Goal: Task Accomplishment & Management: Complete application form

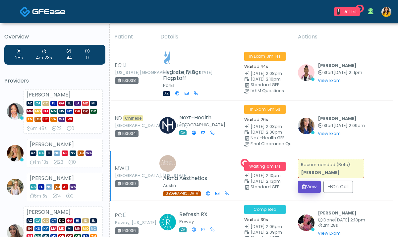
click at [304, 184] on icon "submit" at bounding box center [305, 186] width 4 height 5
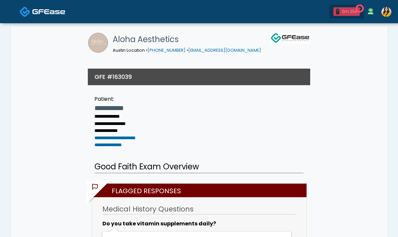
click at [341, 11] on div "1 0m 25s" at bounding box center [347, 11] width 27 height 9
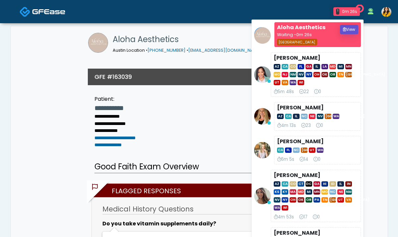
click at [348, 31] on button "View" at bounding box center [349, 29] width 18 height 9
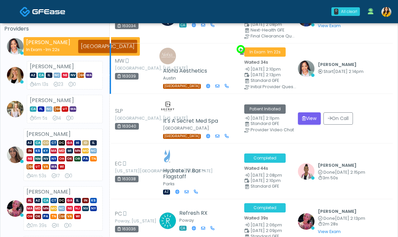
scroll to position [60, 0]
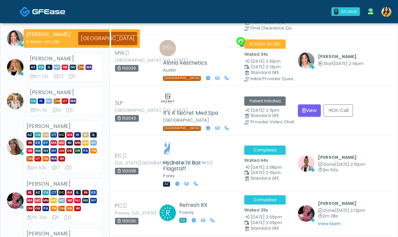
click at [383, 15] on img at bounding box center [387, 12] width 10 height 10
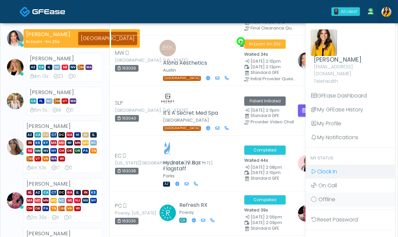
click at [313, 169] on icon at bounding box center [314, 171] width 7 height 5
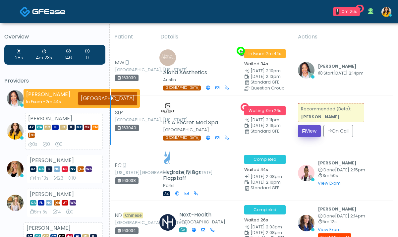
click at [298, 125] on button "View" at bounding box center [309, 131] width 23 height 12
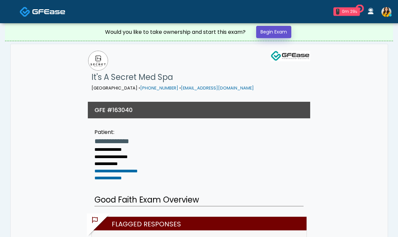
click at [280, 31] on link "Begin Exam" at bounding box center [273, 32] width 35 height 12
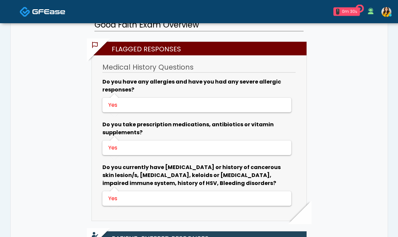
scroll to position [175, 0]
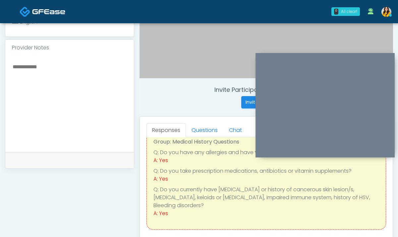
scroll to position [39, 0]
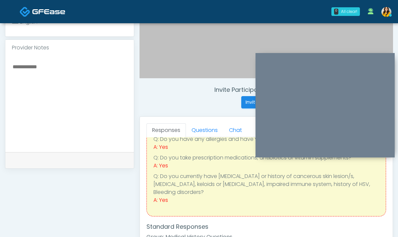
click at [90, 84] on textarea at bounding box center [69, 102] width 115 height 81
click at [203, 135] on link "Questions" at bounding box center [204, 130] width 37 height 14
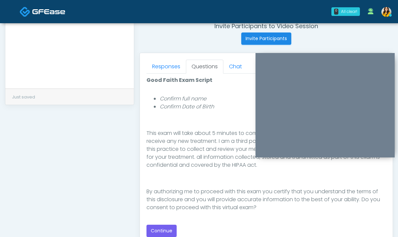
scroll to position [269, 0]
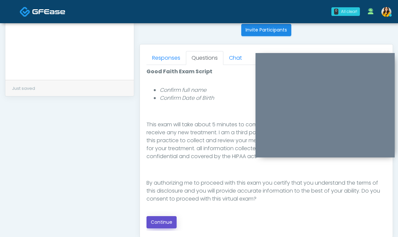
click at [164, 225] on button "Continue" at bounding box center [162, 222] width 30 height 12
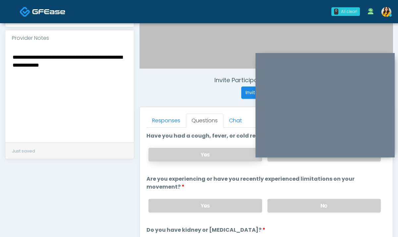
scroll to position [202, 0]
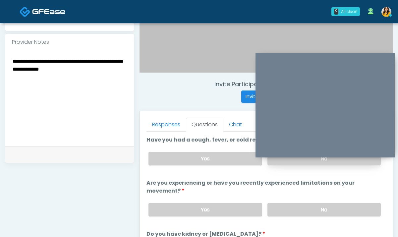
click at [285, 164] on label "No" at bounding box center [324, 159] width 113 height 14
click at [294, 207] on label "No" at bounding box center [324, 210] width 113 height 14
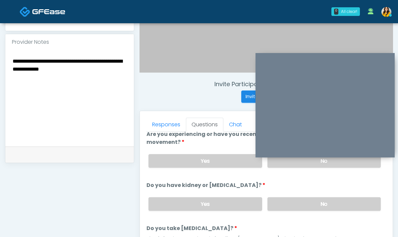
scroll to position [62, 0]
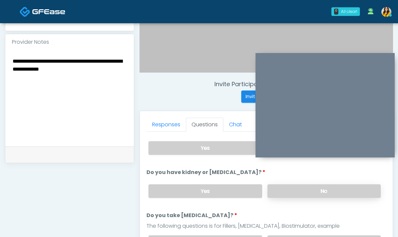
click at [285, 194] on label "No" at bounding box center [324, 191] width 113 height 14
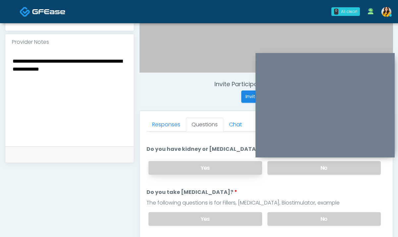
scroll to position [103, 0]
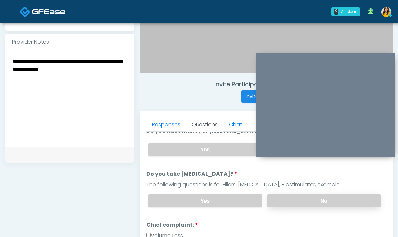
click at [272, 203] on label "No" at bounding box center [324, 201] width 113 height 14
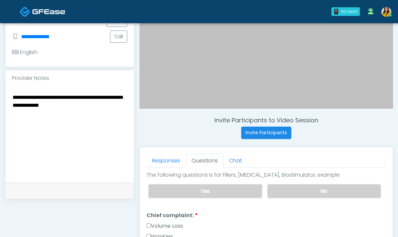
scroll to position [177, 0]
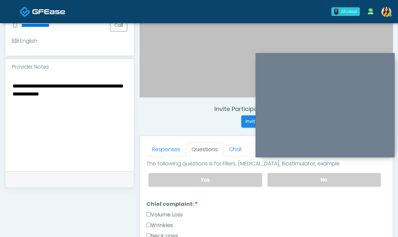
click at [112, 109] on textarea "**********" at bounding box center [69, 122] width 115 height 81
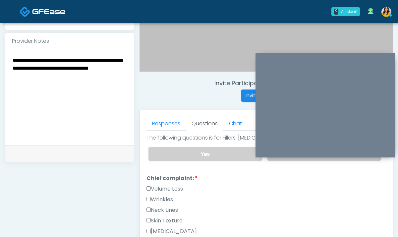
type textarea "**********"
click at [163, 196] on label "Wrinkles" at bounding box center [160, 200] width 27 height 8
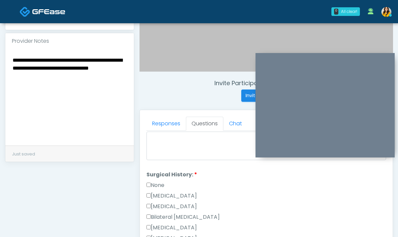
scroll to position [363, 0]
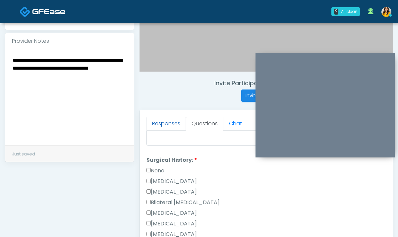
click at [168, 124] on link "Responses" at bounding box center [166, 124] width 39 height 14
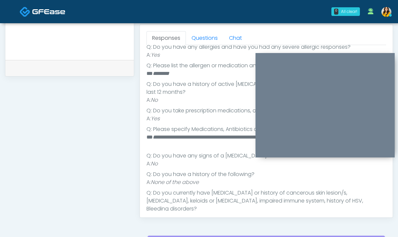
scroll to position [115, 0]
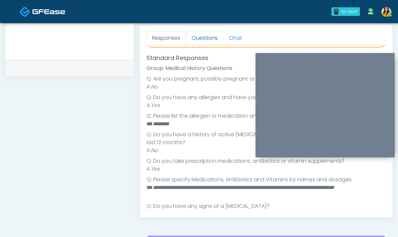
click at [200, 41] on link "Questions" at bounding box center [204, 38] width 37 height 14
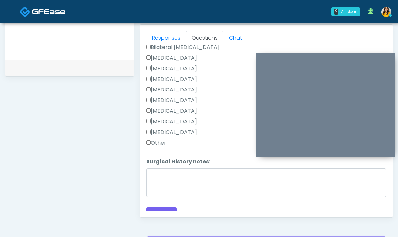
scroll to position [438, 0]
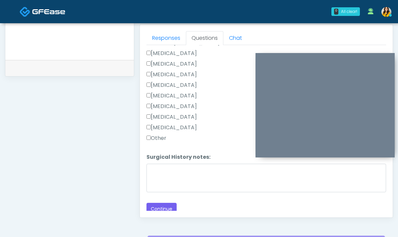
click at [164, 137] on label "Other" at bounding box center [157, 138] width 20 height 8
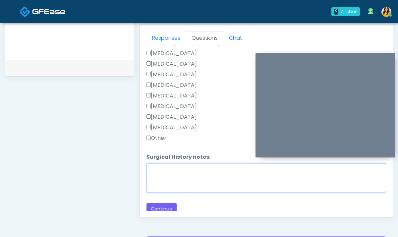
click at [164, 167] on textarea "Surgical History notes:" at bounding box center [267, 178] width 240 height 29
type textarea "**********"
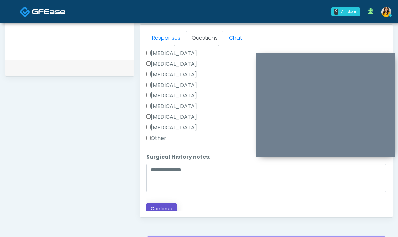
click at [167, 209] on button "Continue" at bounding box center [162, 209] width 30 height 12
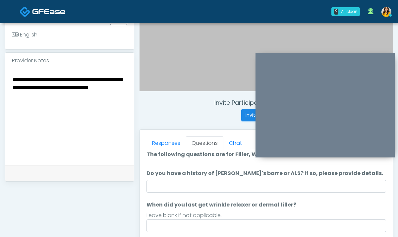
scroll to position [4, 0]
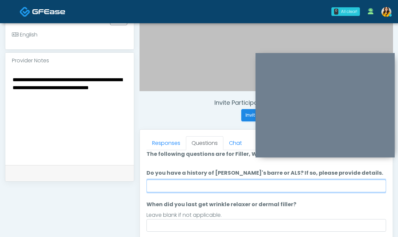
click at [167, 192] on input "Do you have a history of [PERSON_NAME]'s barre or ALS? If so, please provide de…" at bounding box center [267, 186] width 240 height 13
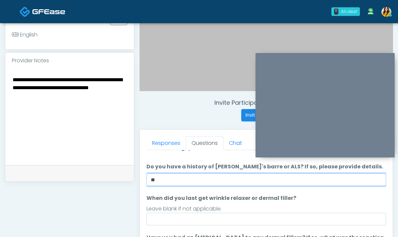
scroll to position [12, 0]
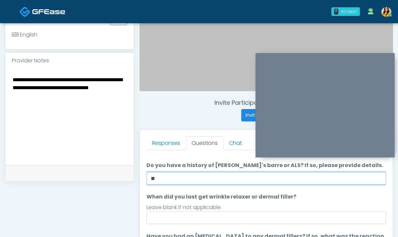
type input "**"
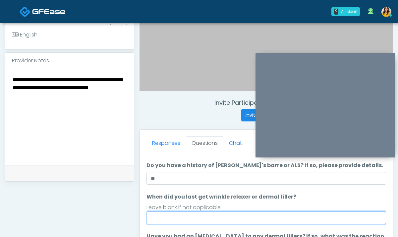
click at [170, 219] on input "When did you last get wrinkle relaxer or dermal filler?" at bounding box center [267, 218] width 240 height 13
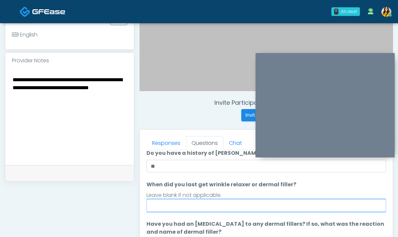
scroll to position [28, 0]
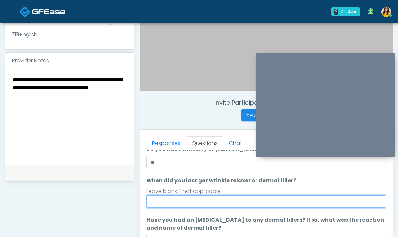
click at [167, 198] on input "When did you last get wrinkle relaxer or dermal filler?" at bounding box center [267, 201] width 240 height 13
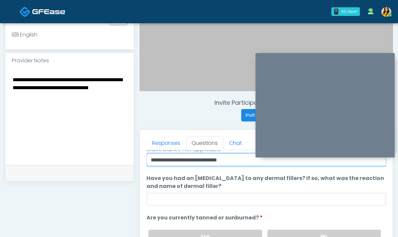
scroll to position [70, 0]
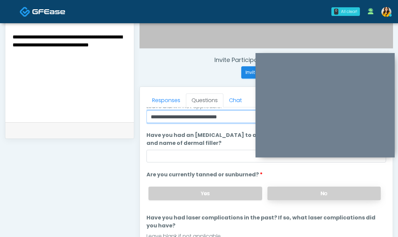
type input "**********"
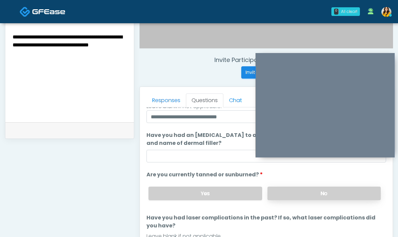
click at [279, 189] on label "No" at bounding box center [324, 194] width 113 height 14
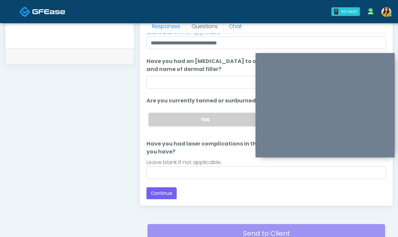
scroll to position [302, 0]
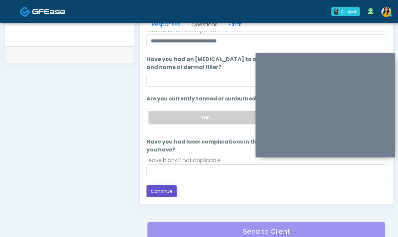
click at [162, 188] on button "Continue" at bounding box center [162, 191] width 30 height 12
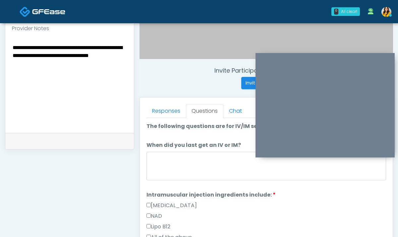
scroll to position [238, 0]
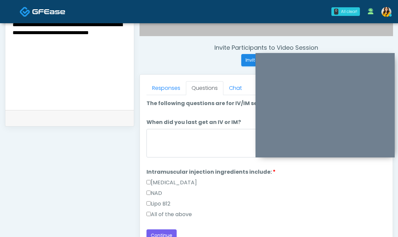
click at [171, 215] on label "All of the above" at bounding box center [169, 215] width 45 height 8
click at [172, 143] on textarea "When did you last get an IV or IM?" at bounding box center [267, 143] width 240 height 29
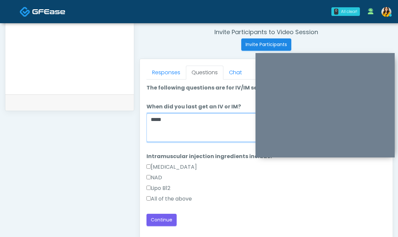
scroll to position [261, 0]
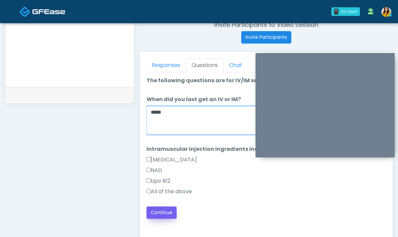
type textarea "*****"
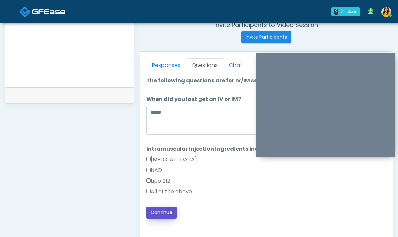
click at [165, 212] on button "Continue" at bounding box center [162, 213] width 30 height 12
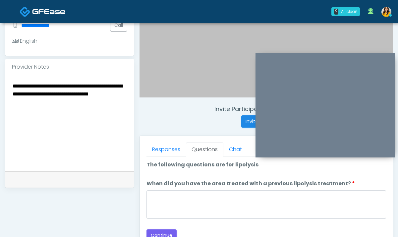
scroll to position [175, 0]
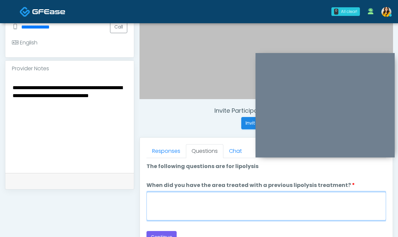
click at [222, 199] on textarea "When did you have the area treated with a previous lipolysis treatment?" at bounding box center [267, 206] width 240 height 29
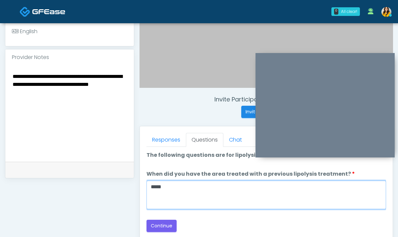
scroll to position [191, 0]
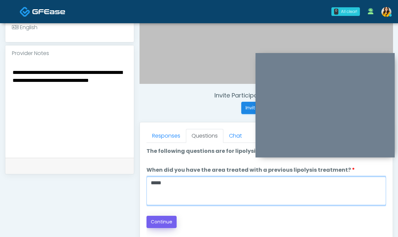
type textarea "*****"
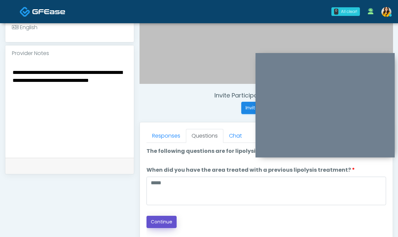
click at [162, 216] on button "Continue" at bounding box center [162, 222] width 30 height 12
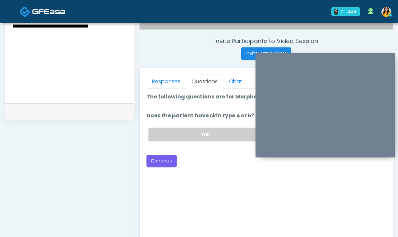
scroll to position [220, 0]
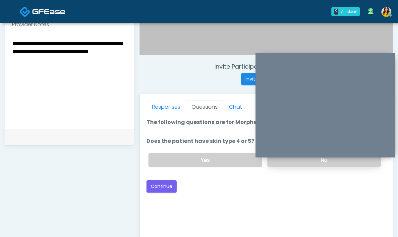
click at [284, 163] on label "No" at bounding box center [324, 160] width 113 height 14
click at [163, 185] on button "Continue" at bounding box center [162, 186] width 30 height 12
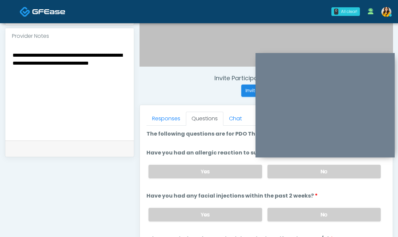
scroll to position [207, 0]
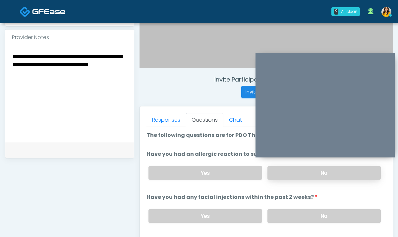
click at [284, 172] on label "No" at bounding box center [324, 173] width 113 height 14
click at [283, 215] on label "No" at bounding box center [324, 216] width 113 height 14
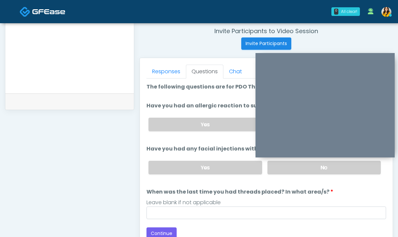
scroll to position [256, 0]
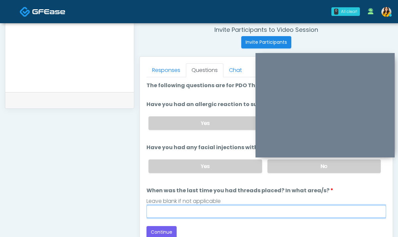
click at [217, 208] on input "When was the last time you had threads placed? In what area/s?" at bounding box center [267, 211] width 240 height 13
type input "*****"
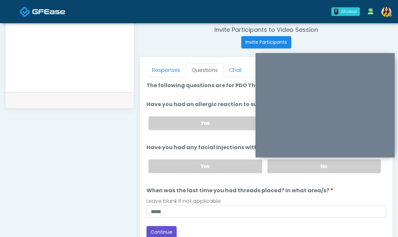
click at [171, 229] on button "Continue" at bounding box center [162, 232] width 30 height 12
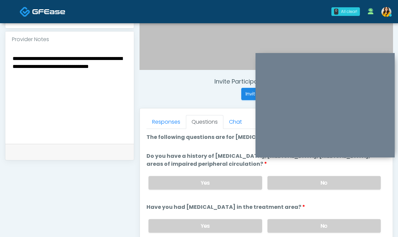
scroll to position [203, 0]
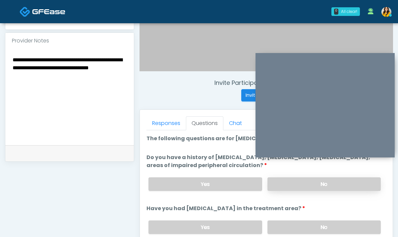
click at [288, 190] on label "No" at bounding box center [324, 184] width 113 height 14
click at [284, 224] on label "No" at bounding box center [324, 228] width 113 height 14
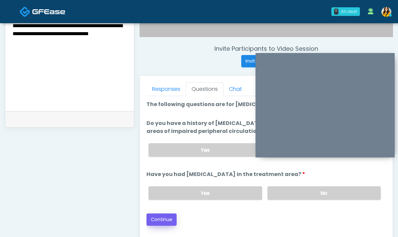
scroll to position [240, 0]
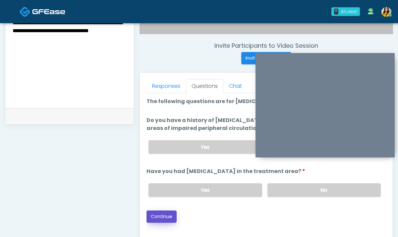
click at [166, 215] on button "Continue" at bounding box center [162, 217] width 30 height 12
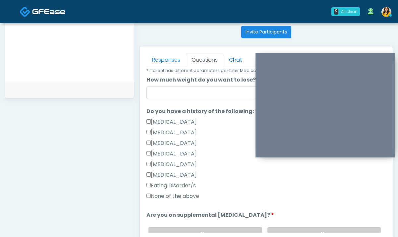
scroll to position [121, 0]
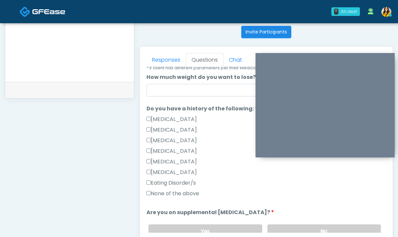
click at [191, 195] on label "None of the above" at bounding box center [173, 194] width 53 height 8
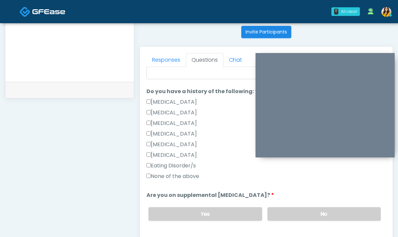
scroll to position [146, 0]
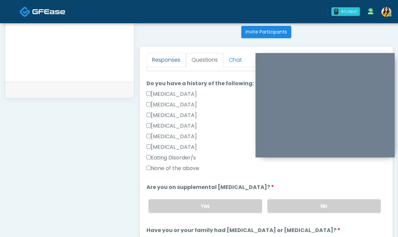
click at [174, 62] on link "Responses" at bounding box center [166, 60] width 39 height 14
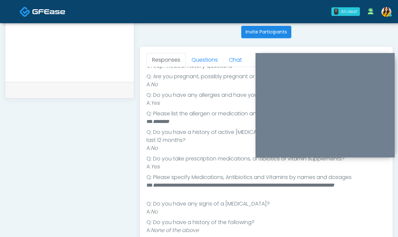
scroll to position [138, 0]
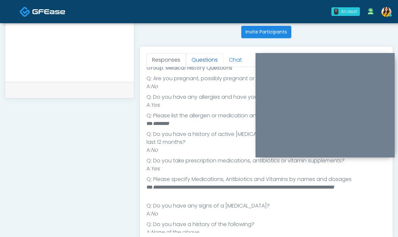
click at [209, 56] on link "Questions" at bounding box center [204, 60] width 37 height 14
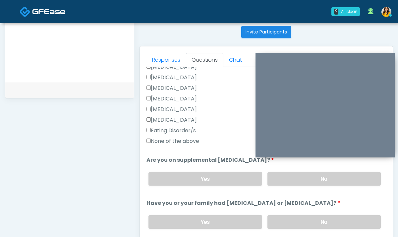
scroll to position [181, 0]
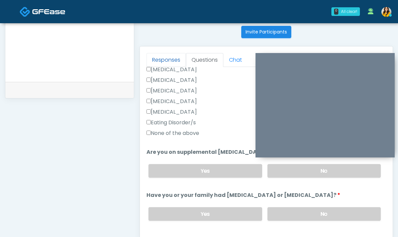
click at [168, 63] on link "Responses" at bounding box center [166, 60] width 39 height 14
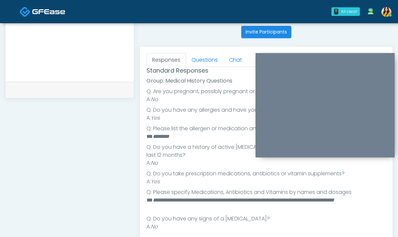
scroll to position [123, 0]
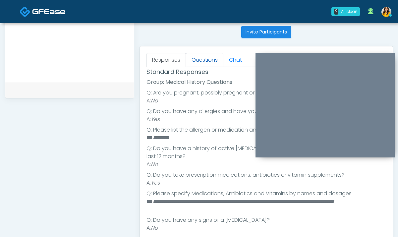
click at [210, 56] on link "Questions" at bounding box center [204, 60] width 37 height 14
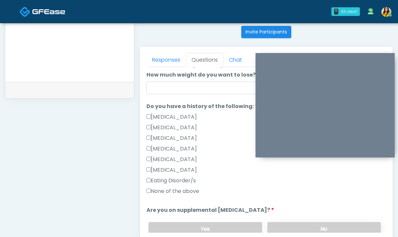
click at [280, 226] on label "No" at bounding box center [324, 229] width 113 height 14
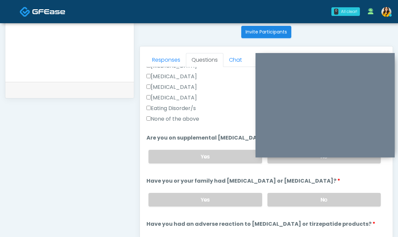
scroll to position [196, 0]
click at [275, 199] on label "No" at bounding box center [324, 200] width 113 height 14
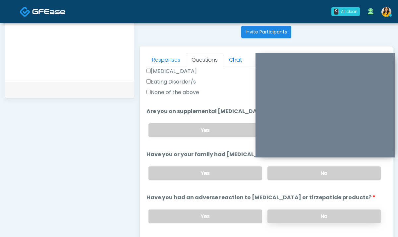
click at [279, 213] on label "No" at bounding box center [324, 217] width 113 height 14
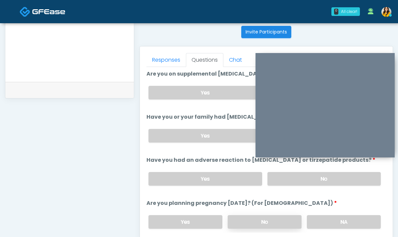
click at [274, 218] on label "No" at bounding box center [265, 222] width 74 height 14
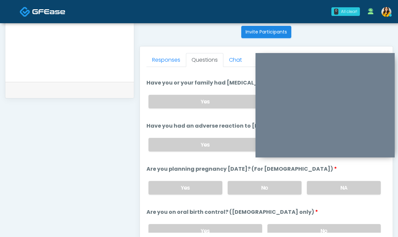
click at [279, 223] on div "Yes No" at bounding box center [264, 231] width 243 height 24
click at [279, 224] on label "No" at bounding box center [324, 231] width 113 height 14
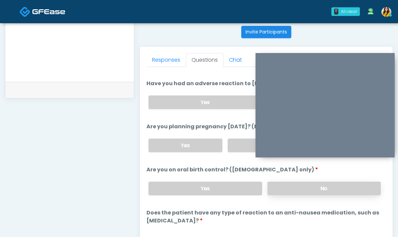
scroll to position [355, 0]
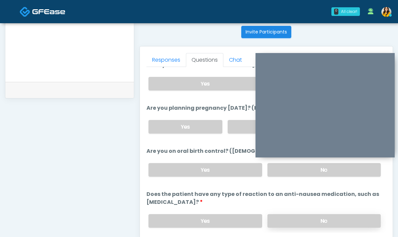
click at [278, 215] on label "No" at bounding box center [324, 221] width 113 height 14
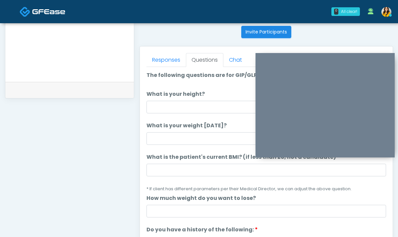
scroll to position [259, 0]
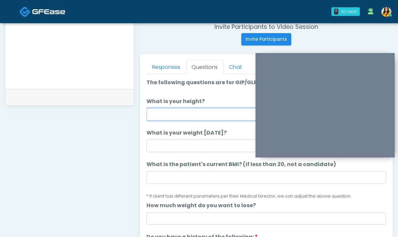
click at [194, 120] on input "What is your height?" at bounding box center [267, 114] width 240 height 13
type input "****"
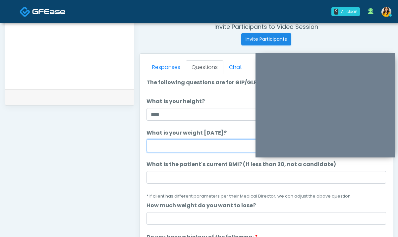
click at [187, 147] on input "What is your weight today?" at bounding box center [267, 146] width 240 height 13
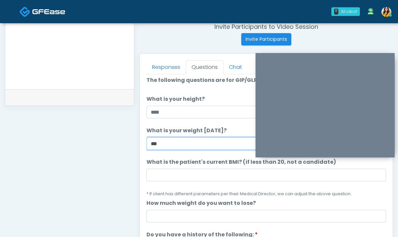
type input "***"
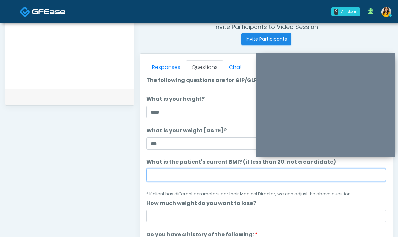
click at [179, 176] on input "What is the patient's current BMI? (if less than 20, not a candidate)" at bounding box center [267, 175] width 240 height 13
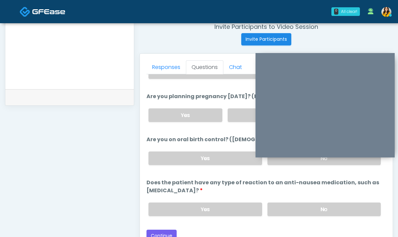
scroll to position [277, 0]
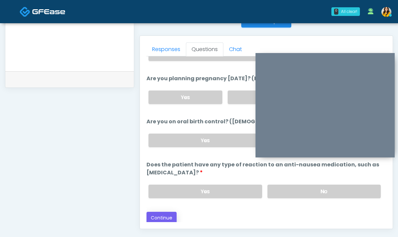
type input "****"
click at [161, 216] on button "Continue" at bounding box center [162, 218] width 30 height 12
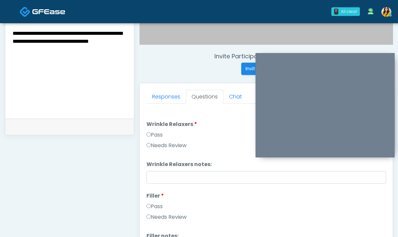
scroll to position [183, 0]
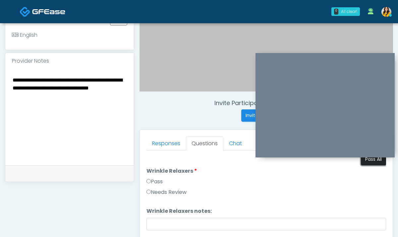
click at [370, 162] on button "Pass All" at bounding box center [373, 159] width 25 height 12
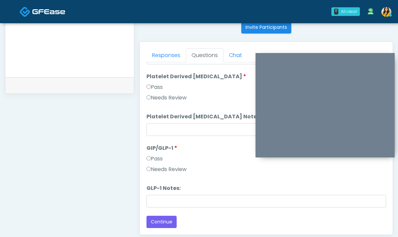
scroll to position [278, 0]
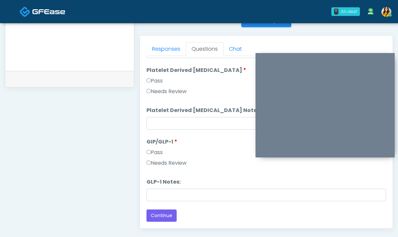
click at [167, 161] on label "Needs Review" at bounding box center [167, 163] width 40 height 8
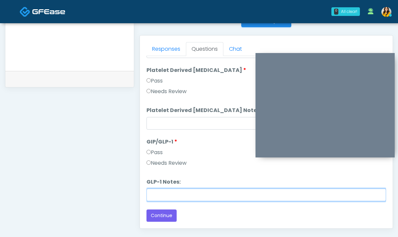
click at [162, 193] on input "GLP-1 Notes:" at bounding box center [267, 195] width 240 height 13
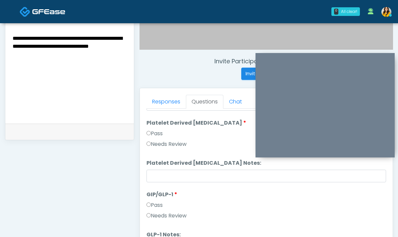
scroll to position [209, 0]
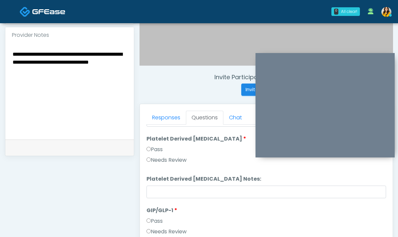
type input "********"
click at [78, 94] on textarea "**********" at bounding box center [69, 90] width 115 height 81
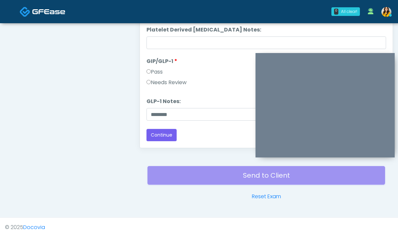
type textarea "**********"
click at [232, 177] on div "Send to Client Reset Exam" at bounding box center [267, 179] width 238 height 42
click at [173, 141] on button "Continue" at bounding box center [162, 135] width 30 height 12
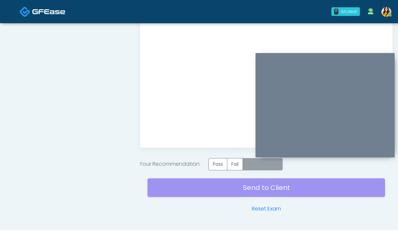
scroll to position [0, 0]
click at [273, 166] on label "Needs Review" at bounding box center [263, 164] width 40 height 12
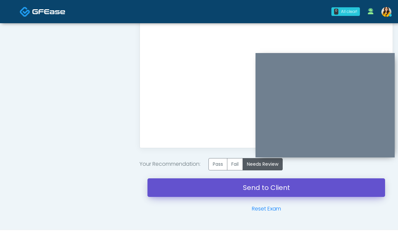
click at [252, 187] on link "Send to Client" at bounding box center [267, 187] width 238 height 19
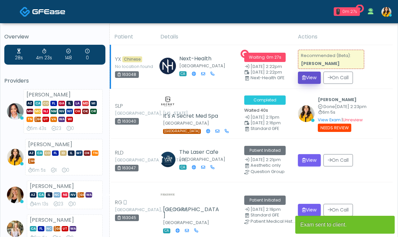
click at [306, 79] on button "View" at bounding box center [309, 78] width 23 height 12
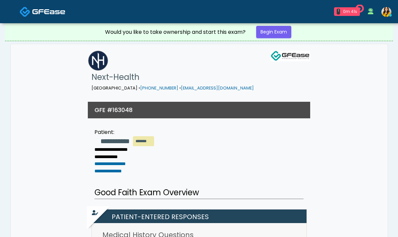
click at [44, 14] on img at bounding box center [48, 11] width 33 height 7
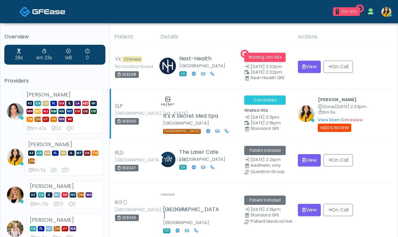
scroll to position [9, 0]
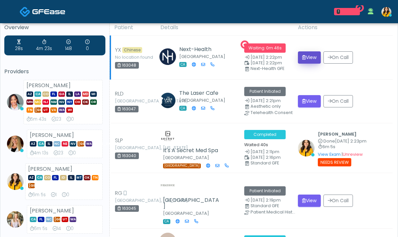
click at [308, 58] on button "View" at bounding box center [309, 57] width 23 height 12
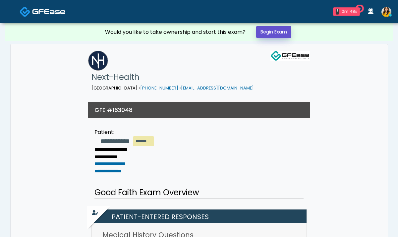
click at [281, 33] on link "Begin Exam" at bounding box center [273, 32] width 35 height 12
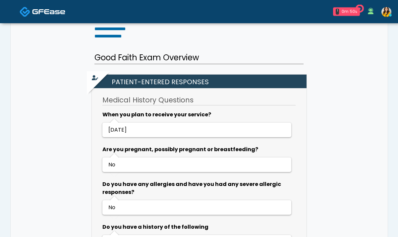
scroll to position [142, 0]
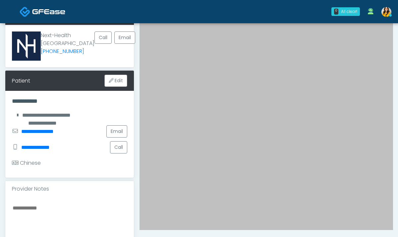
scroll to position [39, 0]
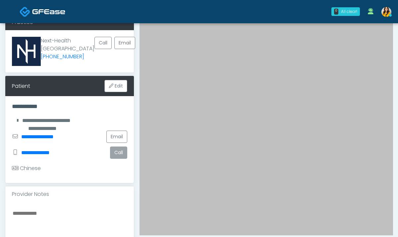
click at [121, 152] on button "Call" at bounding box center [118, 153] width 17 height 12
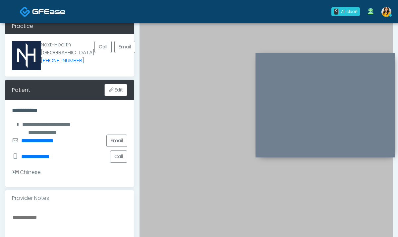
scroll to position [9, 0]
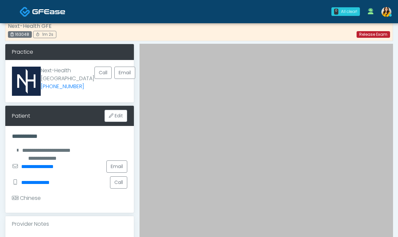
click at [372, 37] on link "Release Exam" at bounding box center [374, 34] width 34 height 7
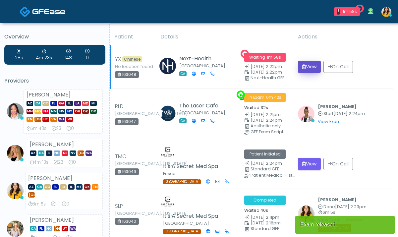
click at [308, 66] on button "View" at bounding box center [309, 67] width 23 height 12
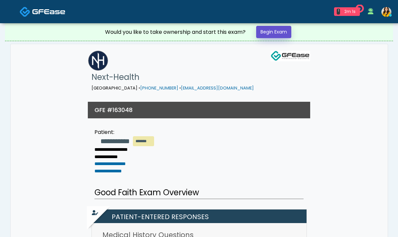
click at [272, 31] on link "Begin Exam" at bounding box center [273, 32] width 35 height 12
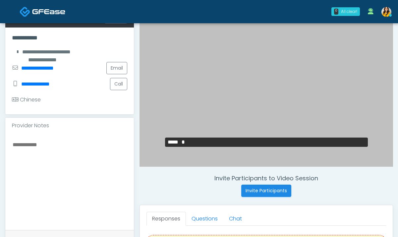
scroll to position [109, 0]
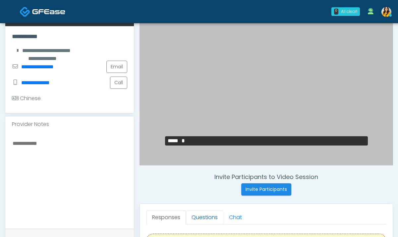
click at [212, 216] on link "Questions" at bounding box center [204, 218] width 37 height 14
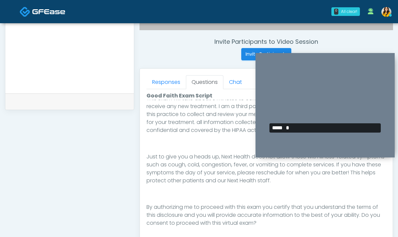
scroll to position [271, 0]
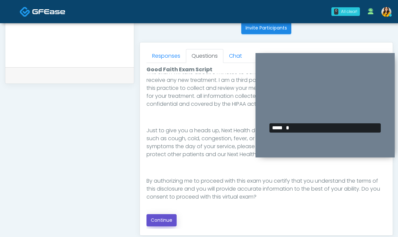
click at [165, 218] on button "Continue" at bounding box center [162, 220] width 30 height 12
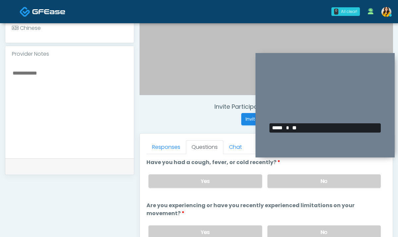
scroll to position [179, 0]
click at [279, 181] on label "No" at bounding box center [324, 182] width 113 height 14
click at [280, 231] on label "No" at bounding box center [324, 233] width 113 height 14
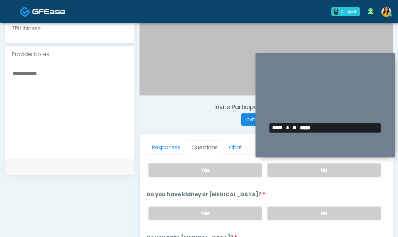
scroll to position [70, 0]
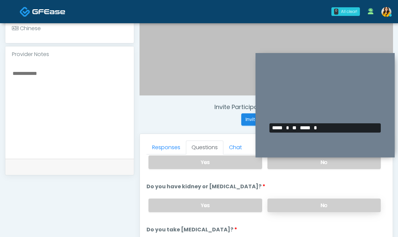
click at [281, 211] on label "No" at bounding box center [324, 206] width 113 height 14
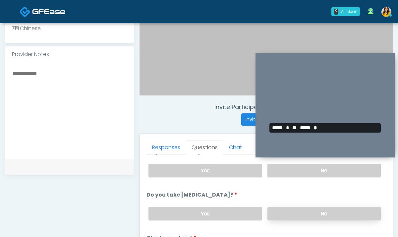
click at [295, 211] on label "No" at bounding box center [324, 214] width 113 height 14
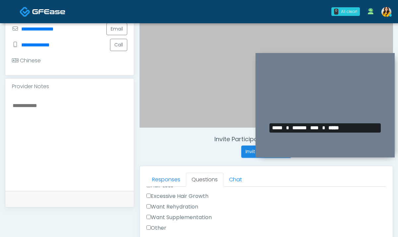
scroll to position [265, 0]
click at [187, 205] on label "Want Rehydration" at bounding box center [173, 206] width 52 height 8
click at [189, 218] on label "Want Supplementation" at bounding box center [179, 217] width 65 height 8
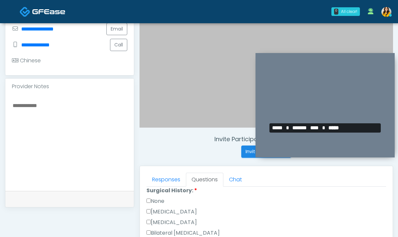
scroll to position [371, 0]
click at [158, 202] on label "None" at bounding box center [156, 200] width 18 height 8
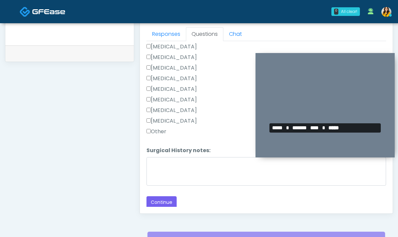
scroll to position [295, 0]
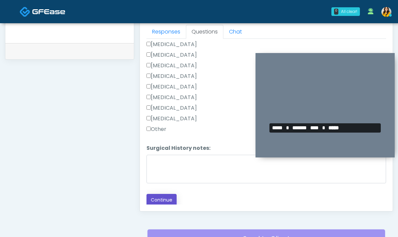
click at [164, 197] on button "Continue" at bounding box center [162, 200] width 30 height 12
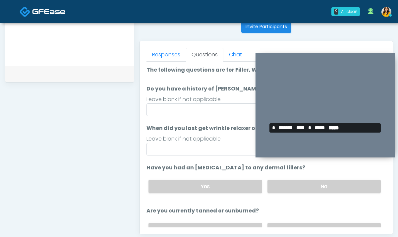
scroll to position [260, 0]
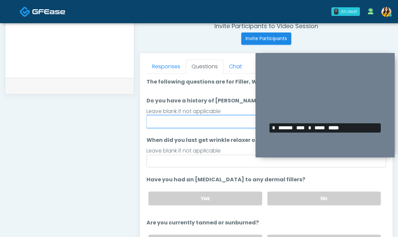
click at [209, 127] on input "Do you have a history of Guillain's barre or ALS? If so, please provide details." at bounding box center [267, 121] width 240 height 13
type input "**"
click at [195, 112] on div "Leave blank if not applicable" at bounding box center [267, 111] width 240 height 8
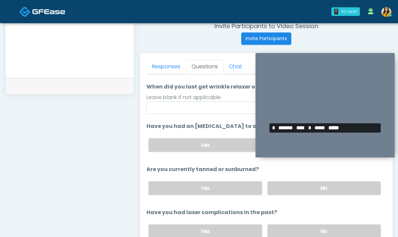
scroll to position [77, 0]
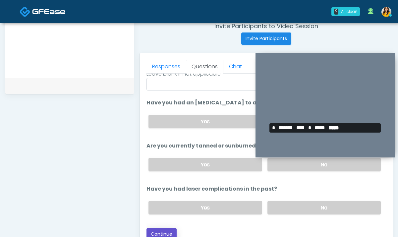
click at [162, 230] on button "Continue" at bounding box center [162, 234] width 30 height 12
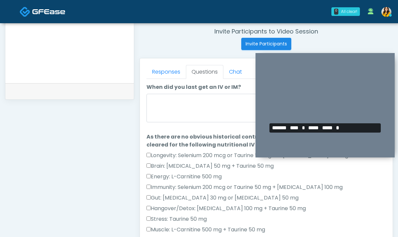
scroll to position [252, 0]
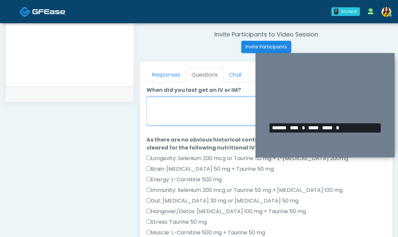
click at [190, 110] on textarea "When did you last get an IV or IM?" at bounding box center [267, 111] width 240 height 29
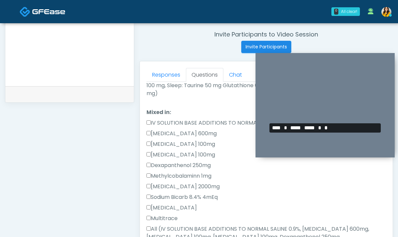
scroll to position [199, 0]
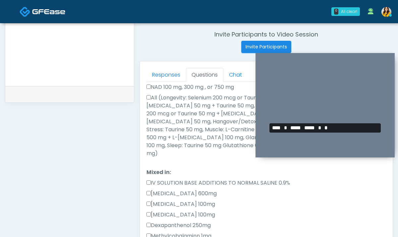
type textarea "*****"
click at [160, 107] on label "All (Longevity: Selenium 200 mcg or Taurine 50 mg + L-Arginine 200mg, Brain: Gl…" at bounding box center [267, 126] width 240 height 64
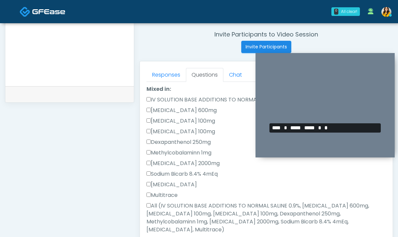
click at [175, 202] on label "All (IV SOLUTION BASE ADDITIONS TO NORMAL SALINE 0.9%, Magnesium Chloride 600mg…" at bounding box center [267, 218] width 240 height 32
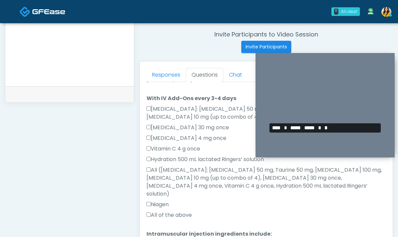
scroll to position [257, 0]
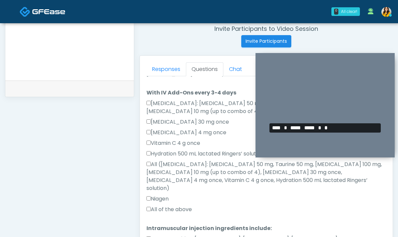
click at [169, 206] on label "All of the above" at bounding box center [169, 210] width 45 height 8
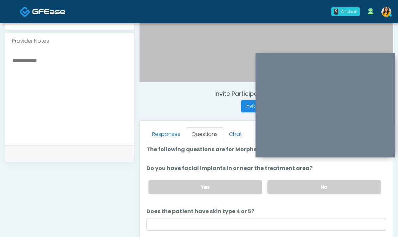
scroll to position [184, 0]
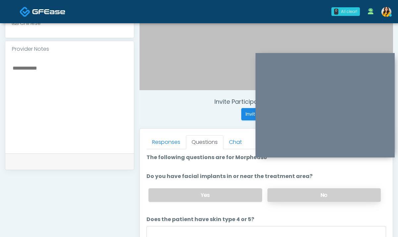
click at [284, 197] on label "No" at bounding box center [324, 195] width 113 height 14
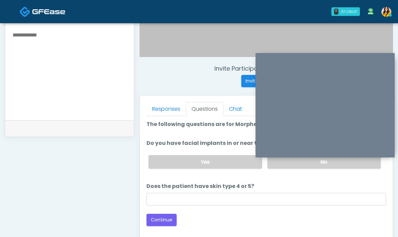
scroll to position [224, 0]
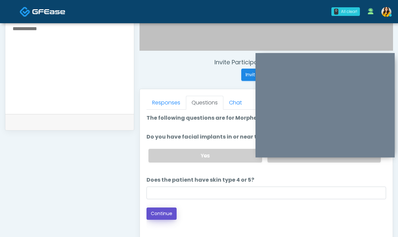
click at [166, 211] on button "Continue" at bounding box center [162, 214] width 30 height 12
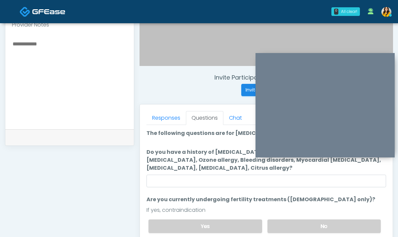
scroll to position [207, 0]
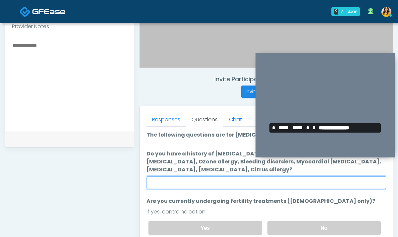
click at [209, 183] on input "Do you have a history of Hyperthyroidism, Hypotension, Hypocalcemia, Hypoglycem…" at bounding box center [267, 182] width 240 height 13
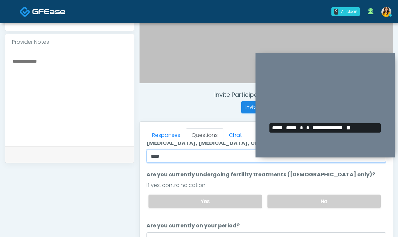
scroll to position [210, 0]
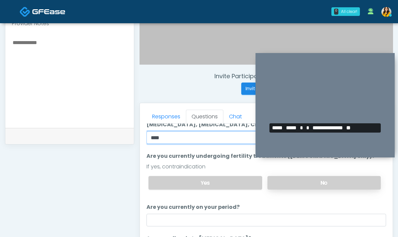
type input "****"
click at [278, 185] on label "No" at bounding box center [324, 183] width 113 height 14
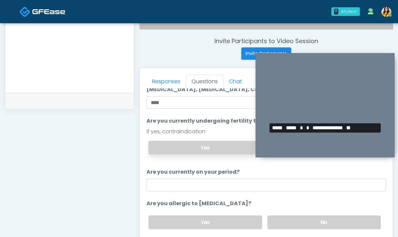
scroll to position [248, 0]
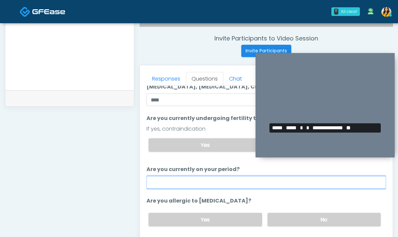
click at [227, 182] on input "Are you currently on your period?" at bounding box center [267, 182] width 240 height 13
type input "*"
type input "**"
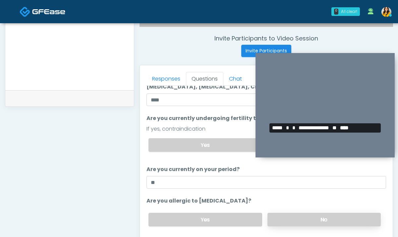
click at [293, 219] on label "No" at bounding box center [324, 220] width 113 height 14
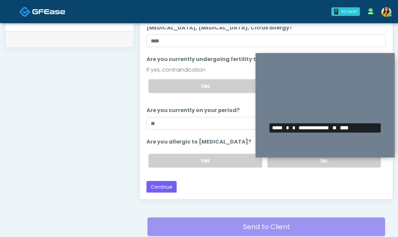
scroll to position [316, 0]
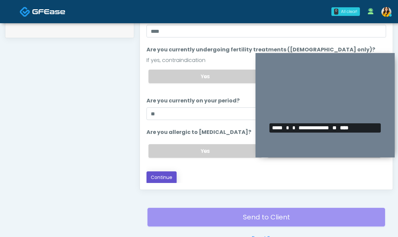
click at [172, 172] on button "Continue" at bounding box center [162, 177] width 30 height 12
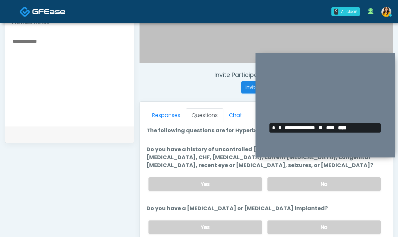
scroll to position [210, 0]
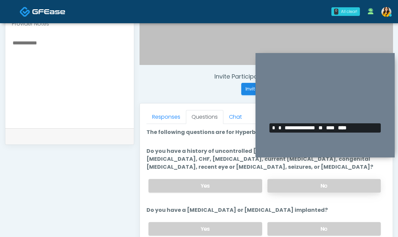
click at [286, 192] on label "No" at bounding box center [324, 186] width 113 height 14
click at [281, 231] on label "No" at bounding box center [324, 229] width 113 height 14
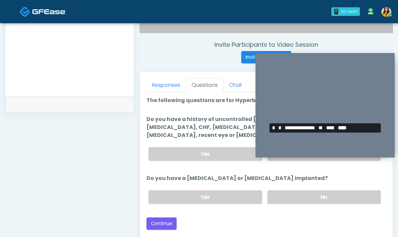
scroll to position [253, 0]
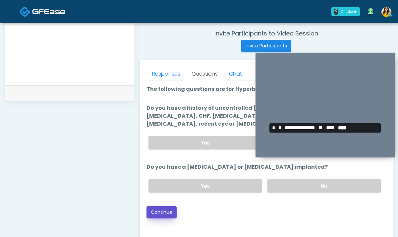
click at [165, 216] on button "Continue" at bounding box center [162, 212] width 30 height 12
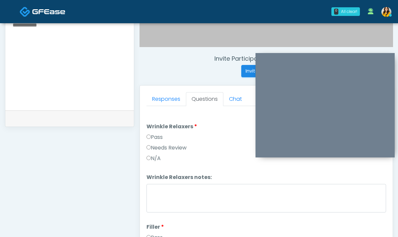
scroll to position [222, 0]
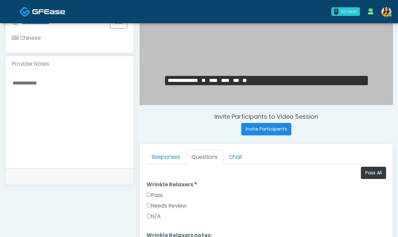
scroll to position [7, 0]
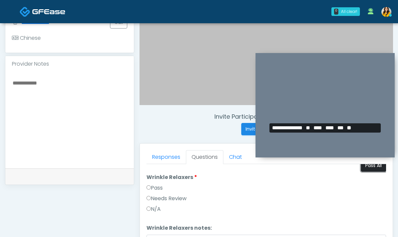
click at [376, 166] on button "Pass All" at bounding box center [373, 166] width 25 height 12
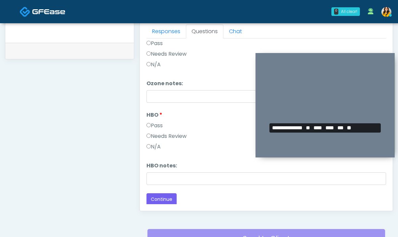
scroll to position [306, 0]
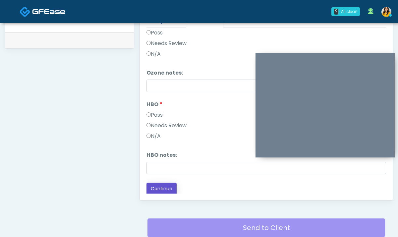
click at [160, 190] on button "Continue" at bounding box center [162, 189] width 30 height 12
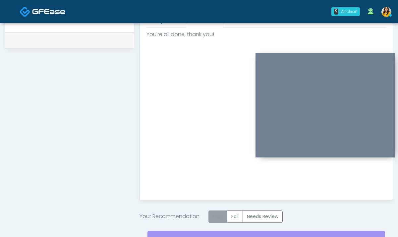
click at [217, 212] on label "Pass" at bounding box center [218, 217] width 19 height 12
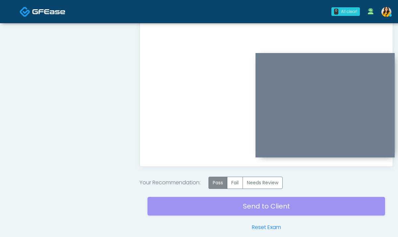
scroll to position [357, 0]
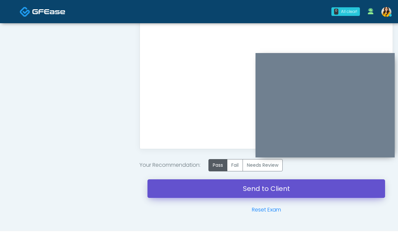
click at [220, 198] on link "Send to Client" at bounding box center [267, 188] width 238 height 19
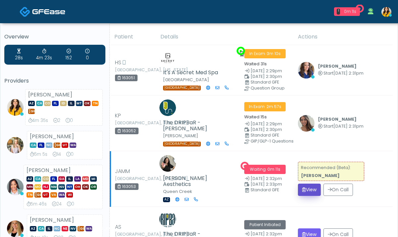
click at [304, 185] on button "View" at bounding box center [309, 190] width 23 height 12
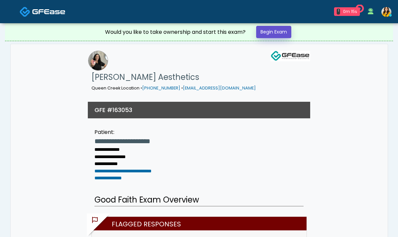
click at [280, 37] on link "Begin Exam" at bounding box center [273, 32] width 35 height 12
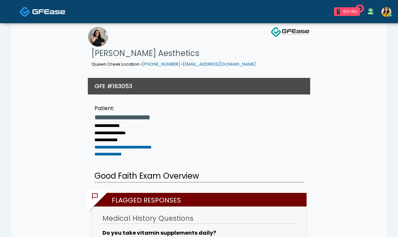
scroll to position [27, 0]
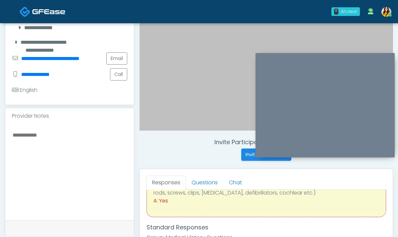
scroll to position [65, 0]
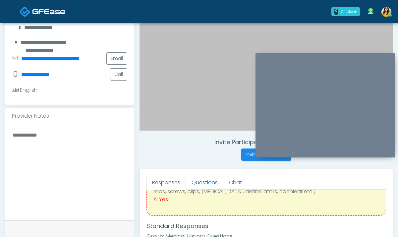
click at [204, 187] on link "Questions" at bounding box center [204, 183] width 37 height 14
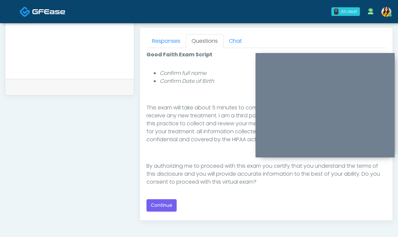
scroll to position [287, 0]
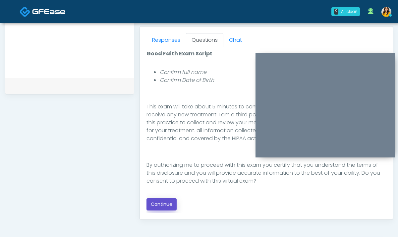
click at [174, 200] on button "Continue" at bounding box center [162, 204] width 30 height 12
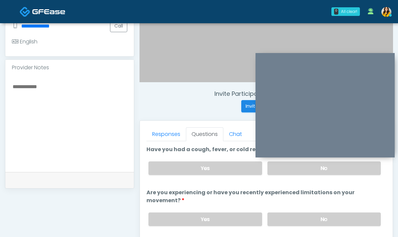
scroll to position [191, 0]
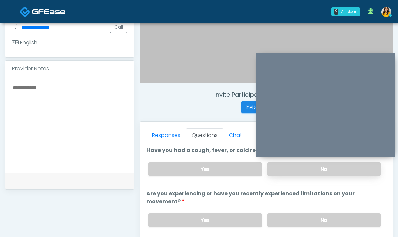
click at [297, 172] on label "No" at bounding box center [324, 170] width 113 height 14
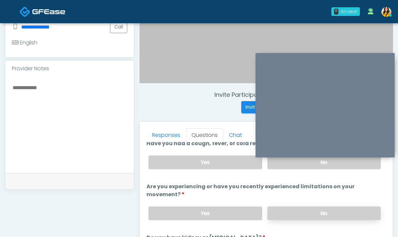
click at [281, 209] on label "No" at bounding box center [324, 214] width 113 height 14
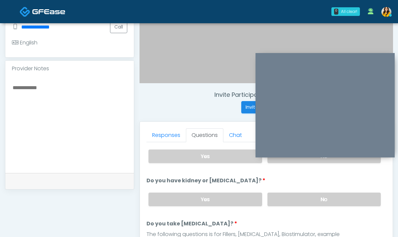
scroll to position [66, 0]
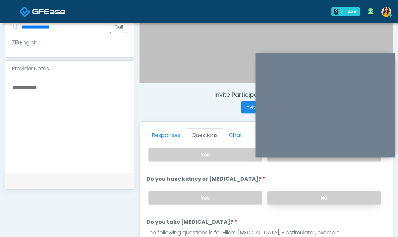
click at [286, 194] on label "No" at bounding box center [324, 198] width 113 height 14
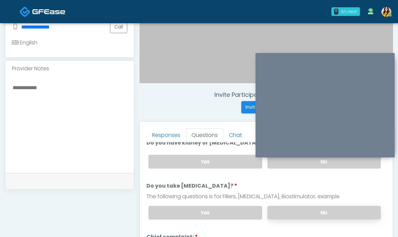
click at [273, 207] on label "No" at bounding box center [324, 213] width 113 height 14
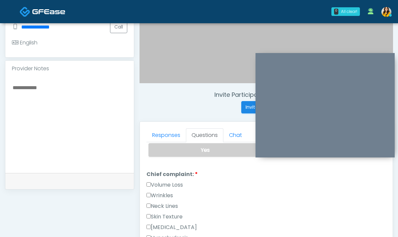
scroll to position [170, 0]
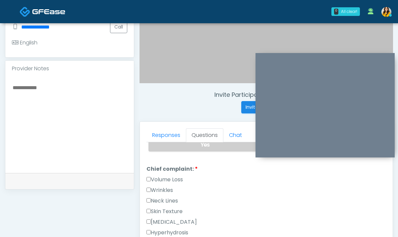
click at [168, 186] on label "Wrinkles" at bounding box center [160, 190] width 27 height 8
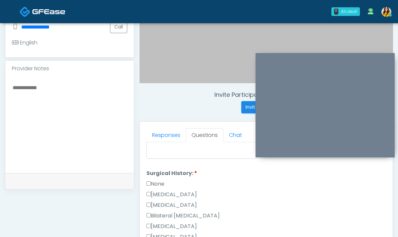
scroll to position [347, 0]
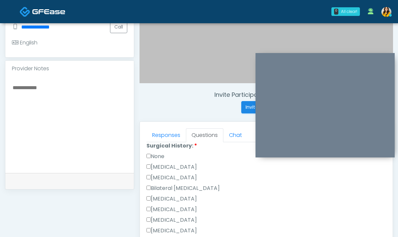
click at [181, 196] on label "[MEDICAL_DATA]" at bounding box center [172, 199] width 50 height 8
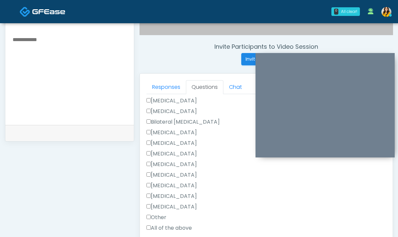
scroll to position [355, 0]
click at [172, 153] on label "[MEDICAL_DATA]" at bounding box center [172, 153] width 50 height 8
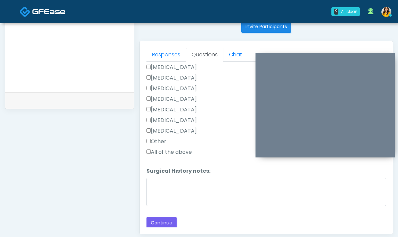
scroll to position [274, 0]
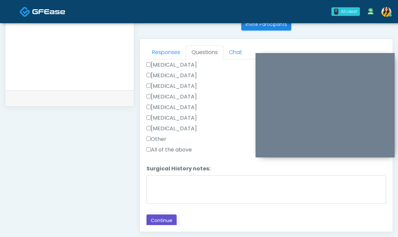
click at [160, 217] on button "Continue" at bounding box center [162, 221] width 30 height 12
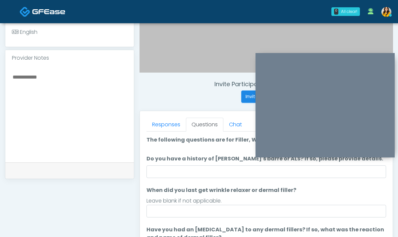
scroll to position [193, 0]
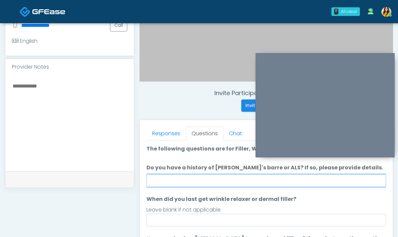
click at [199, 179] on input "Do you have a history of [PERSON_NAME]'s barre or ALS? If so, please provide de…" at bounding box center [267, 180] width 240 height 13
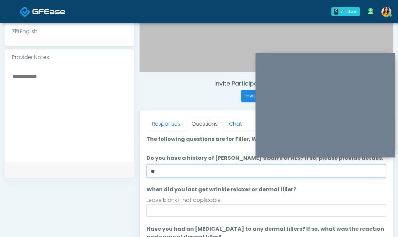
scroll to position [205, 0]
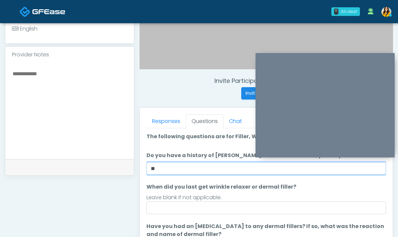
type input "**"
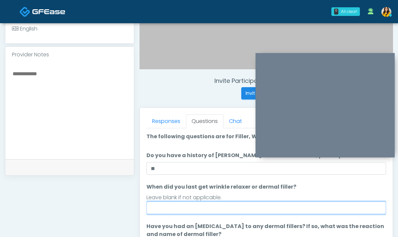
click at [170, 207] on input "When did you last get wrinkle relaxer or dermal filler?" at bounding box center [267, 208] width 240 height 13
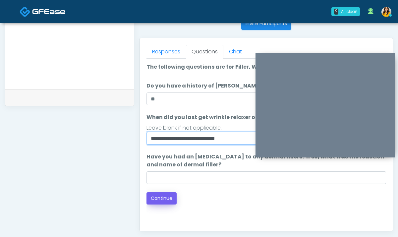
type input "**********"
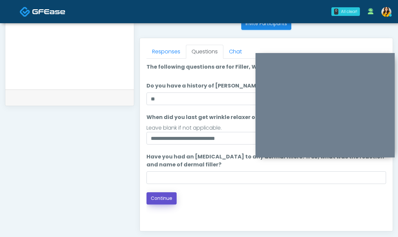
click at [164, 201] on button "Continue" at bounding box center [162, 198] width 30 height 12
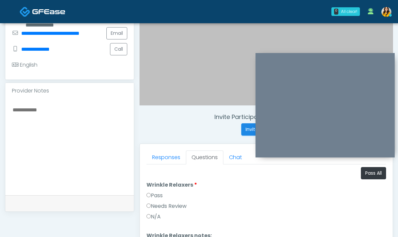
scroll to position [1, 0]
click at [373, 172] on button "Pass All" at bounding box center [373, 172] width 25 height 12
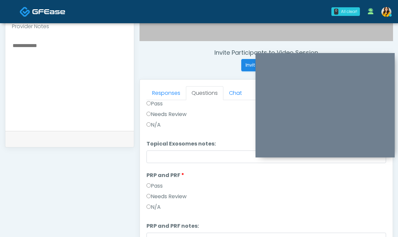
scroll to position [270, 0]
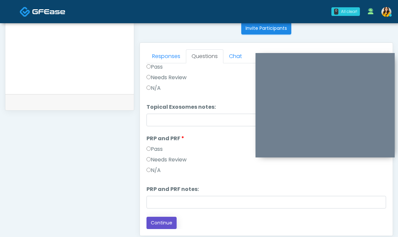
click at [164, 225] on button "Continue" at bounding box center [162, 223] width 30 height 12
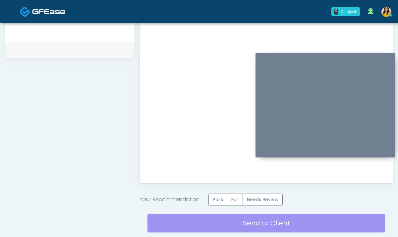
scroll to position [327, 0]
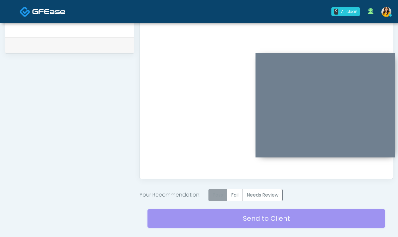
click at [215, 194] on label "Pass" at bounding box center [218, 195] width 19 height 12
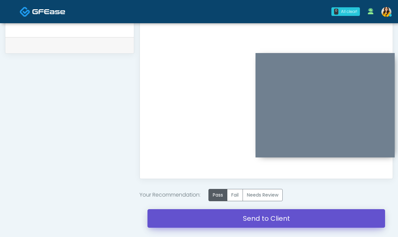
click at [235, 220] on link "Send to Client" at bounding box center [267, 218] width 238 height 19
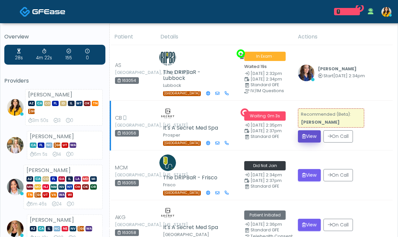
click at [309, 138] on button "View" at bounding box center [309, 136] width 23 height 12
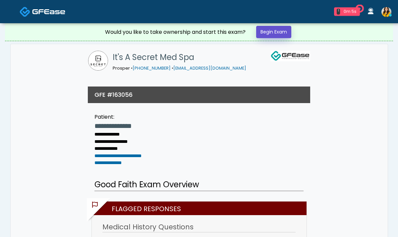
click at [284, 35] on link "Begin Exam" at bounding box center [273, 32] width 35 height 12
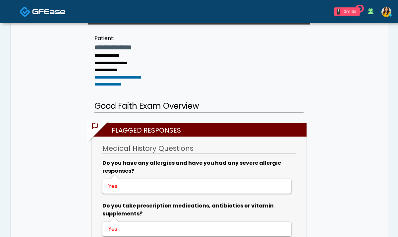
scroll to position [96, 0]
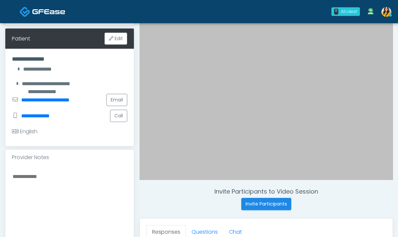
scroll to position [103, 0]
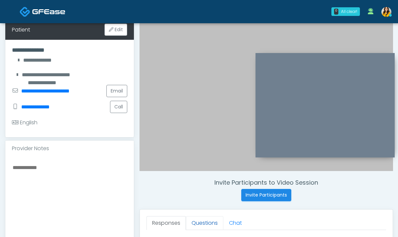
click at [206, 220] on link "Questions" at bounding box center [204, 223] width 37 height 14
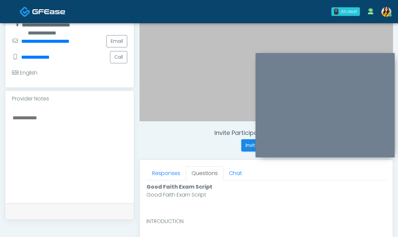
scroll to position [172, 0]
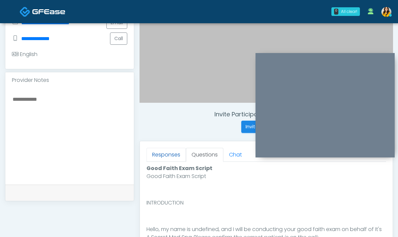
click at [169, 152] on link "Responses" at bounding box center [166, 155] width 39 height 14
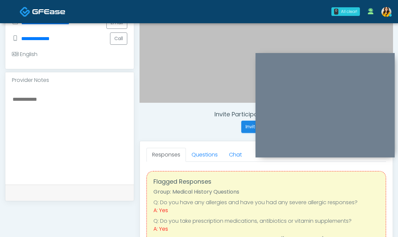
scroll to position [29, 0]
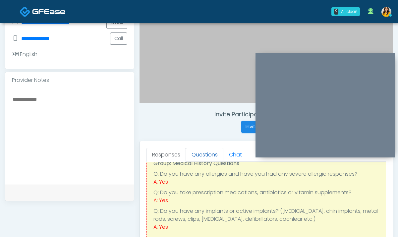
click at [204, 155] on link "Questions" at bounding box center [204, 155] width 37 height 14
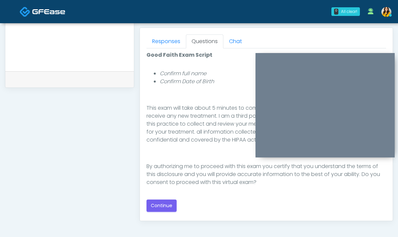
scroll to position [291, 0]
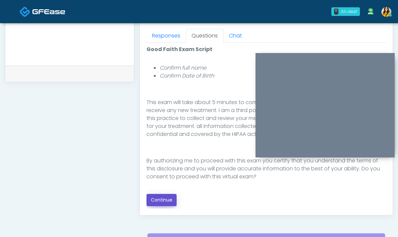
click at [170, 196] on button "Continue" at bounding box center [162, 200] width 30 height 12
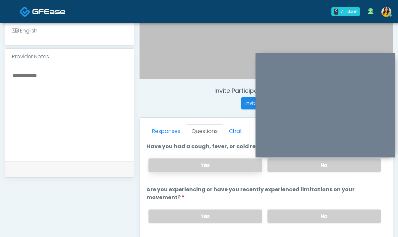
scroll to position [191, 0]
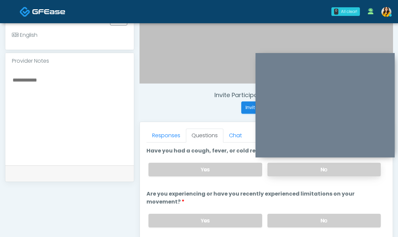
click at [276, 170] on label "No" at bounding box center [324, 170] width 113 height 14
click at [277, 217] on label "No" at bounding box center [324, 221] width 113 height 14
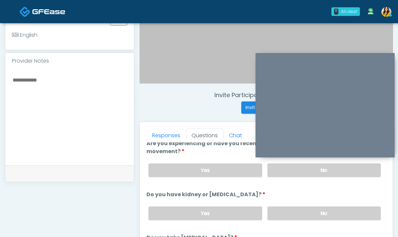
scroll to position [53, 0]
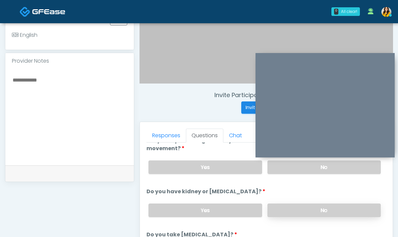
click at [277, 204] on label "No" at bounding box center [324, 211] width 113 height 14
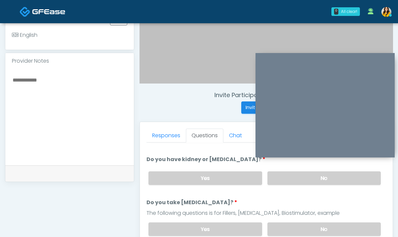
scroll to position [86, 0]
click at [287, 228] on label "No" at bounding box center [324, 229] width 113 height 14
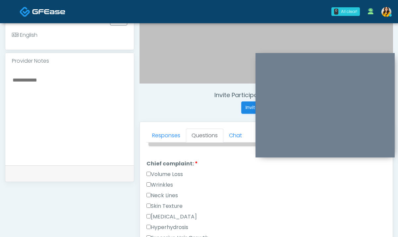
scroll to position [190, 0]
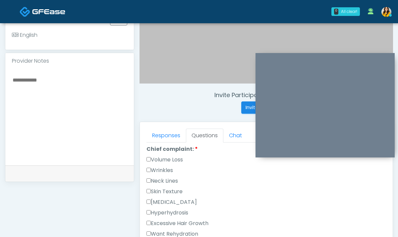
click at [186, 203] on label "Hyperpigmentation" at bounding box center [172, 202] width 50 height 8
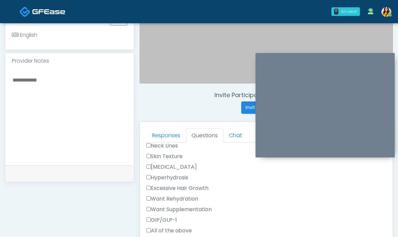
scroll to position [231, 0]
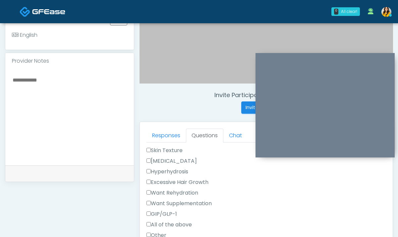
click at [173, 152] on label "Skin Texture" at bounding box center [165, 151] width 36 height 8
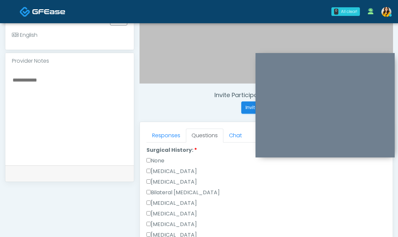
scroll to position [388, 0]
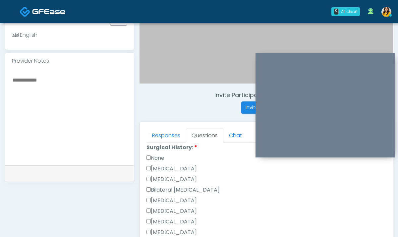
click at [197, 199] on label "Breast Augmentation" at bounding box center [172, 201] width 50 height 8
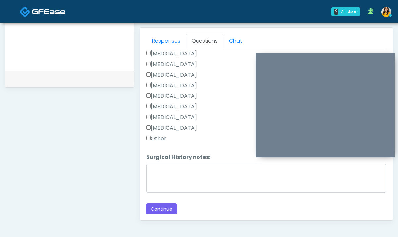
scroll to position [304, 0]
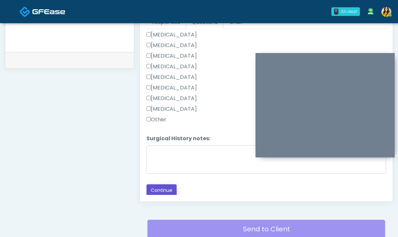
click at [164, 190] on button "Continue" at bounding box center [162, 190] width 30 height 12
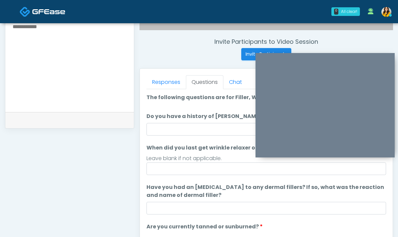
scroll to position [227, 0]
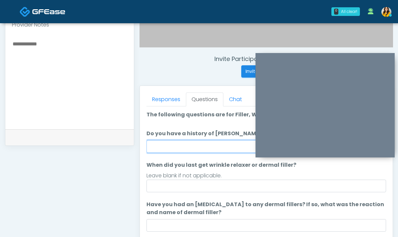
click at [171, 150] on input "Do you have a history of Guillain's barre or ALS? If so, please provide details." at bounding box center [267, 146] width 240 height 13
type input "**"
click at [164, 125] on ol "The following questions are for Filler, Wrinkle relaxers, PRP, and Lasers The f…" at bounding box center [267, 217] width 240 height 212
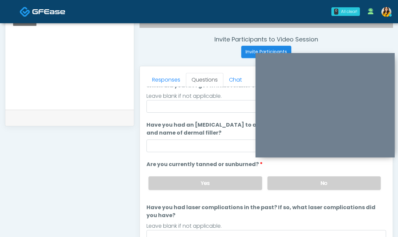
scroll to position [60, 0]
click at [286, 187] on label "No" at bounding box center [324, 184] width 113 height 14
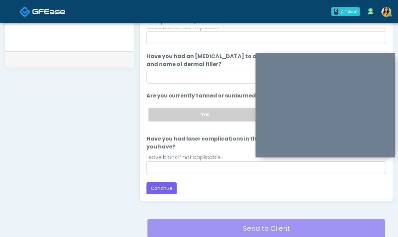
scroll to position [305, 0]
click at [190, 111] on label "Yes" at bounding box center [205, 114] width 113 height 14
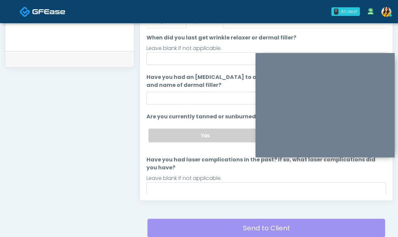
scroll to position [70, 0]
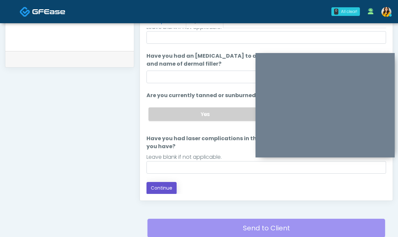
click at [165, 188] on button "Continue" at bounding box center [162, 188] width 30 height 12
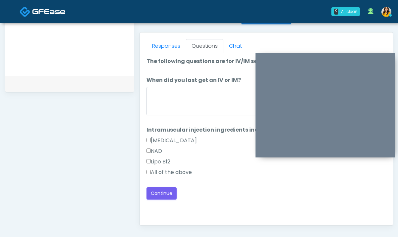
scroll to position [280, 0]
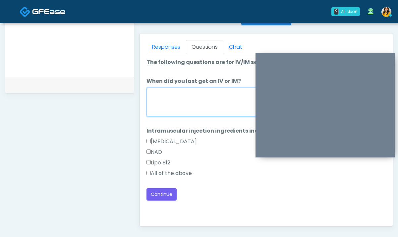
click at [179, 101] on textarea "When did you last get an IV or IM?" at bounding box center [267, 102] width 240 height 29
type textarea "*****"
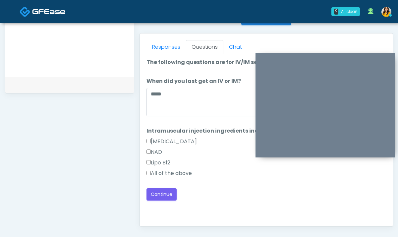
click at [172, 174] on label "All of the above" at bounding box center [169, 173] width 45 height 8
click at [166, 195] on button "Continue" at bounding box center [162, 194] width 30 height 12
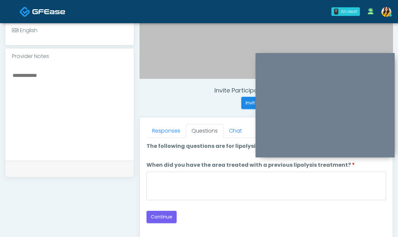
scroll to position [186, 0]
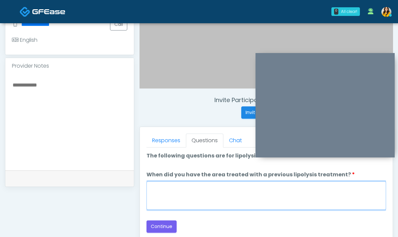
click at [203, 189] on textarea "When did you have the area treated with a previous lipolysis treatment?" at bounding box center [267, 195] width 240 height 29
type textarea "*****"
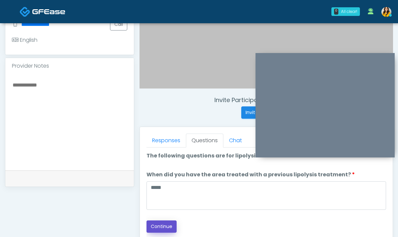
click at [169, 225] on button "Continue" at bounding box center [162, 227] width 30 height 12
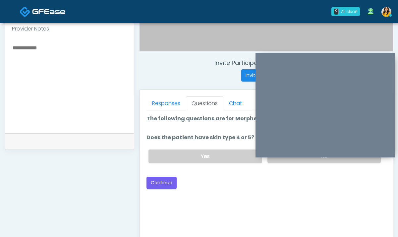
scroll to position [223, 0]
click at [277, 162] on label "No" at bounding box center [324, 157] width 113 height 14
click at [167, 185] on button "Continue" at bounding box center [162, 183] width 30 height 12
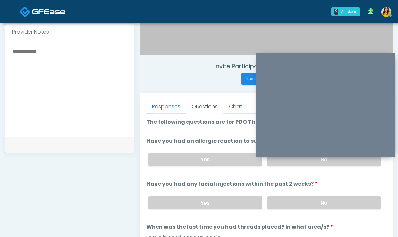
scroll to position [211, 0]
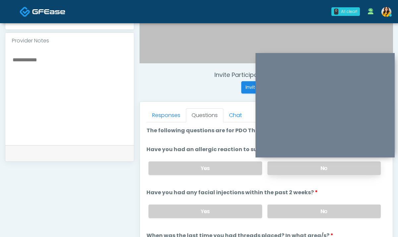
click at [294, 167] on label "No" at bounding box center [324, 169] width 113 height 14
click at [298, 211] on label "No" at bounding box center [324, 212] width 113 height 14
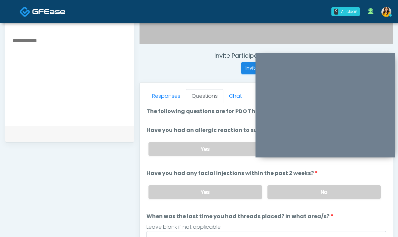
scroll to position [240, 0]
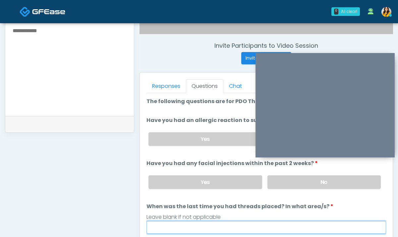
click at [174, 225] on input "When was the last time you had threads placed? In what area/s?" at bounding box center [267, 227] width 240 height 13
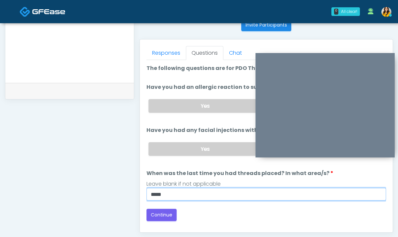
scroll to position [280, 0]
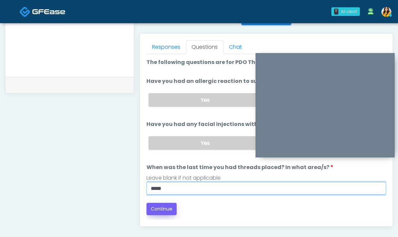
type input "*****"
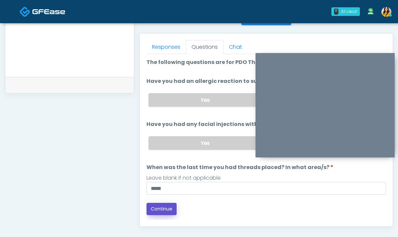
click at [151, 203] on button "Continue" at bounding box center [162, 209] width 30 height 12
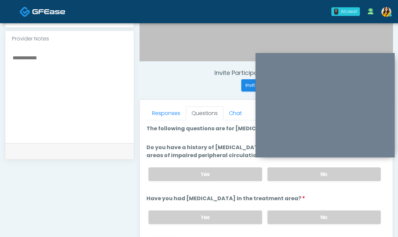
scroll to position [206, 0]
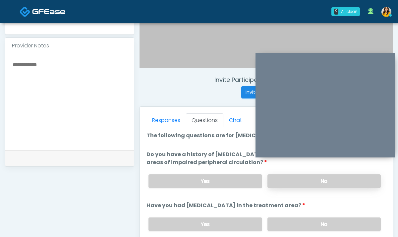
click at [277, 180] on label "No" at bounding box center [324, 181] width 113 height 14
click at [287, 223] on label "No" at bounding box center [324, 225] width 113 height 14
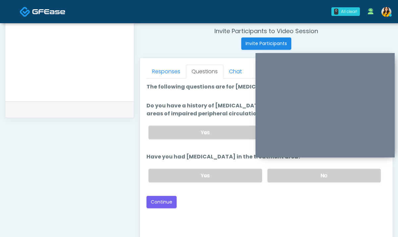
scroll to position [260, 0]
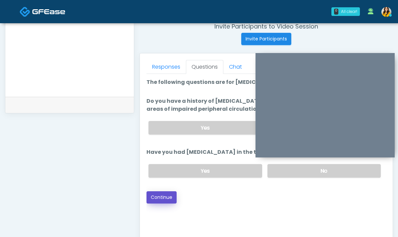
click at [155, 199] on button "Continue" at bounding box center [162, 197] width 30 height 12
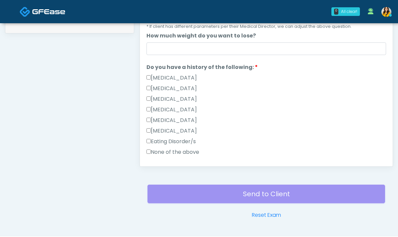
scroll to position [358, 0]
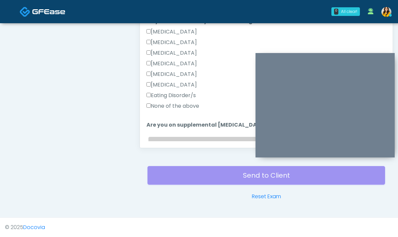
click at [178, 107] on label "None of the above" at bounding box center [173, 106] width 53 height 8
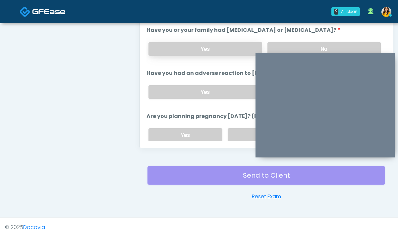
scroll to position [256, 0]
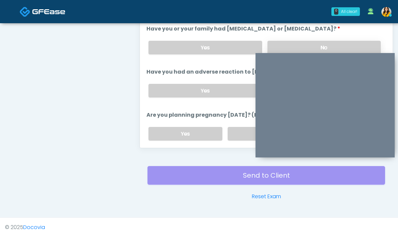
click at [284, 46] on label "No" at bounding box center [324, 48] width 113 height 14
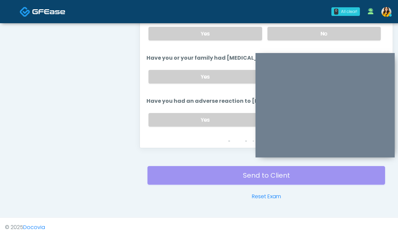
scroll to position [218, 0]
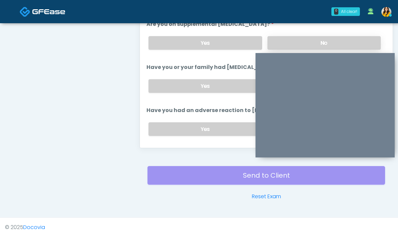
click at [287, 42] on label "No" at bounding box center [324, 43] width 113 height 14
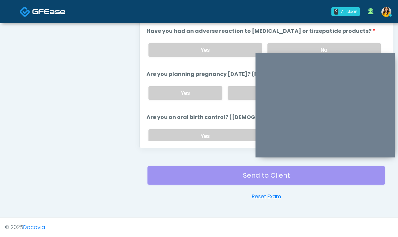
scroll to position [299, 0]
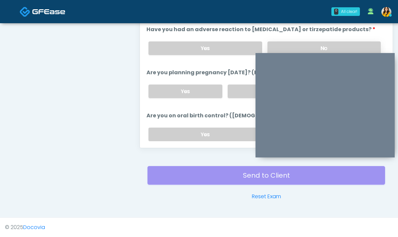
click at [281, 45] on label "No" at bounding box center [324, 48] width 113 height 14
click at [244, 89] on label "No" at bounding box center [265, 92] width 74 height 14
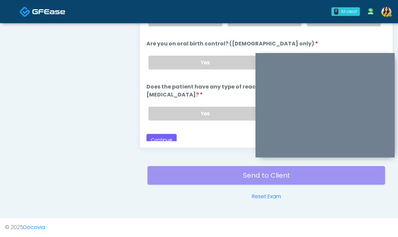
scroll to position [374, 0]
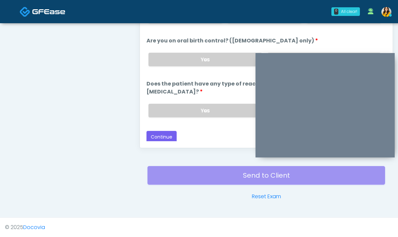
click at [281, 51] on div "Yes No" at bounding box center [264, 59] width 243 height 24
click at [274, 53] on label "No" at bounding box center [324, 60] width 113 height 14
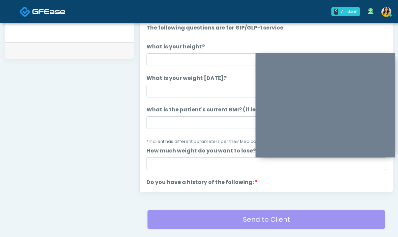
scroll to position [309, 0]
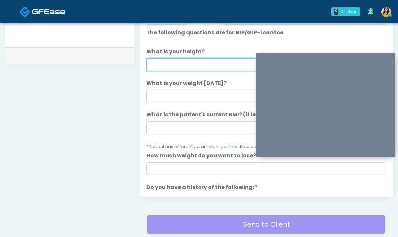
click at [194, 63] on input "What is your height?" at bounding box center [267, 64] width 240 height 13
type input "****"
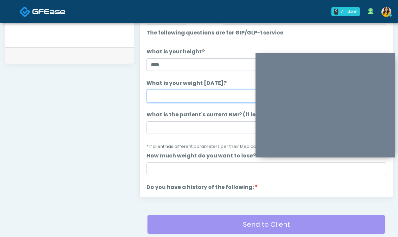
click at [178, 98] on input "What is your weight [DATE]?" at bounding box center [267, 96] width 240 height 13
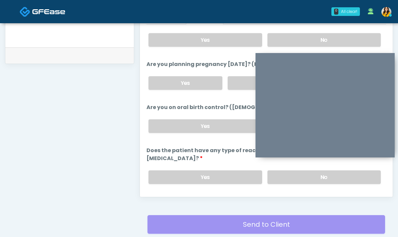
scroll to position [374, 0]
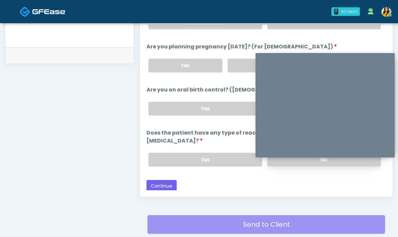
type input "***"
click at [280, 163] on label "No" at bounding box center [324, 160] width 113 height 14
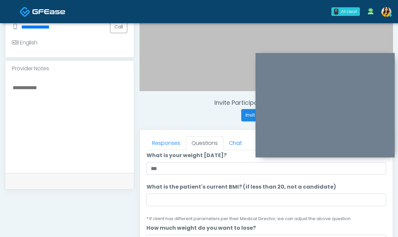
scroll to position [177, 0]
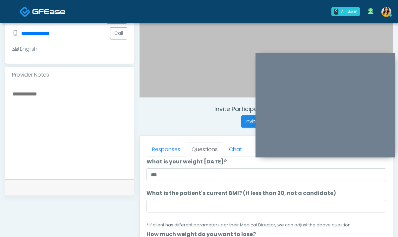
click at [82, 96] on textarea at bounding box center [69, 130] width 115 height 81
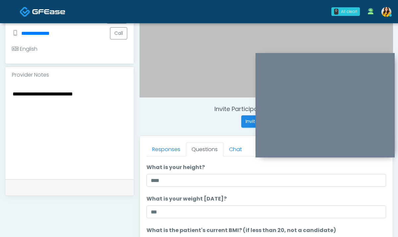
scroll to position [11, 0]
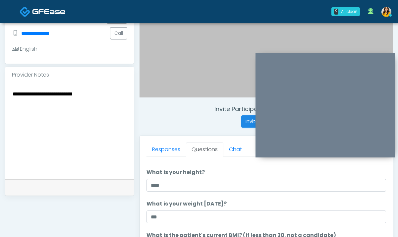
type textarea "**********"
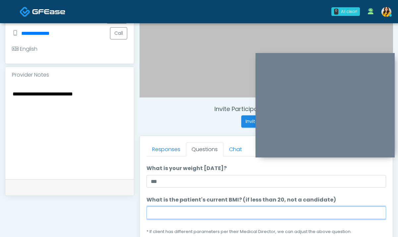
click at [155, 213] on input "What is the patient's current BMI? (if less than 20, not a candidate)" at bounding box center [267, 213] width 240 height 13
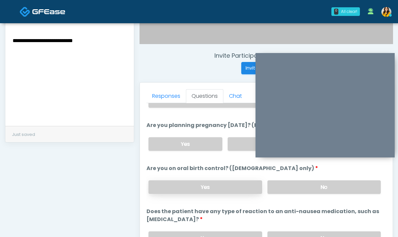
scroll to position [270, 0]
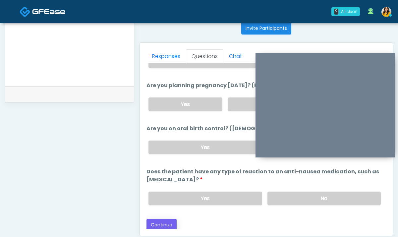
type input "****"
click at [165, 226] on button "Continue" at bounding box center [162, 225] width 30 height 12
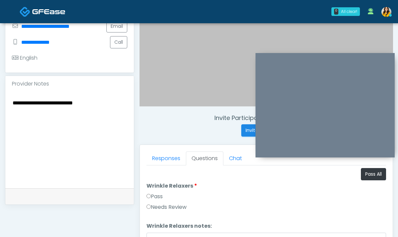
scroll to position [165, 0]
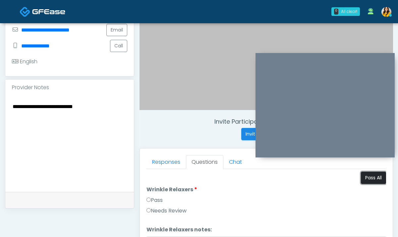
click at [368, 179] on button "Pass All" at bounding box center [373, 178] width 25 height 12
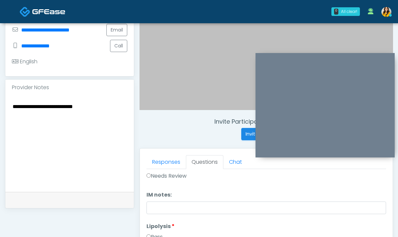
scroll to position [384, 0]
click at [166, 188] on label "Needs Review" at bounding box center [167, 185] width 40 height 8
click at [154, 172] on label "Pass" at bounding box center [155, 175] width 16 height 8
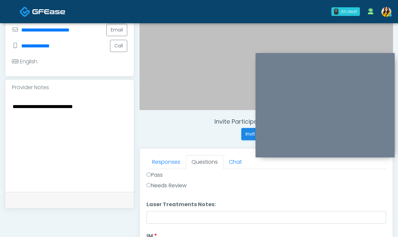
scroll to position [311, 0]
click at [169, 188] on label "Needs Review" at bounding box center [167, 186] width 40 height 8
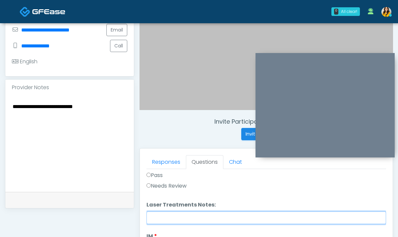
click at [170, 222] on input "Laser Treatments Notes:" at bounding box center [267, 218] width 240 height 13
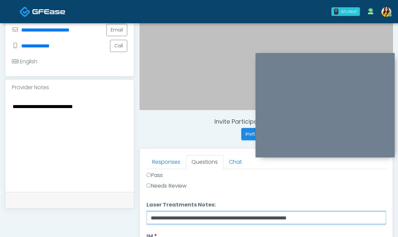
drag, startPoint x: 334, startPoint y: 219, endPoint x: 227, endPoint y: 219, distance: 107.1
click at [226, 219] on input "**********" at bounding box center [267, 218] width 240 height 13
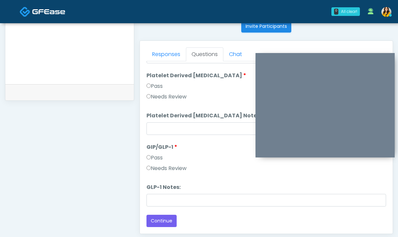
scroll to position [274, 0]
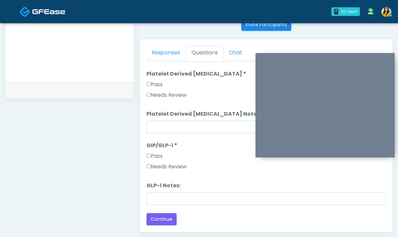
type input "**********"
click at [167, 218] on button "Continue" at bounding box center [162, 219] width 30 height 12
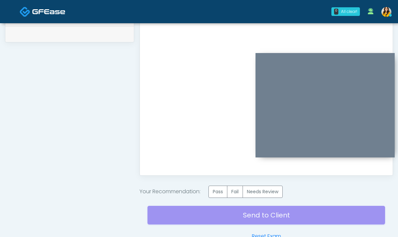
scroll to position [332, 0]
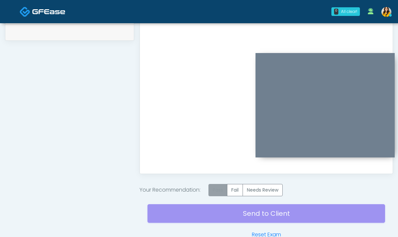
click at [222, 193] on label "Pass" at bounding box center [218, 190] width 19 height 12
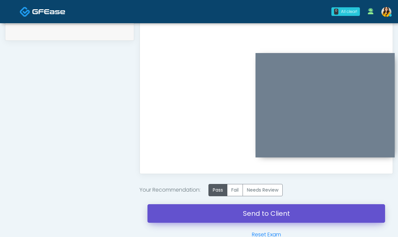
click at [265, 216] on link "Send to Client" at bounding box center [267, 213] width 238 height 19
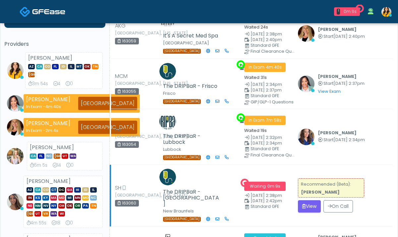
scroll to position [41, 0]
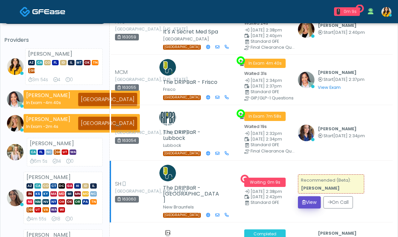
click at [306, 200] on button "View" at bounding box center [309, 202] width 23 height 12
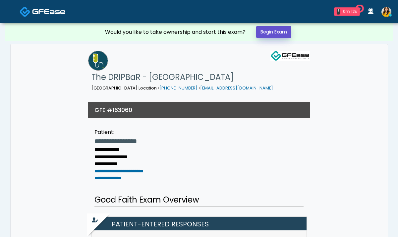
click at [272, 34] on link "Begin Exam" at bounding box center [273, 32] width 35 height 12
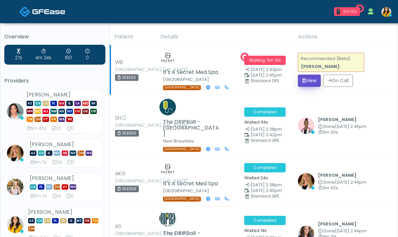
click at [314, 75] on button "View" at bounding box center [309, 81] width 23 height 12
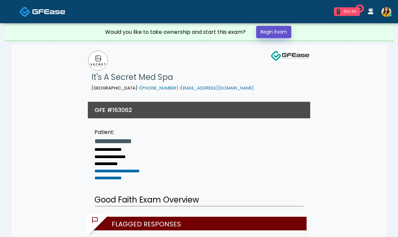
click at [283, 38] on link "Begin Exam" at bounding box center [273, 32] width 35 height 12
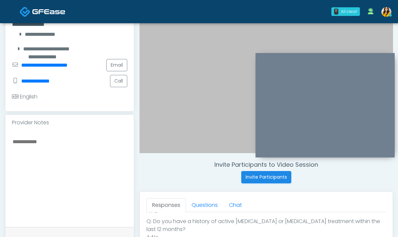
scroll to position [126, 0]
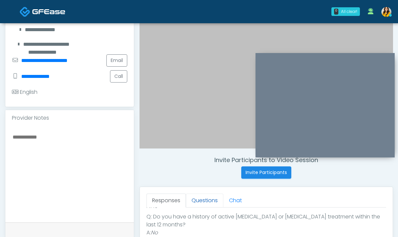
click at [203, 200] on link "Questions" at bounding box center [204, 201] width 37 height 14
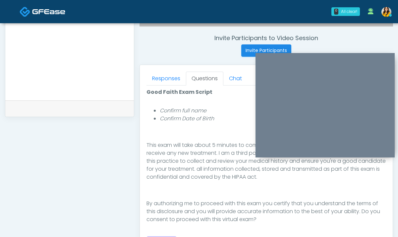
scroll to position [265, 0]
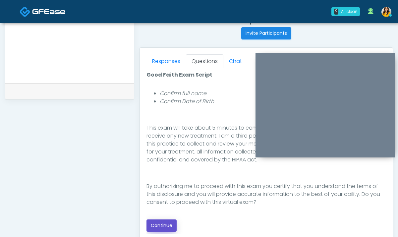
click at [158, 230] on button "Continue" at bounding box center [162, 226] width 30 height 12
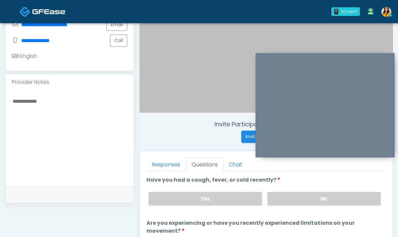
scroll to position [154, 0]
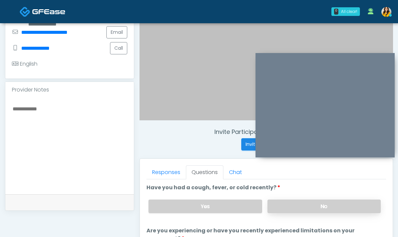
click at [281, 203] on label "No" at bounding box center [324, 207] width 113 height 14
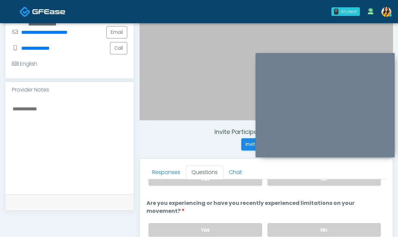
scroll to position [31, 0]
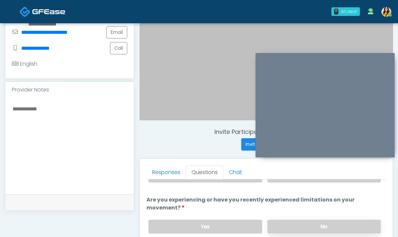
click at [275, 221] on label "No" at bounding box center [324, 227] width 113 height 14
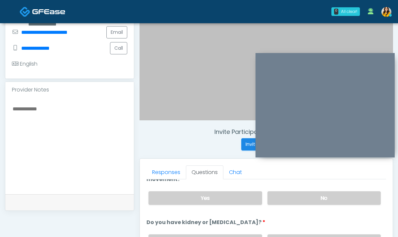
scroll to position [76, 0]
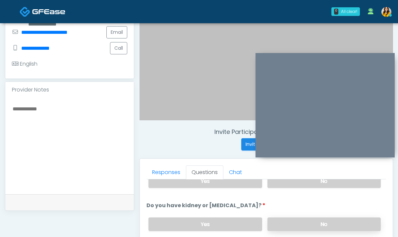
click at [280, 223] on label "No" at bounding box center [324, 225] width 113 height 14
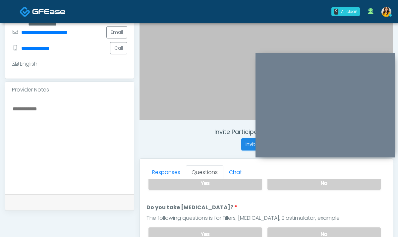
scroll to position [118, 0]
click at [281, 236] on label "No" at bounding box center [324, 234] width 113 height 14
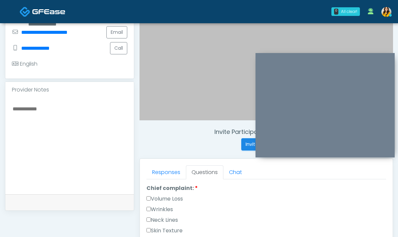
scroll to position [189, 0]
click at [159, 205] on label "Wrinkles" at bounding box center [160, 209] width 27 height 8
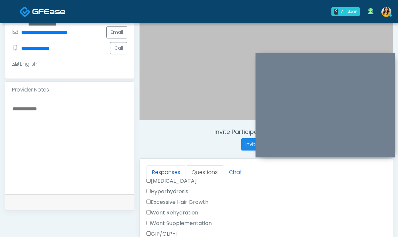
click at [171, 176] on link "Responses" at bounding box center [166, 173] width 39 height 14
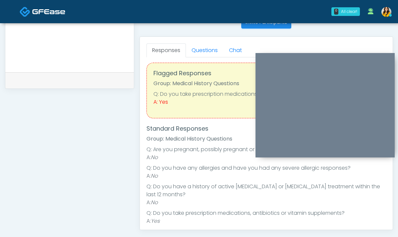
scroll to position [0, 0]
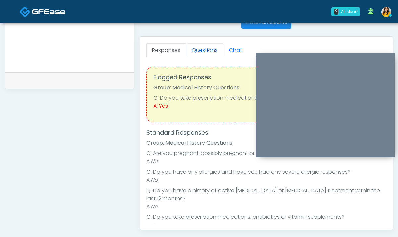
click at [205, 48] on link "Questions" at bounding box center [204, 50] width 37 height 14
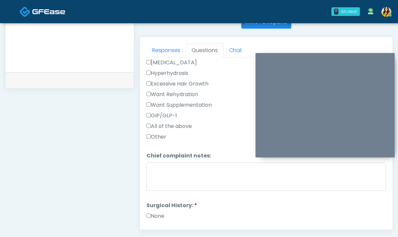
scroll to position [250, 0]
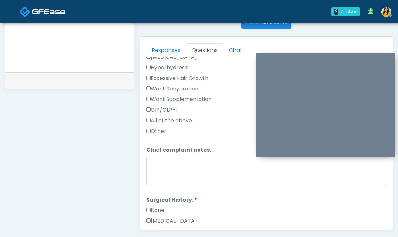
click at [154, 208] on label "None" at bounding box center [156, 211] width 18 height 8
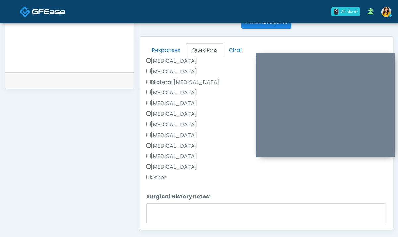
scroll to position [440, 0]
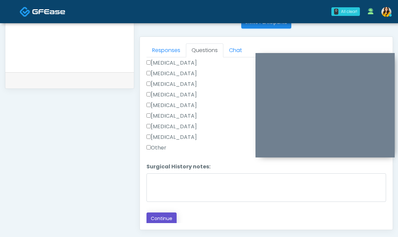
click at [164, 216] on button "Continue" at bounding box center [162, 219] width 30 height 12
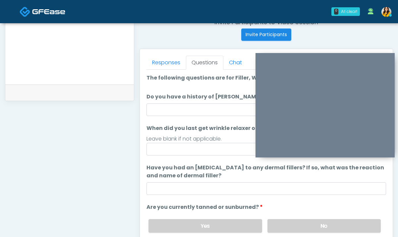
scroll to position [262, 0]
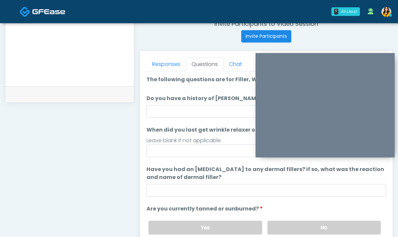
click at [182, 118] on ol "The following questions are for Filler, Wrinkle relaxers, PRP, and Lasers The f…" at bounding box center [267, 182] width 240 height 212
click at [172, 112] on input "Do you have a history of [PERSON_NAME]'s barre or ALS? If so, please provide de…" at bounding box center [267, 111] width 240 height 13
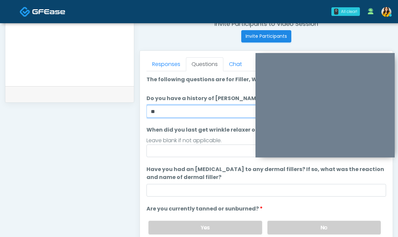
type input "**"
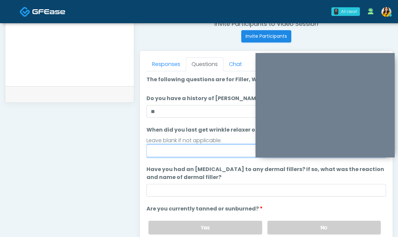
click at [158, 148] on input "When did you last get wrinkle relaxer or dermal filler?" at bounding box center [267, 151] width 240 height 13
type input "**********"
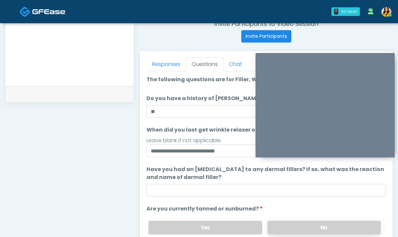
click at [286, 222] on label "No" at bounding box center [324, 228] width 113 height 14
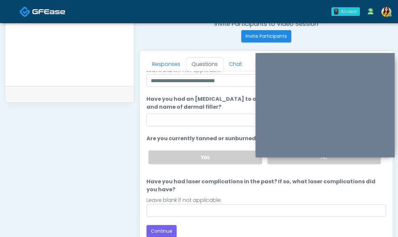
scroll to position [273, 0]
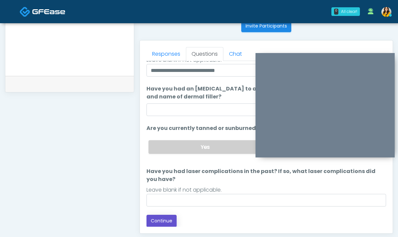
click at [163, 218] on button "Continue" at bounding box center [162, 221] width 30 height 12
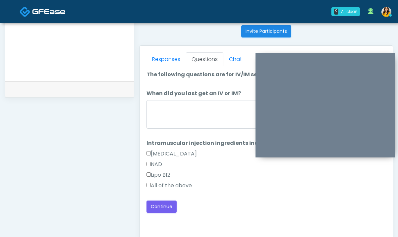
scroll to position [262, 0]
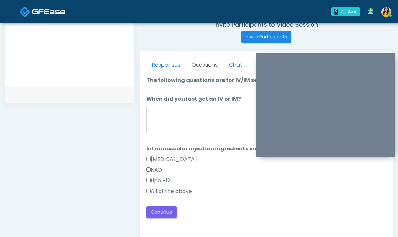
click at [168, 190] on label "All of the above" at bounding box center [169, 191] width 45 height 8
click at [177, 120] on textarea "When did you last get an IV or IM?" at bounding box center [267, 120] width 240 height 29
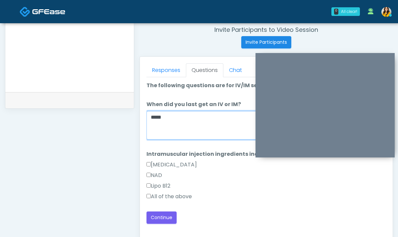
scroll to position [258, 0]
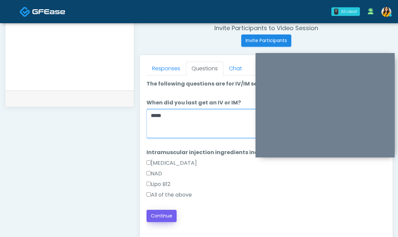
type textarea "*****"
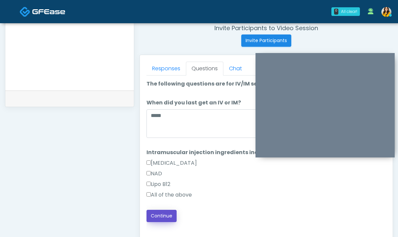
click at [160, 218] on button "Continue" at bounding box center [162, 216] width 30 height 12
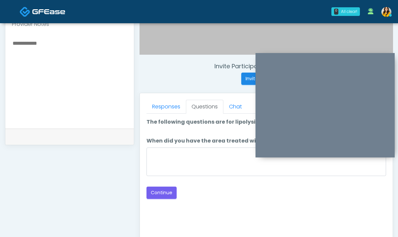
scroll to position [218, 0]
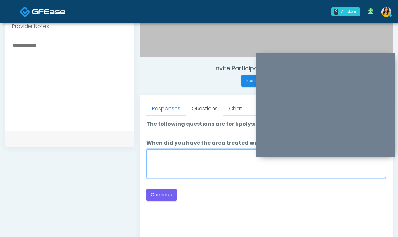
click at [186, 164] on textarea "When did you have the area treated with a previous lipolysis treatment?" at bounding box center [267, 164] width 240 height 29
type textarea "*****"
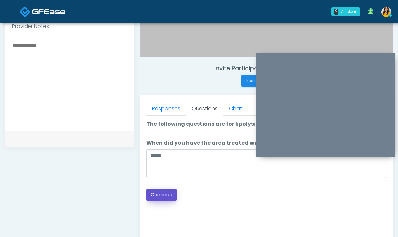
click at [162, 196] on button "Continue" at bounding box center [162, 195] width 30 height 12
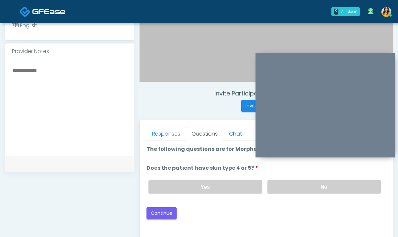
scroll to position [192, 0]
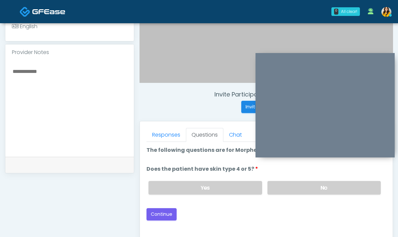
click at [300, 197] on div "Yes No" at bounding box center [264, 188] width 243 height 24
click at [287, 188] on label "No" at bounding box center [324, 188] width 113 height 14
click at [172, 213] on button "Continue" at bounding box center [162, 214] width 30 height 12
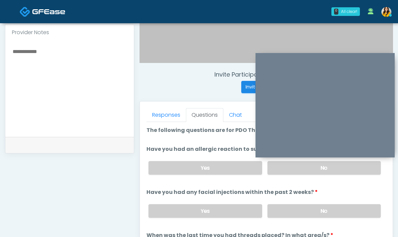
scroll to position [211, 0]
click at [301, 174] on label "No" at bounding box center [324, 169] width 113 height 14
click at [291, 205] on label "No" at bounding box center [324, 212] width 113 height 14
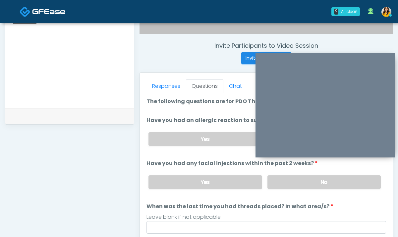
scroll to position [244, 0]
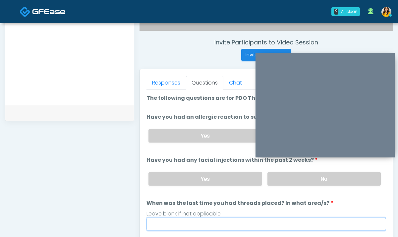
click at [205, 229] on input "When was the last time you had threads placed? In what area/s?" at bounding box center [267, 224] width 240 height 13
type input "*****"
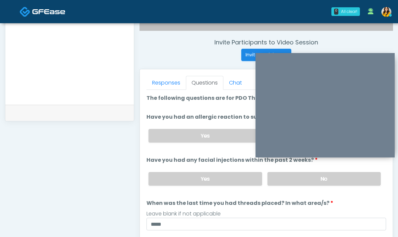
click at [250, 204] on label "When was the last time you had threads placed? In what area/s?" at bounding box center [240, 203] width 187 height 8
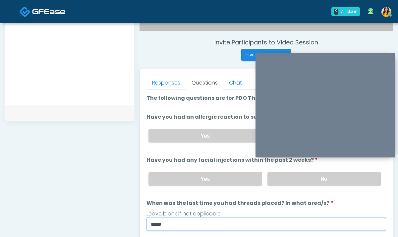
click at [250, 218] on input "*****" at bounding box center [267, 224] width 240 height 13
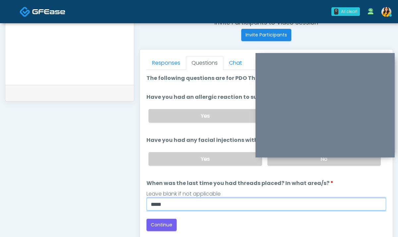
scroll to position [266, 0]
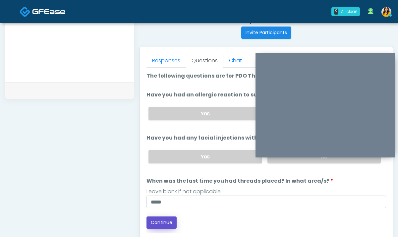
click at [168, 224] on button "Continue" at bounding box center [162, 223] width 30 height 12
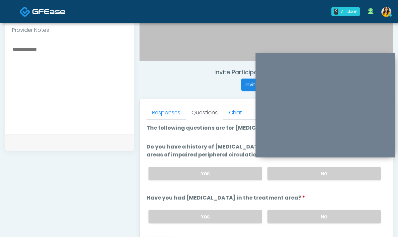
scroll to position [209, 0]
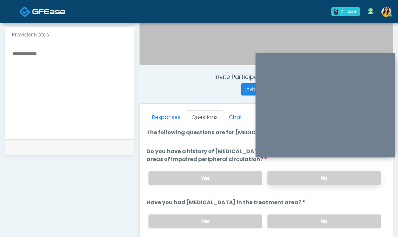
click at [286, 183] on label "No" at bounding box center [324, 178] width 113 height 14
click at [283, 219] on label "No" at bounding box center [324, 222] width 113 height 14
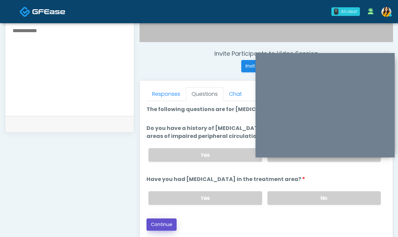
click at [171, 223] on button "Continue" at bounding box center [162, 225] width 30 height 12
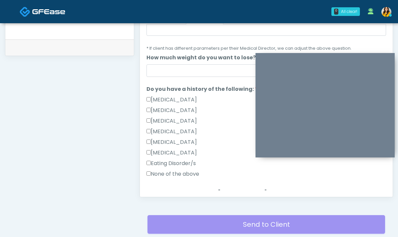
scroll to position [99, 0]
click at [192, 170] on label "None of the above" at bounding box center [173, 174] width 53 height 8
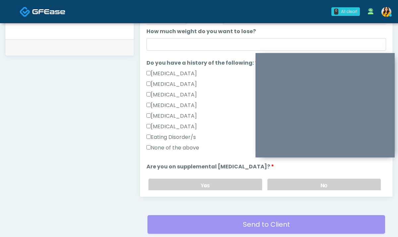
scroll to position [127, 0]
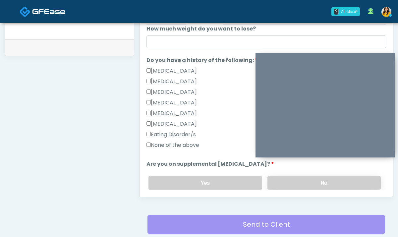
click at [292, 180] on label "No" at bounding box center [324, 183] width 113 height 14
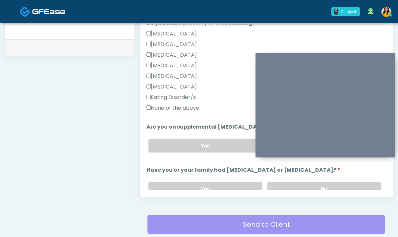
scroll to position [169, 0]
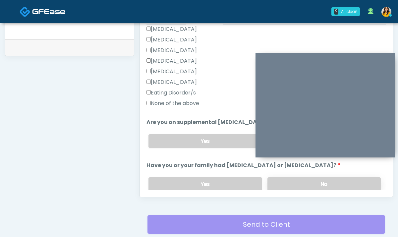
click at [277, 183] on label "No" at bounding box center [324, 184] width 113 height 14
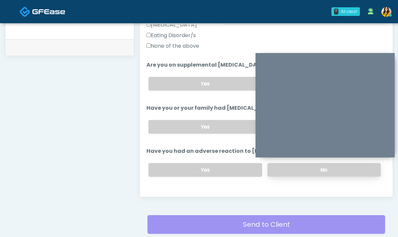
click at [291, 173] on label "No" at bounding box center [324, 170] width 113 height 14
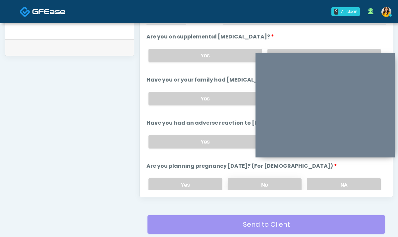
click at [275, 185] on label "No" at bounding box center [265, 185] width 74 height 14
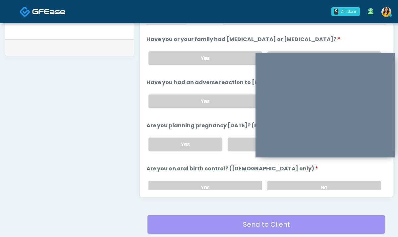
scroll to position [297, 0]
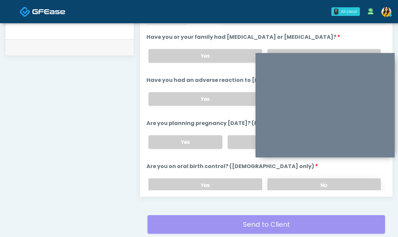
click at [293, 182] on label "No" at bounding box center [324, 185] width 113 height 14
click at [210, 62] on label "Yes" at bounding box center [205, 56] width 113 height 14
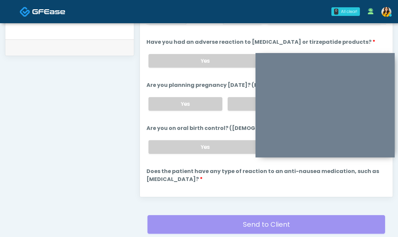
scroll to position [356, 0]
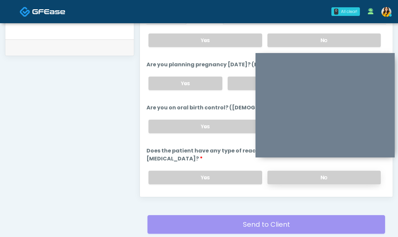
click at [272, 171] on label "No" at bounding box center [324, 178] width 113 height 14
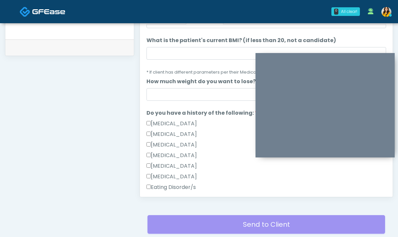
scroll to position [0, 0]
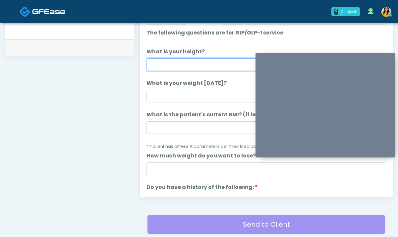
click at [198, 66] on input "What is your height?" at bounding box center [267, 64] width 240 height 13
type input "****"
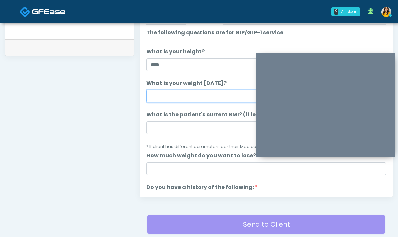
click at [201, 92] on input "What is your weight today?" at bounding box center [267, 96] width 240 height 13
type input "***"
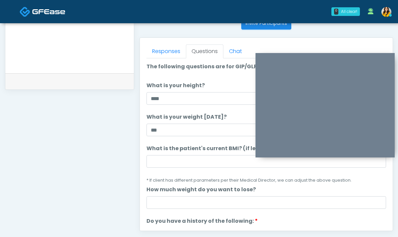
scroll to position [265, 0]
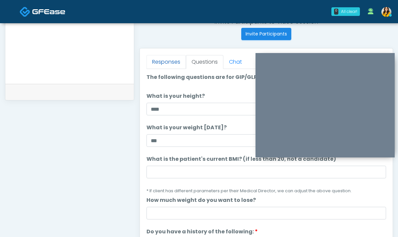
click at [167, 61] on link "Responses" at bounding box center [166, 62] width 39 height 14
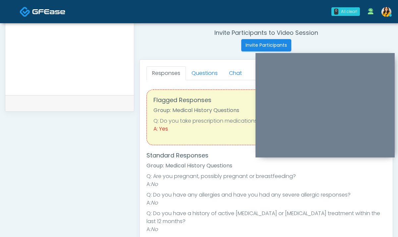
scroll to position [246, 0]
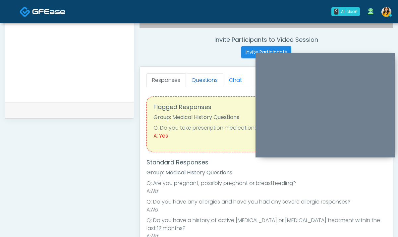
click at [202, 83] on link "Questions" at bounding box center [204, 80] width 37 height 14
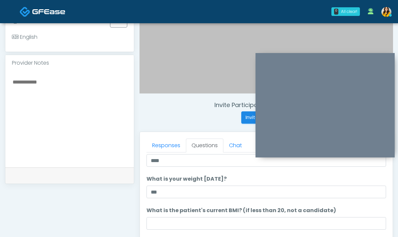
scroll to position [38, 0]
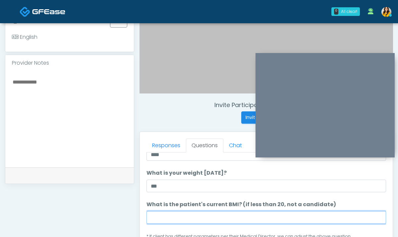
click at [165, 216] on input "What is the patient's current BMI? (if less than 20, not a candidate)" at bounding box center [267, 217] width 240 height 13
type input "****"
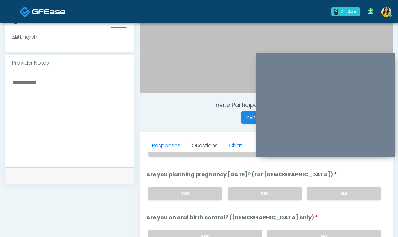
scroll to position [358, 0]
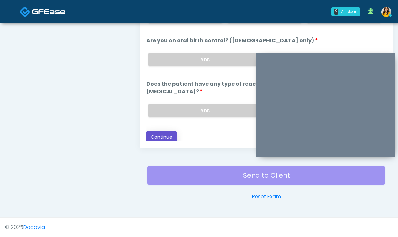
click at [162, 132] on button "Continue" at bounding box center [162, 137] width 30 height 12
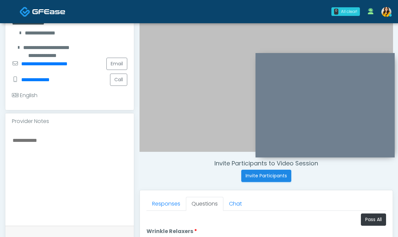
scroll to position [125, 0]
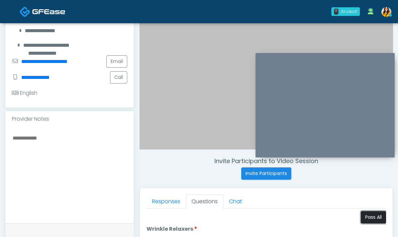
click at [378, 212] on button "Pass All" at bounding box center [373, 217] width 25 height 12
click at [179, 213] on label "Needs Review" at bounding box center [167, 211] width 40 height 8
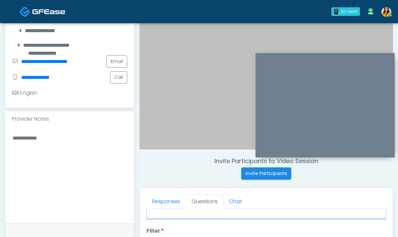
click at [173, 215] on input "Wrinkle Relaxers notes:" at bounding box center [267, 212] width 240 height 13
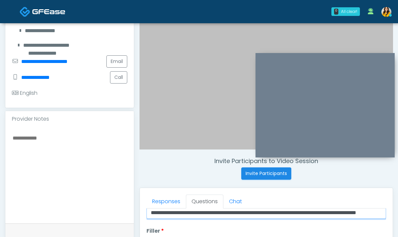
scroll to position [0, 35]
click at [217, 216] on input "**********" at bounding box center [267, 212] width 240 height 13
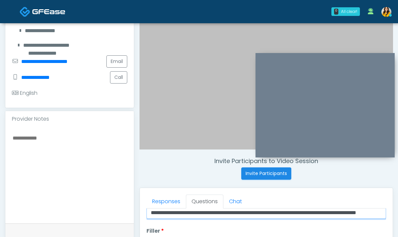
type input "**********"
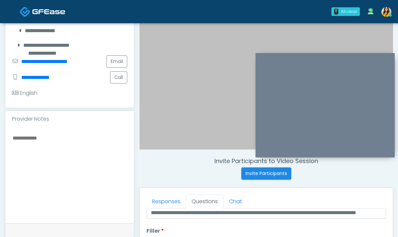
scroll to position [0, 0]
click at [116, 163] on textarea at bounding box center [69, 174] width 115 height 81
paste textarea "**********"
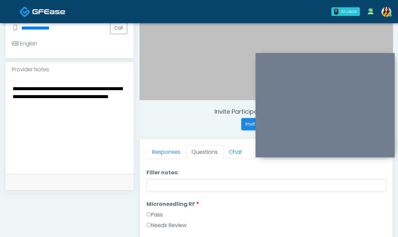
scroll to position [124, 0]
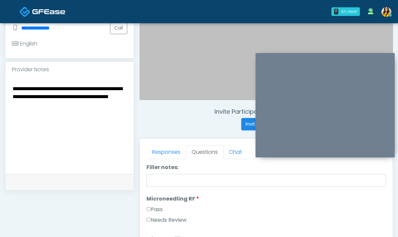
click at [28, 114] on textarea "**********" at bounding box center [69, 124] width 115 height 81
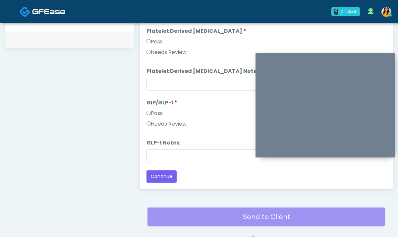
scroll to position [330, 0]
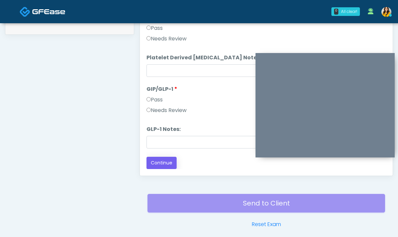
type textarea "**********"
click at [168, 165] on button "Continue" at bounding box center [162, 163] width 30 height 12
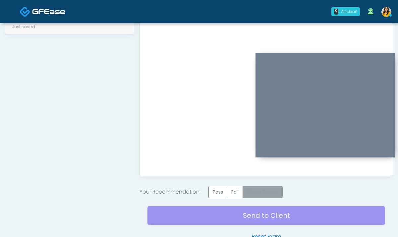
click at [258, 195] on label "Needs Review" at bounding box center [263, 192] width 40 height 12
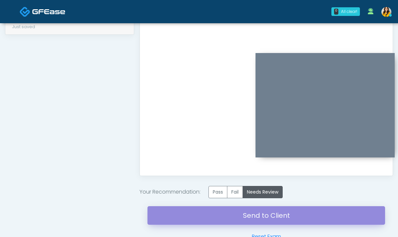
click at [247, 218] on link "Send to Client" at bounding box center [267, 215] width 238 height 19
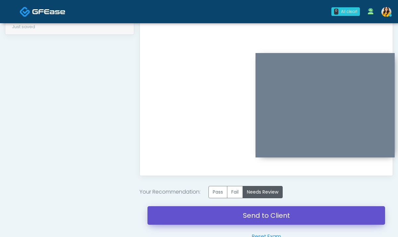
click at [246, 215] on link "Send to Client" at bounding box center [267, 215] width 238 height 19
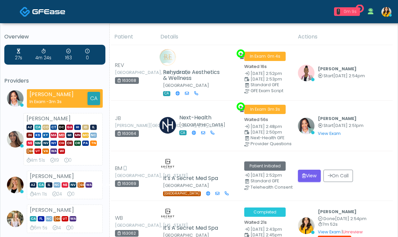
click at [347, 13] on div "0m 9s" at bounding box center [350, 12] width 15 height 6
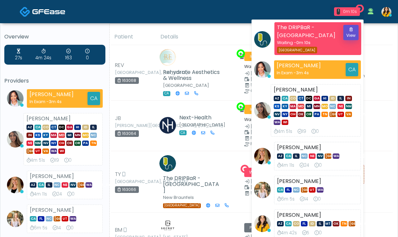
click at [354, 34] on button "View" at bounding box center [351, 32] width 15 height 15
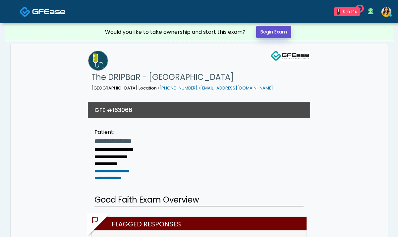
click at [274, 37] on link "Begin Exam" at bounding box center [273, 32] width 35 height 12
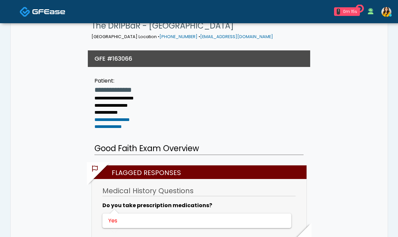
scroll to position [52, 0]
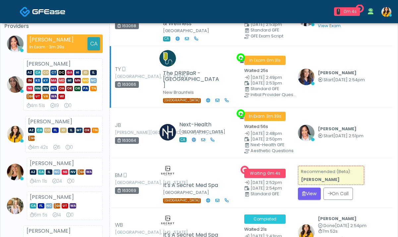
scroll to position [55, 0]
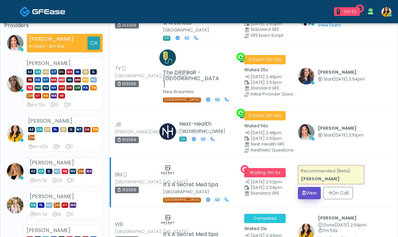
click at [306, 187] on button "View" at bounding box center [309, 193] width 23 height 12
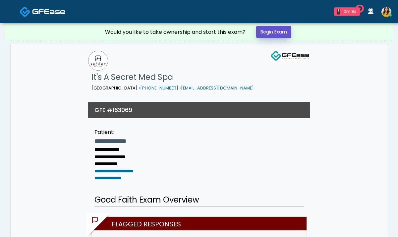
click at [270, 33] on link "Begin Exam" at bounding box center [273, 32] width 35 height 12
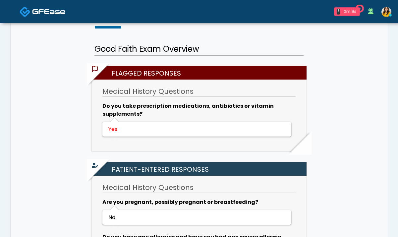
scroll to position [151, 0]
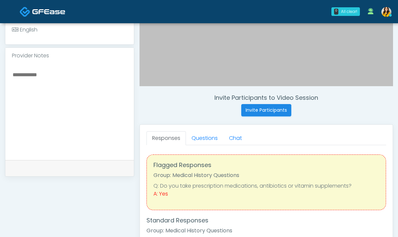
scroll to position [191, 0]
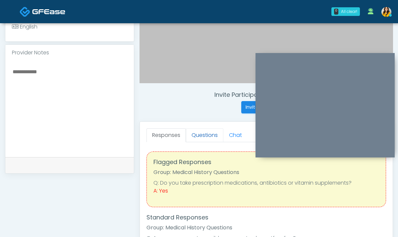
click at [198, 134] on link "Questions" at bounding box center [204, 135] width 37 height 14
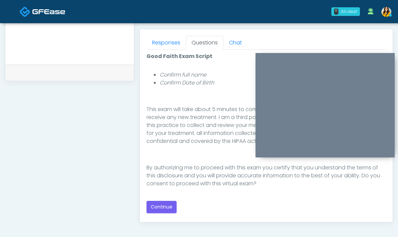
scroll to position [291, 0]
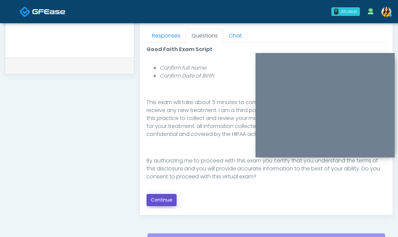
click at [165, 199] on button "Continue" at bounding box center [162, 200] width 30 height 12
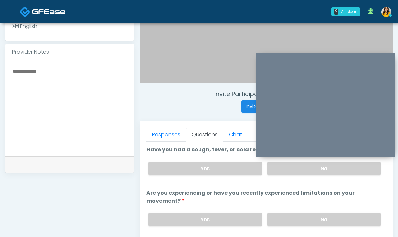
scroll to position [178, 0]
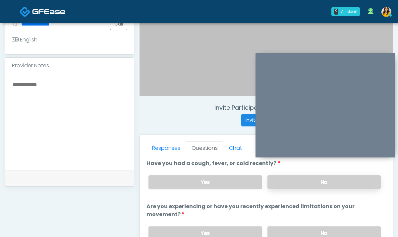
click at [294, 186] on label "No" at bounding box center [324, 182] width 113 height 14
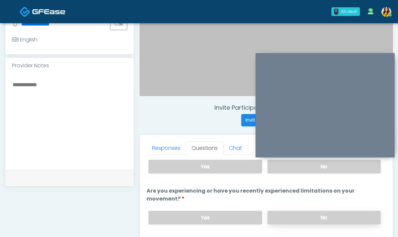
click at [285, 216] on label "No" at bounding box center [324, 218] width 113 height 14
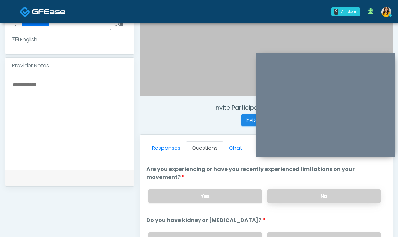
scroll to position [61, 0]
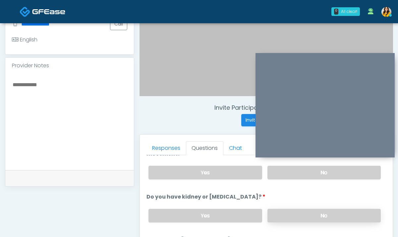
click at [270, 216] on label "No" at bounding box center [324, 216] width 113 height 14
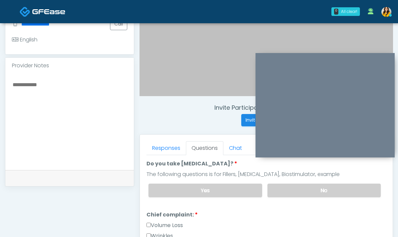
scroll to position [134, 0]
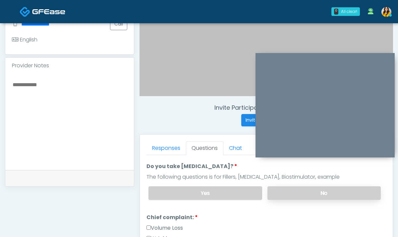
click at [285, 195] on label "No" at bounding box center [324, 193] width 113 height 14
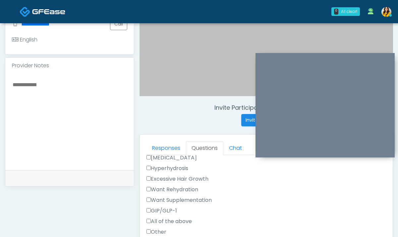
scroll to position [256, 0]
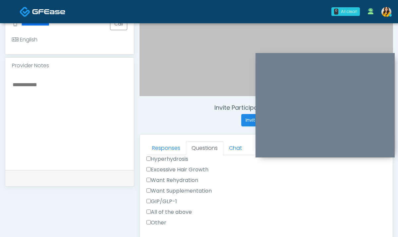
click at [178, 209] on label "All of the above" at bounding box center [169, 212] width 45 height 8
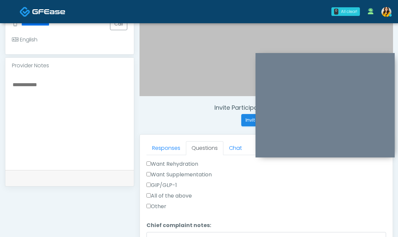
scroll to position [274, 0]
click at [167, 196] on label "All of the above" at bounding box center [169, 195] width 45 height 8
click at [160, 203] on label "Other" at bounding box center [157, 206] width 20 height 8
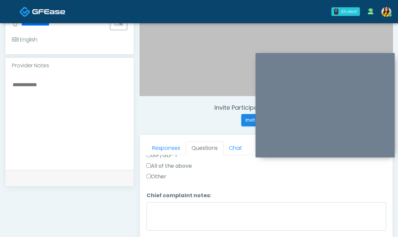
scroll to position [305, 0]
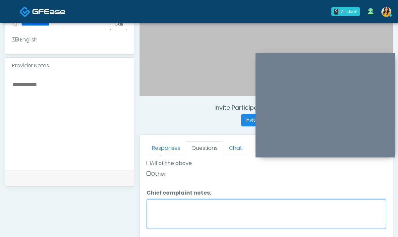
click at [165, 216] on textarea "Chief complaint notes:" at bounding box center [267, 214] width 240 height 29
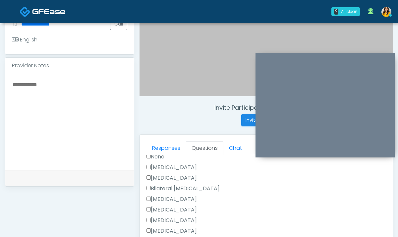
scroll to position [375, 0]
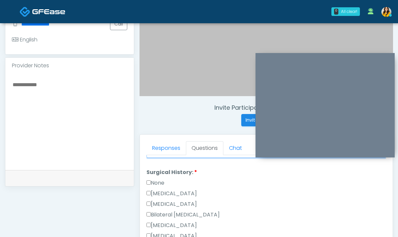
type textarea "**********"
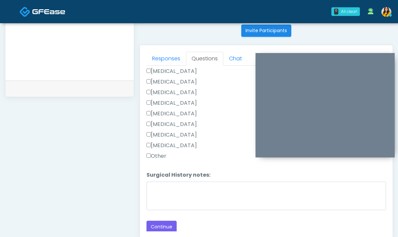
scroll to position [269, 0]
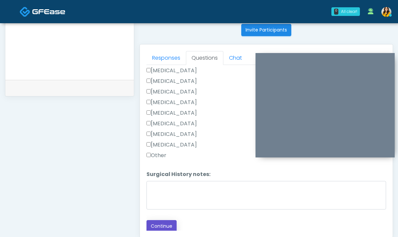
click at [160, 221] on button "Continue" at bounding box center [162, 226] width 30 height 12
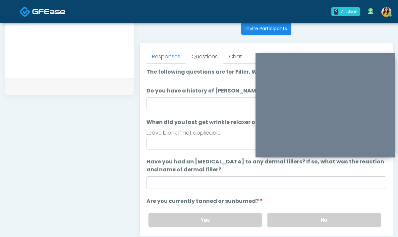
scroll to position [262, 0]
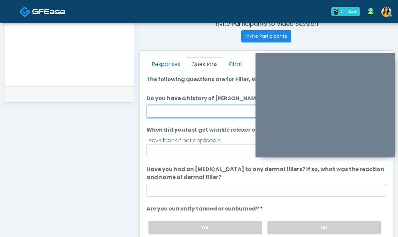
click at [169, 115] on input "Do you have a history of Guillain's barre or ALS? If so, please provide details." at bounding box center [267, 111] width 240 height 13
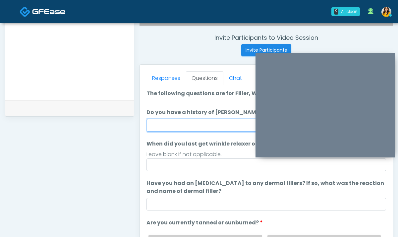
scroll to position [239, 0]
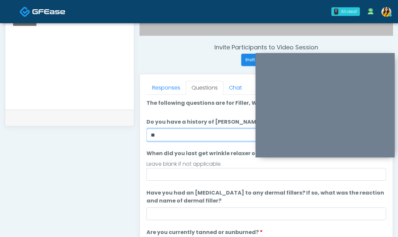
type input "**"
click at [199, 111] on ol "The following questions are for Filler, Wrinkle relaxers, PRP, and Lasers The f…" at bounding box center [267, 205] width 240 height 212
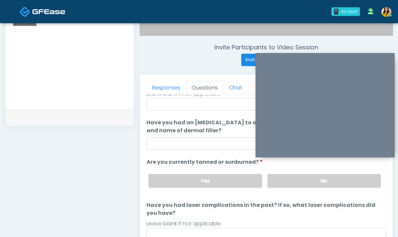
scroll to position [70, 0]
click at [279, 180] on label "No" at bounding box center [324, 181] width 113 height 14
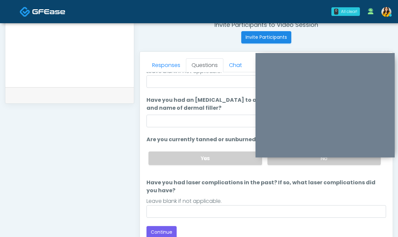
scroll to position [272, 0]
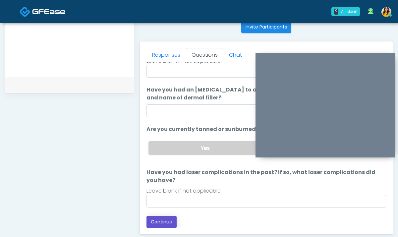
click at [158, 222] on button "Continue" at bounding box center [162, 222] width 30 height 12
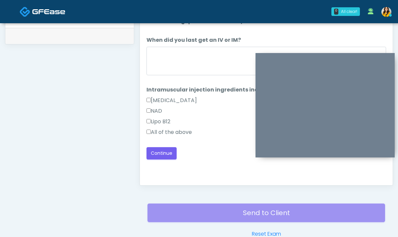
scroll to position [305, 0]
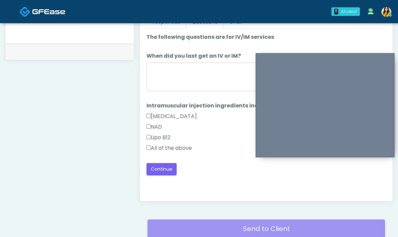
click at [178, 151] on label "All of the above" at bounding box center [169, 148] width 45 height 8
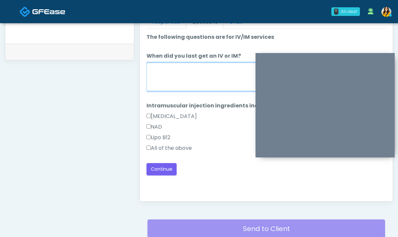
click at [180, 88] on textarea "When did you last get an IV or IM?" at bounding box center [267, 77] width 240 height 29
type textarea "*****"
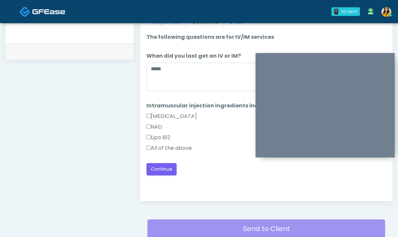
click at [168, 175] on div "Good Faith Exam Script Good Faith Exam Script INTRODUCTION Hello, my name is un…" at bounding box center [267, 112] width 240 height 166
click at [160, 166] on button "Continue" at bounding box center [162, 169] width 30 height 12
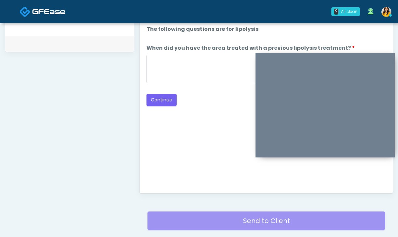
scroll to position [304, 0]
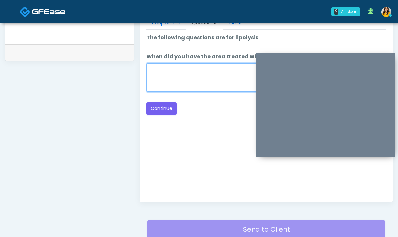
click at [204, 79] on textarea "When did you have the area treated with a previous lipolysis treatment?" at bounding box center [267, 77] width 240 height 29
type textarea "*****"
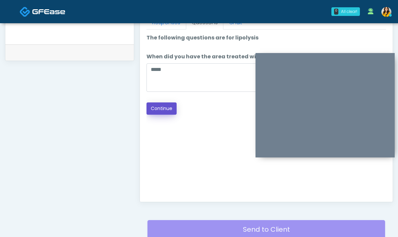
click at [159, 108] on button "Continue" at bounding box center [162, 108] width 30 height 12
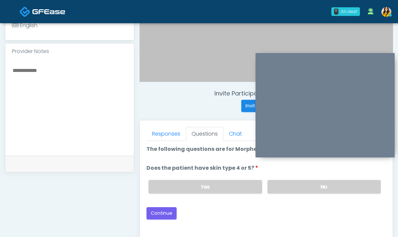
scroll to position [187, 0]
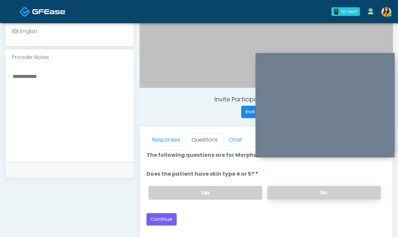
click at [290, 196] on label "No" at bounding box center [324, 193] width 113 height 14
click at [163, 219] on button "Continue" at bounding box center [162, 219] width 30 height 12
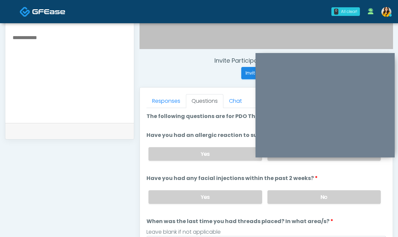
scroll to position [209, 0]
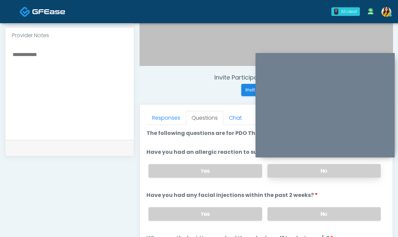
click at [286, 165] on label "No" at bounding box center [324, 171] width 113 height 14
click at [287, 210] on label "No" at bounding box center [324, 214] width 113 height 14
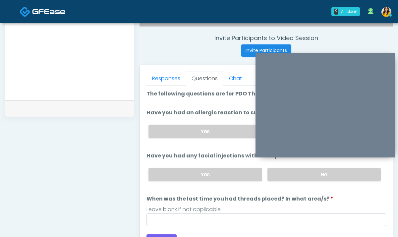
scroll to position [256, 0]
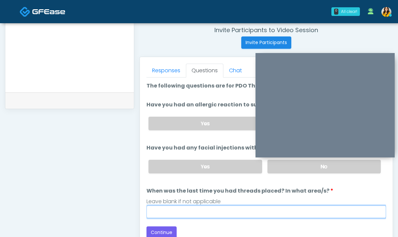
click at [252, 212] on input "When was the last time you had threads placed? In what area/s?" at bounding box center [267, 212] width 240 height 13
type input "*****"
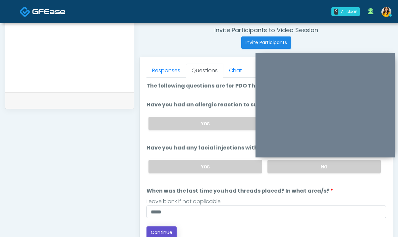
click at [164, 233] on button "Continue" at bounding box center [162, 233] width 30 height 12
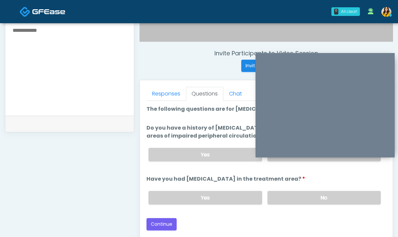
scroll to position [221, 0]
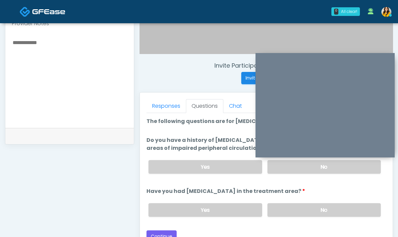
click at [286, 173] on div "Yes No" at bounding box center [264, 167] width 243 height 24
click at [282, 163] on label "No" at bounding box center [324, 167] width 113 height 14
click at [292, 208] on label "No" at bounding box center [324, 210] width 113 height 14
click at [165, 233] on button "Continue" at bounding box center [162, 237] width 30 height 12
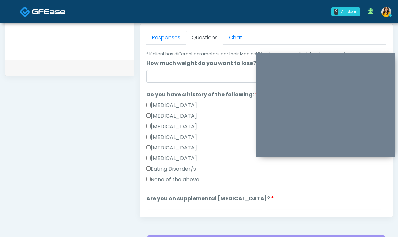
scroll to position [132, 0]
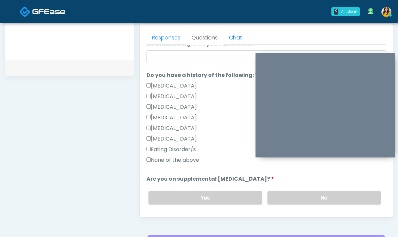
click at [185, 158] on label "None of the above" at bounding box center [173, 160] width 53 height 8
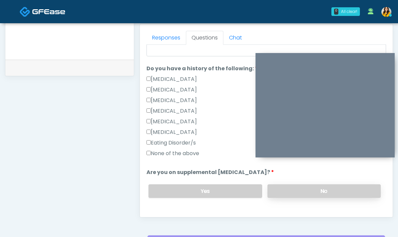
click at [281, 192] on label "No" at bounding box center [324, 191] width 113 height 14
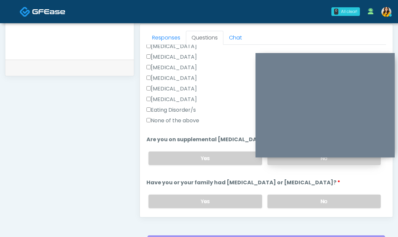
scroll to position [180, 0]
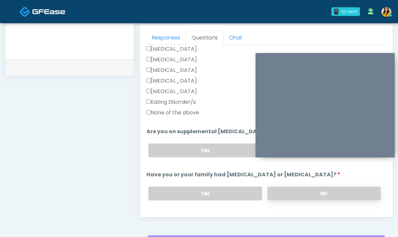
click at [284, 192] on label "No" at bounding box center [324, 194] width 113 height 14
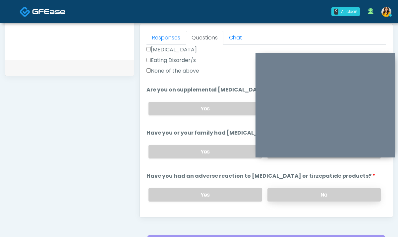
click at [281, 196] on label "No" at bounding box center [324, 195] width 113 height 14
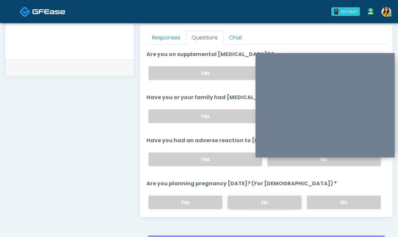
click at [269, 199] on label "No" at bounding box center [265, 203] width 74 height 14
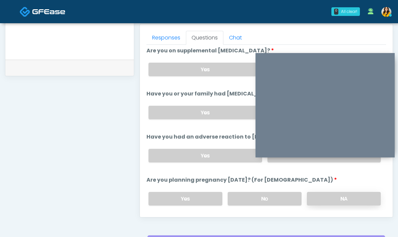
click at [317, 195] on label "NA" at bounding box center [344, 199] width 74 height 14
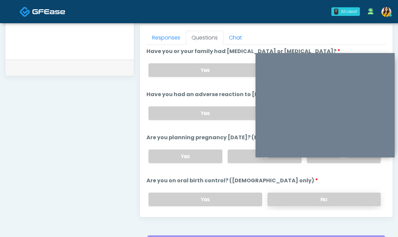
click at [286, 202] on label "No" at bounding box center [324, 200] width 113 height 14
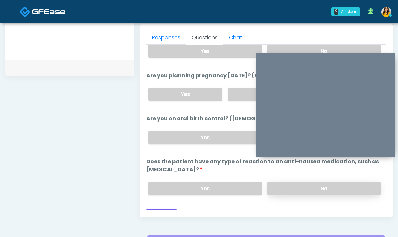
click at [283, 185] on label "No" at bounding box center [324, 189] width 113 height 14
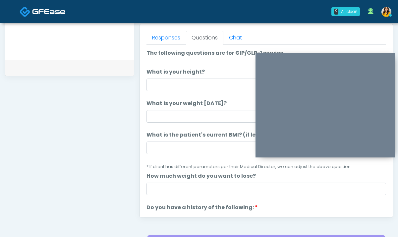
scroll to position [265, 0]
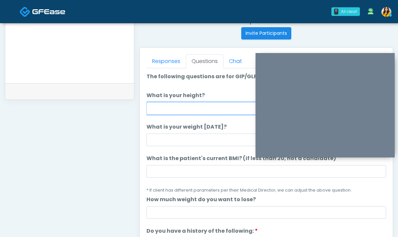
click at [191, 108] on input "What is your height?" at bounding box center [267, 108] width 240 height 13
type input "*****"
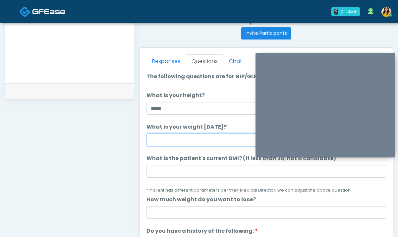
click at [185, 137] on input "What is your weight [DATE]?" at bounding box center [267, 140] width 240 height 13
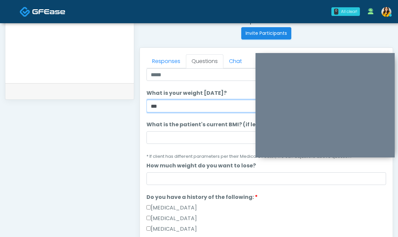
scroll to position [40, 0]
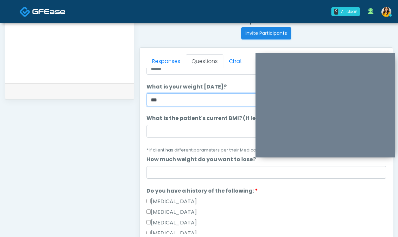
type input "***"
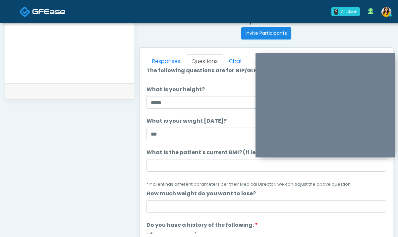
scroll to position [3, 0]
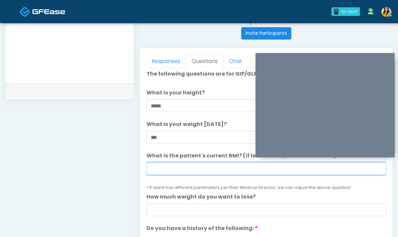
click at [159, 167] on input "What is the patient's current BMI? (if less than 20, not a candidate)" at bounding box center [267, 169] width 240 height 13
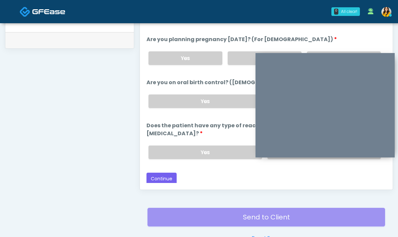
scroll to position [358, 0]
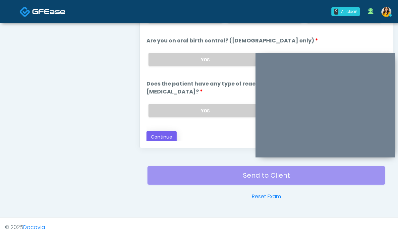
type input "****"
click at [158, 134] on button "Continue" at bounding box center [162, 137] width 30 height 12
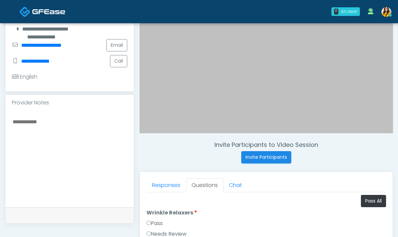
scroll to position [151, 0]
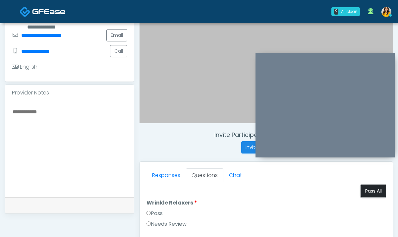
click at [376, 189] on button "Pass All" at bounding box center [373, 191] width 25 height 12
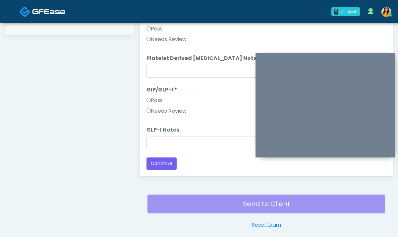
scroll to position [334, 0]
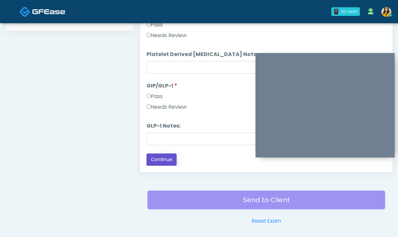
click at [163, 161] on button "Continue" at bounding box center [162, 160] width 30 height 12
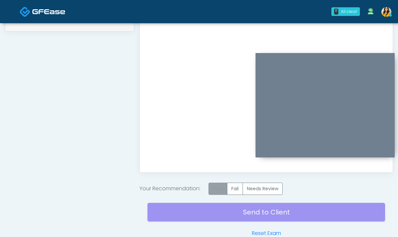
click at [217, 185] on label "Pass" at bounding box center [218, 189] width 19 height 12
click at [245, 217] on div "Send to Client Reset Exam" at bounding box center [267, 216] width 238 height 42
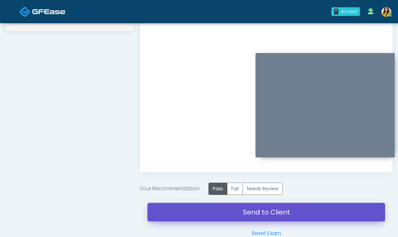
click at [265, 212] on link "Send to Client" at bounding box center [267, 212] width 238 height 19
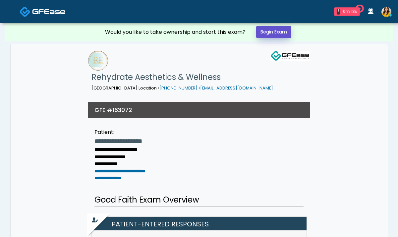
click at [271, 28] on link "Begin Exam" at bounding box center [273, 32] width 35 height 12
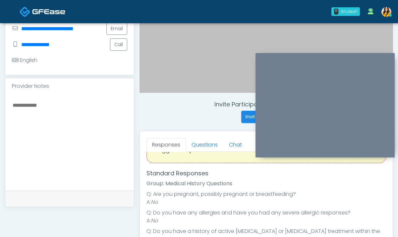
scroll to position [28, 0]
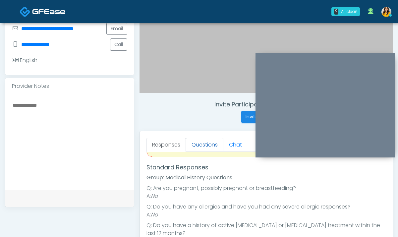
click at [202, 142] on link "Questions" at bounding box center [204, 145] width 37 height 14
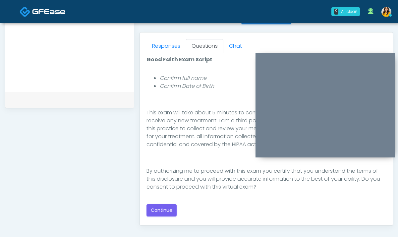
scroll to position [291, 0]
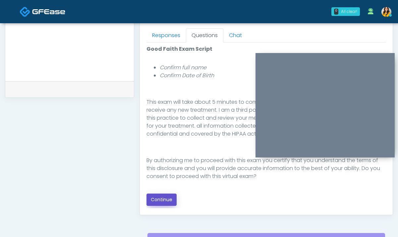
click at [164, 202] on button "Continue" at bounding box center [162, 200] width 30 height 12
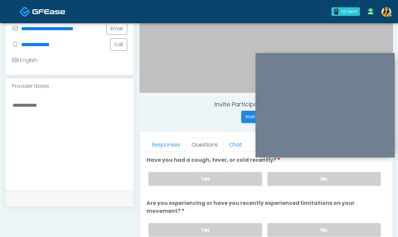
scroll to position [179, 0]
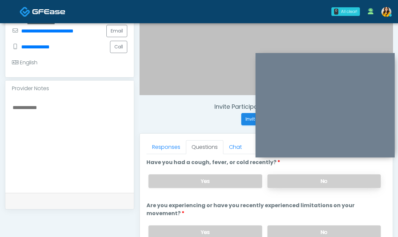
click at [293, 179] on label "No" at bounding box center [324, 181] width 113 height 14
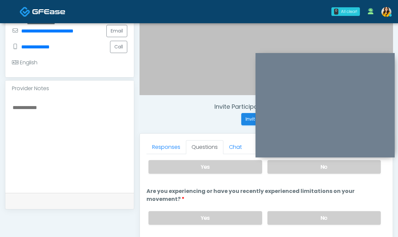
scroll to position [24, 0]
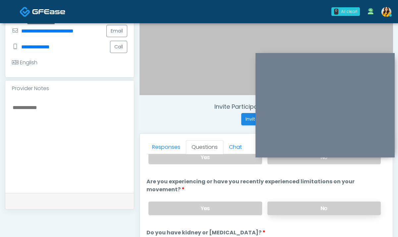
click at [284, 207] on label "No" at bounding box center [324, 209] width 113 height 14
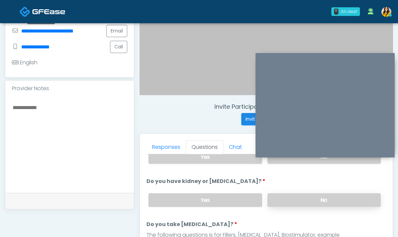
click at [278, 195] on label "No" at bounding box center [324, 200] width 113 height 14
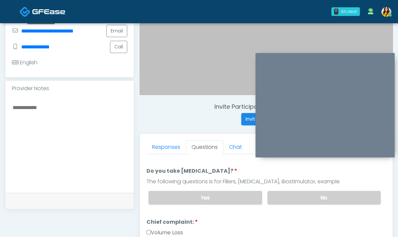
scroll to position [134, 0]
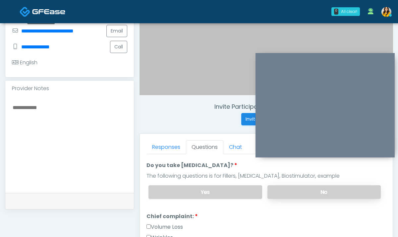
click at [281, 195] on label "No" at bounding box center [324, 192] width 113 height 14
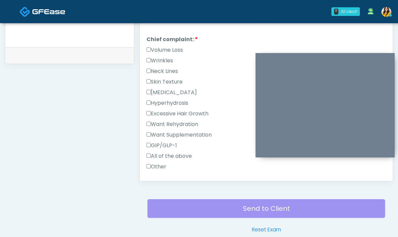
scroll to position [176, 0]
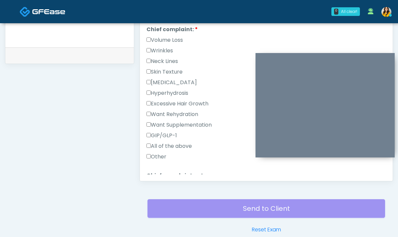
click at [165, 133] on label "GIP/GLP-1" at bounding box center [162, 136] width 31 height 8
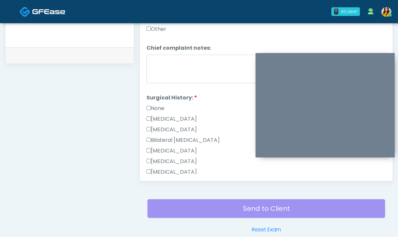
scroll to position [315, 0]
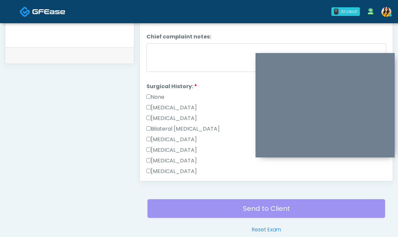
click at [160, 97] on label "None" at bounding box center [156, 97] width 18 height 8
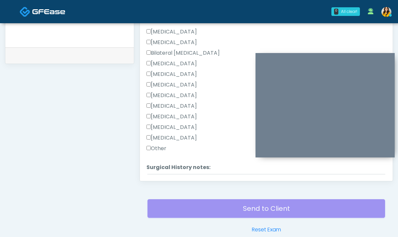
scroll to position [369, 0]
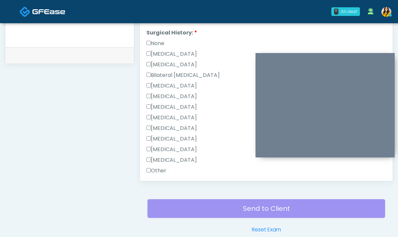
click at [170, 105] on label "[MEDICAL_DATA]" at bounding box center [172, 107] width 50 height 8
click at [155, 43] on label "None" at bounding box center [156, 43] width 18 height 8
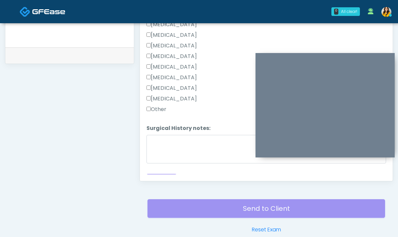
scroll to position [440, 0]
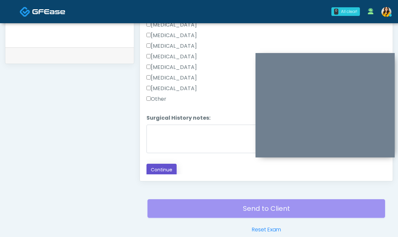
click at [158, 170] on button "Continue" at bounding box center [162, 170] width 30 height 12
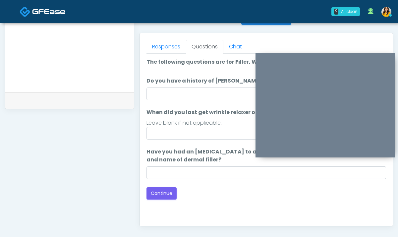
scroll to position [273, 0]
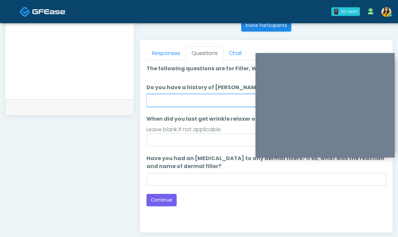
click at [199, 100] on input "Do you have a history of [PERSON_NAME]'s barre or ALS? If so, please provide de…" at bounding box center [267, 100] width 240 height 13
type input "**"
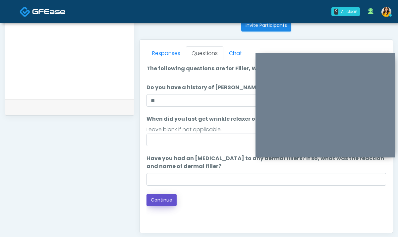
click at [162, 200] on button "Continue" at bounding box center [162, 200] width 30 height 12
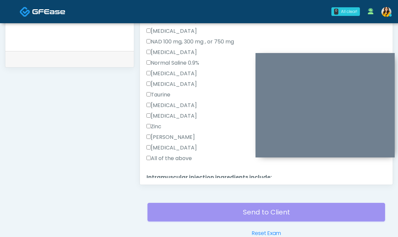
scroll to position [264, 0]
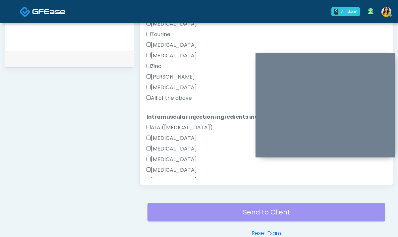
click at [166, 99] on label "All of the above" at bounding box center [169, 98] width 45 height 8
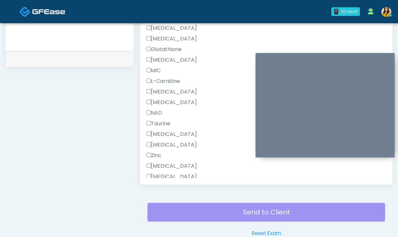
scroll to position [453, 0]
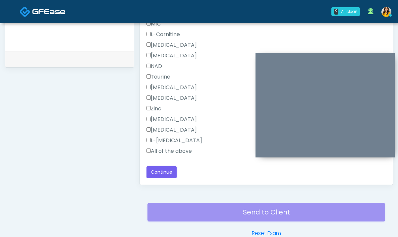
click at [163, 156] on div "All of the above" at bounding box center [267, 152] width 240 height 11
click at [153, 149] on label "All of the above" at bounding box center [169, 151] width 45 height 8
click at [163, 170] on button "Continue" at bounding box center [162, 172] width 30 height 12
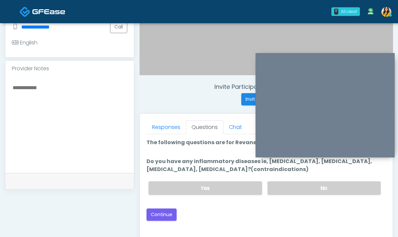
scroll to position [194, 0]
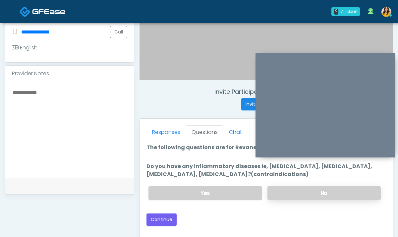
click at [302, 191] on label "No" at bounding box center [324, 193] width 113 height 14
click at [166, 219] on button "Continue" at bounding box center [162, 220] width 30 height 12
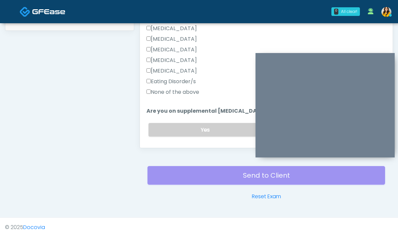
scroll to position [136, 0]
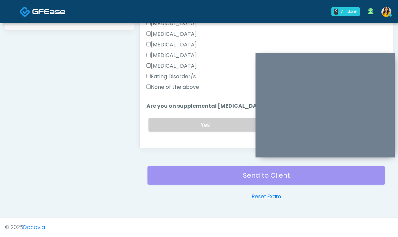
click at [170, 91] on label "None of the above" at bounding box center [173, 87] width 53 height 8
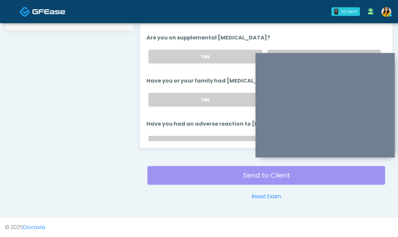
scroll to position [215, 0]
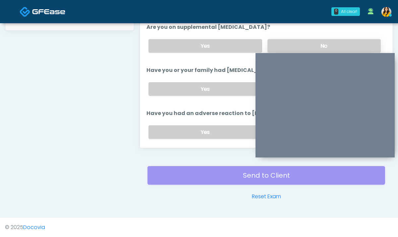
click at [309, 45] on label "No" at bounding box center [324, 46] width 113 height 14
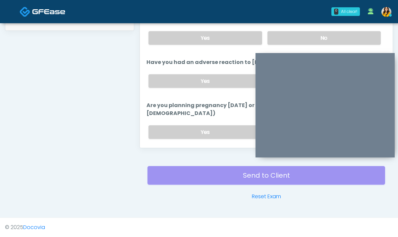
scroll to position [273, 0]
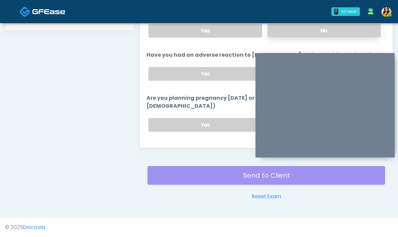
click at [296, 30] on label "No" at bounding box center [324, 31] width 113 height 14
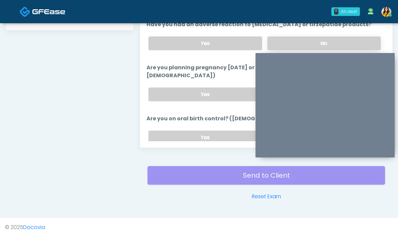
click at [295, 44] on label "No" at bounding box center [324, 43] width 113 height 14
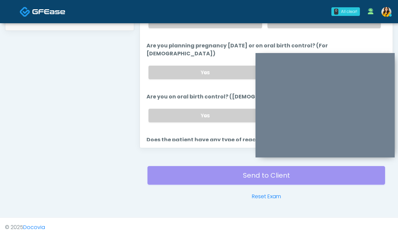
scroll to position [369, 0]
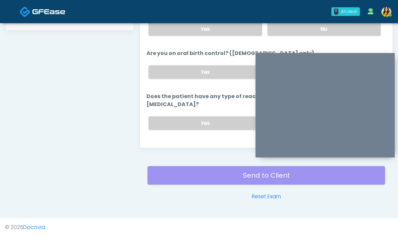
click at [273, 23] on nav "0 All clear! All clear! Jennifer Ekeh AZ CA CO FL GA IL LA MD MI MN MO NJ NM NV…" at bounding box center [199, 11] width 398 height 23
click at [274, 24] on label "No" at bounding box center [324, 29] width 113 height 14
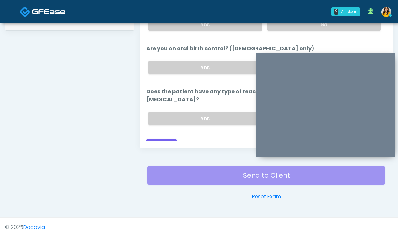
click at [278, 61] on label "No" at bounding box center [324, 68] width 113 height 14
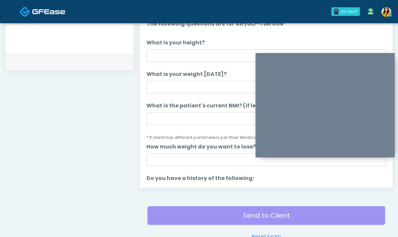
scroll to position [305, 0]
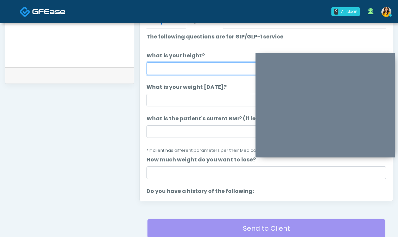
click at [197, 67] on input "What is your height?" at bounding box center [267, 68] width 240 height 13
type input "****"
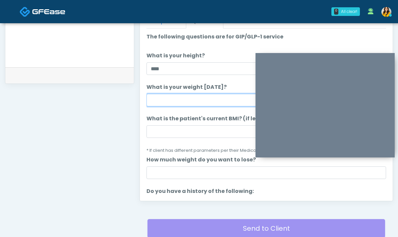
click at [179, 100] on input "What is your weight today?" at bounding box center [267, 100] width 240 height 13
type input "***"
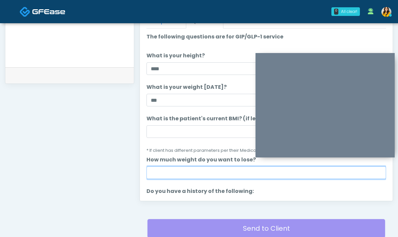
click at [205, 171] on input "How much weight do you want to lose?" at bounding box center [267, 173] width 240 height 13
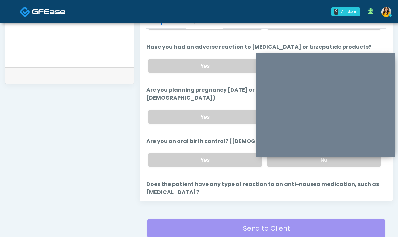
scroll to position [374, 0]
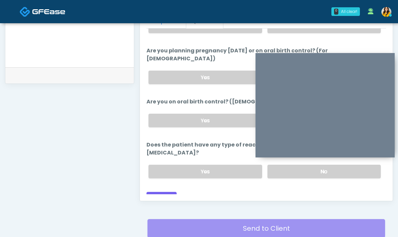
type input "**"
click at [291, 169] on div "Yes No" at bounding box center [264, 172] width 243 height 24
click at [277, 165] on label "No" at bounding box center [324, 172] width 113 height 14
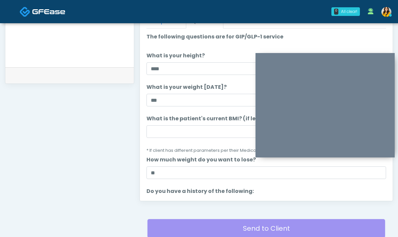
scroll to position [302, 0]
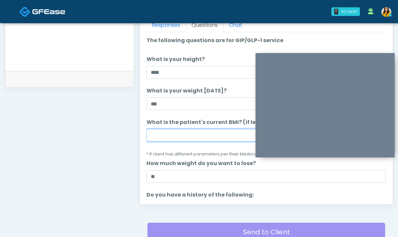
click at [162, 137] on input "What is the patient's current BMI? (if less than 24, not a candidate)" at bounding box center [267, 135] width 240 height 13
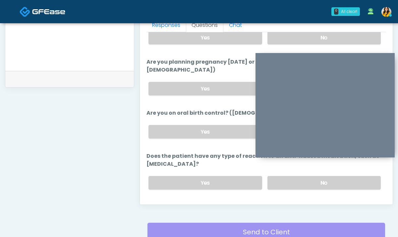
scroll to position [374, 0]
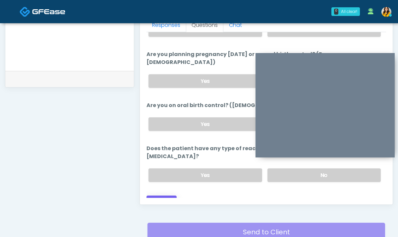
type input "****"
click at [169, 196] on button "Continue" at bounding box center [162, 202] width 30 height 12
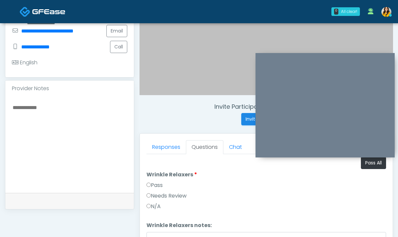
scroll to position [145, 0]
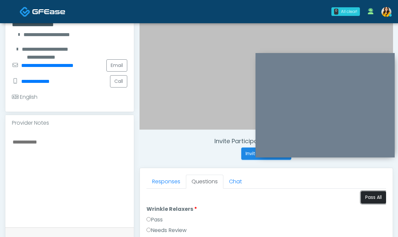
click at [376, 200] on button "Pass All" at bounding box center [373, 197] width 25 height 12
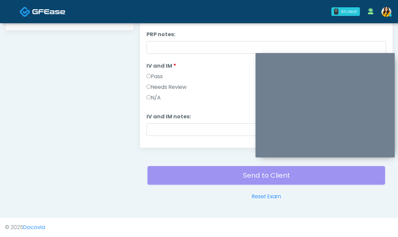
scroll to position [439, 0]
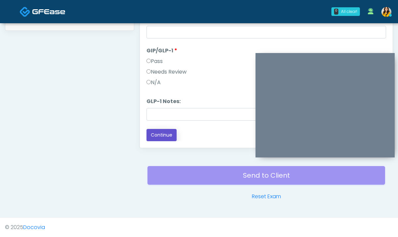
click at [163, 132] on button "Continue" at bounding box center [162, 135] width 30 height 12
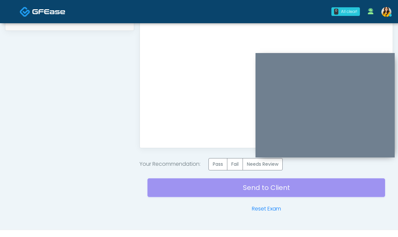
scroll to position [0, 0]
click at [224, 162] on label "Pass" at bounding box center [218, 164] width 19 height 12
click at [240, 190] on div "Send to Client Reset Exam" at bounding box center [267, 191] width 238 height 42
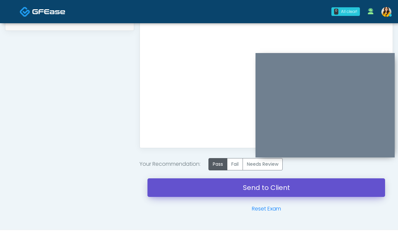
click at [276, 189] on link "Send to Client" at bounding box center [267, 187] width 238 height 19
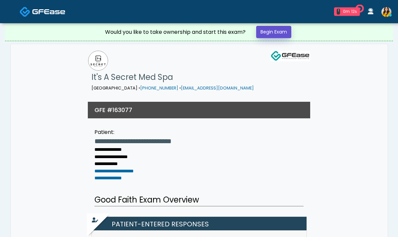
click at [278, 33] on link "Begin Exam" at bounding box center [273, 32] width 35 height 12
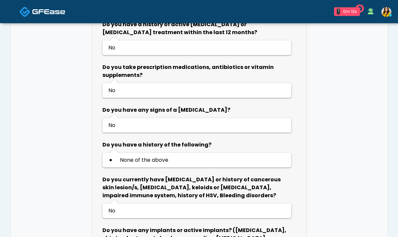
scroll to position [263, 0]
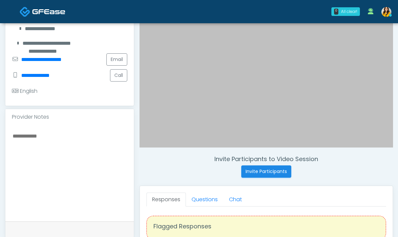
scroll to position [140, 0]
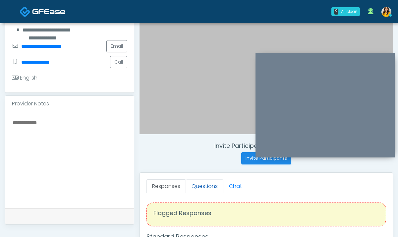
click at [200, 188] on link "Questions" at bounding box center [204, 186] width 37 height 14
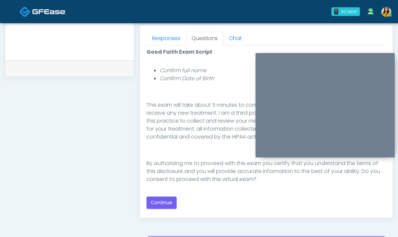
scroll to position [300, 0]
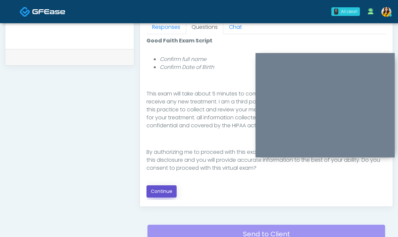
click at [164, 190] on button "Continue" at bounding box center [162, 191] width 30 height 12
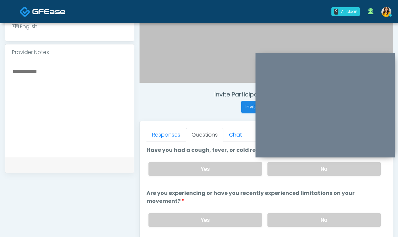
scroll to position [179, 0]
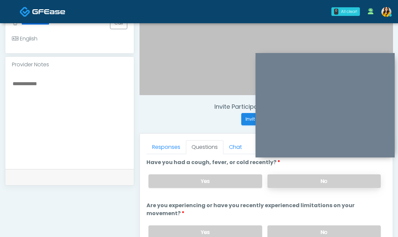
click at [291, 181] on label "No" at bounding box center [324, 181] width 113 height 14
click at [287, 229] on label "No" at bounding box center [324, 233] width 113 height 14
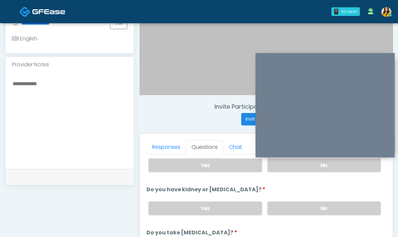
scroll to position [84, 0]
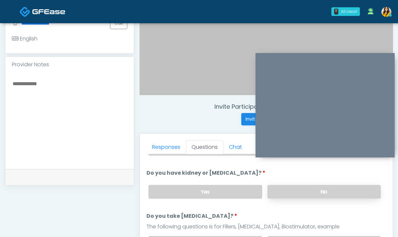
click at [288, 194] on label "No" at bounding box center [324, 192] width 113 height 14
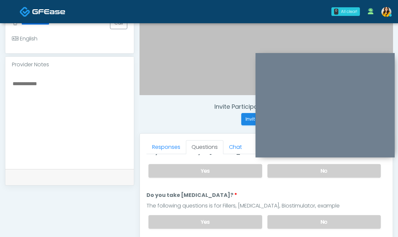
scroll to position [114, 0]
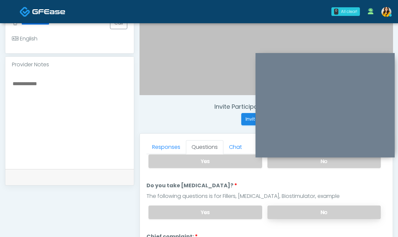
click at [274, 214] on label "No" at bounding box center [324, 213] width 113 height 14
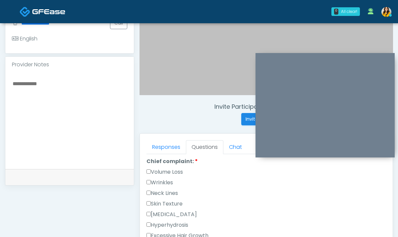
scroll to position [199, 0]
click at [168, 172] on label "Wrinkles" at bounding box center [160, 173] width 27 height 8
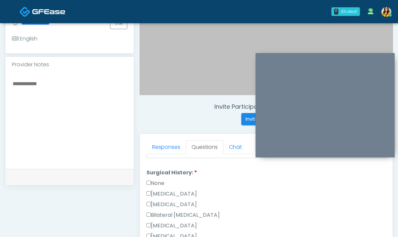
scroll to position [383, 0]
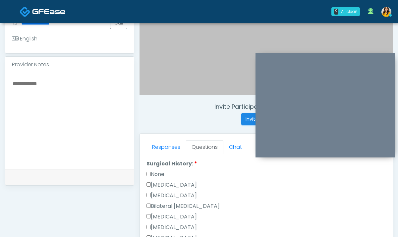
click at [153, 175] on label "None" at bounding box center [156, 174] width 18 height 8
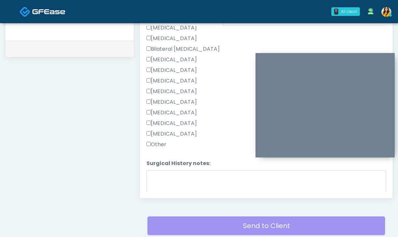
scroll to position [405, 0]
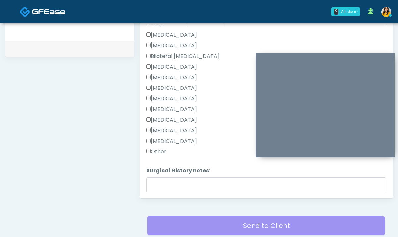
click at [166, 91] on label "[MEDICAL_DATA]" at bounding box center [172, 88] width 50 height 8
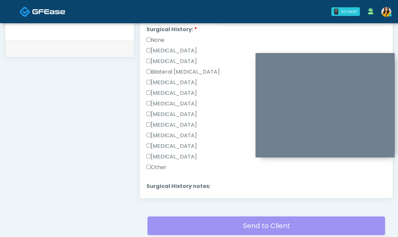
scroll to position [364, 0]
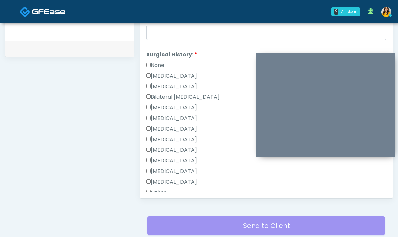
click at [159, 64] on label "None" at bounding box center [156, 65] width 18 height 8
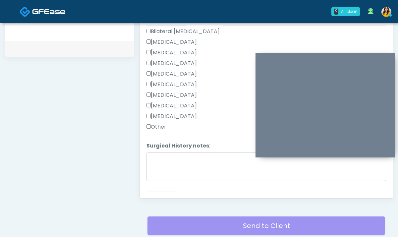
scroll to position [440, 0]
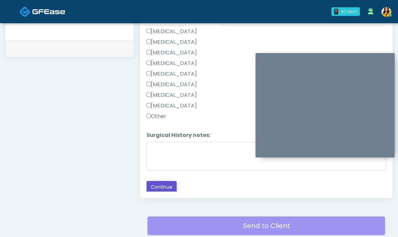
click at [166, 184] on button "Continue" at bounding box center [162, 187] width 30 height 12
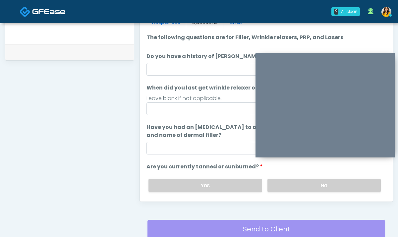
scroll to position [282, 0]
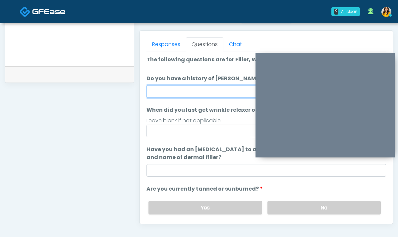
click at [180, 91] on input "Do you have a history of [PERSON_NAME]'s barre or ALS? If so, please provide de…" at bounding box center [267, 91] width 240 height 13
type input "**"
click at [164, 140] on ol "The following questions are for Filler, Wrinkle relaxers, PRP, and Lasers The f…" at bounding box center [267, 162] width 240 height 212
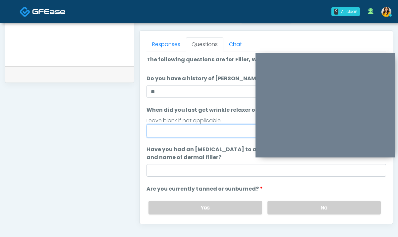
click at [156, 133] on input "When did you last get wrinkle relaxer or dermal filler?" at bounding box center [267, 131] width 240 height 13
type input "**********"
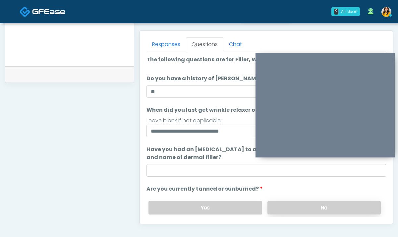
click at [284, 208] on label "No" at bounding box center [324, 208] width 113 height 14
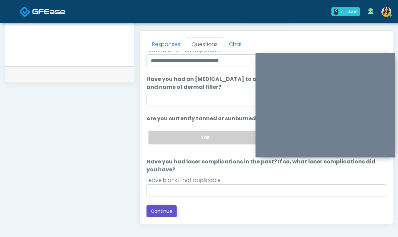
click at [166, 208] on button "Continue" at bounding box center [162, 211] width 30 height 12
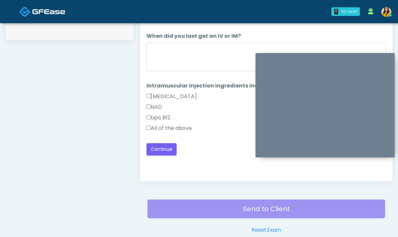
scroll to position [315, 0]
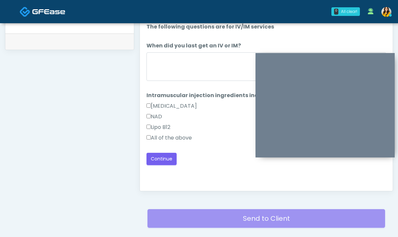
click at [177, 139] on label "All of the above" at bounding box center [169, 138] width 45 height 8
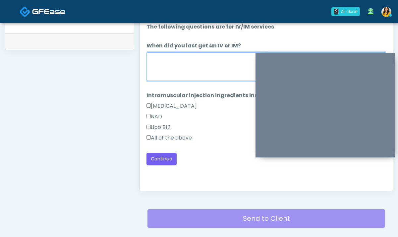
click at [178, 70] on textarea "When did you last get an IV or IM?" at bounding box center [267, 66] width 240 height 29
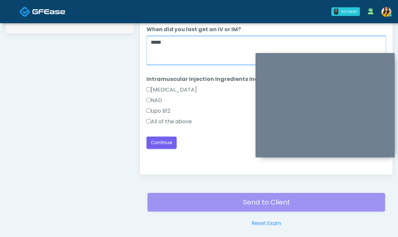
scroll to position [329, 0]
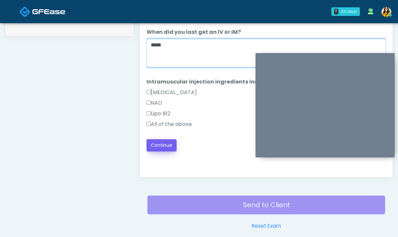
type textarea "*****"
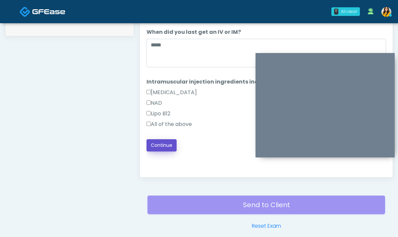
click at [169, 149] on button "Continue" at bounding box center [162, 145] width 30 height 12
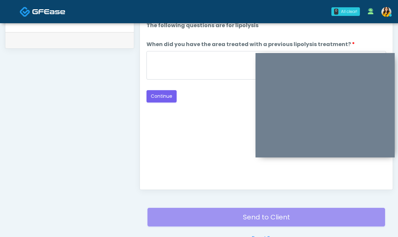
scroll to position [316, 0]
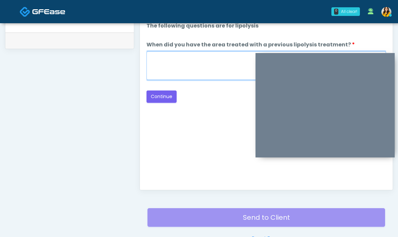
click at [195, 69] on textarea "When did you have the area treated with a previous lipolysis treatment?" at bounding box center [267, 65] width 240 height 29
type textarea "*****"
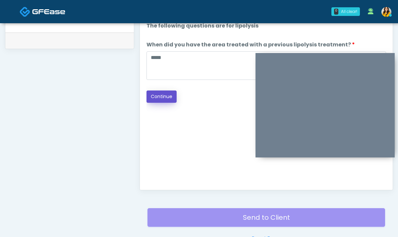
click at [167, 96] on button "Continue" at bounding box center [162, 97] width 30 height 12
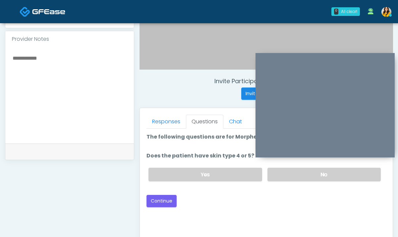
scroll to position [203, 0]
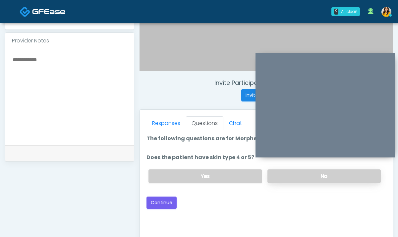
click at [282, 181] on label "No" at bounding box center [324, 176] width 113 height 14
click at [168, 200] on button "Continue" at bounding box center [162, 203] width 30 height 12
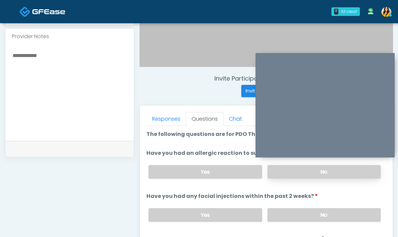
scroll to position [205, 0]
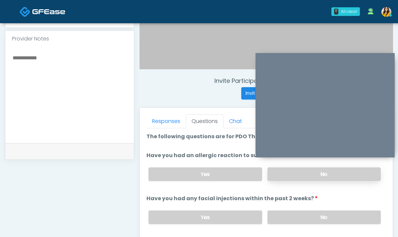
click at [289, 179] on label "No" at bounding box center [324, 175] width 113 height 14
click at [289, 218] on label "No" at bounding box center [324, 218] width 113 height 14
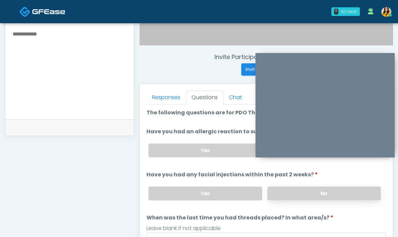
scroll to position [245, 0]
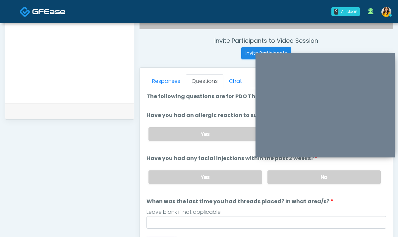
click at [249, 212] on div "Leave blank if not applicable" at bounding box center [267, 212] width 240 height 8
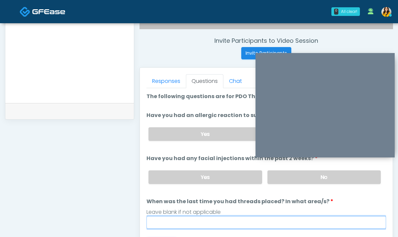
click at [233, 223] on input "When was the last time you had threads placed? In what area/s?" at bounding box center [267, 222] width 240 height 13
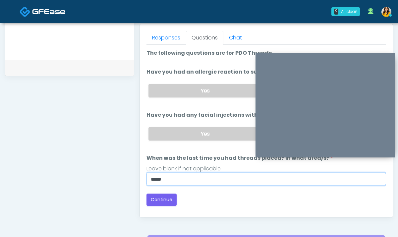
scroll to position [297, 0]
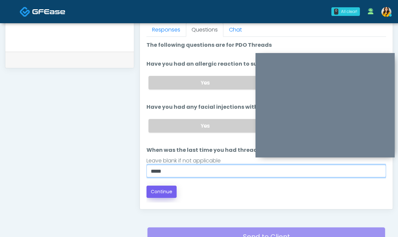
type input "*****"
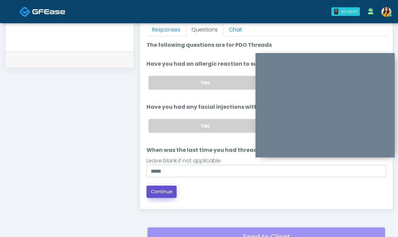
click at [174, 191] on button "Continue" at bounding box center [162, 192] width 30 height 12
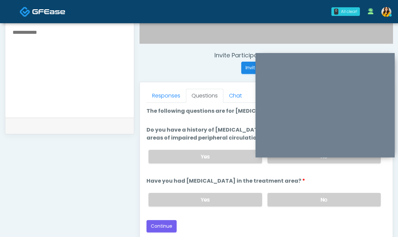
scroll to position [223, 0]
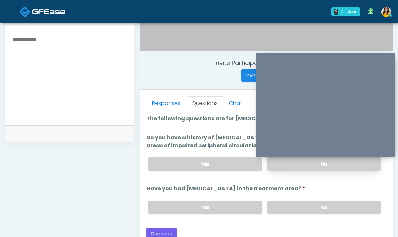
click at [291, 165] on label "No" at bounding box center [324, 165] width 113 height 14
click at [292, 208] on label "No" at bounding box center [324, 208] width 113 height 14
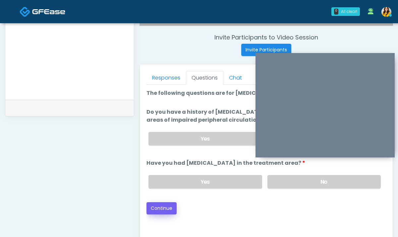
scroll to position [250, 0]
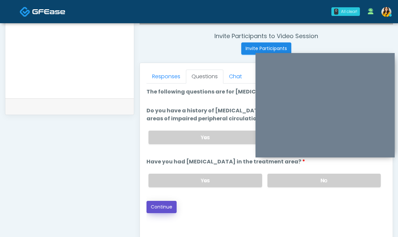
click at [163, 209] on button "Continue" at bounding box center [162, 207] width 30 height 12
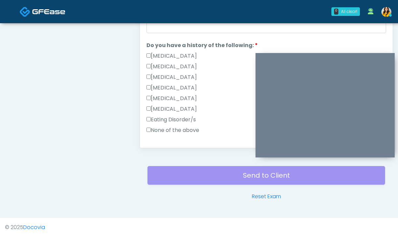
scroll to position [101, 0]
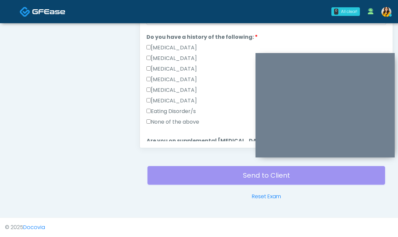
click at [184, 123] on label "None of the above" at bounding box center [173, 122] width 53 height 8
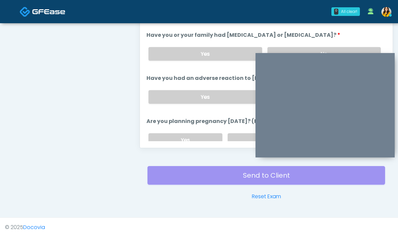
scroll to position [252, 0]
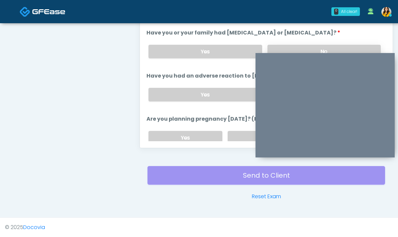
click at [295, 49] on label "No" at bounding box center [324, 52] width 113 height 14
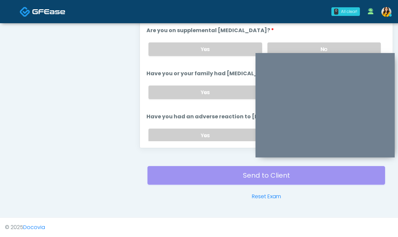
scroll to position [216, 0]
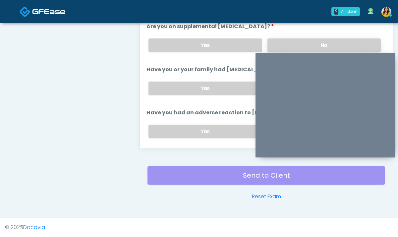
click at [289, 41] on label "No" at bounding box center [324, 45] width 113 height 14
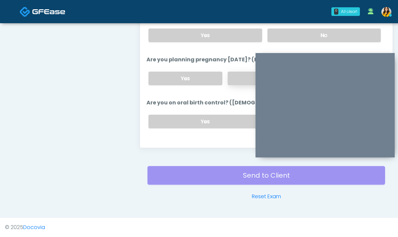
scroll to position [316, 0]
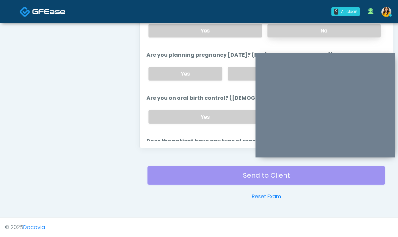
click at [291, 34] on label "No" at bounding box center [324, 31] width 113 height 14
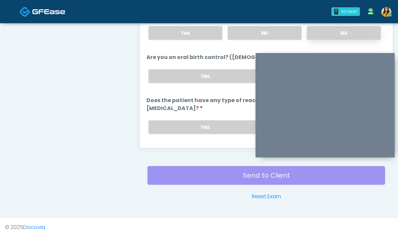
click at [323, 35] on label "NA" at bounding box center [344, 33] width 74 height 14
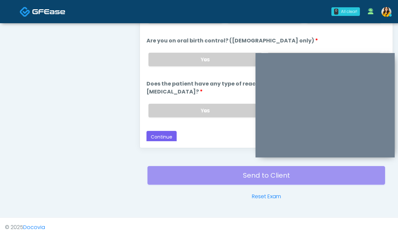
click at [273, 53] on div at bounding box center [325, 105] width 139 height 104
click at [272, 51] on div "Yes No" at bounding box center [264, 59] width 243 height 24
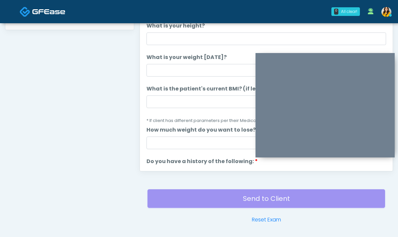
scroll to position [332, 0]
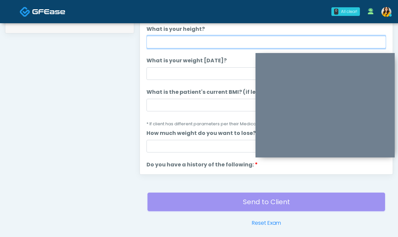
click at [193, 39] on input "What is your height?" at bounding box center [267, 42] width 240 height 13
type input "****"
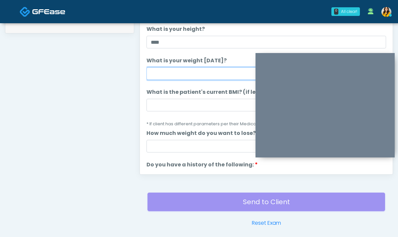
click at [167, 72] on input "What is your weight [DATE]?" at bounding box center [267, 73] width 240 height 13
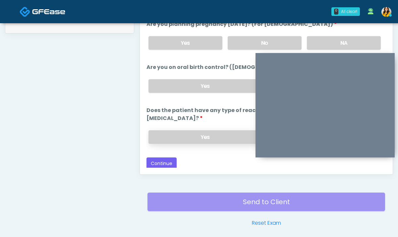
scroll to position [351, 0]
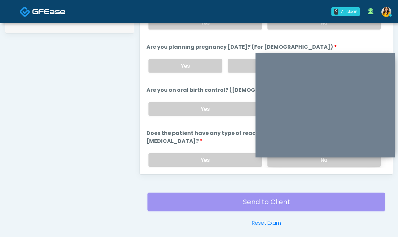
type input "***"
click at [282, 165] on label "No" at bounding box center [324, 160] width 113 height 14
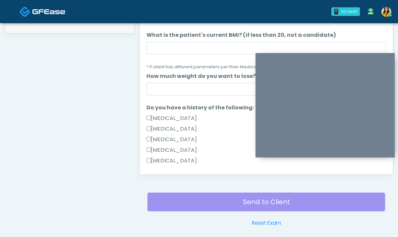
scroll to position [0, 0]
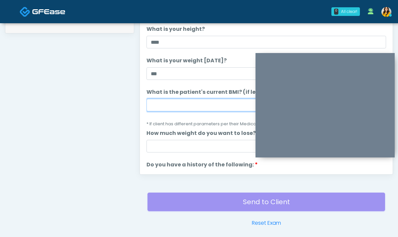
click at [166, 105] on input "What is the patient's current BMI? (if less than 20, not a candidate)" at bounding box center [267, 105] width 240 height 13
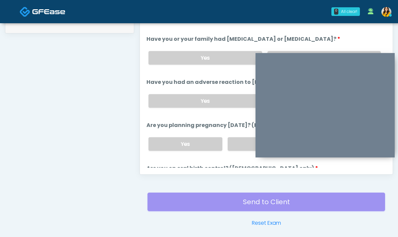
scroll to position [374, 0]
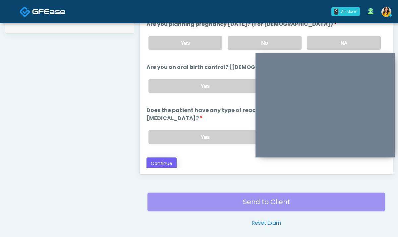
type input "****"
click at [170, 161] on button "Continue" at bounding box center [162, 164] width 30 height 12
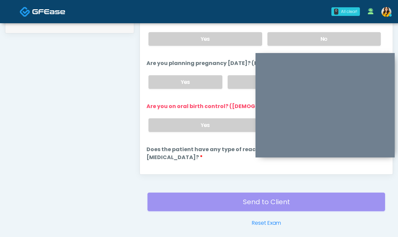
scroll to position [301, 0]
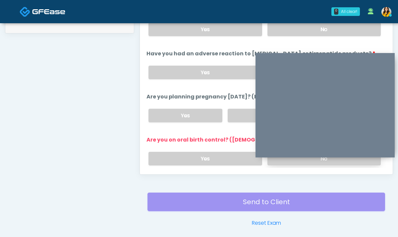
click at [277, 161] on label "No" at bounding box center [324, 159] width 113 height 14
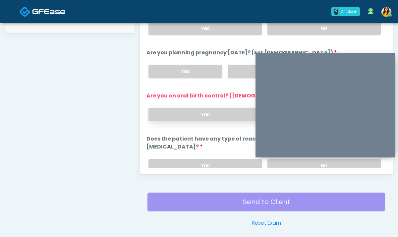
scroll to position [374, 0]
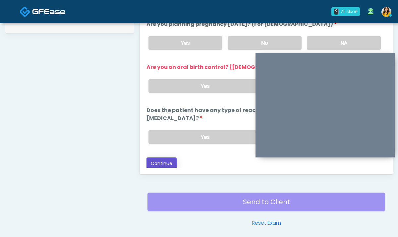
click at [169, 166] on button "Continue" at bounding box center [162, 164] width 30 height 12
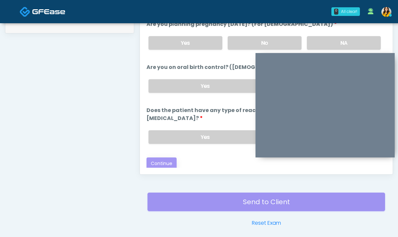
scroll to position [358, 0]
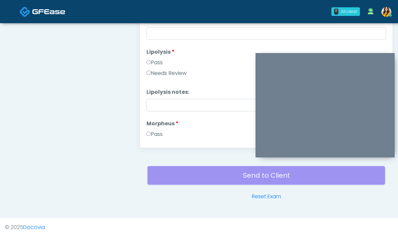
click at [172, 163] on div "Send to Client Reset Exam" at bounding box center [267, 179] width 238 height 42
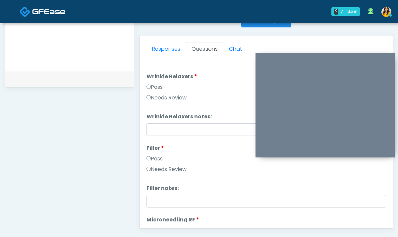
scroll to position [287, 0]
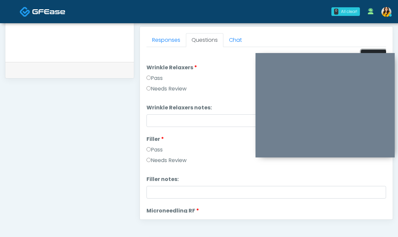
click at [369, 50] on button "Pass All" at bounding box center [373, 56] width 25 height 12
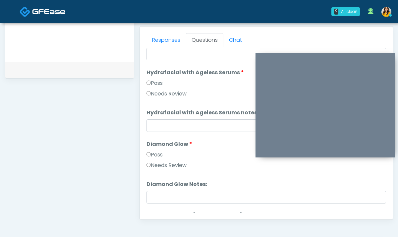
scroll to position [1224, 0]
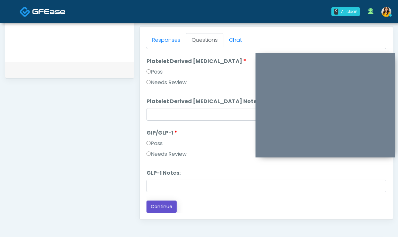
click at [162, 207] on button "Continue" at bounding box center [162, 207] width 30 height 12
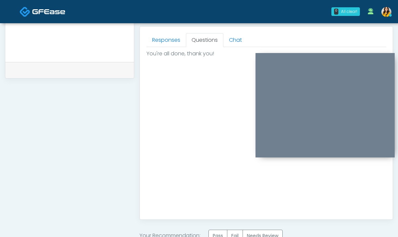
scroll to position [319, 0]
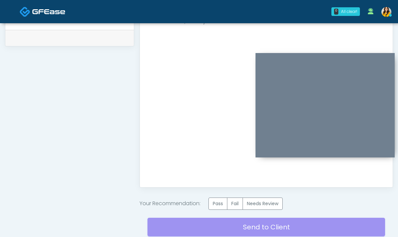
click at [222, 203] on label "Pass" at bounding box center [218, 204] width 19 height 12
click at [255, 225] on div "Send to Client Reset Exam" at bounding box center [267, 231] width 238 height 42
click at [281, 225] on div "Send to Client Reset Exam" at bounding box center [267, 231] width 238 height 42
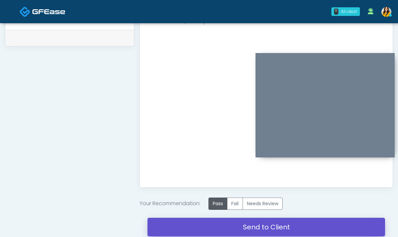
click at [304, 223] on link "Send to Client" at bounding box center [267, 227] width 238 height 19
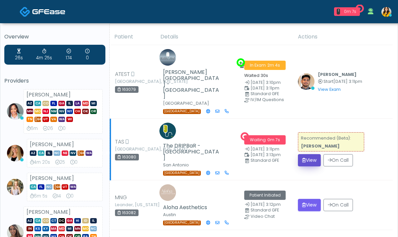
click at [298, 154] on button "View" at bounding box center [309, 160] width 23 height 12
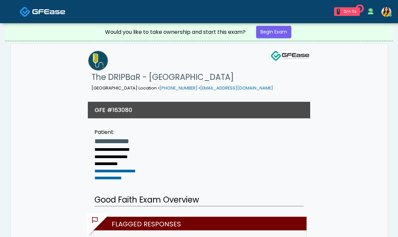
click at [267, 25] on div "Would you like to take ownership and start this exam? Begin Exam" at bounding box center [199, 32] width 199 height 18
click at [269, 36] on link "Begin Exam" at bounding box center [273, 32] width 35 height 12
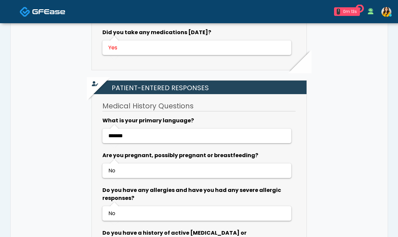
scroll to position [201, 0]
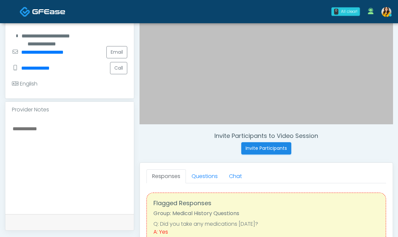
scroll to position [162, 0]
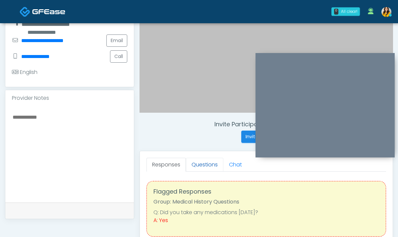
click at [206, 165] on link "Questions" at bounding box center [204, 165] width 37 height 14
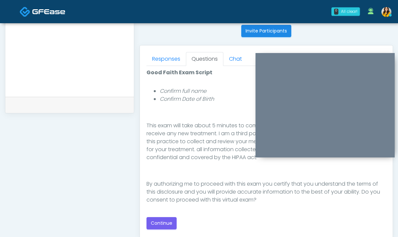
scroll to position [276, 0]
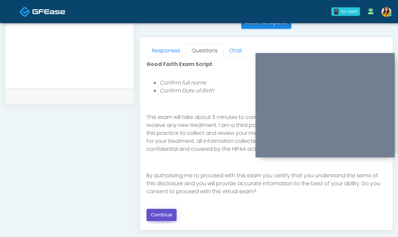
click at [165, 213] on button "Continue" at bounding box center [162, 215] width 30 height 12
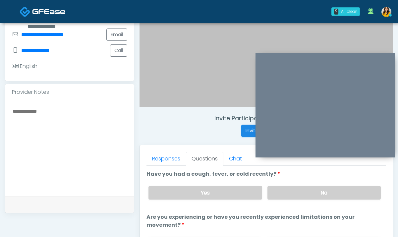
scroll to position [167, 0]
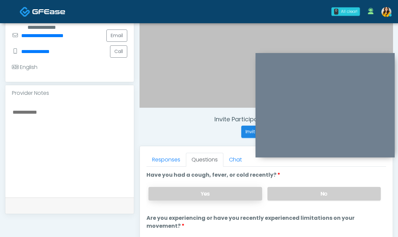
click at [230, 200] on label "Yes" at bounding box center [205, 194] width 113 height 14
click at [87, 145] on textarea at bounding box center [69, 148] width 115 height 81
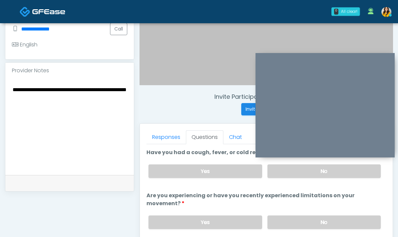
scroll to position [196, 0]
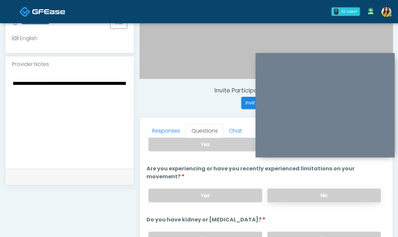
type textarea "**********"
click at [285, 197] on label "No" at bounding box center [324, 196] width 113 height 14
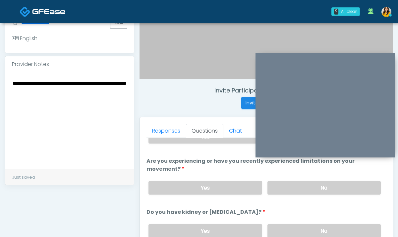
scroll to position [46, 0]
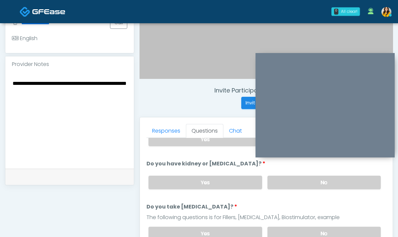
click at [288, 189] on div "Yes No" at bounding box center [264, 182] width 243 height 24
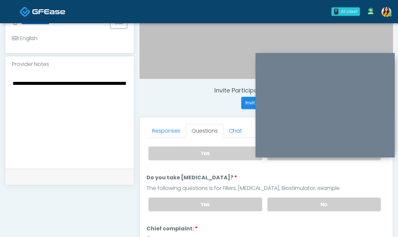
scroll to position [94, 0]
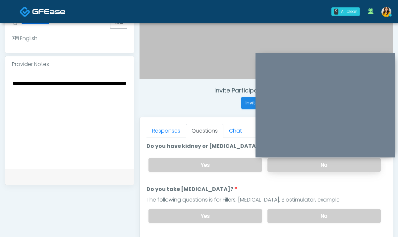
click at [294, 168] on label "No" at bounding box center [324, 165] width 113 height 14
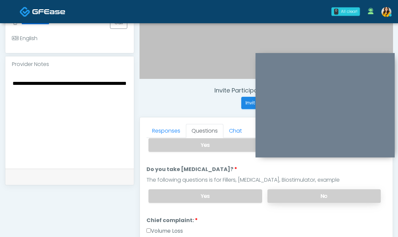
click at [284, 197] on label "No" at bounding box center [324, 196] width 113 height 14
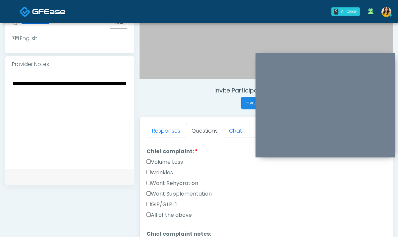
scroll to position [199, 0]
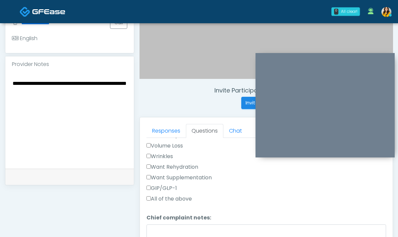
click at [180, 166] on label "Want Rehydration" at bounding box center [173, 167] width 52 height 8
click at [190, 175] on label "Want Supplementation" at bounding box center [179, 178] width 65 height 8
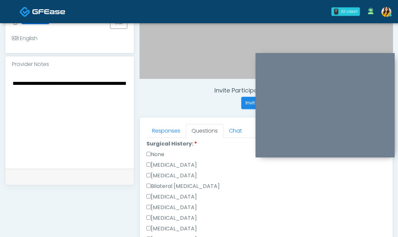
scroll to position [324, 0]
click at [154, 155] on label "None" at bounding box center [156, 154] width 18 height 8
click at [152, 142] on label "None" at bounding box center [156, 145] width 18 height 8
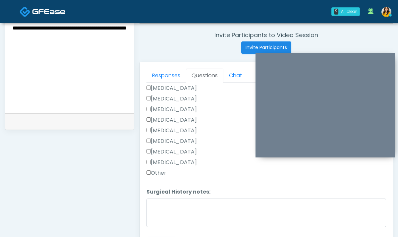
scroll to position [262, 0]
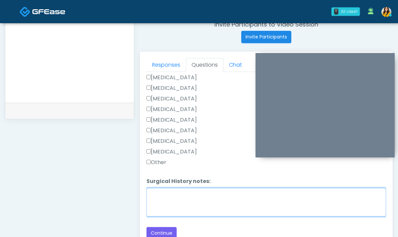
click at [166, 202] on textarea "Surgical History notes:" at bounding box center [267, 202] width 240 height 29
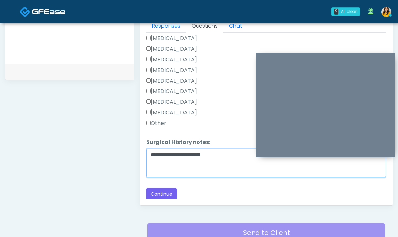
scroll to position [303, 0]
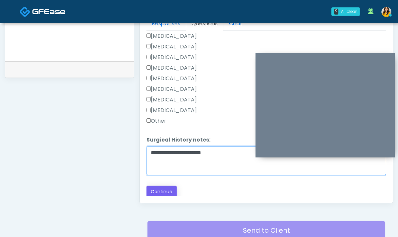
type textarea "**********"
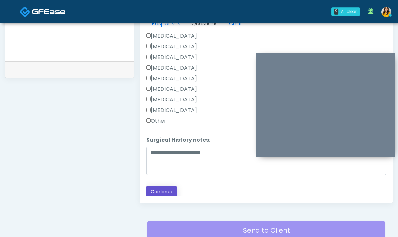
click at [165, 191] on button "Continue" at bounding box center [162, 192] width 30 height 12
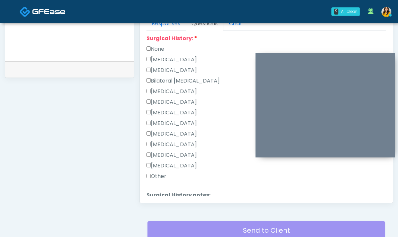
scroll to position [356, 0]
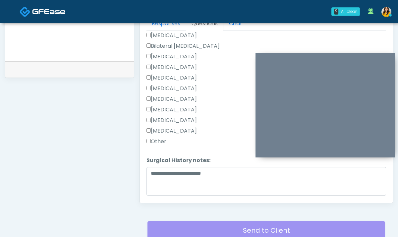
click at [156, 139] on label "Other" at bounding box center [157, 142] width 20 height 8
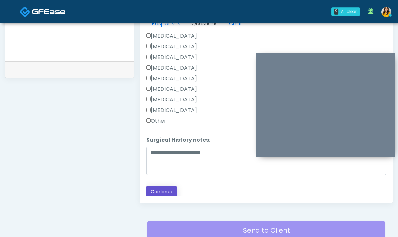
click at [164, 192] on button "Continue" at bounding box center [162, 192] width 30 height 12
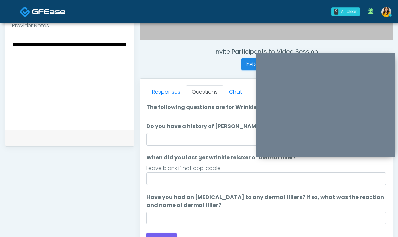
scroll to position [218, 0]
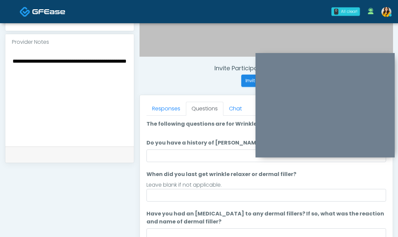
click at [184, 164] on ol "The following questions are for Wrinkle relaxers The following questions are fo…" at bounding box center [267, 180] width 240 height 121
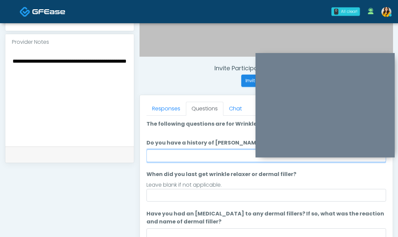
click at [169, 155] on input "Do you have a history of [PERSON_NAME]'s barre or ALS? If so, please provide de…" at bounding box center [267, 156] width 240 height 13
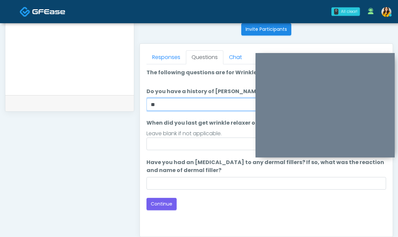
scroll to position [311, 0]
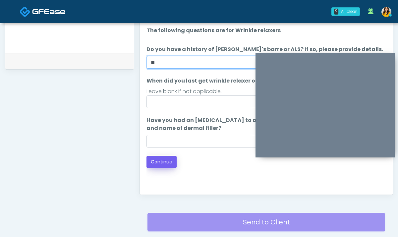
type input "**"
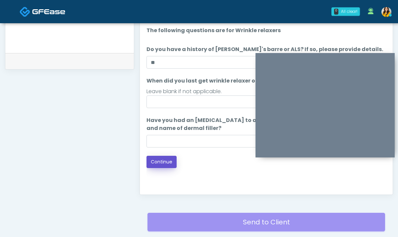
click at [175, 159] on button "Continue" at bounding box center [162, 162] width 30 height 12
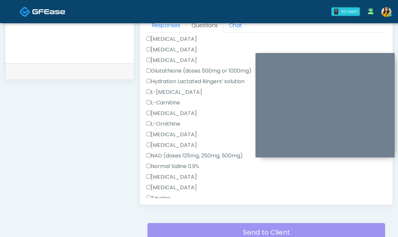
scroll to position [286, 0]
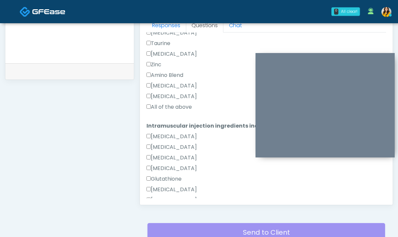
click at [168, 105] on label "All of the above" at bounding box center [169, 107] width 45 height 8
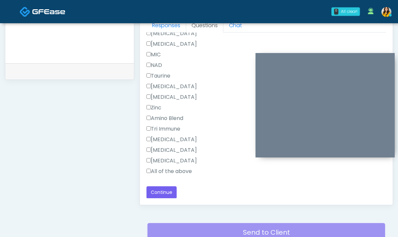
click at [168, 171] on label "All of the above" at bounding box center [169, 172] width 45 height 8
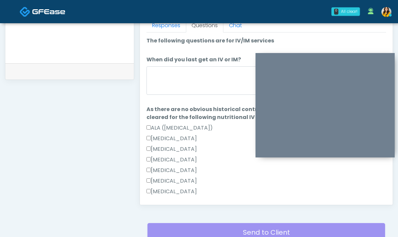
scroll to position [300, 0]
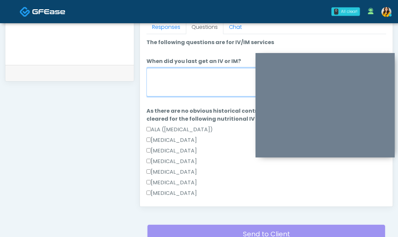
click at [190, 83] on textarea "When did you last get an IV or IM?" at bounding box center [267, 82] width 240 height 29
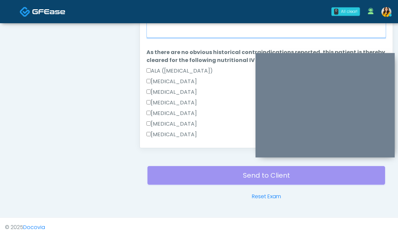
scroll to position [442, 0]
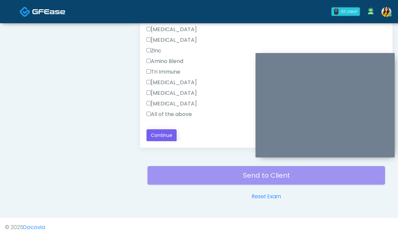
type textarea "**********"
click at [168, 132] on button "Continue" at bounding box center [162, 135] width 30 height 12
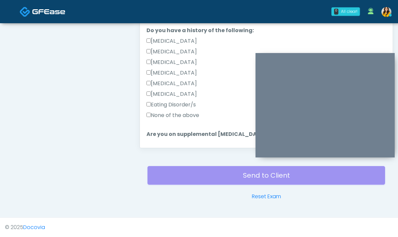
scroll to position [113, 0]
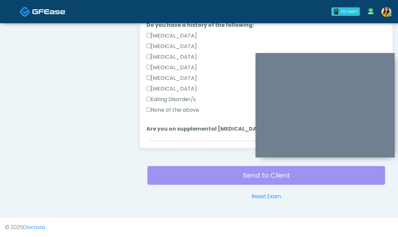
click at [194, 109] on label "None of the above" at bounding box center [173, 110] width 53 height 8
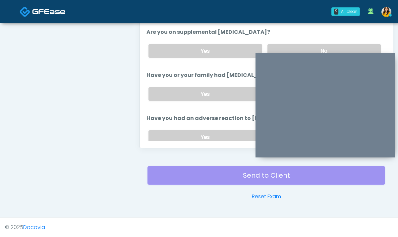
scroll to position [224, 0]
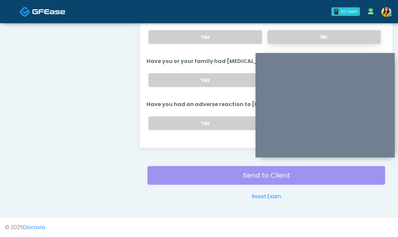
click at [291, 34] on label "No" at bounding box center [324, 37] width 113 height 14
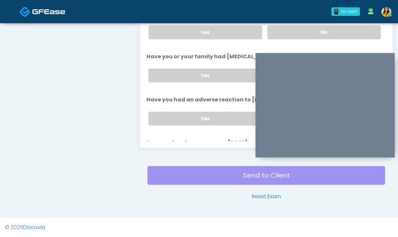
scroll to position [263, 0]
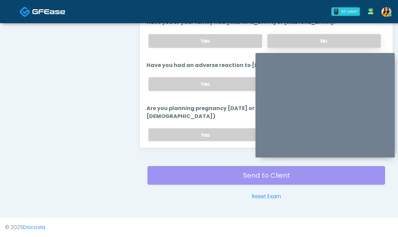
click at [282, 39] on label "No" at bounding box center [324, 41] width 113 height 14
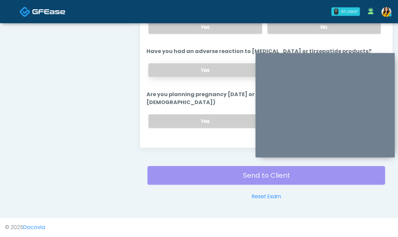
scroll to position [292, 0]
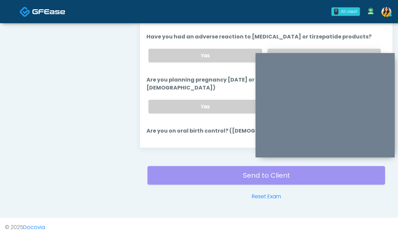
click at [277, 50] on label "No" at bounding box center [324, 56] width 113 height 14
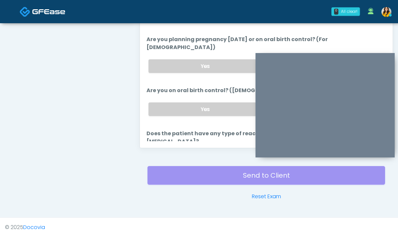
scroll to position [332, 0]
click at [277, 59] on label "No" at bounding box center [324, 66] width 113 height 14
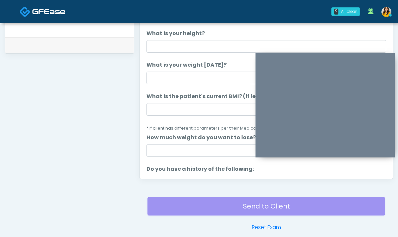
scroll to position [318, 0]
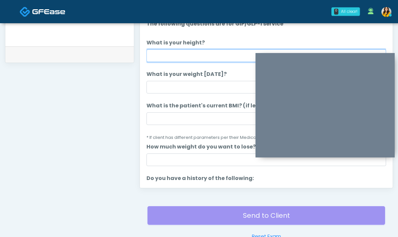
click at [184, 59] on input "What is your height?" at bounding box center [267, 55] width 240 height 13
type input "****"
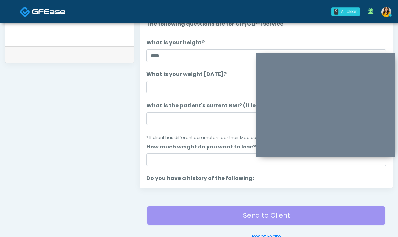
click at [167, 86] on input "What is your weight [DATE]?" at bounding box center [267, 87] width 240 height 13
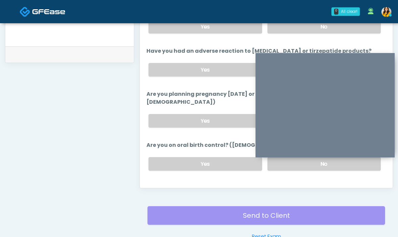
scroll to position [307, 0]
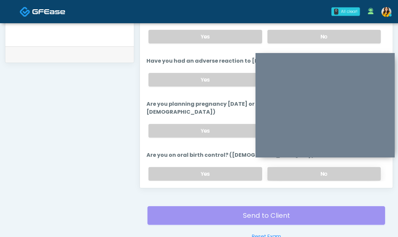
type input "***"
click at [273, 167] on label "No" at bounding box center [324, 174] width 113 height 14
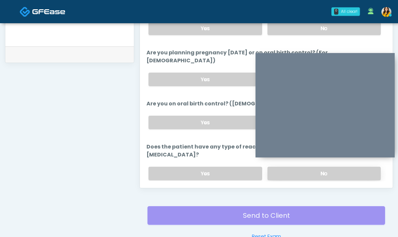
click at [282, 167] on label "No" at bounding box center [324, 174] width 113 height 14
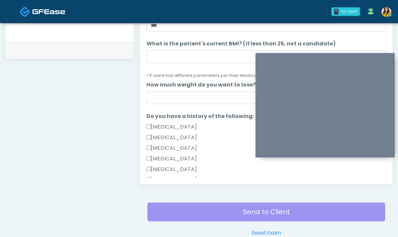
scroll to position [53, 0]
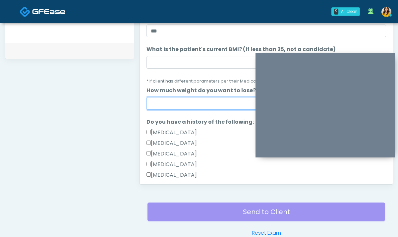
click at [167, 98] on input "How much weight do you want to lose?" at bounding box center [267, 103] width 240 height 13
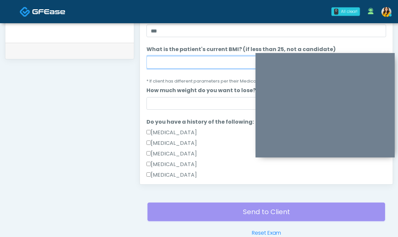
click at [194, 57] on input "What is the patient's current BMI? (if less than 25, not a candidate)" at bounding box center [267, 62] width 240 height 13
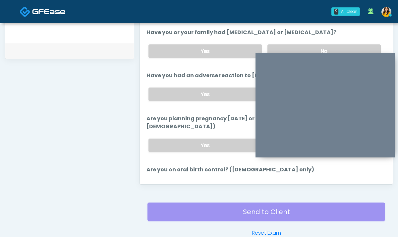
scroll to position [374, 0]
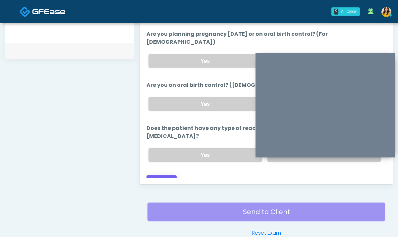
type input "****"
click at [166, 175] on button "Continue" at bounding box center [162, 181] width 30 height 12
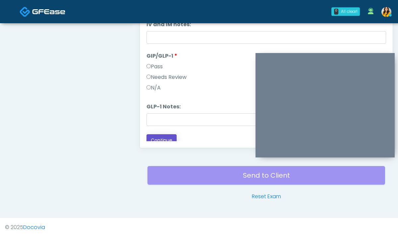
click at [161, 138] on button "Continue" at bounding box center [162, 140] width 30 height 12
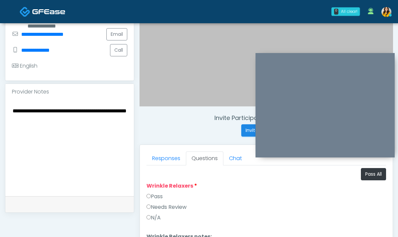
scroll to position [161, 0]
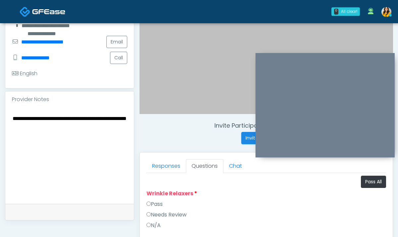
click at [377, 185] on button "Pass All" at bounding box center [373, 182] width 25 height 12
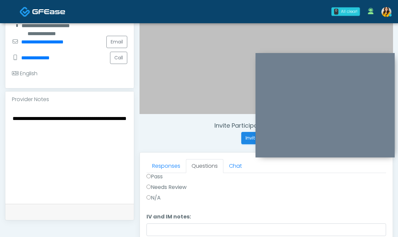
scroll to position [358, 0]
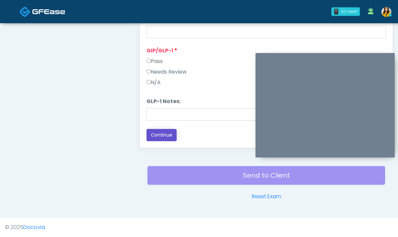
click at [169, 133] on button "Continue" at bounding box center [162, 135] width 30 height 12
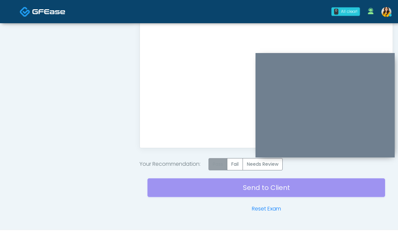
click at [218, 166] on label "Pass" at bounding box center [218, 164] width 19 height 12
click at [249, 196] on div "Send to Client Reset Exam" at bounding box center [267, 191] width 238 height 42
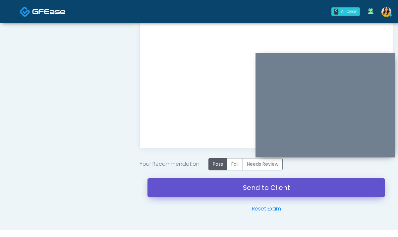
click at [260, 194] on link "Send to Client" at bounding box center [267, 187] width 238 height 19
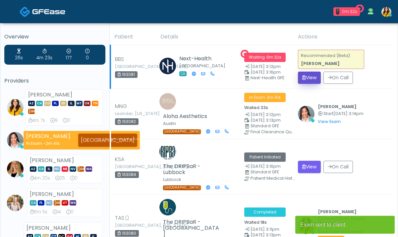
click at [308, 83] on button "View" at bounding box center [309, 78] width 23 height 12
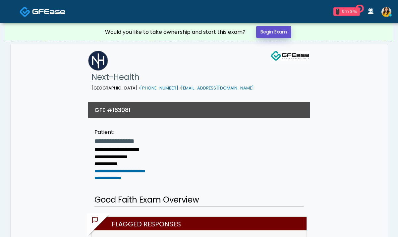
click at [285, 34] on link "Begin Exam" at bounding box center [273, 32] width 35 height 12
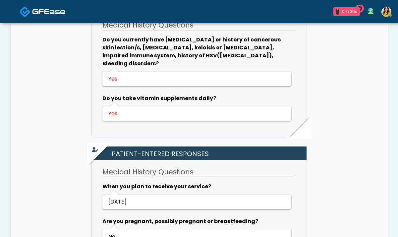
scroll to position [299, 0]
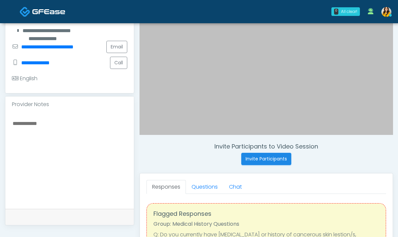
scroll to position [146, 0]
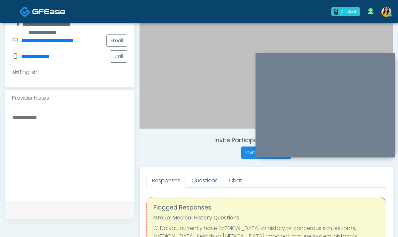
click at [201, 183] on link "Questions" at bounding box center [204, 181] width 37 height 14
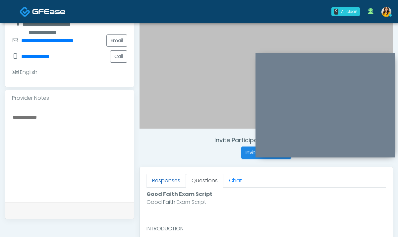
click at [163, 181] on link "Responses" at bounding box center [166, 181] width 39 height 14
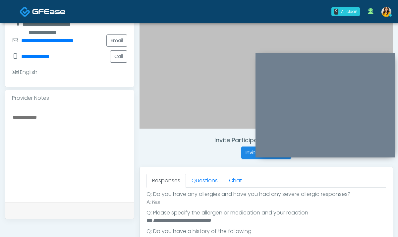
scroll to position [162, 0]
click at [198, 185] on link "Questions" at bounding box center [204, 181] width 37 height 14
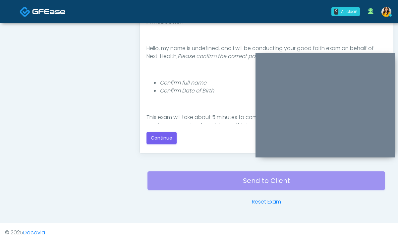
scroll to position [358, 0]
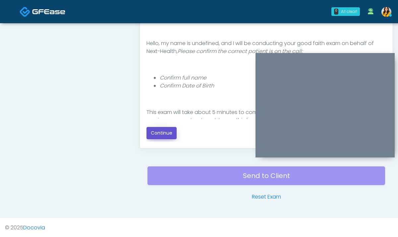
click at [161, 132] on button "Continue" at bounding box center [162, 133] width 30 height 12
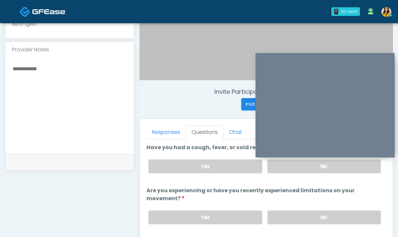
scroll to position [189, 0]
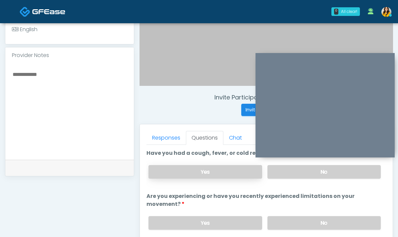
click at [237, 174] on label "Yes" at bounding box center [205, 172] width 113 height 14
click at [118, 109] on textarea at bounding box center [69, 110] width 115 height 81
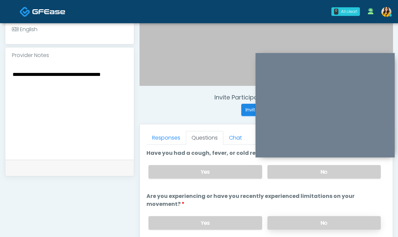
type textarea "**********"
click at [291, 226] on label "No" at bounding box center [324, 223] width 113 height 14
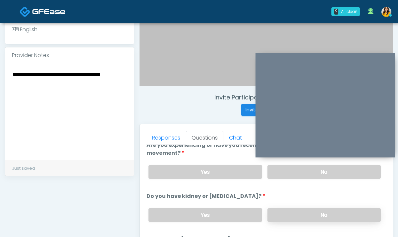
click at [286, 214] on label "No" at bounding box center [324, 215] width 113 height 14
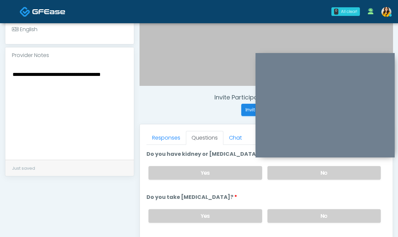
scroll to position [107, 0]
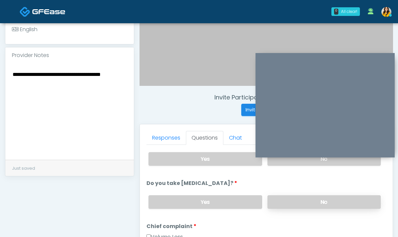
click at [275, 203] on label "No" at bounding box center [324, 202] width 113 height 14
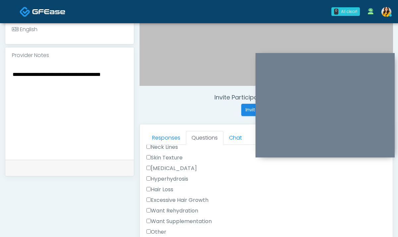
scroll to position [226, 0]
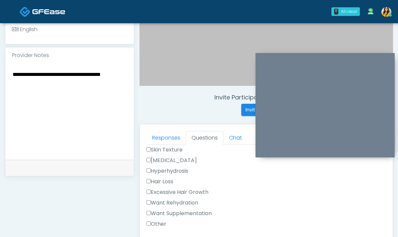
click at [187, 202] on label "Want Rehydration" at bounding box center [173, 203] width 52 height 8
click at [201, 213] on label "Want Supplementation" at bounding box center [179, 214] width 65 height 8
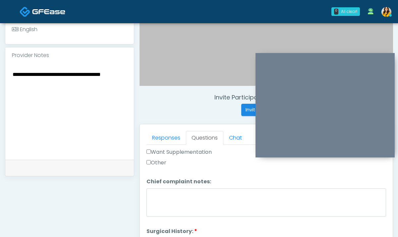
scroll to position [289, 0]
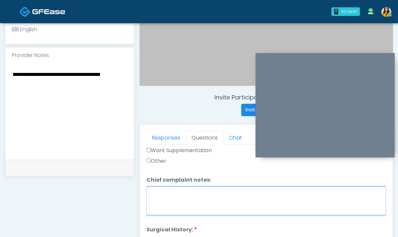
click at [194, 202] on textarea "Chief complaint notes:" at bounding box center [267, 201] width 240 height 29
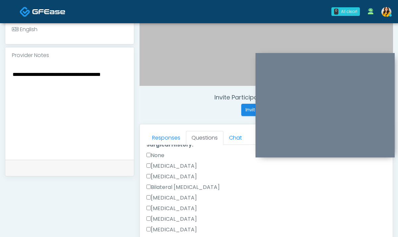
scroll to position [369, 0]
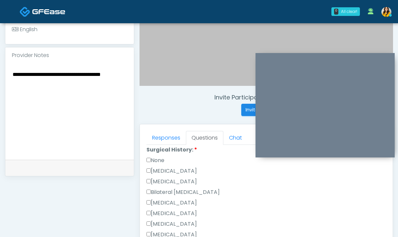
type textarea "***"
click at [159, 157] on label "None" at bounding box center [156, 161] width 18 height 8
click at [155, 164] on div "None" at bounding box center [267, 162] width 240 height 11
click at [146, 158] on div "Responses Questions Chat Good Faith Exam Script Good Faith Exam Script INTRODUC…" at bounding box center [266, 220] width 253 height 193
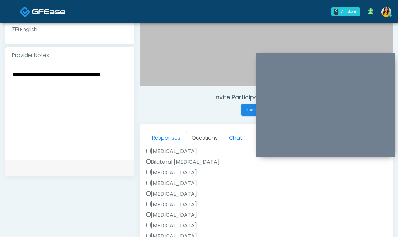
scroll to position [401, 0]
click at [178, 231] on label "[MEDICAL_DATA]" at bounding box center [172, 235] width 50 height 8
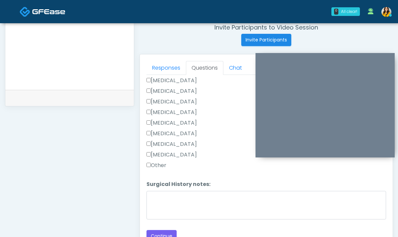
scroll to position [261, 0]
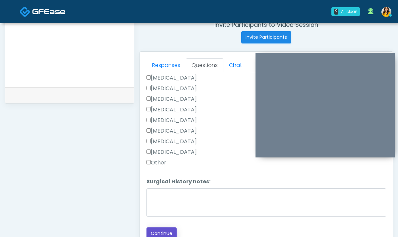
click at [164, 228] on button "Continue" at bounding box center [162, 234] width 30 height 12
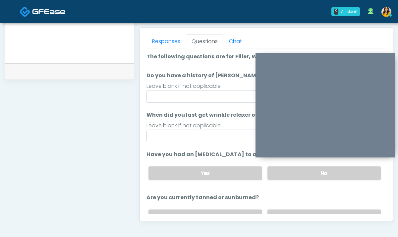
scroll to position [278, 0]
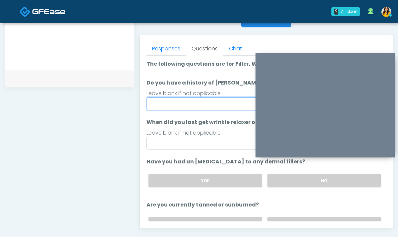
click at [191, 106] on input "Do you have a history of [PERSON_NAME]'s barre or ALS? If so, please provide de…" at bounding box center [267, 104] width 240 height 13
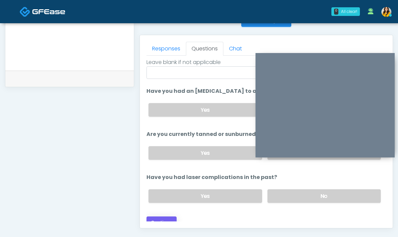
type input "**"
click at [160, 218] on button "Continue" at bounding box center [162, 223] width 30 height 12
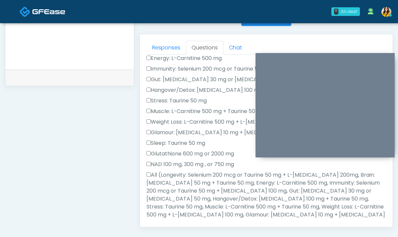
scroll to position [122, 0]
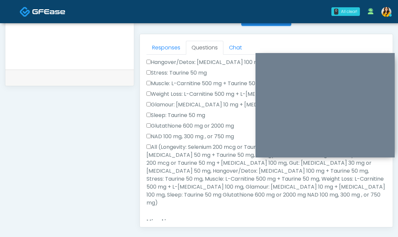
click at [179, 154] on label "All (Longevity: Selenium 200 mcg or Taurine 50 mg + L-Arginine 200mg, Brain: Gl…" at bounding box center [267, 175] width 240 height 64
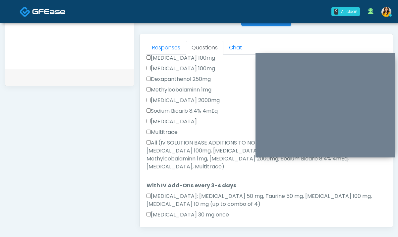
click at [169, 139] on label "All (IV SOLUTION BASE ADDITIONS TO NORMAL SALINE 0.9%, Magnesium Chloride 600mg…" at bounding box center [267, 155] width 240 height 32
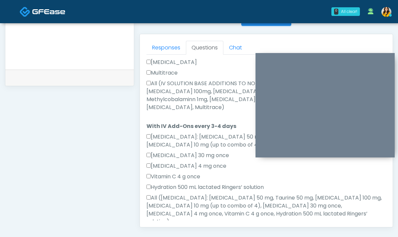
scroll to position [395, 0]
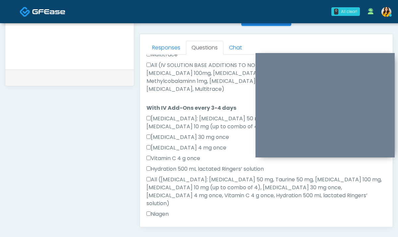
click at [168, 221] on label "All of the above" at bounding box center [169, 225] width 45 height 8
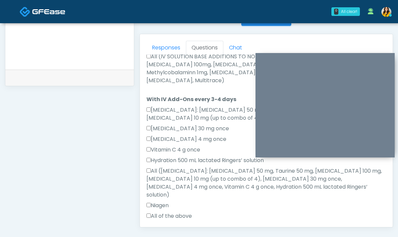
scroll to position [432, 0]
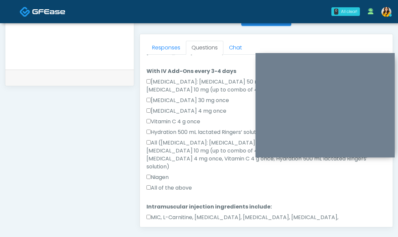
click at [167, 214] on label "MIC, L-Carnitine, Methylcobalamin, Glycine, B-Complex, Lycine, Biotin, Vitamin …" at bounding box center [267, 222] width 240 height 16
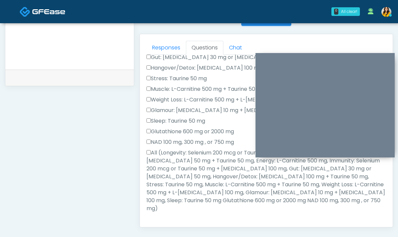
scroll to position [0, 0]
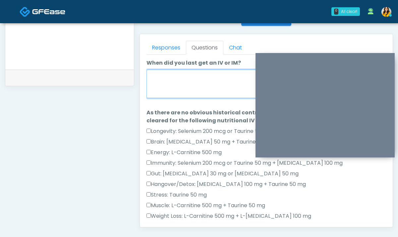
click at [199, 90] on textarea "When did you last get an IV or IM?" at bounding box center [267, 84] width 240 height 29
type textarea "*"
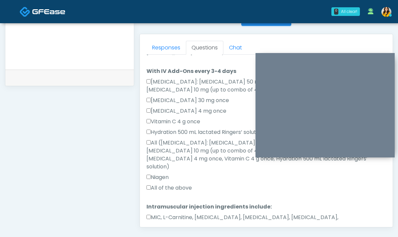
type textarea "**********"
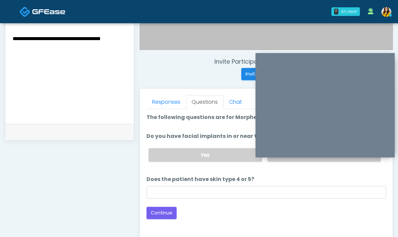
scroll to position [219, 0]
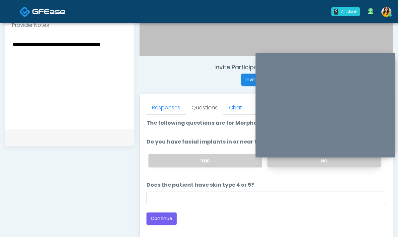
click at [289, 165] on label "No" at bounding box center [324, 161] width 113 height 14
click at [156, 220] on button "Continue" at bounding box center [162, 219] width 30 height 12
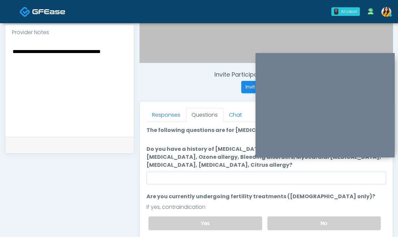
scroll to position [211, 0]
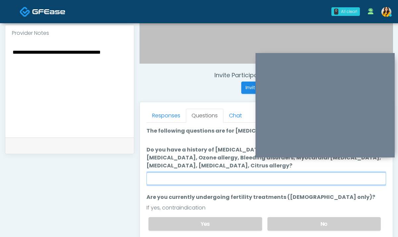
click at [201, 176] on input "Do you have a history of Hyperthyroidism, Hypotension, Hypocalcemia, Hypoglycem…" at bounding box center [267, 178] width 240 height 13
type input "****"
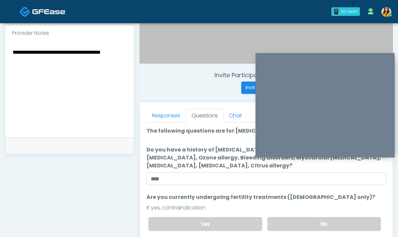
click at [298, 207] on div "If yes, contraindication" at bounding box center [267, 208] width 240 height 8
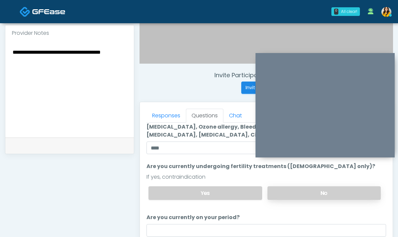
click at [276, 194] on label "No" at bounding box center [324, 193] width 113 height 14
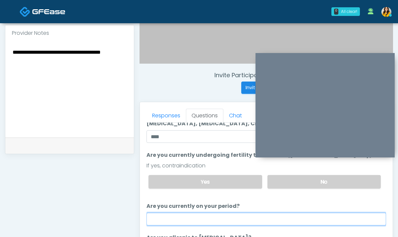
click at [186, 214] on input "Are you currently on your period?" at bounding box center [267, 219] width 240 height 13
type input "*"
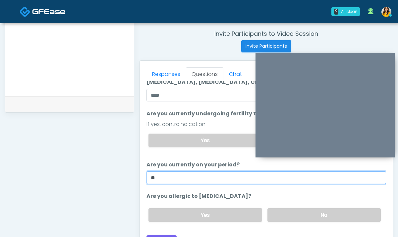
scroll to position [263, 0]
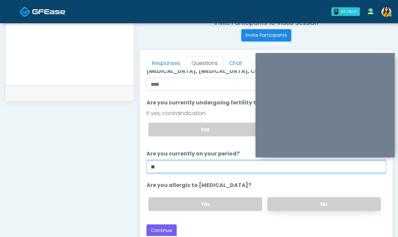
type input "**"
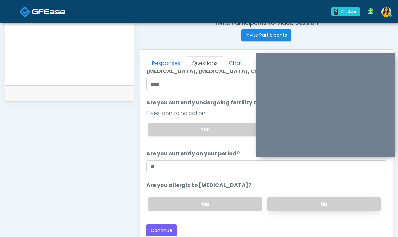
click at [282, 202] on label "No" at bounding box center [324, 204] width 113 height 14
click at [161, 231] on button "Continue" at bounding box center [162, 231] width 30 height 12
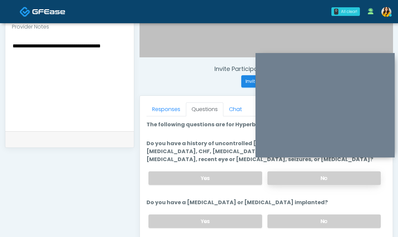
scroll to position [213, 0]
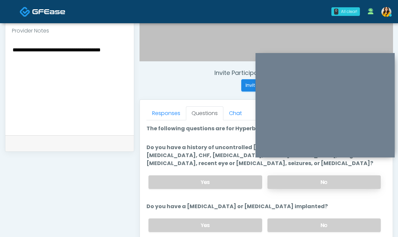
click at [289, 185] on label "No" at bounding box center [324, 182] width 113 height 14
click at [295, 229] on label "No" at bounding box center [324, 226] width 113 height 14
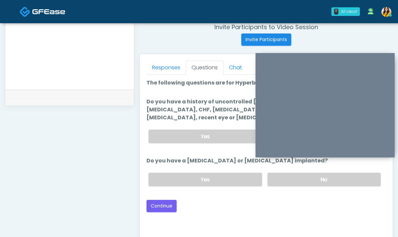
scroll to position [265, 0]
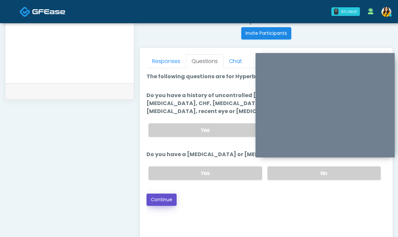
click at [168, 204] on button "Continue" at bounding box center [162, 200] width 30 height 12
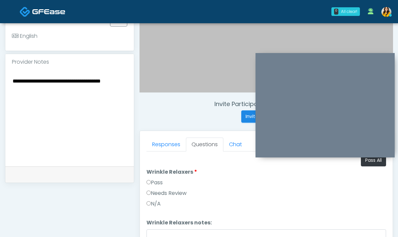
scroll to position [172, 0]
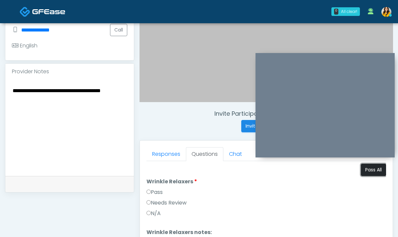
click at [375, 173] on button "Pass All" at bounding box center [373, 170] width 25 height 12
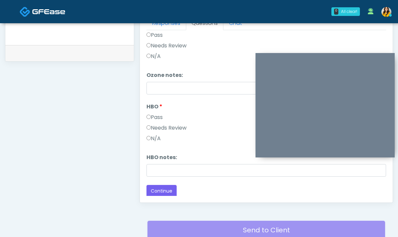
scroll to position [313, 0]
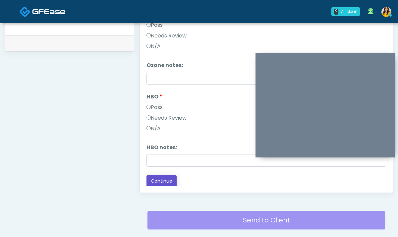
click at [169, 178] on button "Continue" at bounding box center [162, 181] width 30 height 12
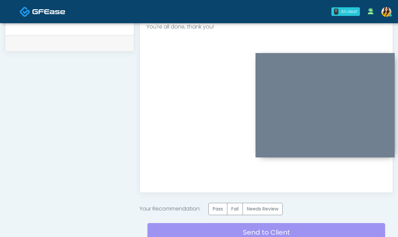
scroll to position [0, 0]
click at [224, 209] on label "Pass" at bounding box center [218, 209] width 19 height 12
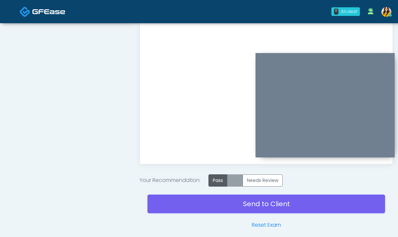
scroll to position [349, 0]
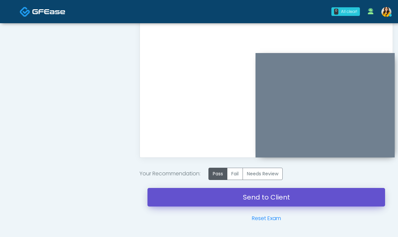
click at [247, 203] on link "Send to Client" at bounding box center [267, 197] width 238 height 19
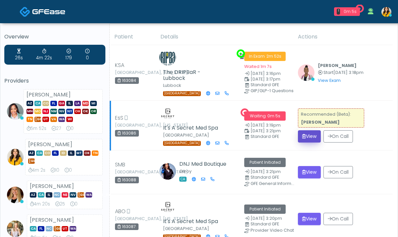
click at [305, 130] on button "View" at bounding box center [309, 136] width 23 height 12
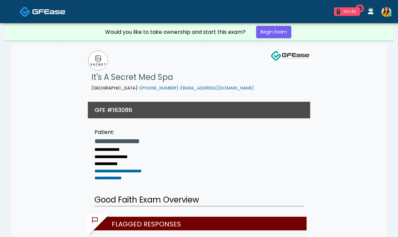
click at [287, 40] on div "Would you like to take ownership and start this exam? Begin Exam" at bounding box center [199, 32] width 199 height 18
click at [273, 33] on link "Begin Exam" at bounding box center [273, 32] width 35 height 12
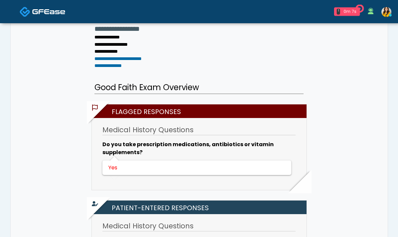
scroll to position [255, 0]
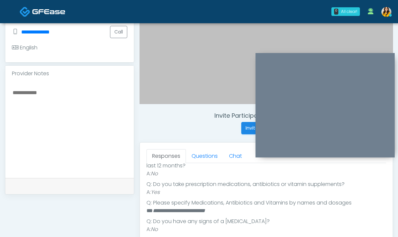
scroll to position [174, 0]
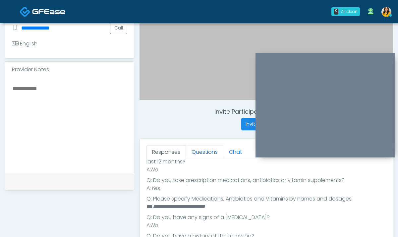
click at [205, 155] on link "Questions" at bounding box center [204, 152] width 37 height 14
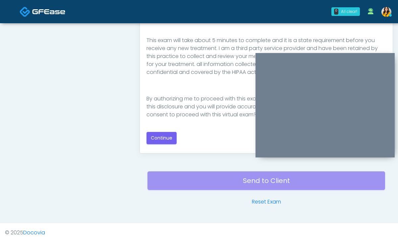
scroll to position [358, 0]
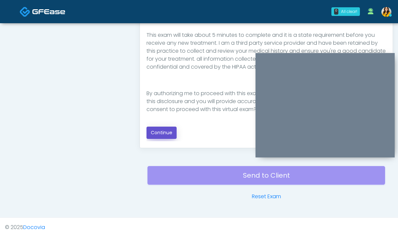
click at [173, 134] on button "Continue" at bounding box center [162, 133] width 30 height 12
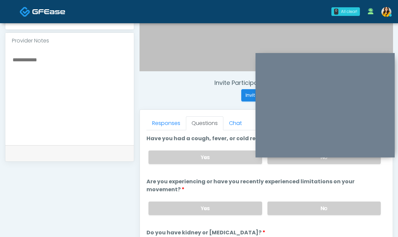
scroll to position [196, 0]
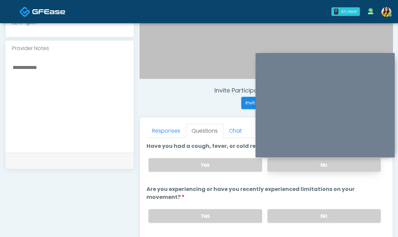
click at [284, 160] on label "No" at bounding box center [324, 165] width 113 height 14
click at [295, 209] on div "Yes No" at bounding box center [264, 216] width 243 height 24
click at [291, 214] on label "No" at bounding box center [324, 216] width 113 height 14
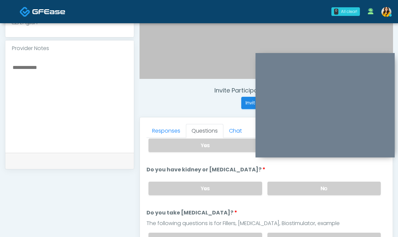
scroll to position [71, 0]
click at [292, 190] on label "No" at bounding box center [324, 188] width 113 height 14
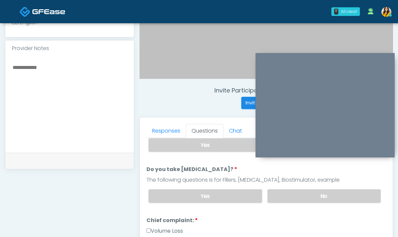
scroll to position [120, 0]
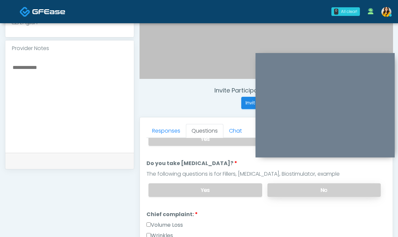
click at [286, 195] on label "No" at bounding box center [324, 190] width 113 height 14
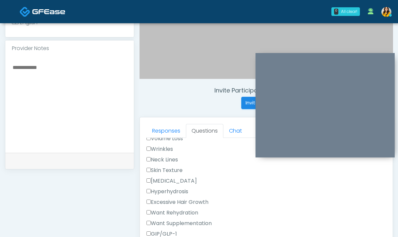
scroll to position [227, 0]
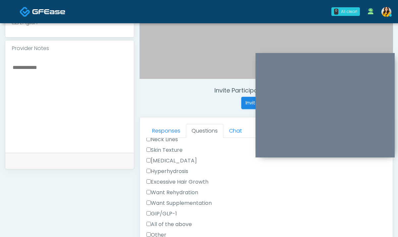
click at [191, 160] on label "[MEDICAL_DATA]" at bounding box center [172, 161] width 50 height 8
click at [175, 152] on label "Skin Texture" at bounding box center [165, 150] width 36 height 8
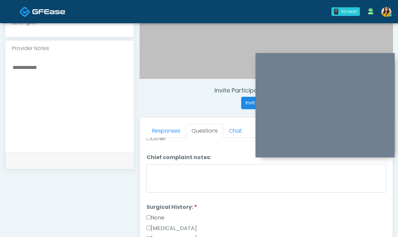
scroll to position [358, 0]
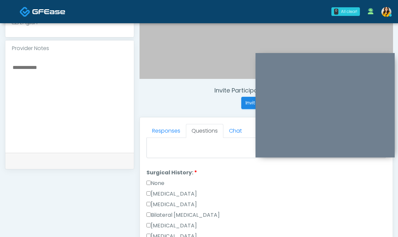
click at [161, 183] on label "None" at bounding box center [156, 183] width 18 height 8
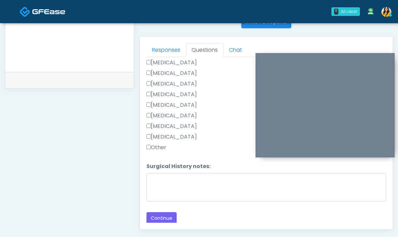
scroll to position [283, 0]
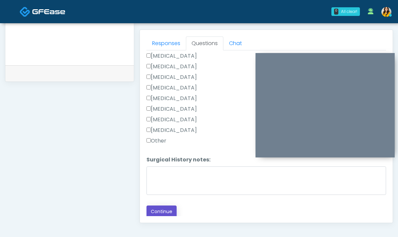
click at [168, 209] on button "Continue" at bounding box center [162, 212] width 30 height 12
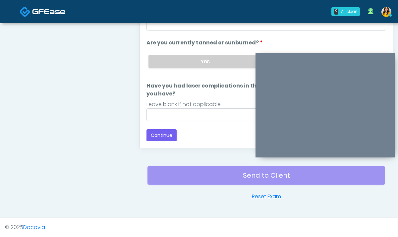
scroll to position [0, 0]
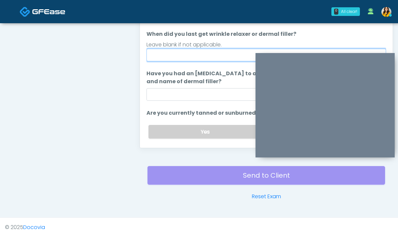
click at [196, 59] on input "When did you last get wrinkle relaxer or dermal filler?" at bounding box center [267, 55] width 240 height 13
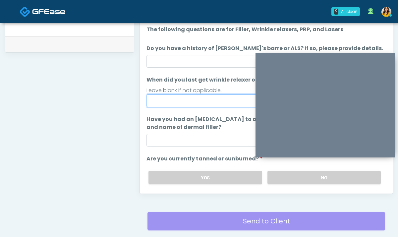
scroll to position [310, 0]
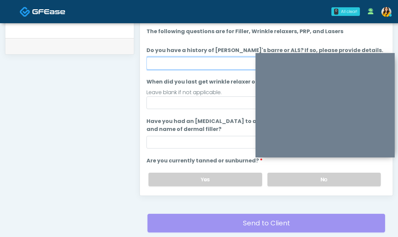
click at [192, 58] on input "Do you have a history of [PERSON_NAME]'s barre or ALS? If so, please provide de…" at bounding box center [267, 63] width 240 height 13
type input "**"
click at [149, 118] on label "Have you had an [MEDICAL_DATA] to any dermal fillers? If so, what was the react…" at bounding box center [267, 125] width 240 height 16
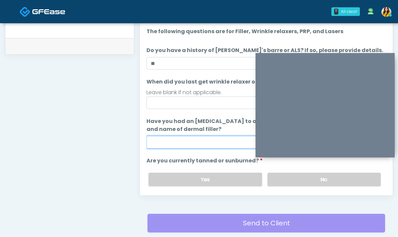
click at [149, 136] on input "Have you had an [MEDICAL_DATA] to any dermal fillers? If so, what was the react…" at bounding box center [267, 142] width 240 height 13
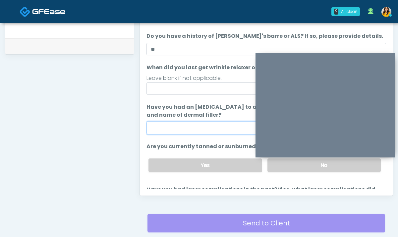
scroll to position [11, 0]
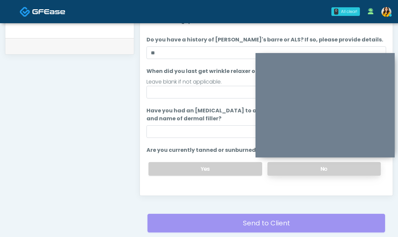
click at [281, 171] on label "No" at bounding box center [324, 169] width 113 height 14
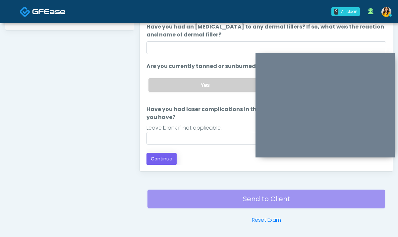
scroll to position [341, 0]
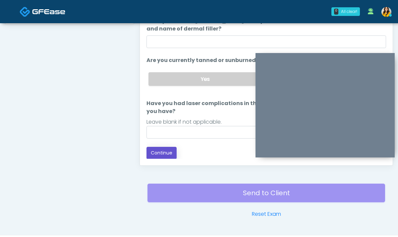
click at [170, 159] on button "Continue" at bounding box center [162, 153] width 30 height 12
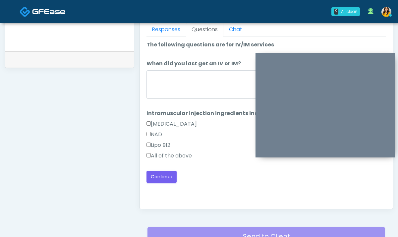
scroll to position [293, 0]
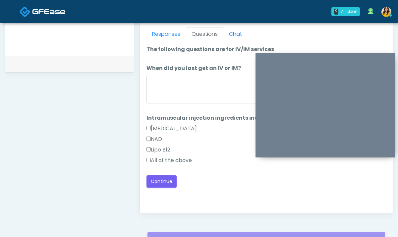
click at [168, 163] on label "All of the above" at bounding box center [169, 161] width 45 height 8
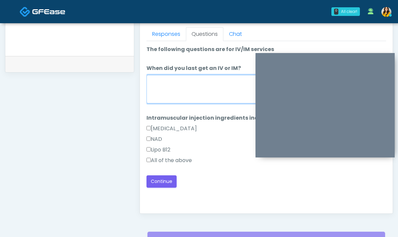
click at [186, 90] on textarea "When did you last get an IV or IM?" at bounding box center [267, 89] width 240 height 29
type textarea "*"
type textarea "*****"
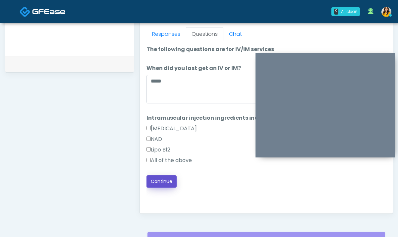
click at [169, 177] on button "Continue" at bounding box center [162, 181] width 30 height 12
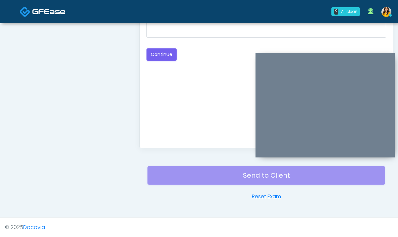
scroll to position [300, 0]
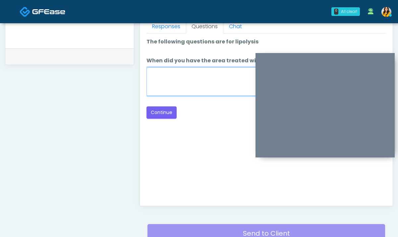
click at [185, 78] on textarea "When did you have the area treated with a previous lipolysis treatment?" at bounding box center [267, 81] width 240 height 29
type textarea "*****"
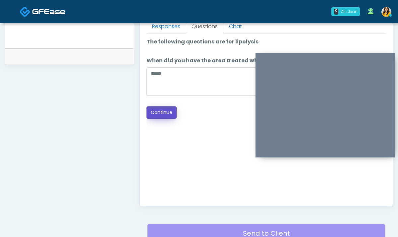
click at [169, 111] on button "Continue" at bounding box center [162, 112] width 30 height 12
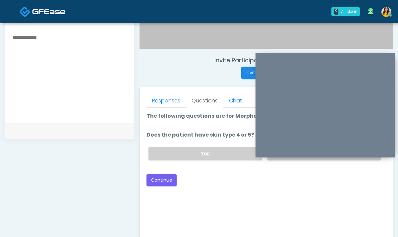
scroll to position [224, 0]
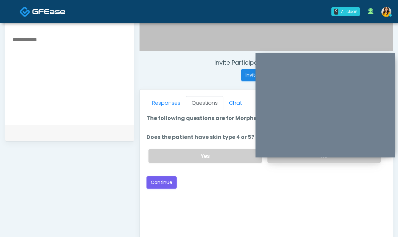
click at [286, 160] on label "No" at bounding box center [324, 156] width 113 height 14
click at [164, 181] on button "Continue" at bounding box center [162, 182] width 30 height 12
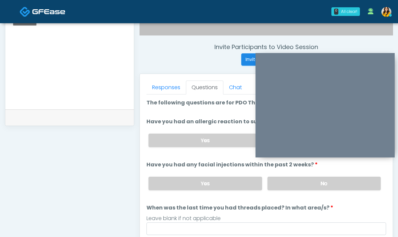
scroll to position [218, 0]
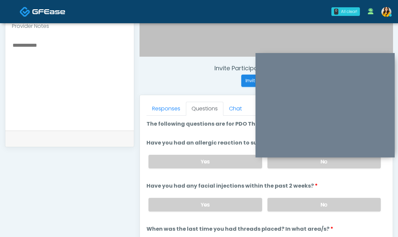
click at [292, 169] on div "Yes No" at bounding box center [264, 162] width 243 height 24
click at [295, 211] on div "Yes No" at bounding box center [264, 205] width 243 height 24
click at [287, 206] on label "No" at bounding box center [324, 205] width 113 height 14
click at [283, 163] on label "No" at bounding box center [324, 162] width 113 height 14
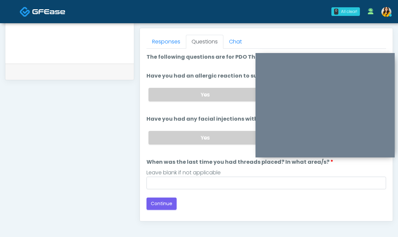
scroll to position [291, 0]
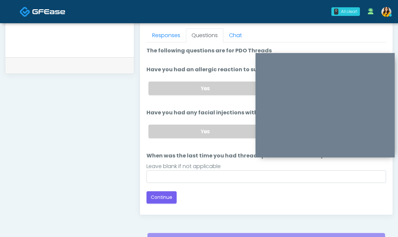
click at [162, 187] on div "Loading... Connecting to your agent... Please wait while we prepare your person…" at bounding box center [267, 125] width 240 height 157
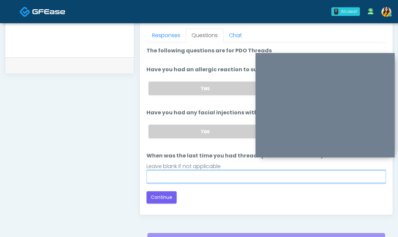
click at [150, 170] on input "When was the last time you had threads placed? In what area/s?" at bounding box center [267, 176] width 240 height 13
type input "*****"
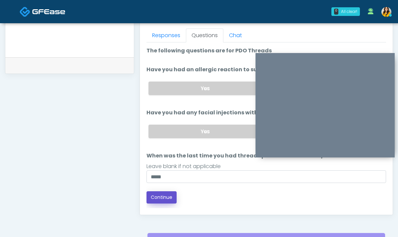
click at [158, 191] on button "Continue" at bounding box center [162, 197] width 30 height 12
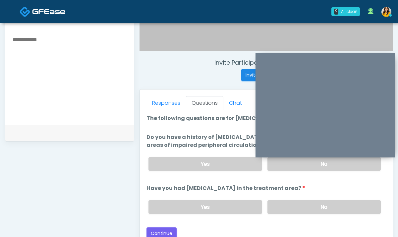
scroll to position [213, 0]
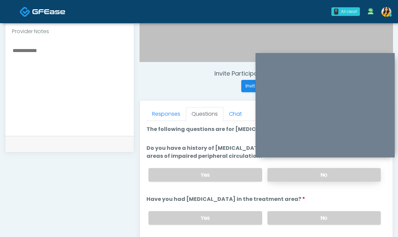
click at [281, 173] on label "No" at bounding box center [324, 175] width 113 height 14
click at [286, 217] on label "No" at bounding box center [324, 218] width 113 height 14
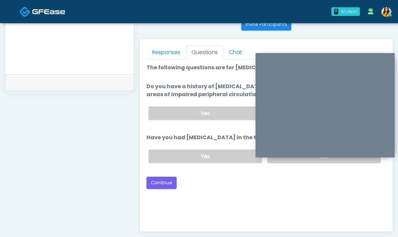
scroll to position [278, 0]
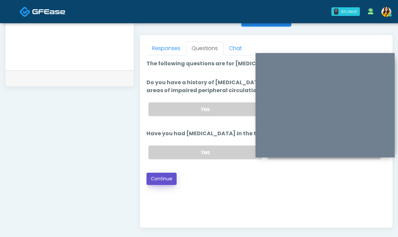
click at [162, 182] on button "Continue" at bounding box center [162, 179] width 30 height 12
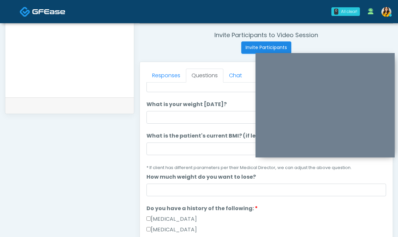
scroll to position [6, 0]
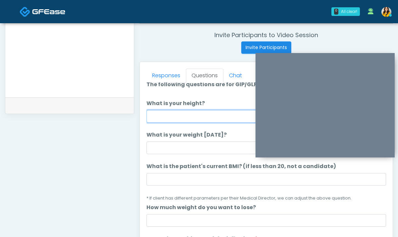
click at [181, 120] on input "What is your height?" at bounding box center [267, 116] width 240 height 13
type input "*****"
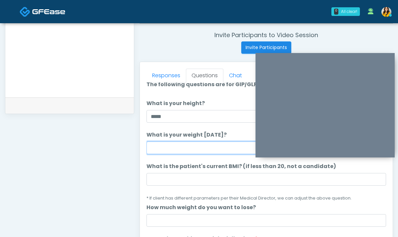
click at [172, 154] on input "What is your weight [DATE]?" at bounding box center [267, 148] width 240 height 13
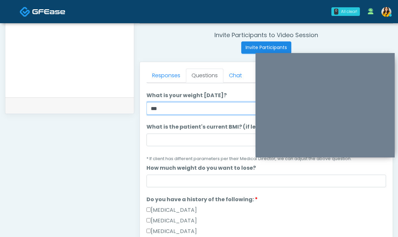
scroll to position [58, 0]
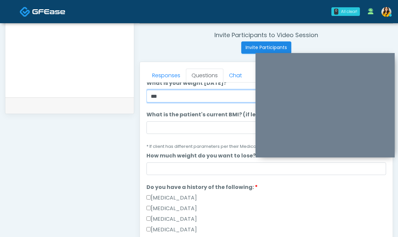
type input "***"
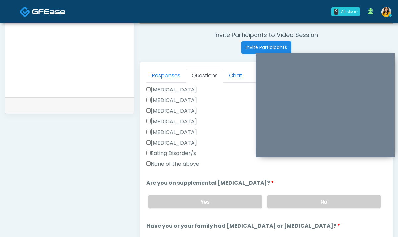
scroll to position [166, 0]
click at [169, 165] on label "None of the above" at bounding box center [173, 165] width 53 height 8
click at [299, 205] on label "No" at bounding box center [324, 202] width 113 height 14
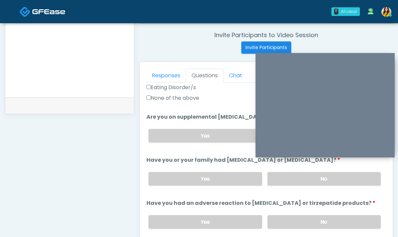
scroll to position [231, 0]
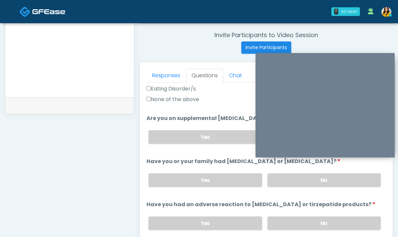
click at [302, 186] on div "Yes No" at bounding box center [264, 180] width 243 height 24
click at [291, 182] on label "No" at bounding box center [324, 180] width 113 height 14
click at [291, 226] on label "No" at bounding box center [324, 224] width 113 height 14
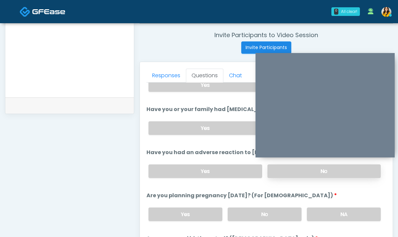
scroll to position [299, 0]
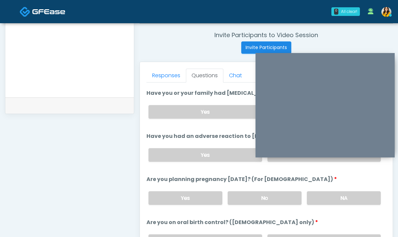
click at [304, 192] on div "Yes No NA" at bounding box center [264, 198] width 243 height 24
click at [315, 195] on label "NA" at bounding box center [344, 198] width 74 height 14
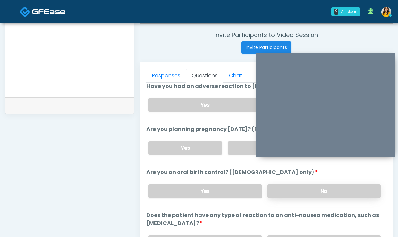
click at [304, 194] on label "No" at bounding box center [324, 191] width 113 height 14
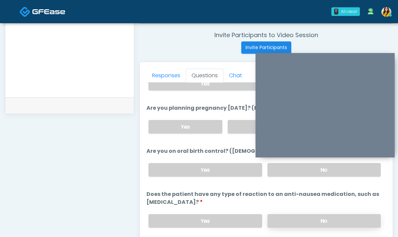
click at [285, 219] on label "No" at bounding box center [324, 221] width 113 height 14
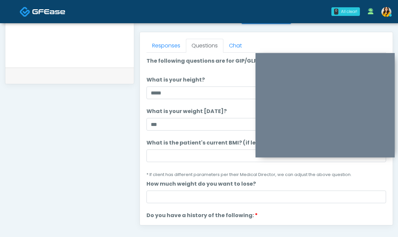
scroll to position [3, 0]
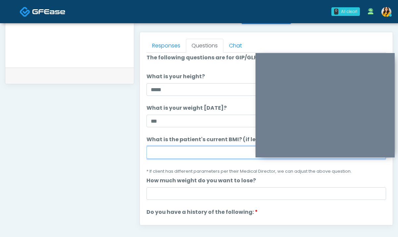
click at [175, 157] on input "What is the patient's current BMI? (if less than 20, not a candidate)" at bounding box center [267, 152] width 240 height 13
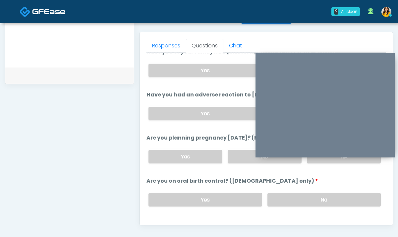
scroll to position [374, 0]
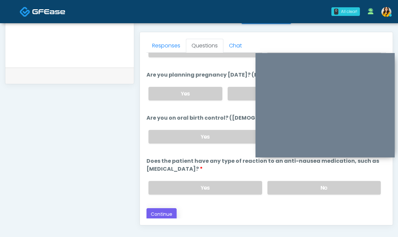
type input "****"
click at [165, 214] on button "Continue" at bounding box center [162, 214] width 30 height 12
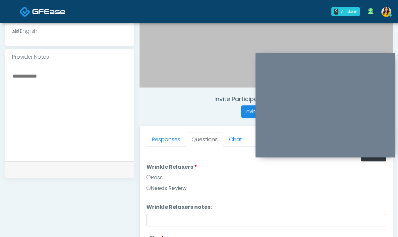
scroll to position [174, 0]
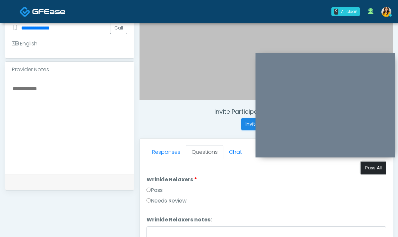
click at [376, 173] on button "Pass All" at bounding box center [373, 168] width 25 height 12
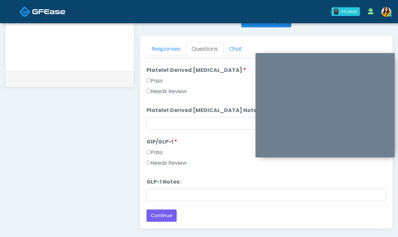
scroll to position [358, 0]
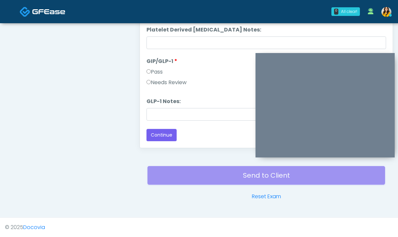
click at [157, 79] on label "Needs Review" at bounding box center [167, 83] width 40 height 8
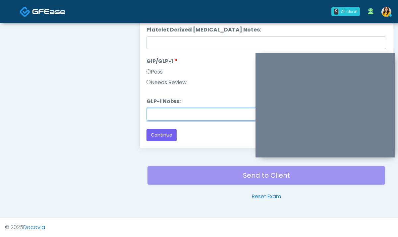
click at [162, 108] on input "GLP-1 Notes:" at bounding box center [267, 114] width 240 height 13
drag, startPoint x: 222, startPoint y: 113, endPoint x: 148, endPoint y: 118, distance: 74.8
click at [148, 118] on input "**********" at bounding box center [267, 114] width 240 height 13
click at [206, 112] on input "**********" at bounding box center [267, 114] width 240 height 13
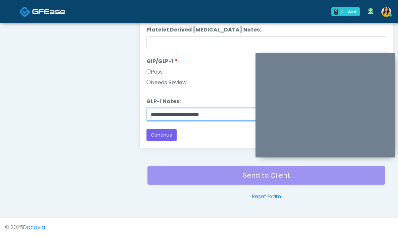
click at [206, 112] on input "**********" at bounding box center [267, 114] width 240 height 13
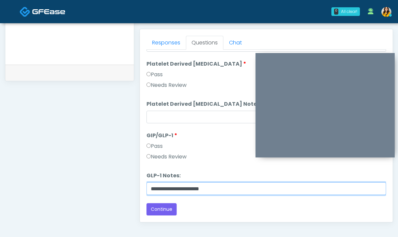
scroll to position [210, 0]
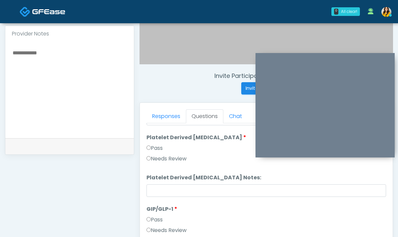
type input "**********"
click at [95, 79] on textarea at bounding box center [69, 88] width 115 height 81
paste textarea "**********"
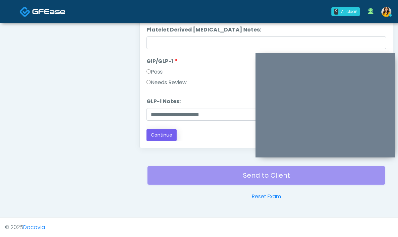
type textarea "**********"
click at [169, 132] on button "Continue" at bounding box center [162, 135] width 30 height 12
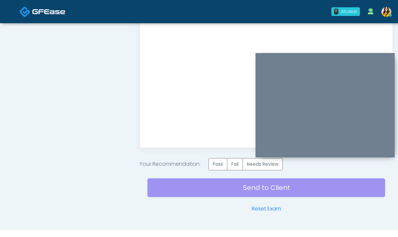
scroll to position [0, 0]
click at [261, 168] on label "Needs Review" at bounding box center [263, 164] width 40 height 12
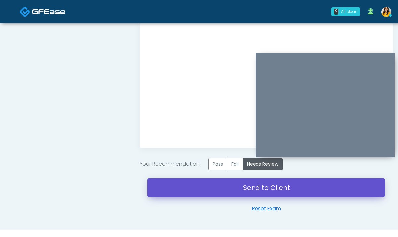
click at [242, 192] on link "Send to Client" at bounding box center [267, 187] width 238 height 19
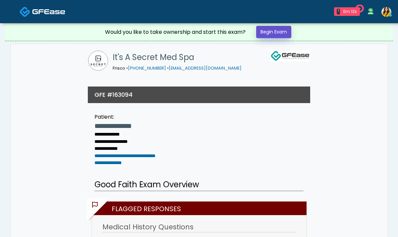
click at [276, 37] on link "Begin Exam" at bounding box center [273, 32] width 35 height 12
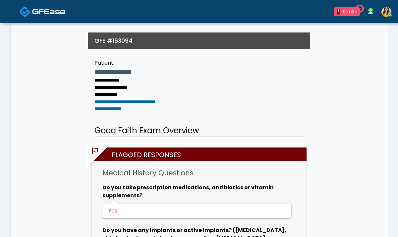
scroll to position [55, 0]
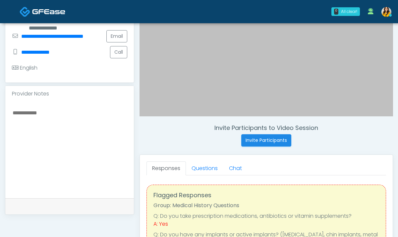
scroll to position [166, 0]
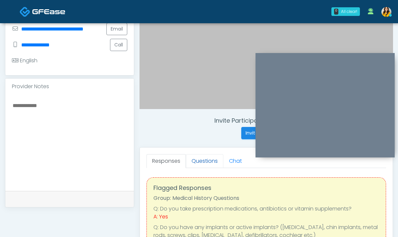
click at [200, 164] on link "Questions" at bounding box center [204, 161] width 37 height 14
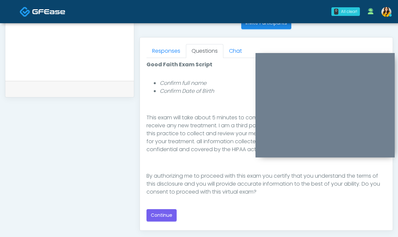
scroll to position [287, 0]
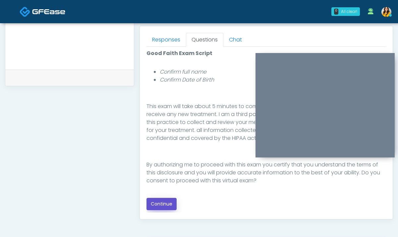
click at [161, 205] on button "Continue" at bounding box center [162, 204] width 30 height 12
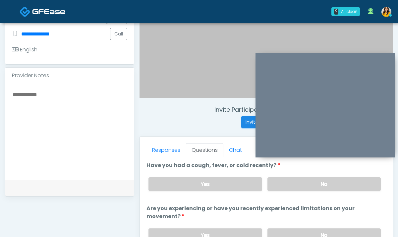
scroll to position [173, 0]
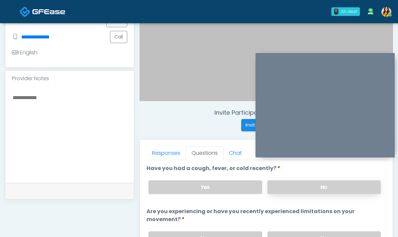
click at [280, 187] on label "No" at bounding box center [324, 187] width 113 height 14
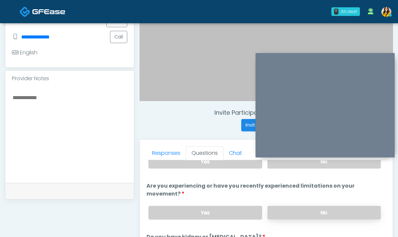
click at [290, 215] on label "No" at bounding box center [324, 213] width 113 height 14
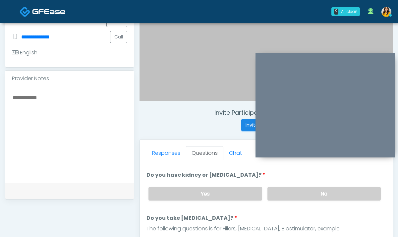
scroll to position [88, 0]
click at [306, 195] on label "No" at bounding box center [324, 193] width 113 height 14
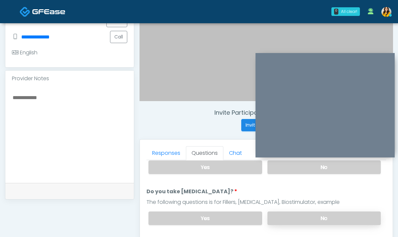
click at [282, 222] on label "No" at bounding box center [324, 219] width 113 height 14
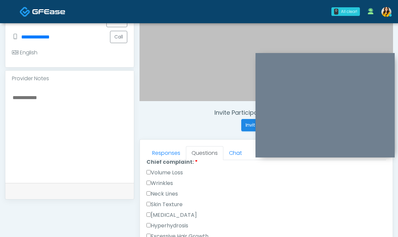
scroll to position [200, 0]
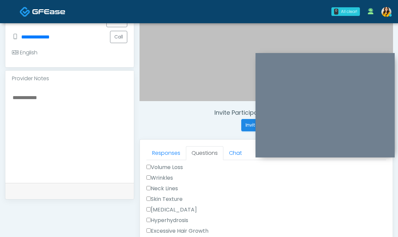
click at [167, 179] on label "Wrinkles" at bounding box center [160, 178] width 27 height 8
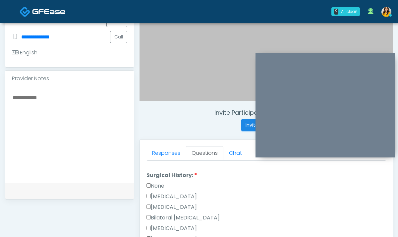
scroll to position [381, 0]
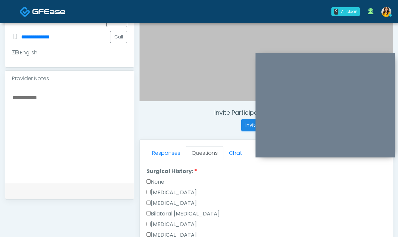
click at [176, 221] on label "[MEDICAL_DATA]" at bounding box center [172, 225] width 50 height 8
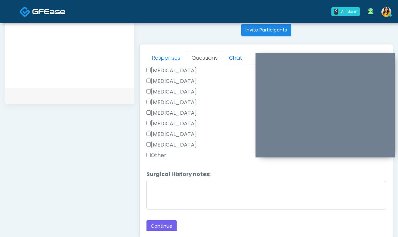
scroll to position [269, 0]
click at [153, 231] on div "Responses Questions Chat Good Faith Exam Script Good Faith Exam Script INTRODUC…" at bounding box center [266, 140] width 253 height 193
click at [163, 230] on div "Responses Questions Chat Good Faith Exam Script Good Faith Exam Script INTRODUC…" at bounding box center [266, 140] width 253 height 193
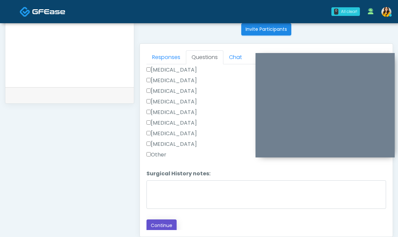
click at [169, 223] on button "Continue" at bounding box center [162, 226] width 30 height 12
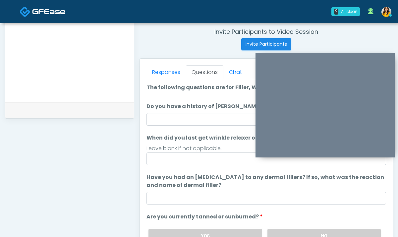
scroll to position [246, 0]
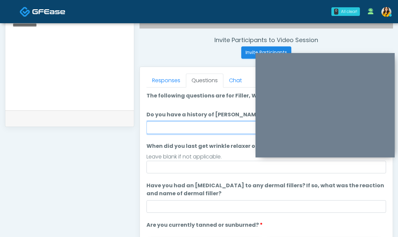
click at [193, 127] on input "Do you have a history of Guillain's barre or ALS? If so, please provide details." at bounding box center [267, 127] width 240 height 13
type input "**"
click at [137, 145] on div "Invite Participants to Video Session Invite Participants Responses Questions Ch…" at bounding box center [263, 60] width 259 height 506
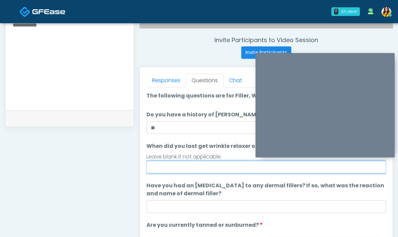
click at [181, 170] on input "When did you last get wrinkle relaxer or dermal filler?" at bounding box center [267, 167] width 240 height 13
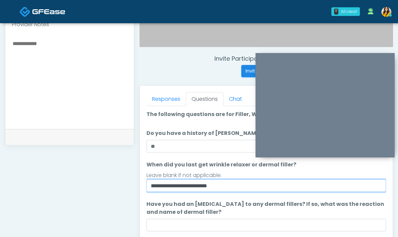
scroll to position [70, 0]
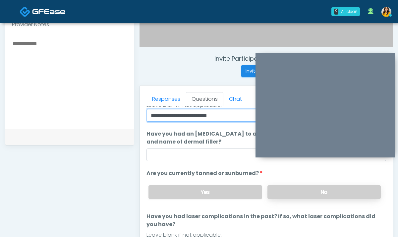
type input "**********"
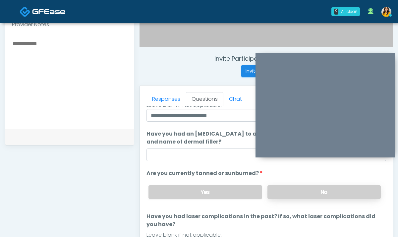
click at [301, 197] on label "No" at bounding box center [324, 192] width 113 height 14
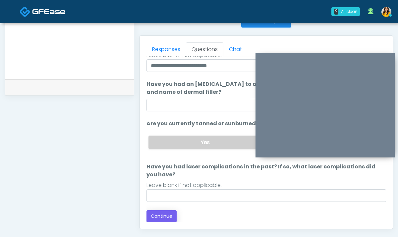
scroll to position [279, 0]
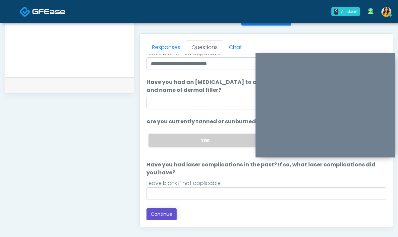
click at [158, 216] on button "Continue" at bounding box center [162, 214] width 30 height 12
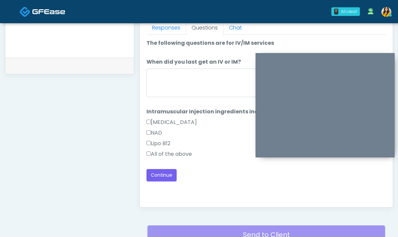
scroll to position [298, 0]
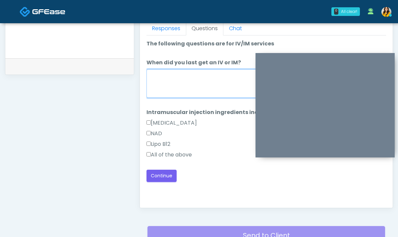
click at [193, 88] on textarea "When did you last get an IV or IM?" at bounding box center [267, 83] width 240 height 29
click at [177, 157] on label "All of the above" at bounding box center [169, 155] width 45 height 8
drag, startPoint x: 172, startPoint y: 73, endPoint x: 138, endPoint y: 73, distance: 34.5
click at [138, 73] on div "Invite Participants to Video Session Invite Participants Responses Questions Ch…" at bounding box center [263, 8] width 259 height 506
type textarea "**********"
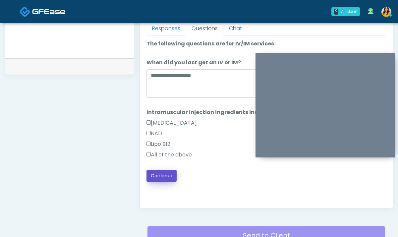
click at [161, 181] on button "Continue" at bounding box center [162, 176] width 30 height 12
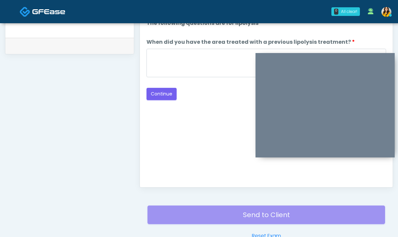
scroll to position [318, 0]
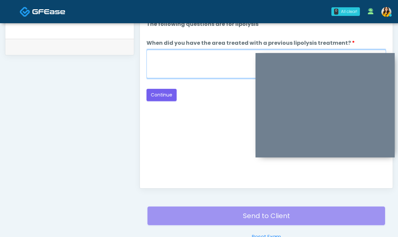
click at [197, 72] on textarea "When did you have the area treated with a previous lipolysis treatment?" at bounding box center [267, 64] width 240 height 29
type textarea "*****"
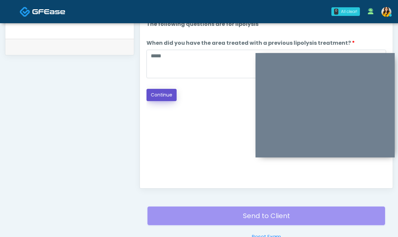
click at [167, 95] on button "Continue" at bounding box center [162, 95] width 30 height 12
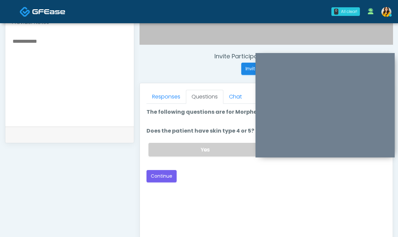
scroll to position [204, 0]
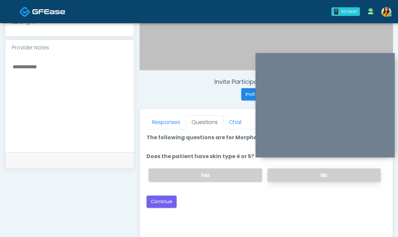
click at [289, 169] on label "No" at bounding box center [324, 176] width 113 height 14
click at [166, 191] on div "Loading... Connecting to your agent... Please wait while we prepare your person…" at bounding box center [267, 171] width 240 height 74
click at [166, 196] on button "Continue" at bounding box center [162, 202] width 30 height 12
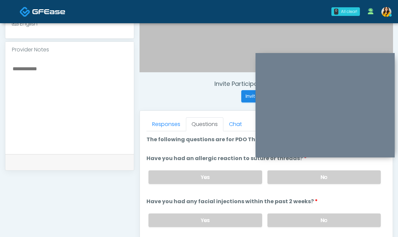
scroll to position [199, 0]
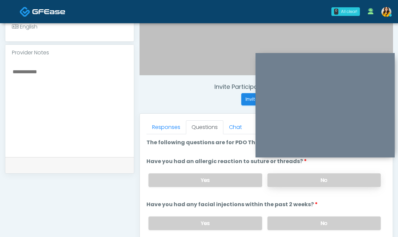
click at [286, 184] on label "No" at bounding box center [324, 180] width 113 height 14
click at [286, 218] on label "No" at bounding box center [324, 224] width 113 height 14
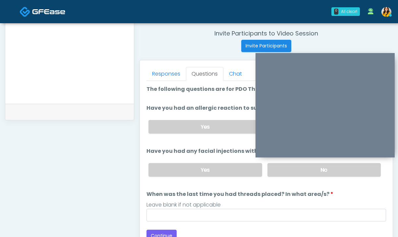
scroll to position [256, 0]
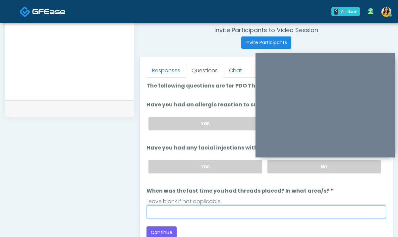
click at [225, 209] on input "When was the last time you had threads placed? In what area/s?" at bounding box center [267, 212] width 240 height 13
type input "*****"
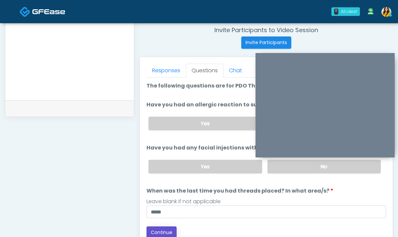
click at [162, 229] on button "Continue" at bounding box center [162, 233] width 30 height 12
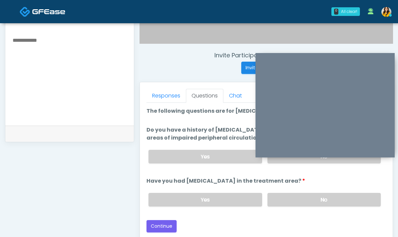
scroll to position [222, 0]
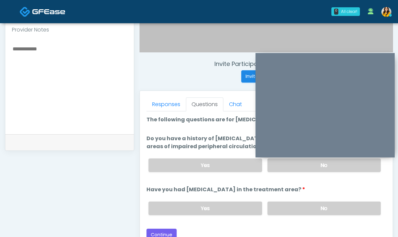
click at [292, 173] on div "Yes No" at bounding box center [264, 165] width 243 height 24
click at [280, 168] on label "No" at bounding box center [324, 166] width 113 height 14
click at [287, 210] on label "No" at bounding box center [324, 209] width 113 height 14
click at [167, 233] on button "Continue" at bounding box center [162, 235] width 30 height 12
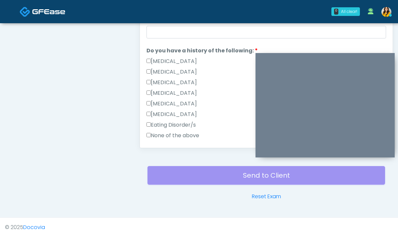
scroll to position [90, 0]
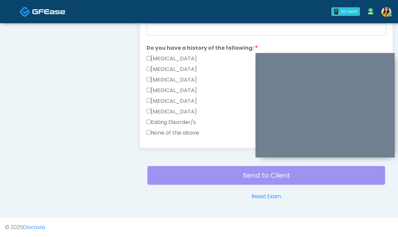
click at [176, 137] on label "None of the above" at bounding box center [173, 133] width 53 height 8
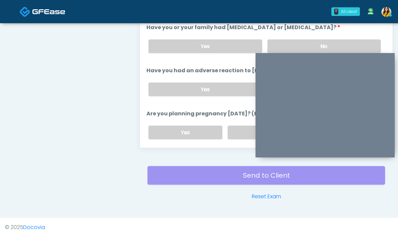
scroll to position [259, 0]
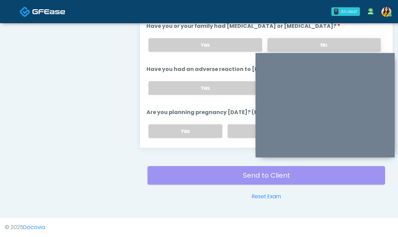
click at [291, 48] on label "No" at bounding box center [324, 45] width 113 height 14
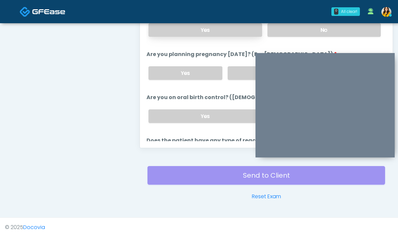
scroll to position [324, 0]
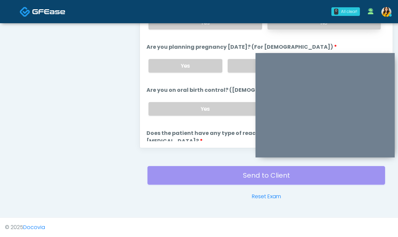
click at [286, 26] on label "No" at bounding box center [324, 23] width 113 height 14
click at [240, 70] on label "No" at bounding box center [265, 66] width 74 height 14
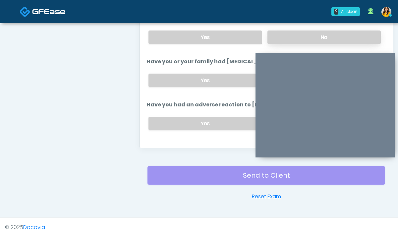
click at [284, 33] on label "No" at bounding box center [324, 38] width 113 height 14
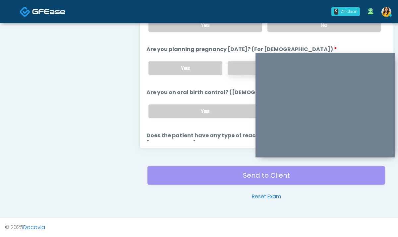
scroll to position [374, 0]
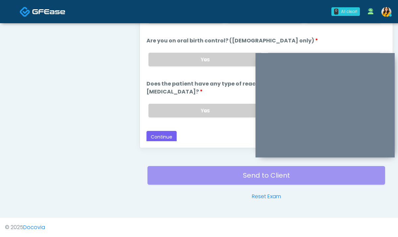
click at [279, 51] on div "Yes No" at bounding box center [264, 59] width 243 height 24
click at [281, 53] on label "No" at bounding box center [324, 60] width 113 height 14
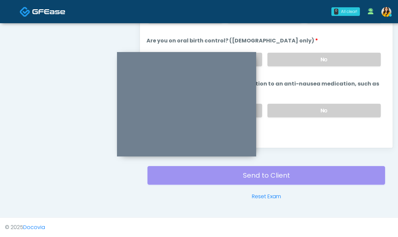
drag, startPoint x: 291, startPoint y: 60, endPoint x: 149, endPoint y: 58, distance: 142.0
click at [150, 58] on div at bounding box center [186, 104] width 139 height 104
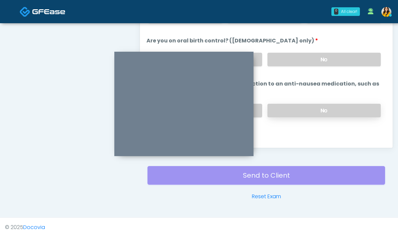
click at [298, 106] on label "No" at bounding box center [324, 111] width 113 height 14
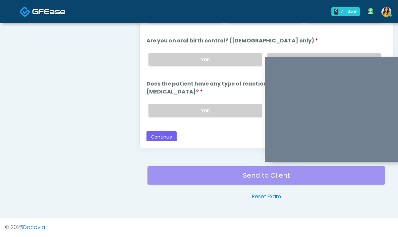
drag, startPoint x: 194, startPoint y: 55, endPoint x: 351, endPoint y: 57, distance: 156.9
click at [351, 57] on div at bounding box center [334, 109] width 139 height 104
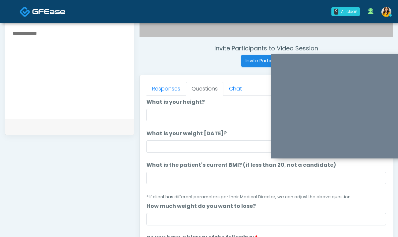
scroll to position [0, 0]
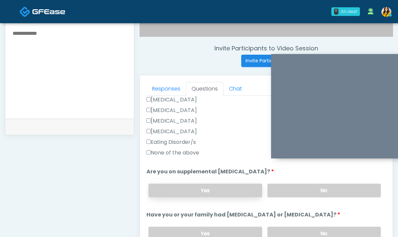
click at [213, 192] on label "Yes" at bounding box center [205, 191] width 113 height 14
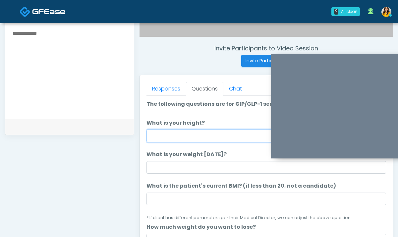
click at [185, 135] on input "What is your height?" at bounding box center [267, 136] width 240 height 13
type input "****"
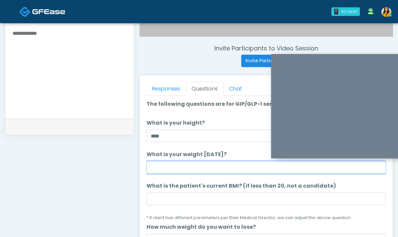
click at [172, 163] on input "What is your weight today?" at bounding box center [267, 167] width 240 height 13
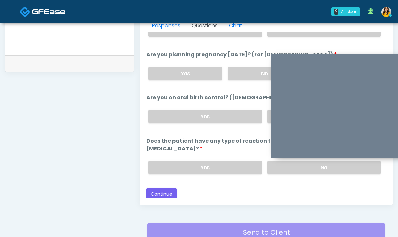
scroll to position [312, 0]
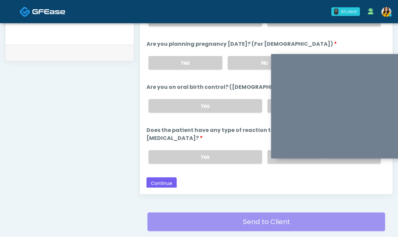
type input "***"
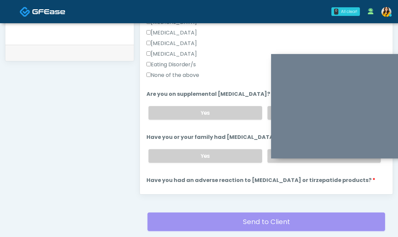
scroll to position [0, 0]
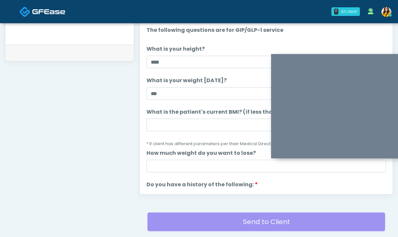
click at [168, 132] on li "What is the patient's current BMI? (if less than 20, not a candidate) What is t…" at bounding box center [267, 127] width 240 height 39
click at [173, 124] on input "What is the patient's current BMI? (if less than 20, not a candidate)" at bounding box center [267, 125] width 240 height 13
type input "**"
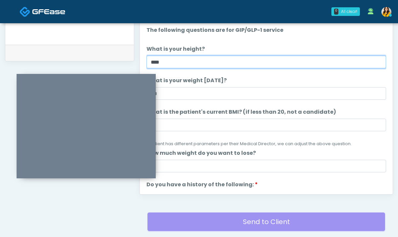
drag, startPoint x: 300, startPoint y: 61, endPoint x: 33, endPoint y: 74, distance: 266.7
click at [33, 74] on div at bounding box center [86, 126] width 139 height 104
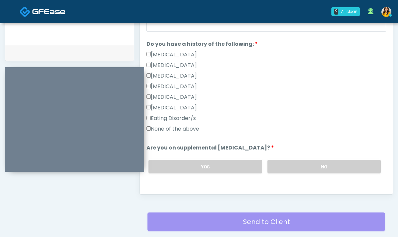
scroll to position [374, 0]
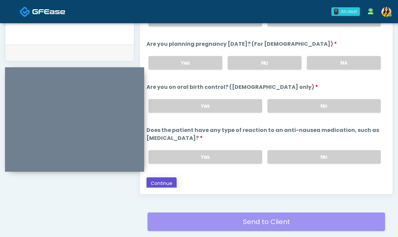
click at [158, 177] on button "Continue" at bounding box center [162, 183] width 30 height 12
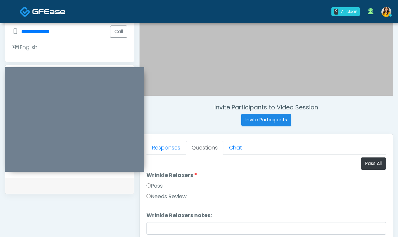
scroll to position [175, 0]
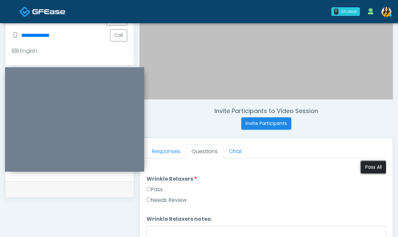
click at [368, 169] on button "Pass All" at bounding box center [373, 167] width 25 height 12
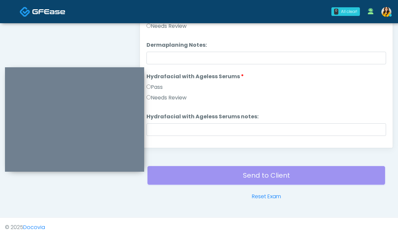
scroll to position [1224, 0]
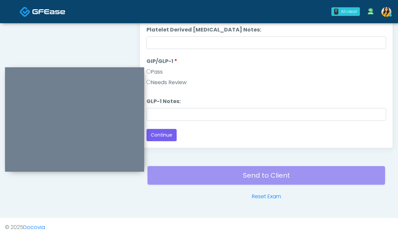
click at [162, 143] on div "Responses Questions Chat Good Faith Exam Script Good Faith Exam Script INTRODUC…" at bounding box center [266, 51] width 253 height 193
click at [176, 140] on div "Back Continue" at bounding box center [267, 135] width 240 height 12
click at [165, 139] on button "Continue" at bounding box center [162, 135] width 30 height 12
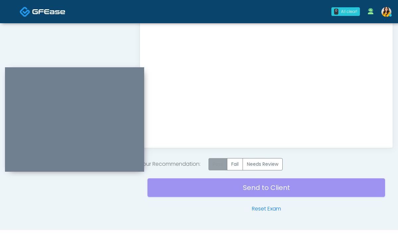
click at [222, 166] on label "Pass" at bounding box center [218, 164] width 19 height 12
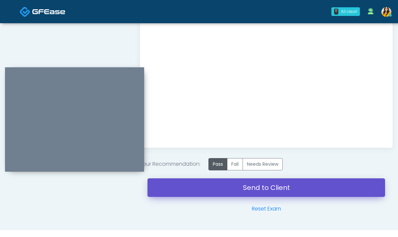
click at [260, 195] on link "Send to Client" at bounding box center [267, 187] width 238 height 19
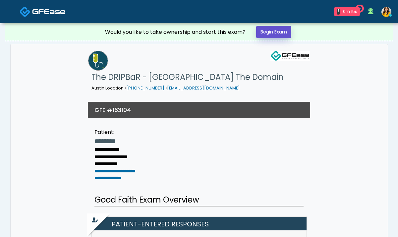
click at [274, 37] on link "Begin Exam" at bounding box center [273, 32] width 35 height 12
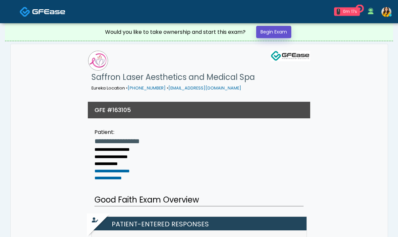
click at [272, 35] on link "Begin Exam" at bounding box center [273, 32] width 35 height 12
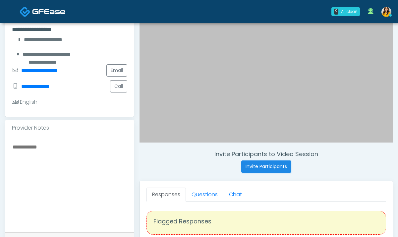
scroll to position [159, 0]
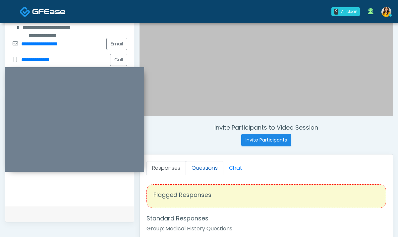
click at [206, 171] on link "Questions" at bounding box center [204, 168] width 37 height 14
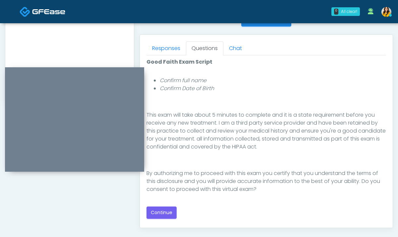
scroll to position [281, 0]
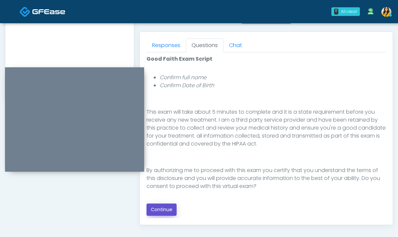
click at [166, 211] on button "Continue" at bounding box center [162, 210] width 30 height 12
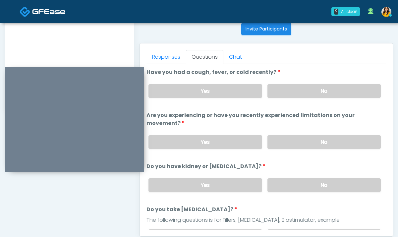
scroll to position [250, 0]
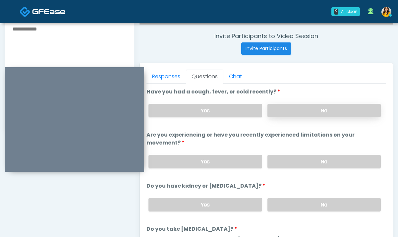
click at [294, 110] on label "No" at bounding box center [324, 111] width 113 height 14
click at [296, 165] on label "No" at bounding box center [324, 162] width 113 height 14
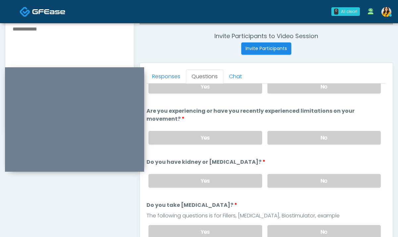
scroll to position [34, 0]
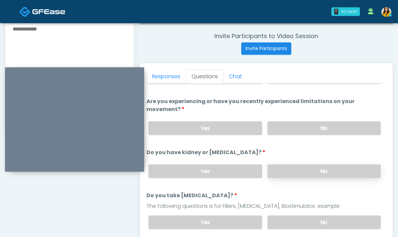
click at [286, 173] on label "No" at bounding box center [324, 172] width 113 height 14
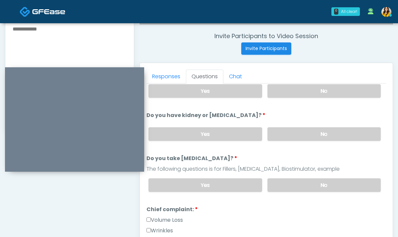
scroll to position [78, 0]
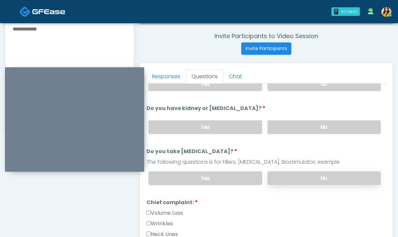
click at [302, 176] on label "No" at bounding box center [324, 178] width 113 height 14
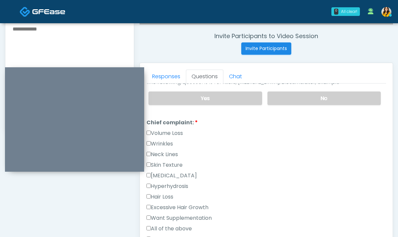
scroll to position [168, 0]
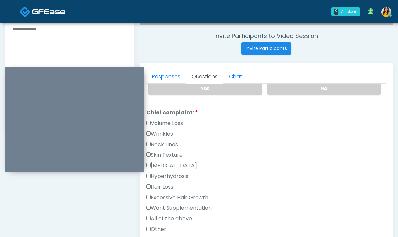
click at [164, 132] on label "Wrinkles" at bounding box center [160, 134] width 27 height 8
click at [176, 166] on label "[MEDICAL_DATA]" at bounding box center [172, 166] width 50 height 8
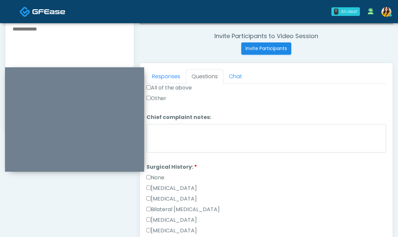
scroll to position [303, 0]
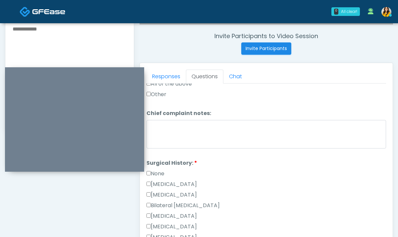
click at [160, 167] on li "Surgical History: Surgical History: None [MEDICAL_DATA] [MEDICAL_DATA] Bilatera…" at bounding box center [267, 238] width 240 height 159
click at [156, 171] on label "None" at bounding box center [156, 174] width 18 height 8
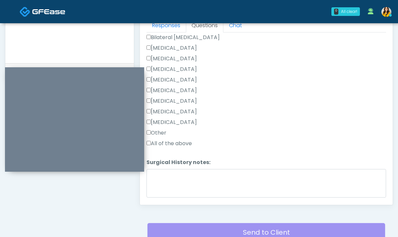
scroll to position [440, 0]
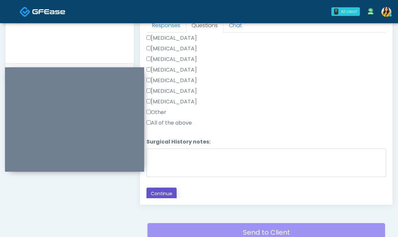
click at [159, 197] on button "Continue" at bounding box center [162, 194] width 30 height 12
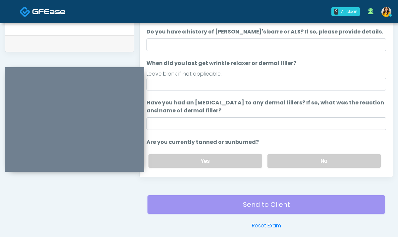
scroll to position [325, 0]
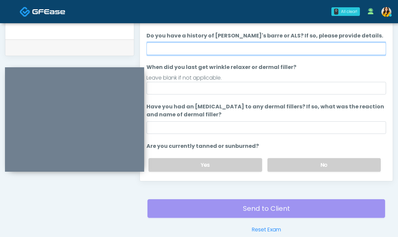
click at [202, 53] on input "Do you have a history of [PERSON_NAME]'s barre or ALS? If so, please provide de…" at bounding box center [267, 48] width 240 height 13
type input "**"
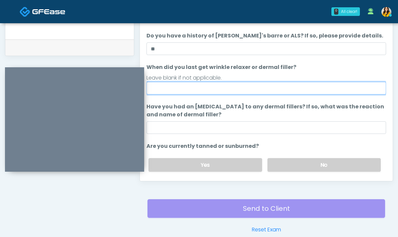
click at [181, 88] on input "When did you last get wrinkle relaxer or dermal filler?" at bounding box center [267, 88] width 240 height 13
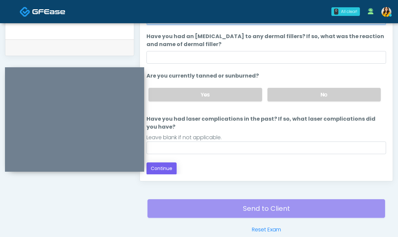
type input "*****"
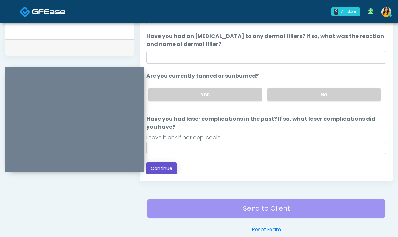
click at [161, 167] on button "Continue" at bounding box center [162, 169] width 30 height 12
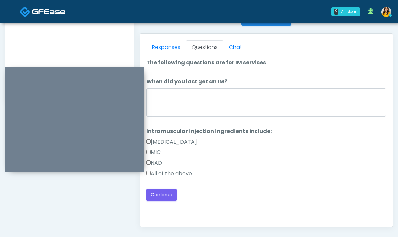
scroll to position [280, 0]
click at [166, 174] on label "All of the above" at bounding box center [169, 173] width 45 height 8
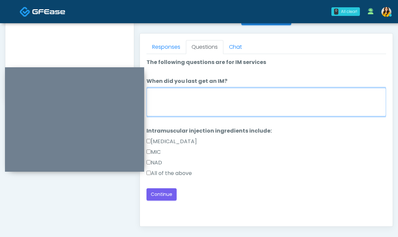
click at [172, 106] on textarea "When did you last get an IM?" at bounding box center [267, 102] width 240 height 29
type textarea "*****"
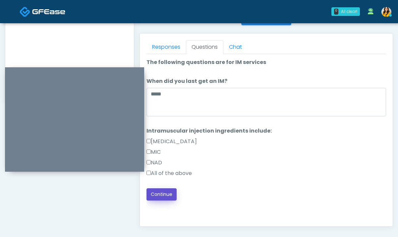
click at [164, 193] on button "Continue" at bounding box center [162, 194] width 30 height 12
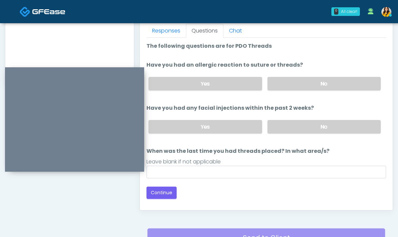
scroll to position [295, 0]
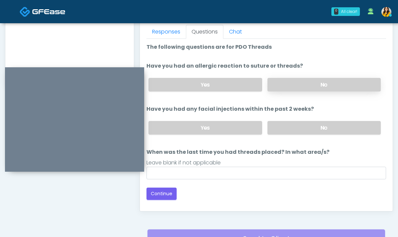
click at [295, 90] on label "No" at bounding box center [324, 85] width 113 height 14
click at [290, 142] on ol "The following questions are for PDO Threads The following questions are for PDO…" at bounding box center [267, 111] width 240 height 136
click at [287, 137] on div "Yes No" at bounding box center [264, 128] width 243 height 24
click at [276, 133] on label "No" at bounding box center [324, 128] width 113 height 14
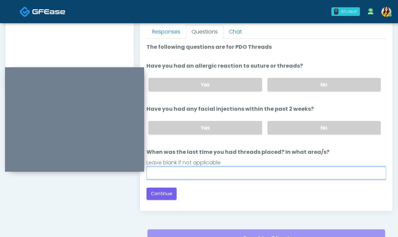
click at [239, 171] on input "When was the last time you had threads placed? In what area/s?" at bounding box center [267, 173] width 240 height 13
type input "*****"
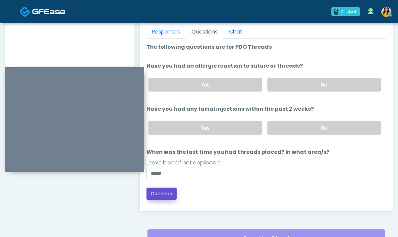
click at [160, 192] on button "Continue" at bounding box center [162, 194] width 30 height 12
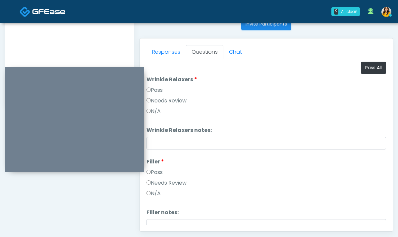
scroll to position [273, 0]
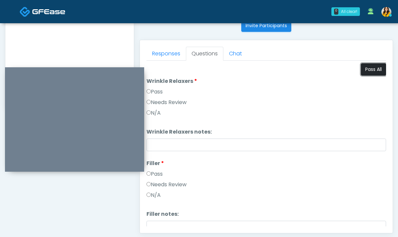
click at [380, 72] on button "Pass All" at bounding box center [373, 69] width 25 height 12
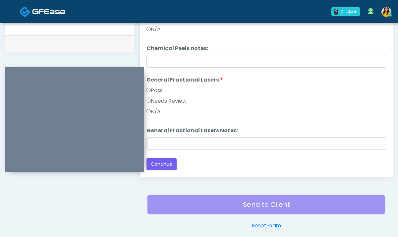
scroll to position [358, 0]
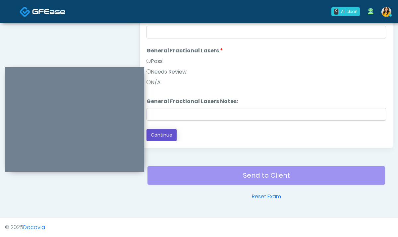
click at [153, 139] on button "Continue" at bounding box center [162, 135] width 30 height 12
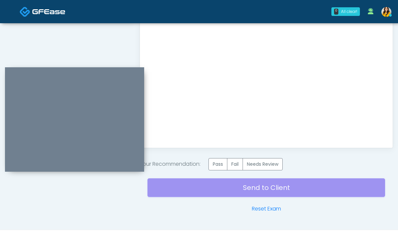
scroll to position [0, 0]
click at [216, 163] on label "Pass" at bounding box center [218, 164] width 19 height 12
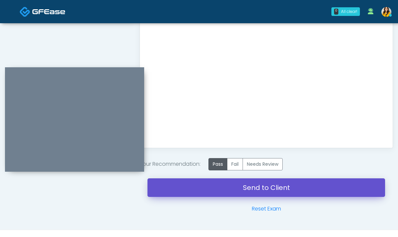
click at [270, 191] on link "Send to Client" at bounding box center [267, 187] width 238 height 19
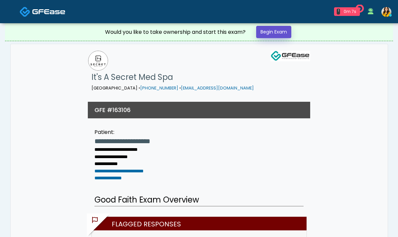
click at [271, 38] on link "Begin Exam" at bounding box center [273, 32] width 35 height 12
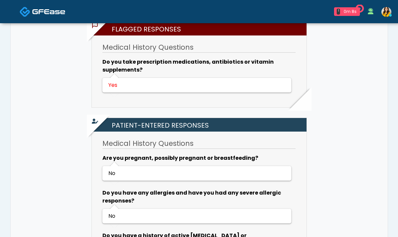
scroll to position [196, 0]
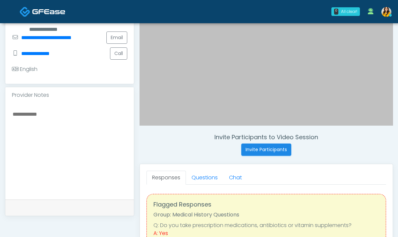
scroll to position [151, 0]
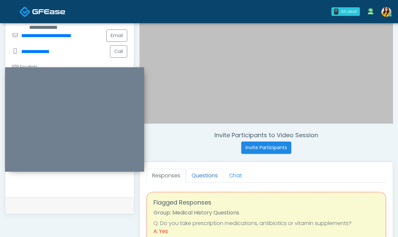
click at [199, 175] on link "Questions" at bounding box center [204, 176] width 37 height 14
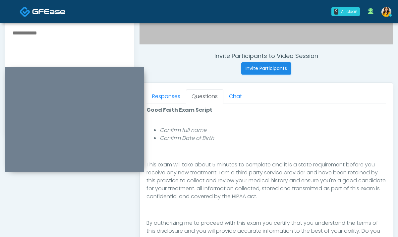
scroll to position [76, 0]
click at [182, 102] on link "Responses" at bounding box center [166, 97] width 39 height 14
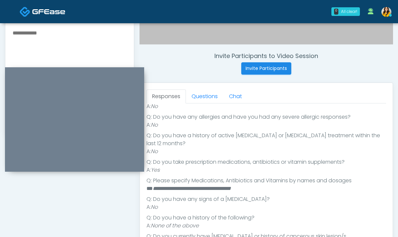
scroll to position [104, 0]
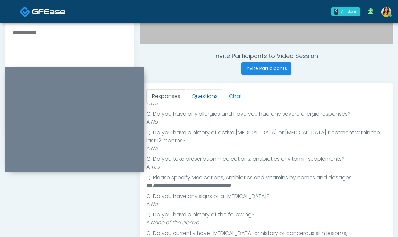
click at [211, 98] on link "Questions" at bounding box center [204, 97] width 37 height 14
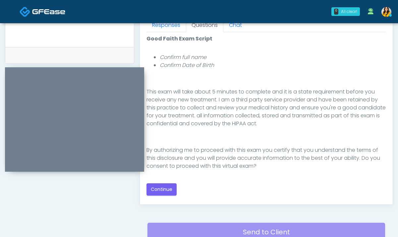
scroll to position [326, 0]
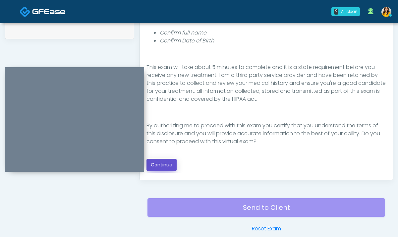
click at [168, 163] on button "Continue" at bounding box center [162, 165] width 30 height 12
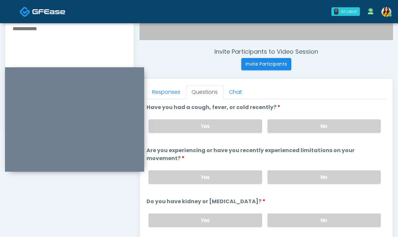
scroll to position [232, 0]
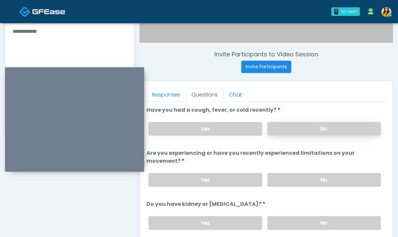
click at [299, 131] on label "No" at bounding box center [324, 129] width 113 height 14
click at [302, 181] on label "No" at bounding box center [324, 180] width 113 height 14
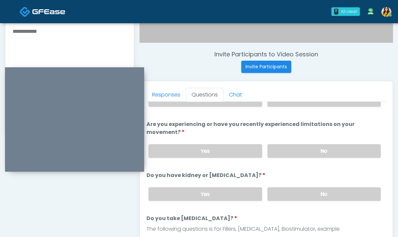
scroll to position [34, 0]
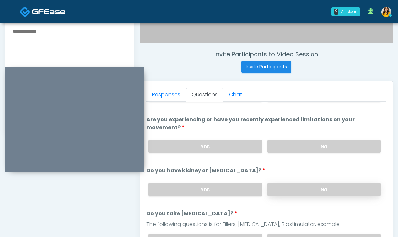
click at [282, 186] on label "No" at bounding box center [324, 190] width 113 height 14
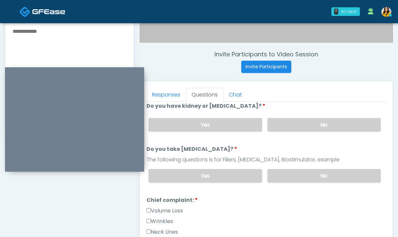
scroll to position [110, 0]
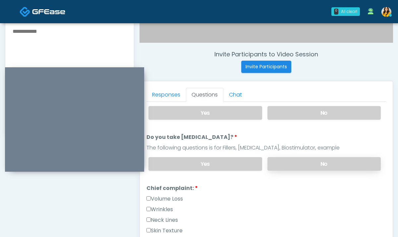
click at [320, 158] on label "No" at bounding box center [324, 164] width 113 height 14
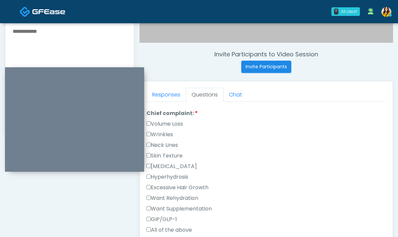
scroll to position [190, 0]
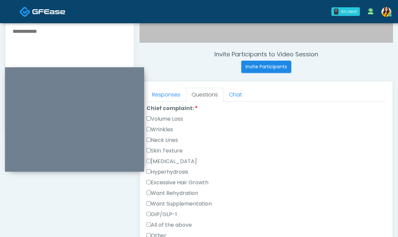
click at [155, 130] on label "Wrinkles" at bounding box center [160, 130] width 27 height 8
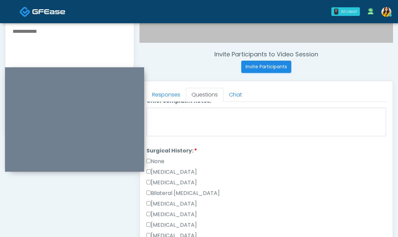
scroll to position [353, 0]
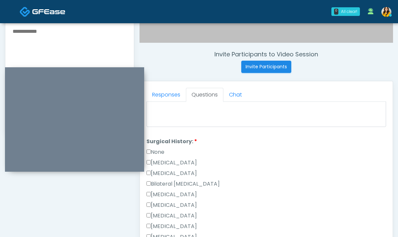
click at [164, 150] on label "None" at bounding box center [156, 152] width 18 height 8
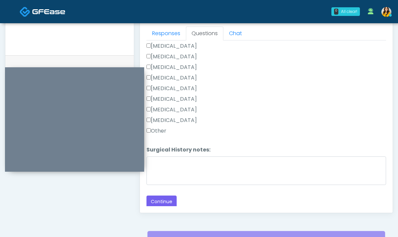
scroll to position [297, 0]
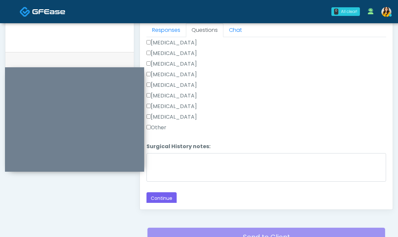
click at [164, 204] on div "Responses Questions Chat Good Faith Exam Script Good Faith Exam Script INTRODUC…" at bounding box center [266, 113] width 253 height 193
click at [158, 195] on button "Continue" at bounding box center [162, 198] width 30 height 12
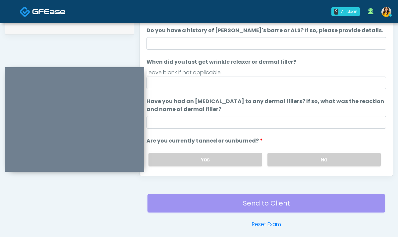
scroll to position [328, 0]
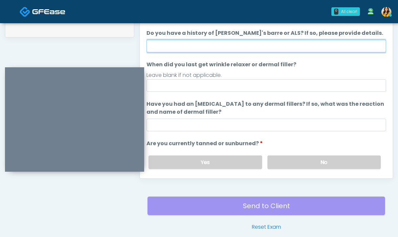
click at [200, 50] on input "Do you have a history of Guillain's barre or ALS? If so, please provide details." at bounding box center [267, 46] width 240 height 13
type input "**"
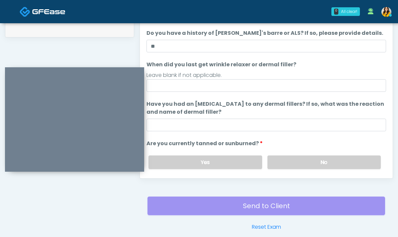
click at [164, 79] on div "Leave blank if not applicable." at bounding box center [267, 75] width 240 height 8
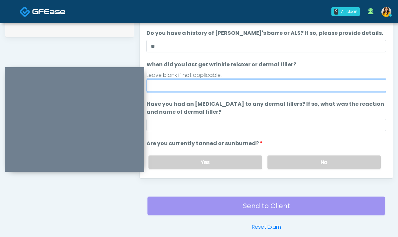
click at [166, 84] on input "When did you last get wrinkle relaxer or dermal filler?" at bounding box center [267, 85] width 240 height 13
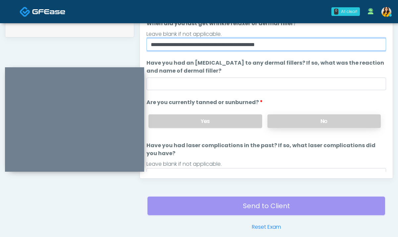
type input "**********"
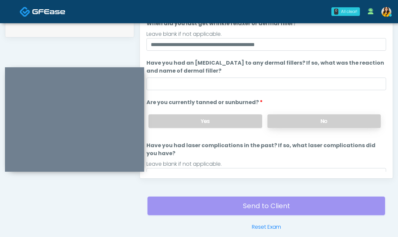
click at [274, 120] on label "No" at bounding box center [324, 121] width 113 height 14
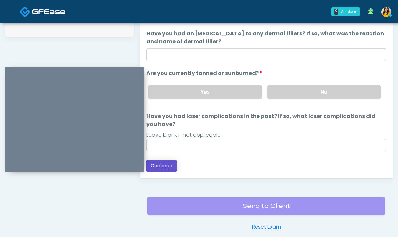
click at [168, 168] on button "Continue" at bounding box center [162, 166] width 30 height 12
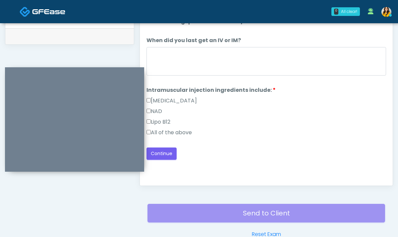
scroll to position [317, 0]
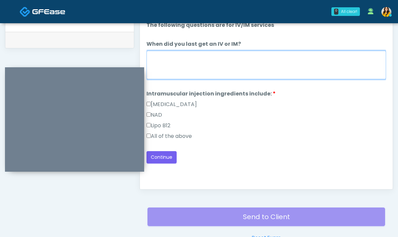
click at [198, 64] on textarea "When did you last get an IV or IM?" at bounding box center [267, 65] width 240 height 29
type textarea "*****"
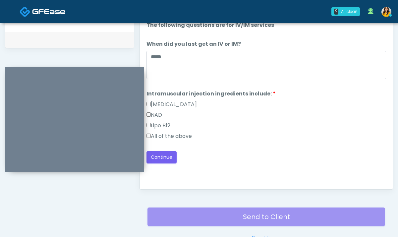
click at [161, 138] on label "All of the above" at bounding box center [169, 136] width 45 height 8
click at [172, 160] on button "Continue" at bounding box center [162, 157] width 30 height 12
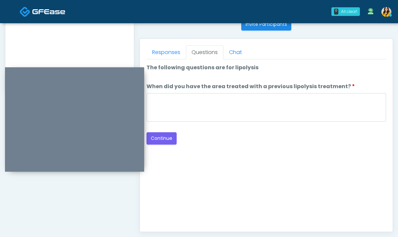
scroll to position [270, 0]
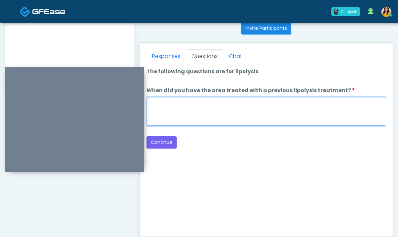
click at [209, 104] on textarea "When did you have the area treated with a previous lipolysis treatment?" at bounding box center [267, 111] width 240 height 29
type textarea "*****"
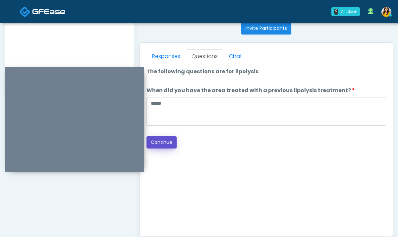
click at [164, 142] on button "Continue" at bounding box center [162, 142] width 30 height 12
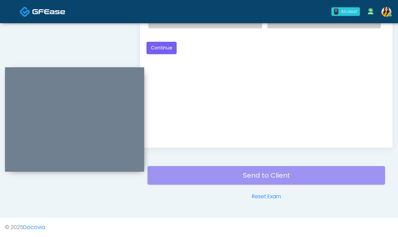
scroll to position [295, 0]
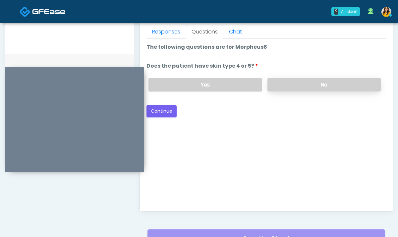
click at [279, 88] on label "No" at bounding box center [324, 85] width 113 height 14
click at [158, 113] on button "Continue" at bounding box center [162, 111] width 30 height 12
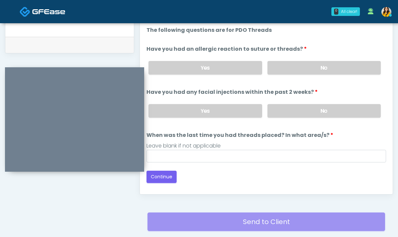
scroll to position [301, 0]
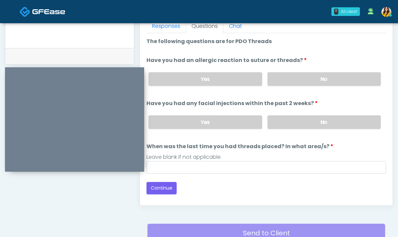
click at [269, 89] on div "Yes No" at bounding box center [264, 79] width 243 height 24
click at [288, 82] on label "No" at bounding box center [324, 79] width 113 height 14
click at [288, 130] on div "Yes No" at bounding box center [264, 122] width 243 height 24
click at [281, 123] on label "No" at bounding box center [324, 122] width 113 height 14
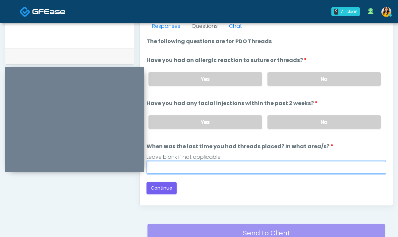
click at [222, 168] on input "When was the last time you had threads placed? In what area/s?" at bounding box center [267, 167] width 240 height 13
type input "*****"
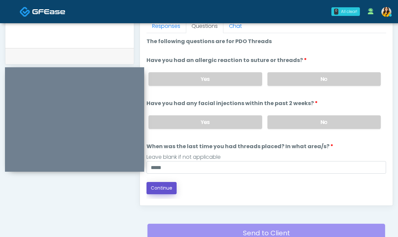
click at [163, 186] on button "Continue" at bounding box center [162, 188] width 30 height 12
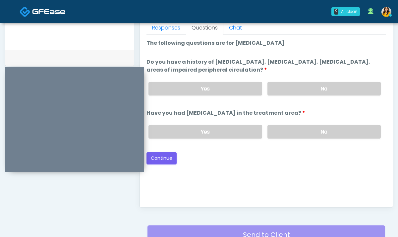
scroll to position [299, 0]
click at [297, 85] on label "No" at bounding box center [324, 89] width 113 height 14
click at [292, 131] on label "No" at bounding box center [324, 132] width 113 height 14
click at [168, 161] on button "Continue" at bounding box center [162, 159] width 30 height 12
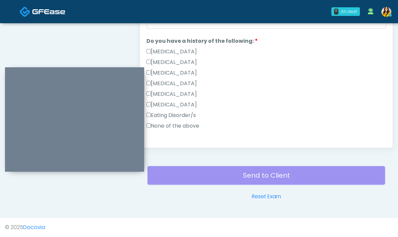
scroll to position [106, 0]
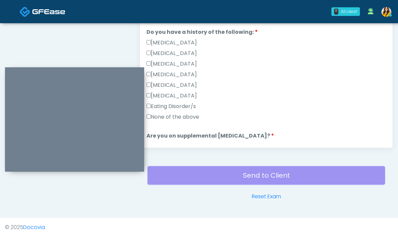
click at [184, 116] on label "None of the above" at bounding box center [173, 117] width 53 height 8
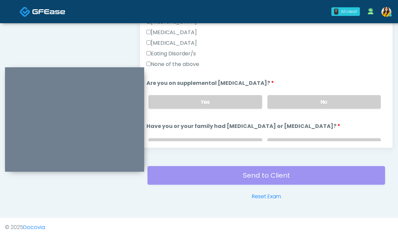
scroll to position [176, 0]
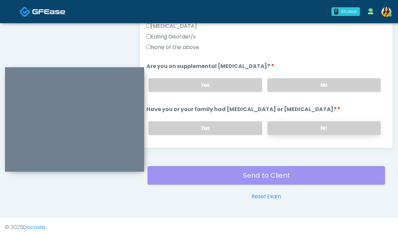
click at [292, 126] on label "No" at bounding box center [324, 128] width 113 height 14
click at [279, 88] on label "No" at bounding box center [324, 85] width 113 height 14
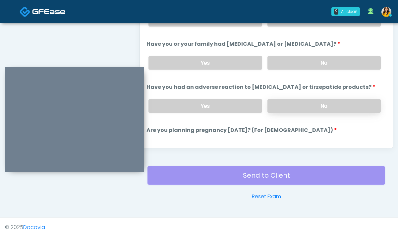
click at [280, 109] on label "No" at bounding box center [324, 106] width 113 height 14
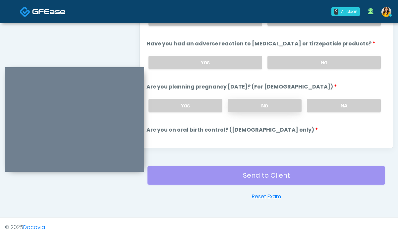
click at [263, 110] on label "No" at bounding box center [265, 106] width 74 height 14
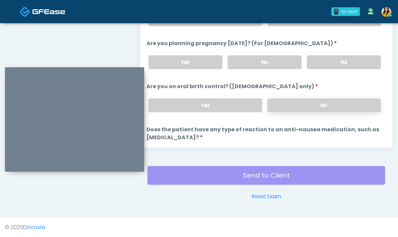
click at [288, 110] on label "No" at bounding box center [324, 106] width 113 height 14
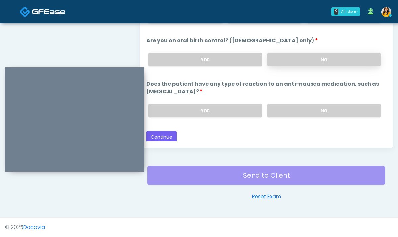
click at [288, 105] on label "No" at bounding box center [324, 111] width 113 height 14
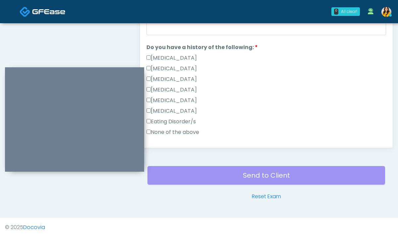
scroll to position [0, 0]
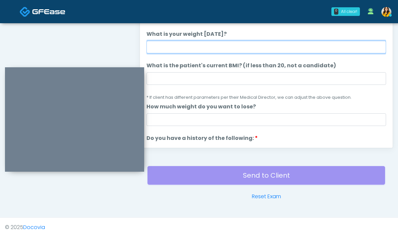
click at [202, 50] on input "What is your weight today?" at bounding box center [267, 47] width 240 height 13
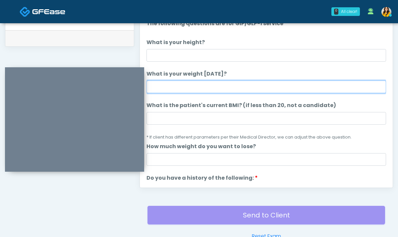
scroll to position [312, 0]
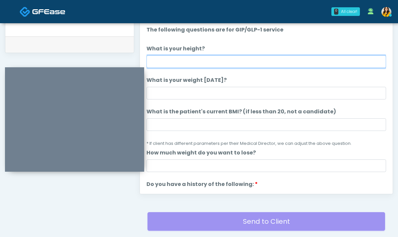
click at [177, 57] on input "What is your height?" at bounding box center [267, 61] width 240 height 13
type input "****"
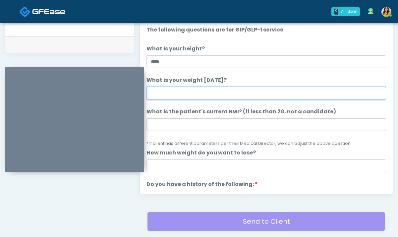
click at [182, 91] on input "What is your weight today?" at bounding box center [267, 93] width 240 height 13
type input "*"
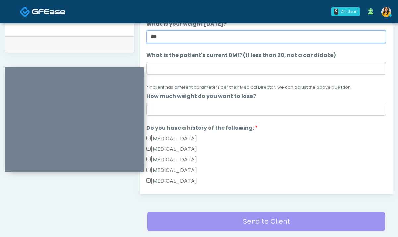
scroll to position [90, 0]
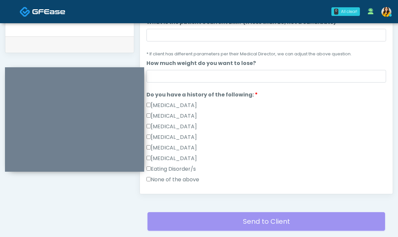
type input "***"
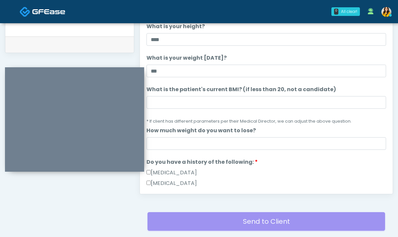
scroll to position [23, 0]
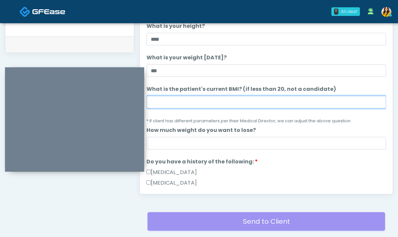
click at [177, 101] on input "What is the patient's current BMI? (if less than 20, not a candidate)" at bounding box center [267, 102] width 240 height 13
type input "****"
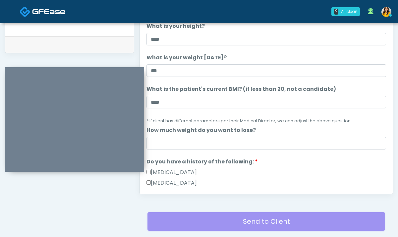
click at [250, 94] on li "What is the patient's current BMI? (if less than 20, not a candidate) What is t…" at bounding box center [267, 104] width 240 height 39
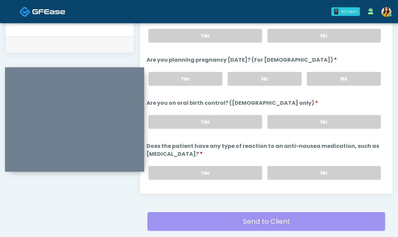
scroll to position [374, 0]
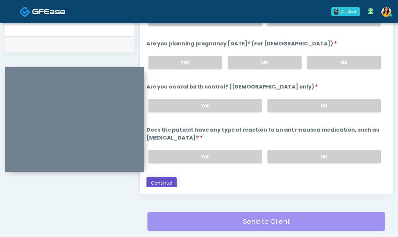
click at [161, 183] on button "Continue" at bounding box center [162, 183] width 30 height 12
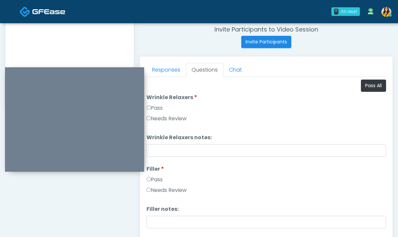
scroll to position [255, 0]
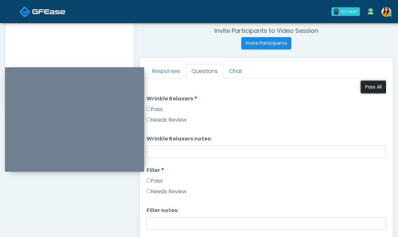
click at [376, 92] on button "Pass All" at bounding box center [373, 87] width 25 height 12
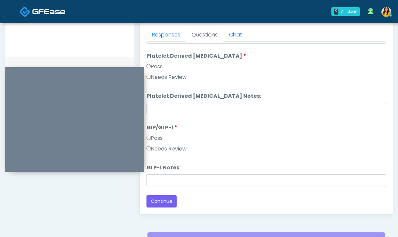
scroll to position [302, 0]
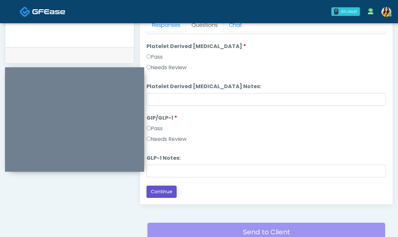
click at [155, 187] on button "Continue" at bounding box center [162, 192] width 30 height 12
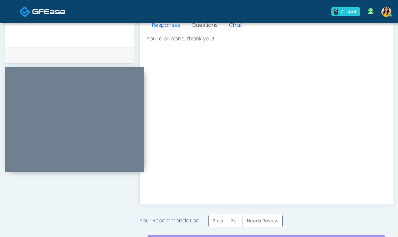
scroll to position [0, 0]
click at [219, 220] on label "Pass" at bounding box center [218, 221] width 19 height 12
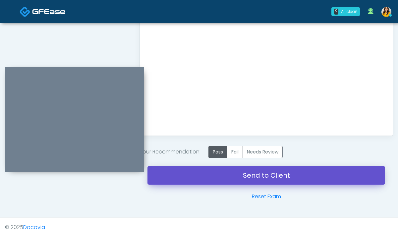
click at [236, 172] on link "Send to Client" at bounding box center [267, 175] width 238 height 19
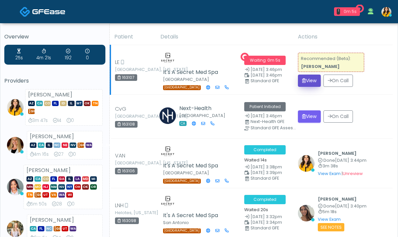
click at [304, 78] on icon "submit" at bounding box center [305, 80] width 4 height 5
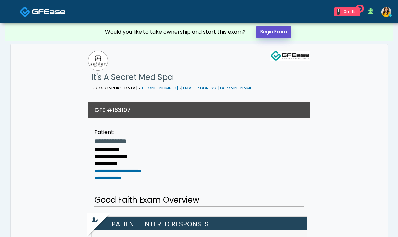
click at [271, 36] on link "Begin Exam" at bounding box center [273, 32] width 35 height 12
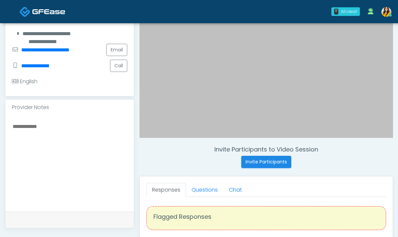
scroll to position [159, 0]
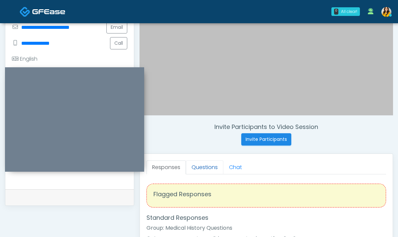
click at [211, 170] on link "Questions" at bounding box center [204, 168] width 37 height 14
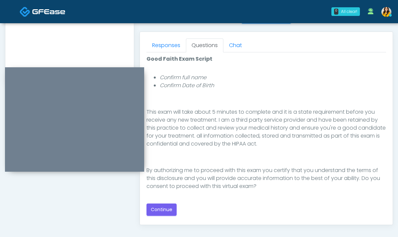
scroll to position [284, 0]
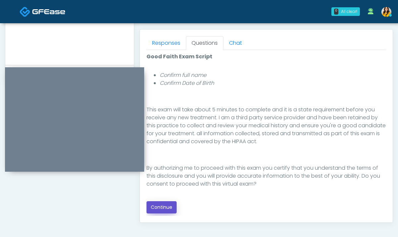
click at [165, 209] on button "Continue" at bounding box center [162, 207] width 30 height 12
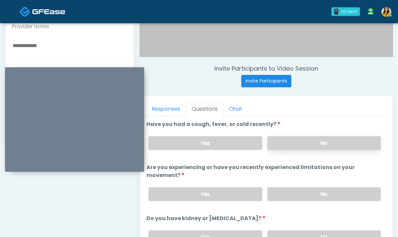
scroll to position [213, 0]
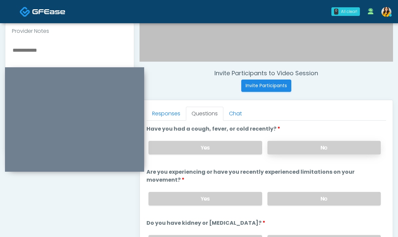
click at [276, 147] on label "No" at bounding box center [324, 148] width 113 height 14
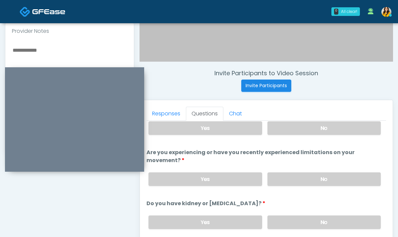
scroll to position [20, 0]
click at [314, 179] on label "No" at bounding box center [324, 179] width 113 height 14
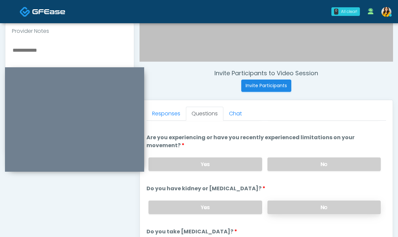
click at [297, 207] on label "No" at bounding box center [324, 208] width 113 height 14
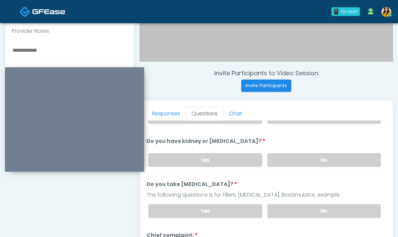
scroll to position [90, 0]
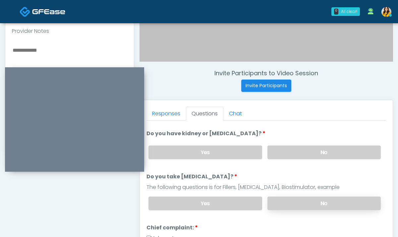
click at [280, 203] on label "No" at bounding box center [324, 204] width 113 height 14
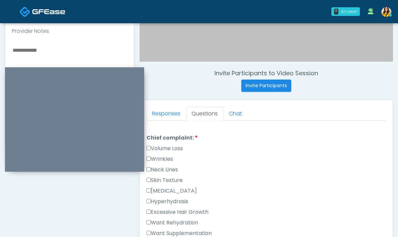
scroll to position [195, 0]
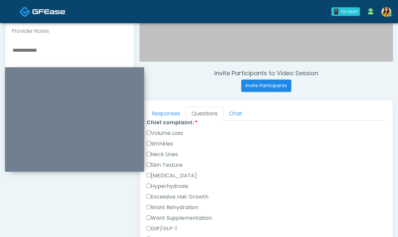
click at [182, 172] on label "Hyperpigmentation" at bounding box center [172, 176] width 50 height 8
click at [170, 164] on label "Skin Texture" at bounding box center [165, 165] width 36 height 8
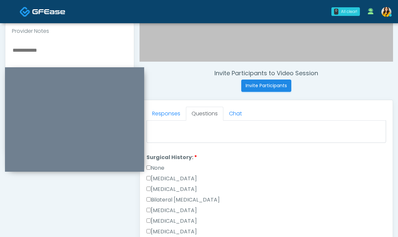
scroll to position [360, 0]
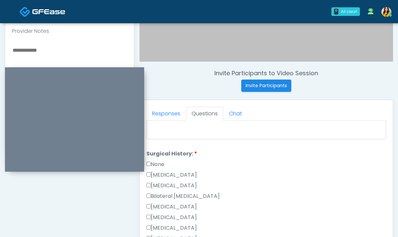
click at [160, 163] on label "None" at bounding box center [156, 165] width 18 height 8
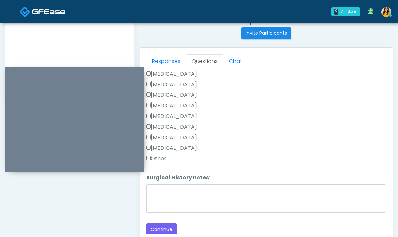
scroll to position [265, 0]
click at [162, 224] on button "Continue" at bounding box center [162, 230] width 30 height 12
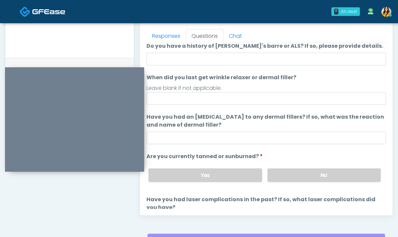
scroll to position [0, 0]
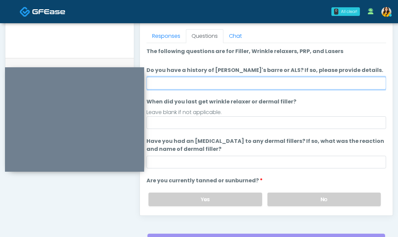
click at [190, 82] on input "Do you have a history of [PERSON_NAME]'s barre or ALS? If so, please provide de…" at bounding box center [267, 83] width 240 height 13
type input "**"
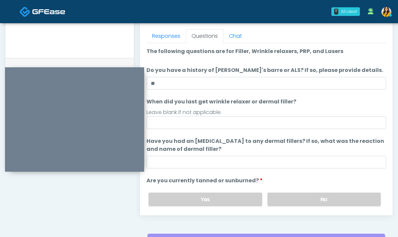
click at [274, 102] on label "When did you last get wrinkle relaxer or dermal filler?" at bounding box center [222, 102] width 150 height 8
click at [274, 116] on input "When did you last get wrinkle relaxer or dermal filler?" at bounding box center [267, 122] width 240 height 13
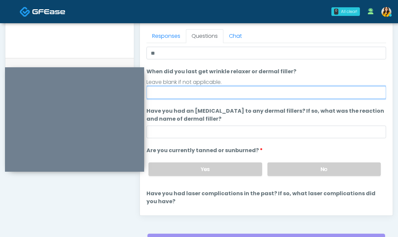
scroll to position [38, 0]
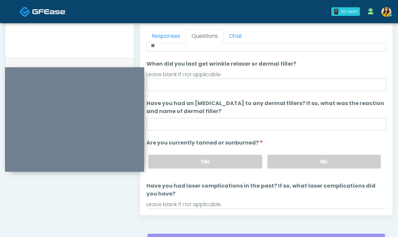
click at [287, 169] on div "Yes No" at bounding box center [264, 162] width 243 height 24
click at [283, 163] on label "No" at bounding box center [324, 162] width 113 height 14
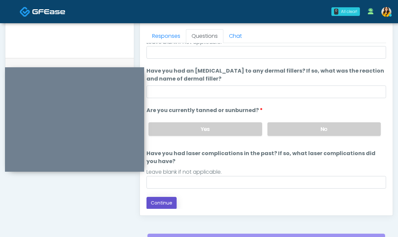
click at [168, 203] on button "Continue" at bounding box center [162, 203] width 30 height 12
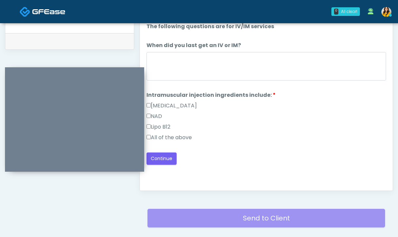
scroll to position [304, 0]
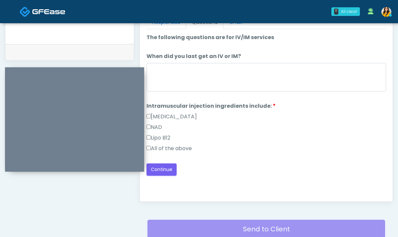
click at [184, 148] on label "All of the above" at bounding box center [169, 149] width 45 height 8
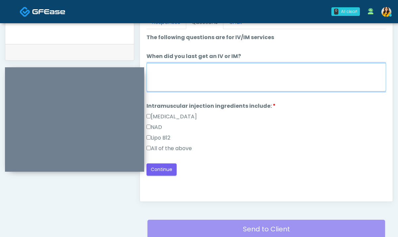
click at [191, 82] on textarea "When did you last get an IV or IM?" at bounding box center [267, 77] width 240 height 29
type textarea "*****"
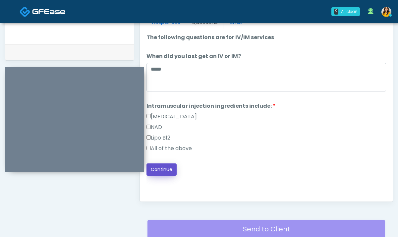
click at [162, 169] on button "Continue" at bounding box center [162, 170] width 30 height 12
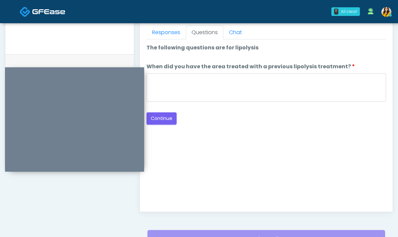
scroll to position [282, 0]
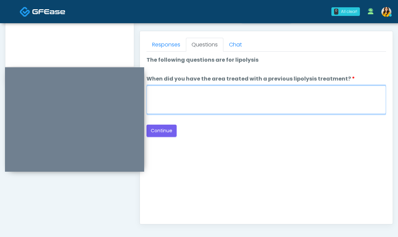
click at [231, 96] on textarea "When did you have the area treated with a previous lipolysis treatment?" at bounding box center [267, 100] width 240 height 29
type textarea "*****"
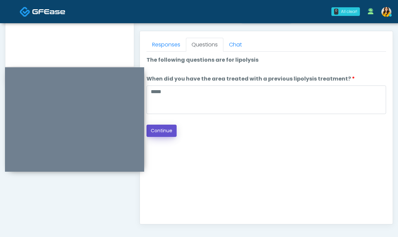
click at [169, 133] on button "Continue" at bounding box center [162, 131] width 30 height 12
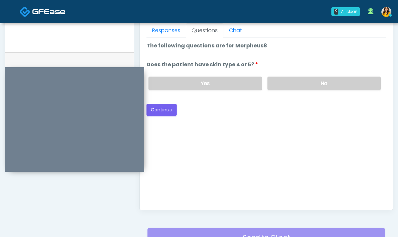
scroll to position [291, 0]
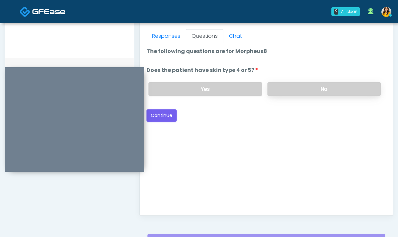
click at [294, 91] on label "No" at bounding box center [324, 89] width 113 height 14
click at [161, 118] on button "Continue" at bounding box center [162, 115] width 30 height 12
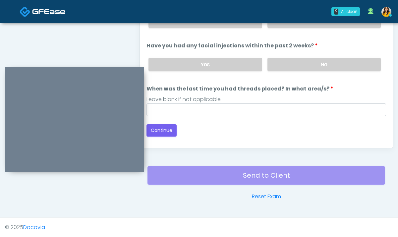
scroll to position [309, 0]
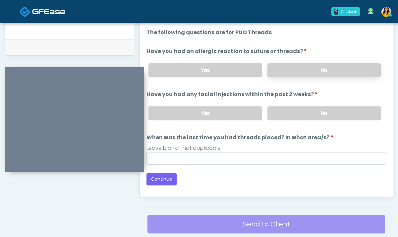
click at [297, 71] on label "No" at bounding box center [324, 70] width 113 height 14
click at [297, 114] on label "No" at bounding box center [324, 113] width 113 height 14
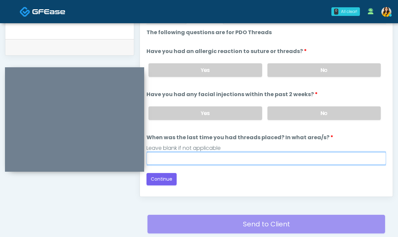
click at [224, 158] on input "When was the last time you had threads placed? In what area/s?" at bounding box center [267, 158] width 240 height 13
type input "*****"
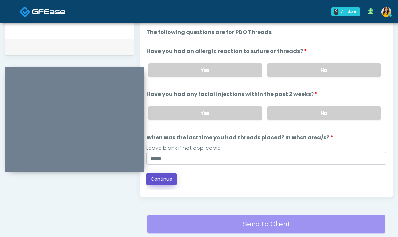
click at [153, 180] on button "Continue" at bounding box center [162, 179] width 30 height 12
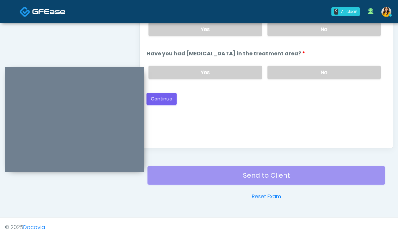
scroll to position [292, 0]
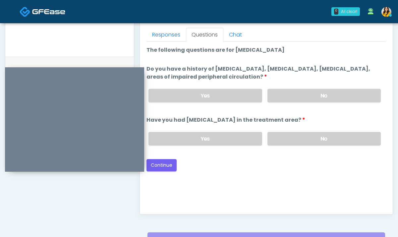
click at [287, 102] on div "Yes No" at bounding box center [264, 96] width 243 height 24
click at [278, 96] on label "No" at bounding box center [324, 96] width 113 height 14
click at [279, 130] on div "Yes No" at bounding box center [264, 139] width 243 height 24
click at [280, 138] on label "No" at bounding box center [324, 139] width 113 height 14
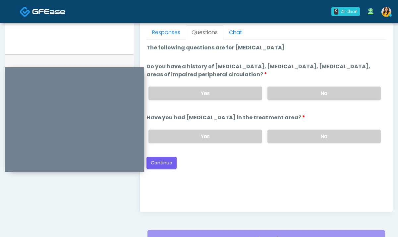
scroll to position [296, 0]
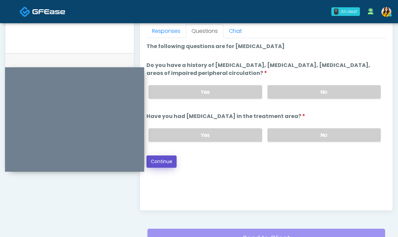
click at [168, 163] on button "Continue" at bounding box center [162, 162] width 30 height 12
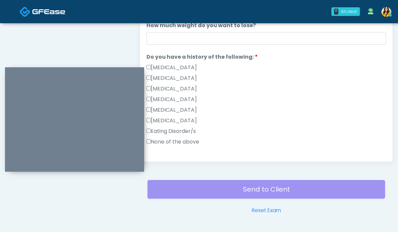
scroll to position [100, 0]
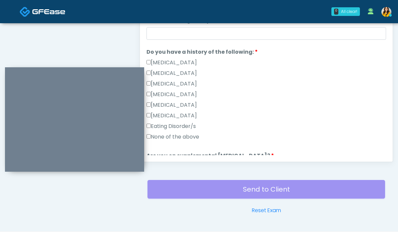
click at [189, 140] on label "None of the above" at bounding box center [173, 137] width 53 height 8
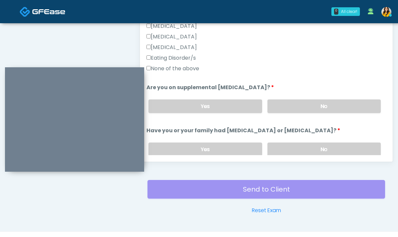
scroll to position [175, 0]
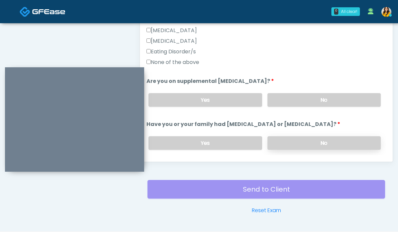
click at [294, 142] on label "No" at bounding box center [324, 143] width 113 height 14
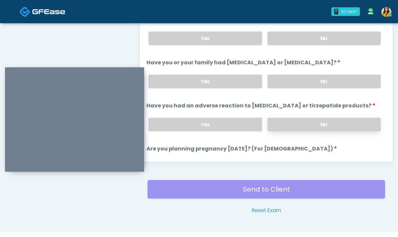
click at [277, 124] on label "No" at bounding box center [324, 125] width 113 height 14
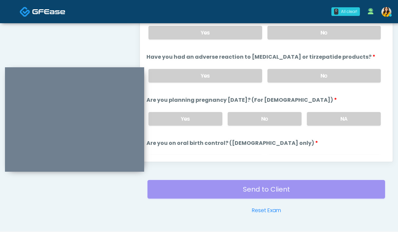
click at [255, 126] on div "Yes No NA" at bounding box center [264, 119] width 243 height 24
click at [243, 115] on label "No" at bounding box center [265, 119] width 74 height 14
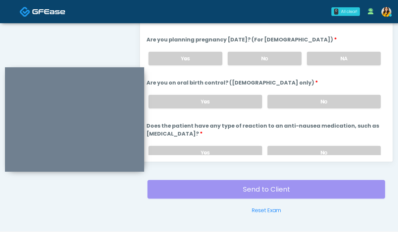
click at [284, 111] on div "Yes No" at bounding box center [264, 102] width 243 height 24
click at [282, 105] on label "No" at bounding box center [324, 102] width 113 height 14
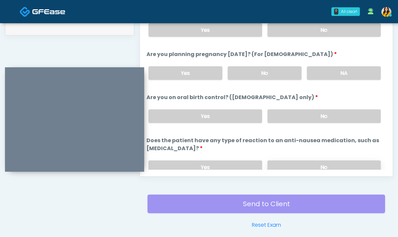
scroll to position [359, 0]
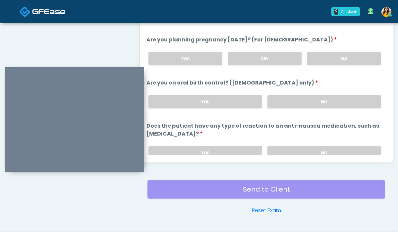
click at [284, 157] on div "Responses Questions Chat Good Faith Exam Script Good Faith Exam Script INTRODUC…" at bounding box center [266, 65] width 253 height 193
click at [276, 152] on label "No" at bounding box center [324, 153] width 113 height 14
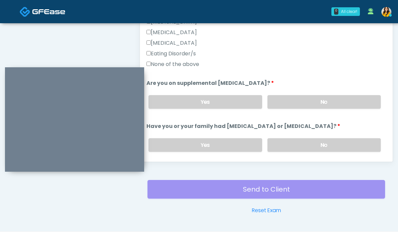
scroll to position [179, 0]
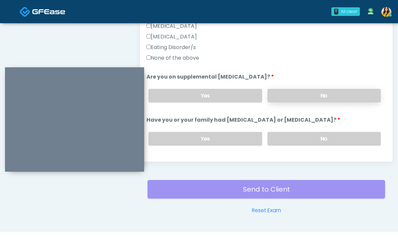
click at [294, 97] on label "No" at bounding box center [324, 96] width 113 height 14
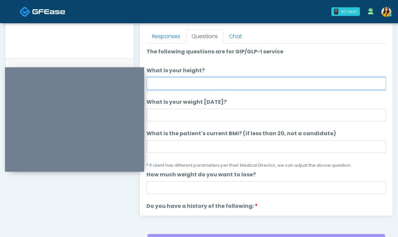
scroll to position [290, 0]
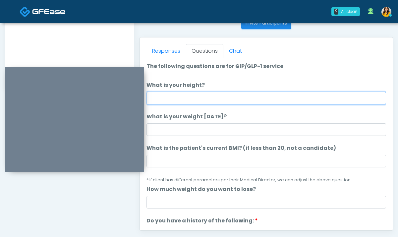
click at [202, 92] on input "What is your height?" at bounding box center [267, 98] width 240 height 13
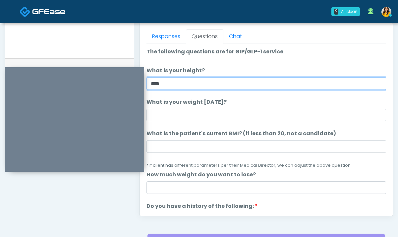
type input "****"
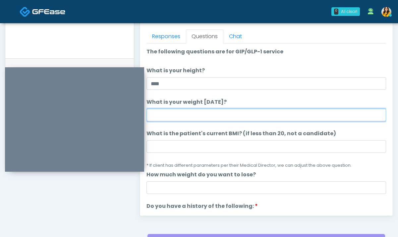
click at [197, 116] on input "What is your weight today?" at bounding box center [267, 115] width 240 height 13
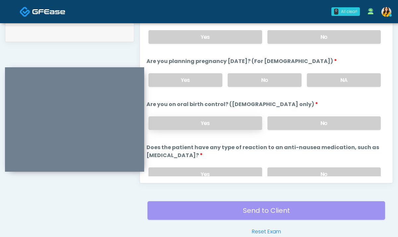
scroll to position [374, 0]
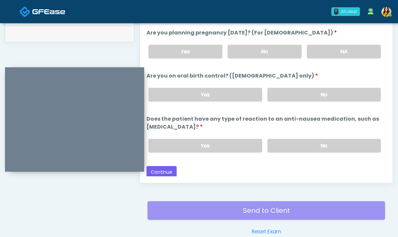
type input "***"
click at [162, 170] on button "Continue" at bounding box center [162, 172] width 30 height 12
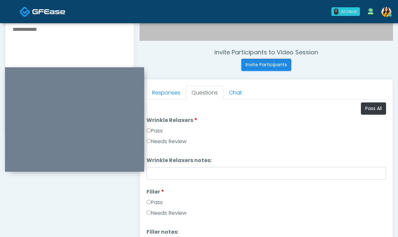
scroll to position [220, 0]
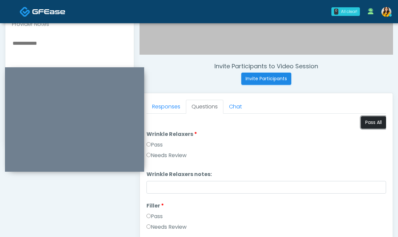
click at [377, 123] on button "Pass All" at bounding box center [373, 122] width 25 height 12
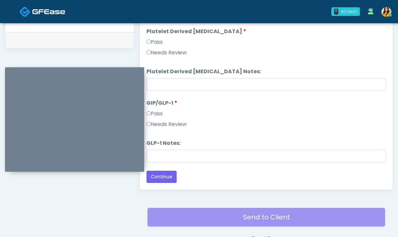
scroll to position [358, 0]
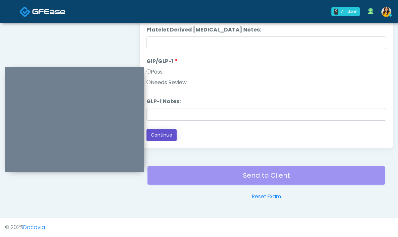
click at [164, 136] on button "Continue" at bounding box center [162, 135] width 30 height 12
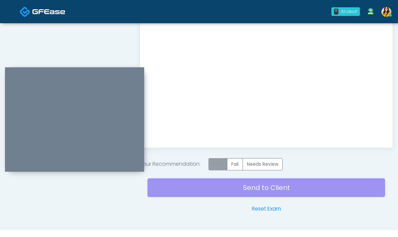
click at [219, 168] on label "Pass" at bounding box center [218, 164] width 19 height 12
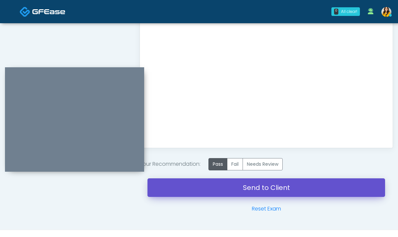
click at [266, 186] on link "Send to Client" at bounding box center [267, 187] width 238 height 19
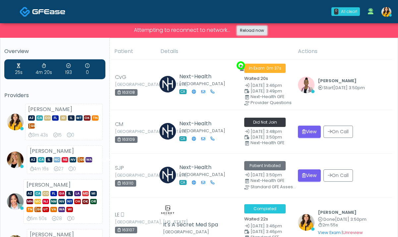
click at [246, 27] on link "Reload now" at bounding box center [252, 30] width 30 height 9
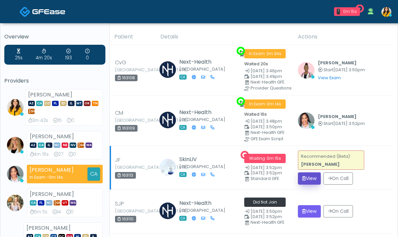
click at [306, 176] on button "View" at bounding box center [309, 178] width 23 height 12
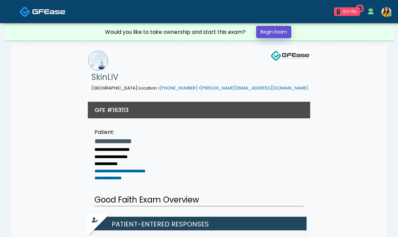
click at [271, 36] on link "Begin Exam" at bounding box center [273, 32] width 35 height 12
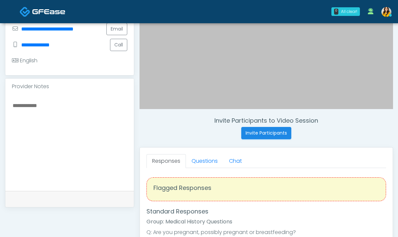
scroll to position [170, 0]
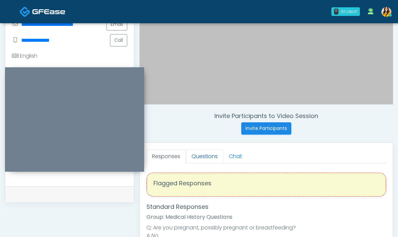
click at [205, 157] on link "Questions" at bounding box center [204, 157] width 37 height 14
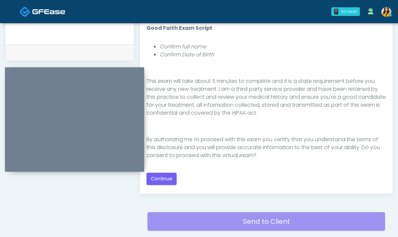
scroll to position [312, 0]
click at [170, 176] on button "Continue" at bounding box center [162, 178] width 30 height 12
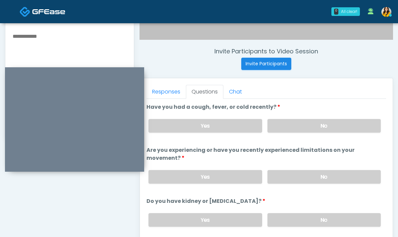
scroll to position [221, 0]
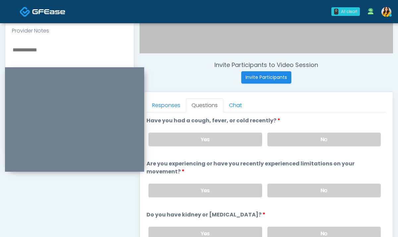
click at [288, 146] on div "Yes No" at bounding box center [264, 139] width 243 height 24
click at [283, 144] on label "No" at bounding box center [324, 140] width 113 height 14
click at [286, 178] on div "Yes No" at bounding box center [264, 190] width 243 height 24
click at [275, 192] on label "No" at bounding box center [324, 191] width 113 height 14
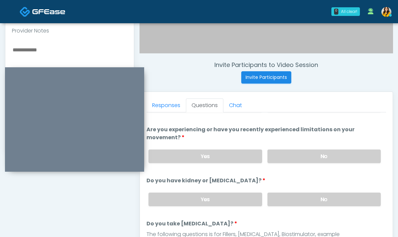
click at [268, 187] on div "Yes No" at bounding box center [264, 199] width 243 height 24
click at [281, 206] on div "Yes No" at bounding box center [264, 199] width 243 height 24
click at [274, 195] on label "No" at bounding box center [324, 200] width 113 height 14
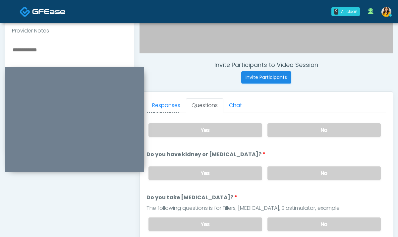
scroll to position [83, 0]
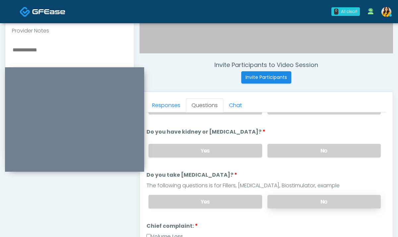
click at [290, 196] on label "No" at bounding box center [324, 202] width 113 height 14
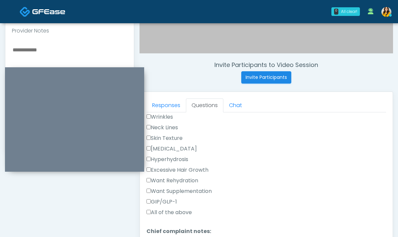
scroll to position [214, 0]
click at [191, 168] on label "Excessive Hair Growth" at bounding box center [178, 170] width 62 height 8
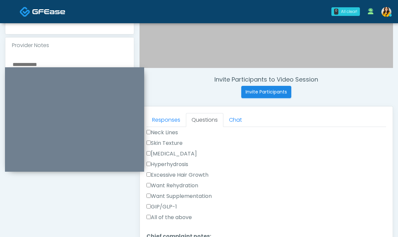
scroll to position [236, 0]
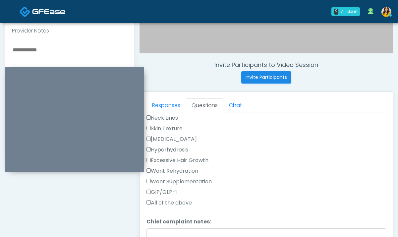
click at [167, 127] on label "Skin Texture" at bounding box center [165, 129] width 36 height 8
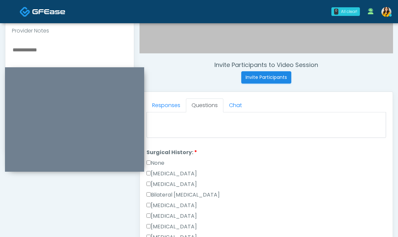
scroll to position [343, 0]
click at [155, 159] on label "None" at bounding box center [156, 162] width 18 height 8
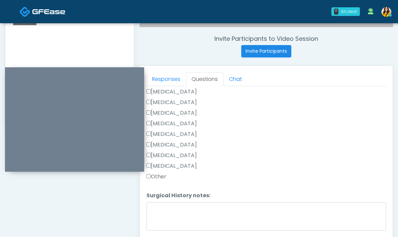
scroll to position [279, 0]
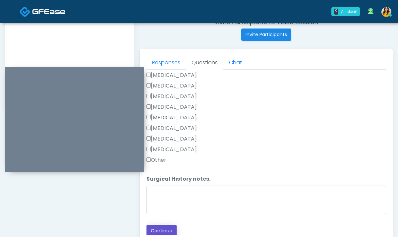
click at [160, 232] on button "Continue" at bounding box center [162, 231] width 30 height 12
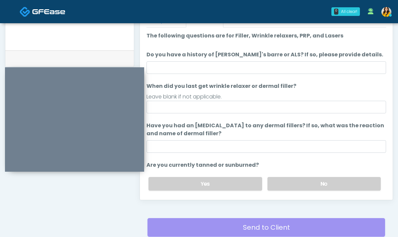
scroll to position [304, 0]
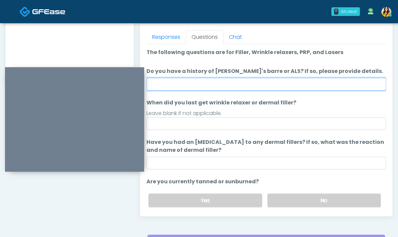
click at [211, 84] on input "Do you have a history of Guillain's barre or ALS? If so, please provide details." at bounding box center [267, 84] width 240 height 13
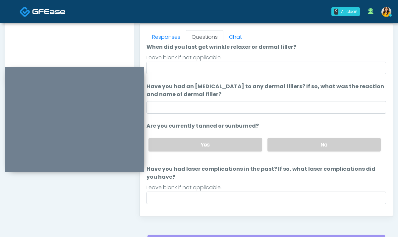
scroll to position [61, 0]
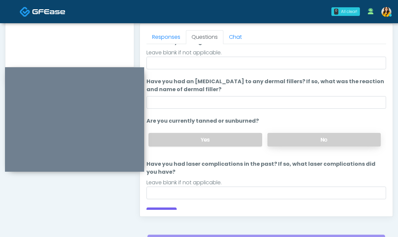
type input "**"
click at [296, 143] on label "No" at bounding box center [324, 140] width 113 height 14
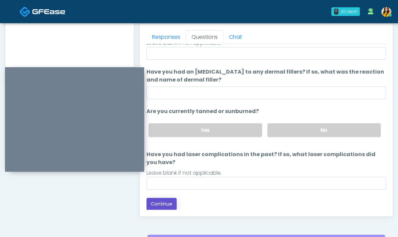
click at [168, 205] on button "Continue" at bounding box center [162, 204] width 30 height 12
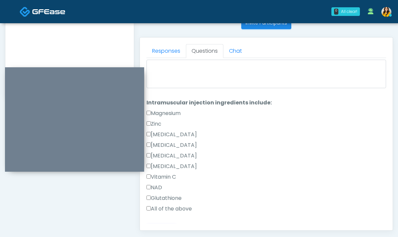
scroll to position [38, 0]
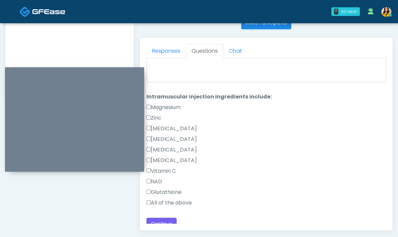
click at [181, 205] on label "All of the above" at bounding box center [169, 203] width 45 height 8
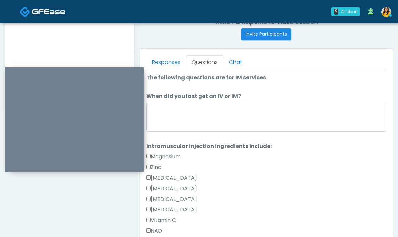
scroll to position [264, 0]
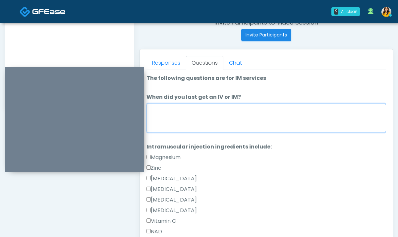
click at [215, 107] on textarea "When did you last get an IV or IM?" at bounding box center [267, 118] width 240 height 29
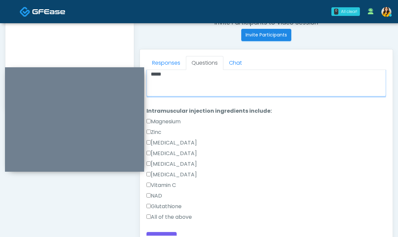
scroll to position [44, 0]
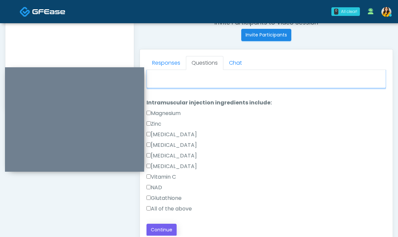
type textarea "*****"
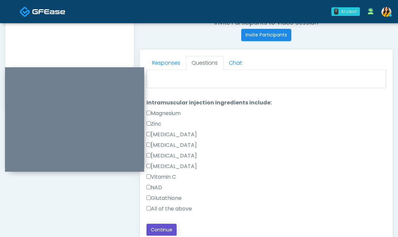
click at [161, 234] on button "Continue" at bounding box center [162, 230] width 30 height 12
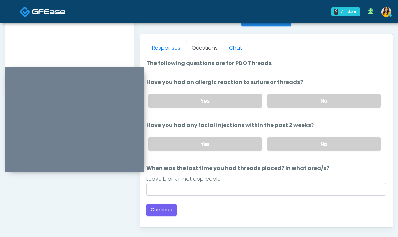
scroll to position [0, 0]
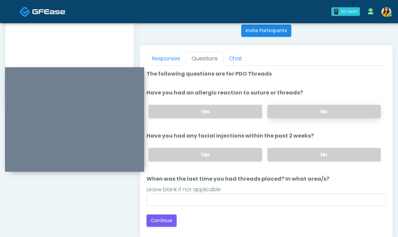
click at [297, 109] on label "No" at bounding box center [324, 112] width 113 height 14
click at [298, 143] on div "Yes No" at bounding box center [264, 155] width 243 height 24
click at [289, 154] on label "No" at bounding box center [324, 155] width 113 height 14
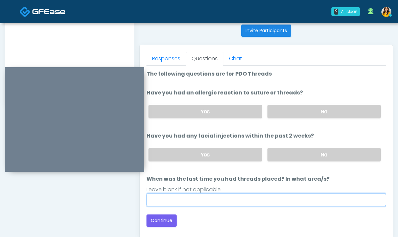
click at [227, 196] on input "When was the last time you had threads placed? In what area/s?" at bounding box center [267, 200] width 240 height 13
type input "*****"
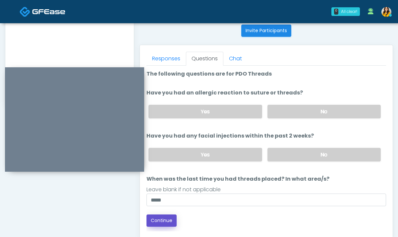
click at [165, 218] on button "Continue" at bounding box center [162, 221] width 30 height 12
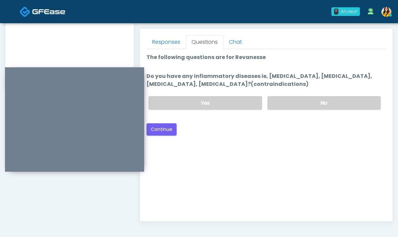
scroll to position [285, 0]
click at [297, 98] on label "No" at bounding box center [324, 103] width 113 height 14
click at [164, 131] on button "Continue" at bounding box center [162, 129] width 30 height 12
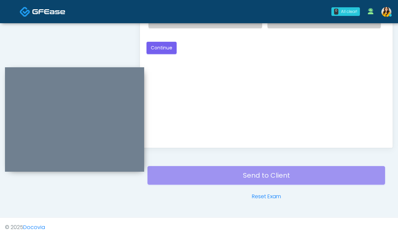
scroll to position [321, 0]
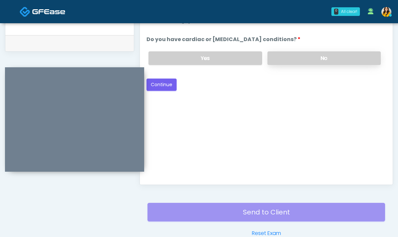
click at [295, 63] on label "No" at bounding box center [324, 58] width 113 height 14
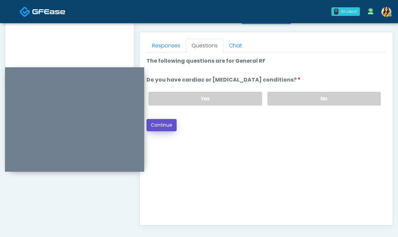
click at [163, 127] on button "Continue" at bounding box center [162, 125] width 30 height 12
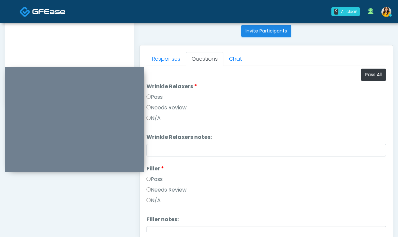
scroll to position [265, 0]
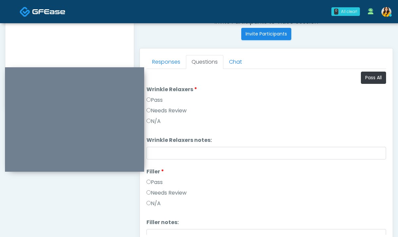
click at [386, 69] on div "Responses Questions Chat Good Faith Exam Script Good Faith Exam Script INTRODUC…" at bounding box center [266, 144] width 253 height 193
click at [372, 79] on button "Pass All" at bounding box center [373, 78] width 25 height 12
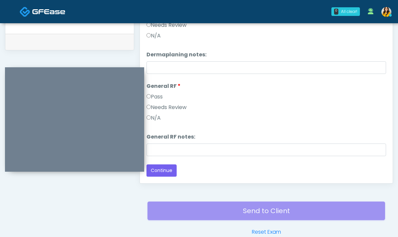
scroll to position [332, 0]
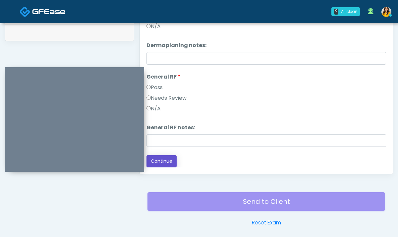
click at [162, 165] on button "Continue" at bounding box center [162, 161] width 30 height 12
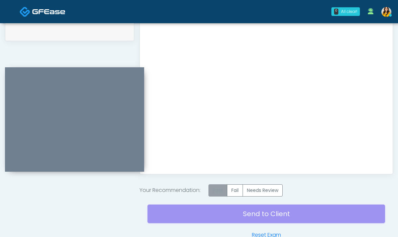
click at [215, 189] on label "Pass" at bounding box center [218, 190] width 19 height 12
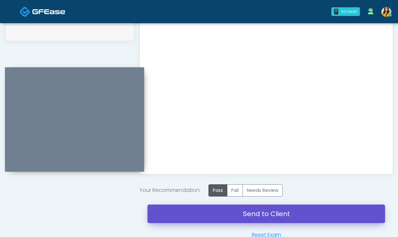
click at [263, 216] on link "Send to Client" at bounding box center [267, 214] width 238 height 19
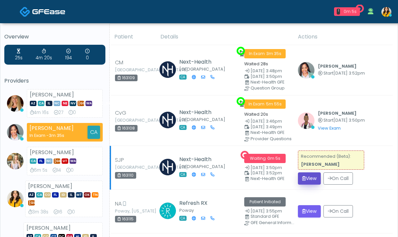
click at [304, 178] on button "View" at bounding box center [309, 178] width 23 height 12
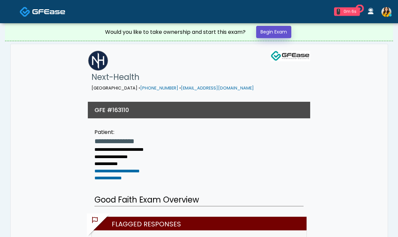
click at [280, 31] on link "Begin Exam" at bounding box center [273, 32] width 35 height 12
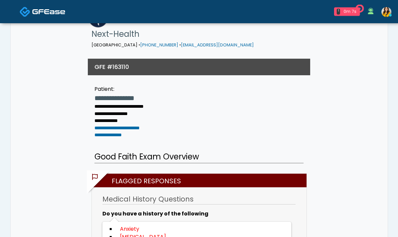
scroll to position [54, 0]
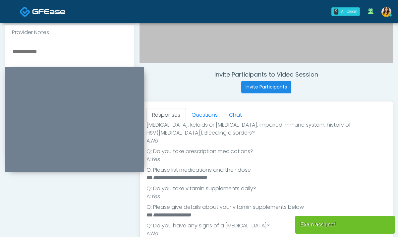
scroll to position [229, 0]
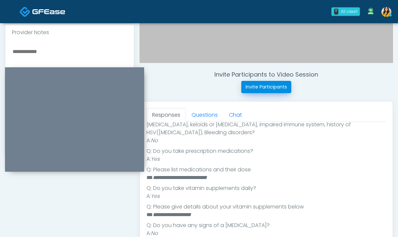
click at [257, 91] on button "Invite Participants" at bounding box center [266, 87] width 50 height 12
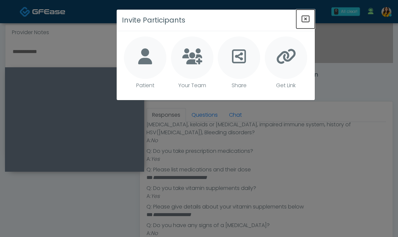
click at [307, 18] on icon "Close" at bounding box center [306, 19] width 8 height 8
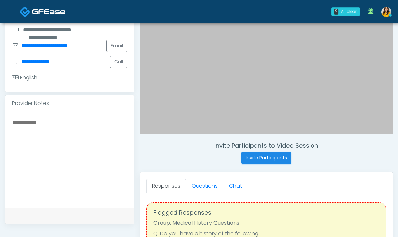
scroll to position [140, 0]
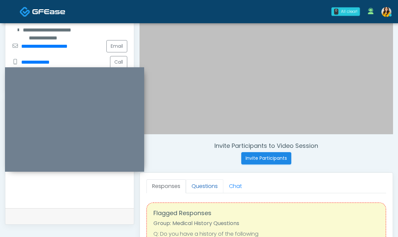
click at [206, 187] on link "Questions" at bounding box center [204, 186] width 37 height 14
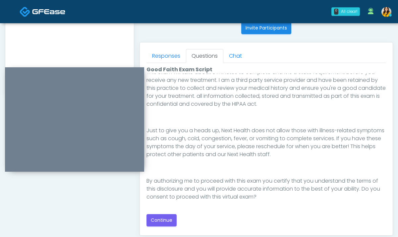
scroll to position [274, 0]
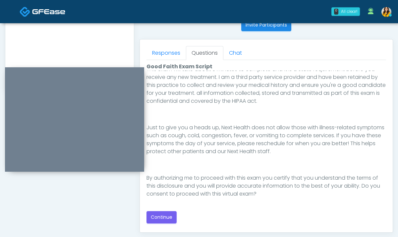
click at [160, 211] on div "Good Faith Exam Script Good Faith Exam Script INTRODUCTION Hello, my name is un…" at bounding box center [267, 143] width 240 height 161
click at [167, 215] on button "Continue" at bounding box center [162, 217] width 30 height 12
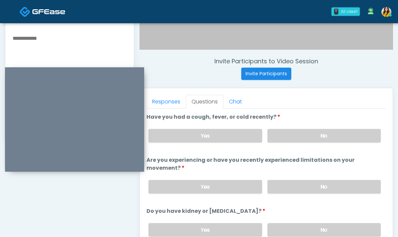
scroll to position [218, 0]
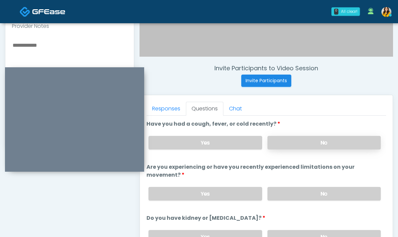
click at [277, 136] on label "No" at bounding box center [324, 143] width 113 height 14
click at [284, 190] on label "No" at bounding box center [324, 194] width 113 height 14
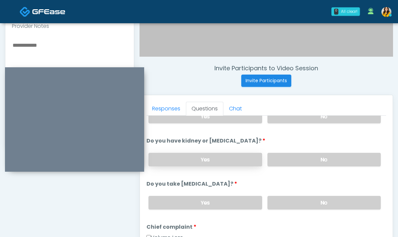
scroll to position [79, 0]
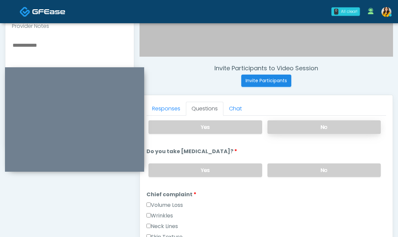
click at [288, 127] on label "No" at bounding box center [324, 127] width 113 height 14
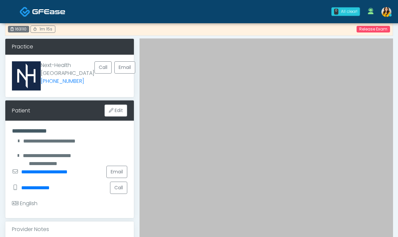
scroll to position [14, 0]
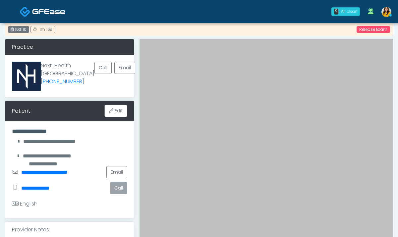
click at [118, 187] on button "Call" at bounding box center [118, 188] width 17 height 12
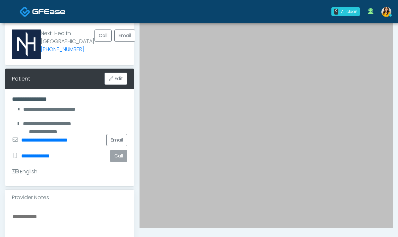
scroll to position [46, 0]
click at [118, 156] on button "Call" at bounding box center [118, 156] width 17 height 12
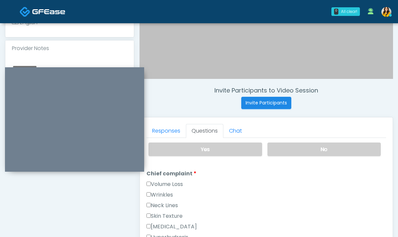
scroll to position [104, 0]
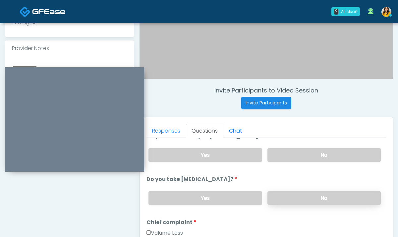
click at [302, 199] on label "No" at bounding box center [324, 198] width 113 height 14
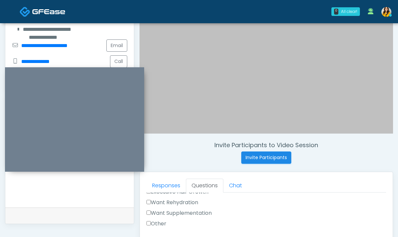
scroll to position [253, 0]
click at [190, 220] on label "Want Rehydration" at bounding box center [173, 224] width 52 height 8
click at [180, 221] on label "Want Supplementation" at bounding box center [179, 225] width 65 height 8
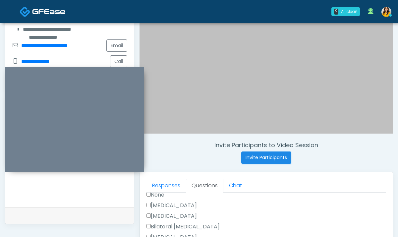
scroll to position [358, 0]
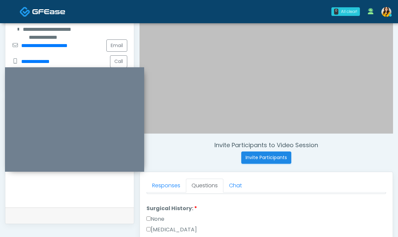
click at [161, 218] on label "None" at bounding box center [156, 219] width 18 height 8
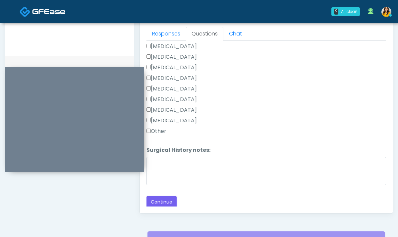
scroll to position [304, 0]
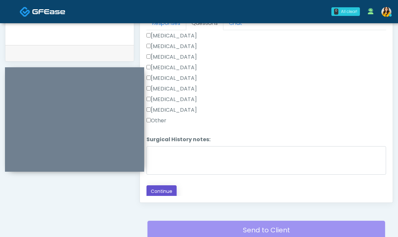
click at [163, 187] on button "Continue" at bounding box center [162, 191] width 30 height 12
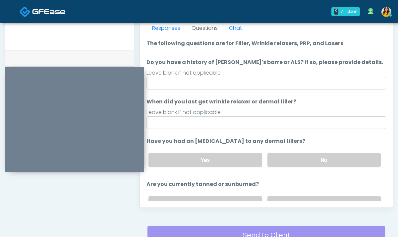
scroll to position [256, 0]
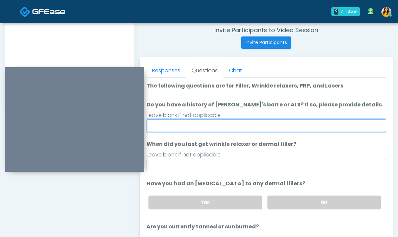
click at [215, 128] on input "Do you have a history of [PERSON_NAME]'s barre or ALS? If so, please provide de…" at bounding box center [267, 125] width 240 height 13
type input "**"
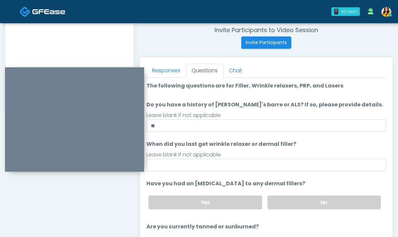
click at [233, 114] on div "Leave blank if not applicable" at bounding box center [267, 115] width 240 height 8
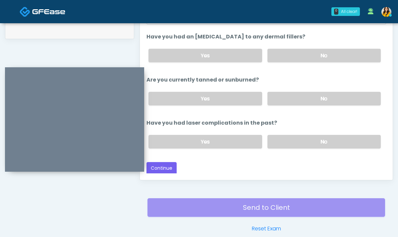
scroll to position [337, 0]
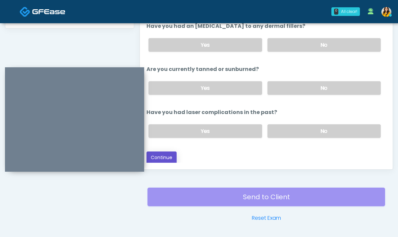
click at [169, 154] on button "Continue" at bounding box center [162, 158] width 30 height 12
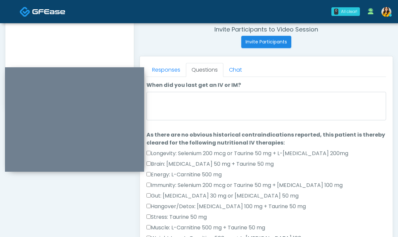
scroll to position [256, 0]
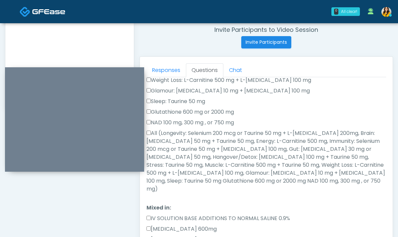
click at [176, 142] on label "All (Longevity: Selenium 200 mcg or Taurine 50 mg + L-[MEDICAL_DATA] 200mg, Bra…" at bounding box center [267, 161] width 240 height 64
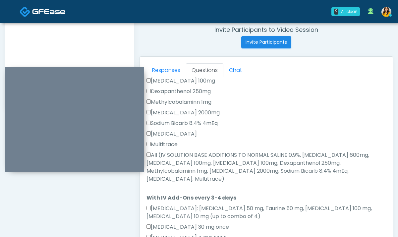
scroll to position [346, 0]
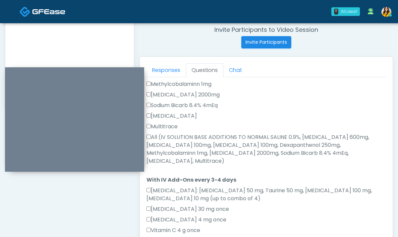
click at [165, 133] on label "All (IV SOLUTION BASE ADDITIONS TO NORMAL SALINE 0.9%, [MEDICAL_DATA] 600mg, [M…" at bounding box center [267, 149] width 240 height 32
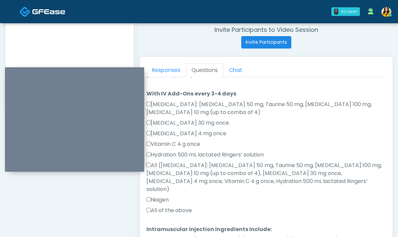
click at [174, 165] on label "All ([MEDICAL_DATA]: [MEDICAL_DATA] 50 mg, Taurine 50 mg, [MEDICAL_DATA] 100 mg…" at bounding box center [267, 178] width 240 height 32
click at [173, 207] on label "All of the above" at bounding box center [169, 211] width 45 height 8
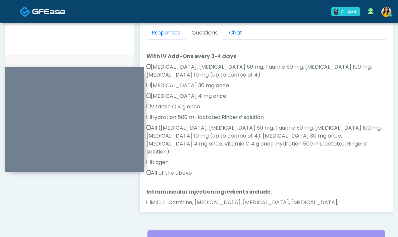
click at [181, 199] on div "MIC, L-Carnitine, [MEDICAL_DATA], [MEDICAL_DATA], [MEDICAL_DATA], [MEDICAL_DATA…" at bounding box center [267, 208] width 240 height 19
click at [166, 188] on li "Intramuscular injection ingredients include: Intramuscular injection ingredient…" at bounding box center [267, 202] width 240 height 29
click at [176, 199] on label "MIC, L-Carnitine, [MEDICAL_DATA], [MEDICAL_DATA], [MEDICAL_DATA], [MEDICAL_DATA…" at bounding box center [267, 207] width 240 height 16
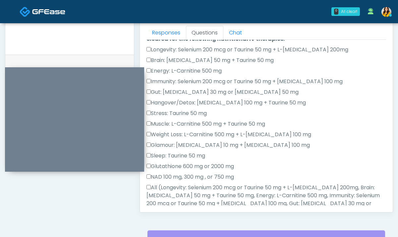
scroll to position [0, 0]
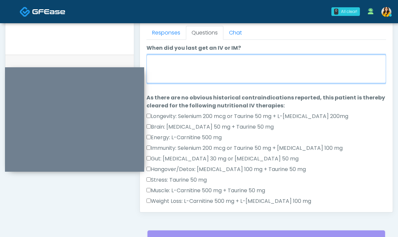
click at [181, 59] on textarea "When did you last get an IV or IM?" at bounding box center [267, 69] width 240 height 29
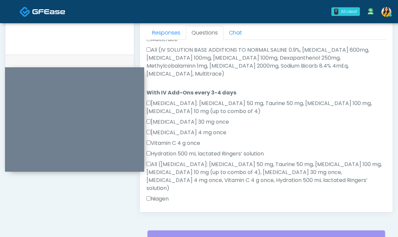
scroll to position [432, 0]
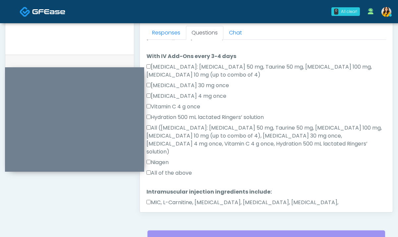
type textarea "**********"
click at [168, 226] on button "Continue" at bounding box center [162, 232] width 30 height 12
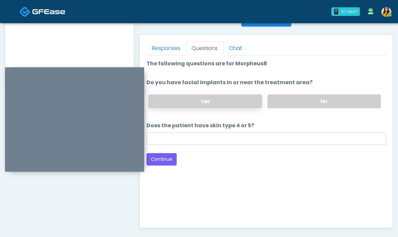
scroll to position [277, 0]
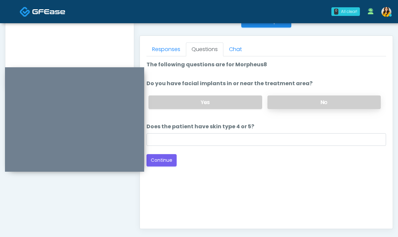
click at [276, 100] on label "No" at bounding box center [324, 103] width 113 height 14
click at [174, 153] on div "Loading... Connecting to your agent... Please wait while we prepare your person…" at bounding box center [267, 114] width 240 height 106
click at [164, 157] on button "Continue" at bounding box center [162, 160] width 30 height 12
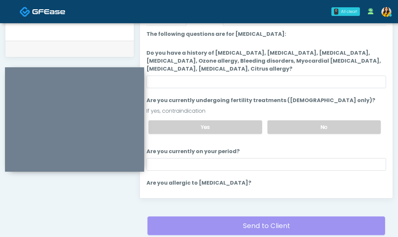
scroll to position [273, 0]
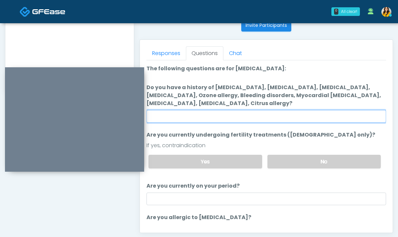
click at [233, 112] on input "Do you have a history of [MEDICAL_DATA], [MEDICAL_DATA], [MEDICAL_DATA], [MEDIC…" at bounding box center [267, 116] width 240 height 13
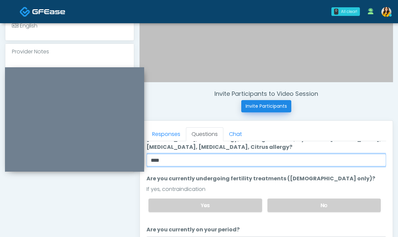
scroll to position [42, 0]
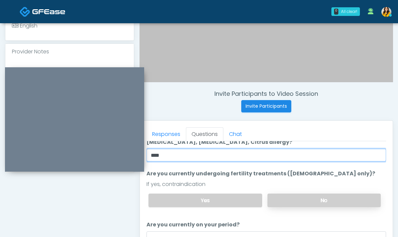
type input "****"
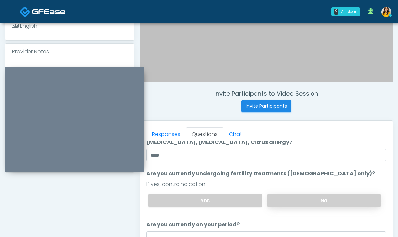
click at [287, 197] on label "No" at bounding box center [324, 201] width 113 height 14
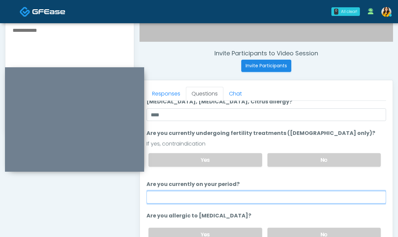
click at [220, 201] on input "Are you currently on your period?" at bounding box center [267, 197] width 240 height 13
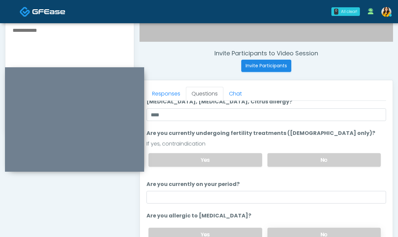
click at [294, 235] on label "No" at bounding box center [324, 235] width 113 height 14
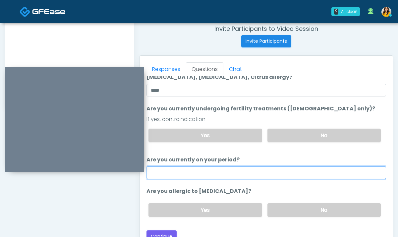
click at [245, 171] on input "Are you currently on your period?" at bounding box center [267, 173] width 240 height 13
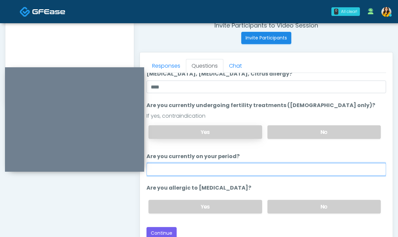
scroll to position [263, 0]
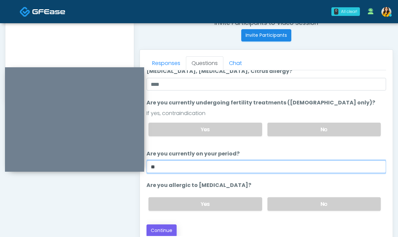
type input "**"
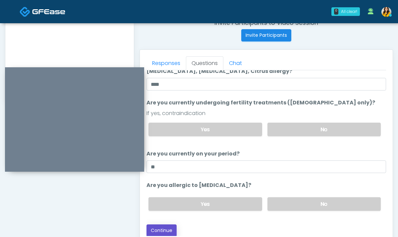
click at [169, 231] on button "Continue" at bounding box center [162, 231] width 30 height 12
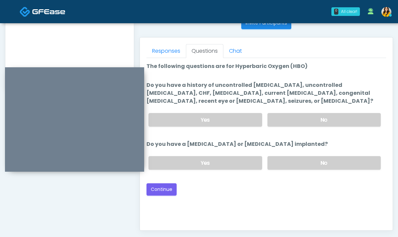
scroll to position [276, 0]
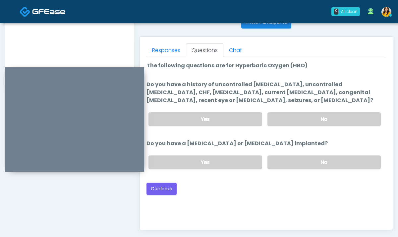
click at [279, 132] on ol "The following questions are for Hyperbaric Oxygen (HBO) The following questions…" at bounding box center [267, 118] width 240 height 113
click at [287, 123] on label "No" at bounding box center [324, 119] width 113 height 14
click at [289, 161] on label "No" at bounding box center [324, 163] width 113 height 14
click at [165, 188] on button "Continue" at bounding box center [162, 189] width 30 height 12
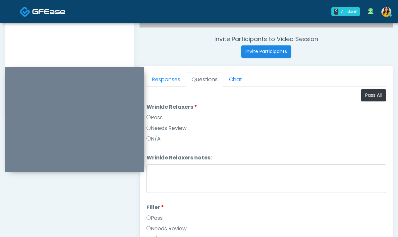
scroll to position [245, 0]
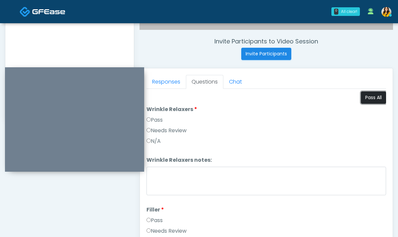
click at [372, 101] on button "Pass All" at bounding box center [373, 98] width 25 height 12
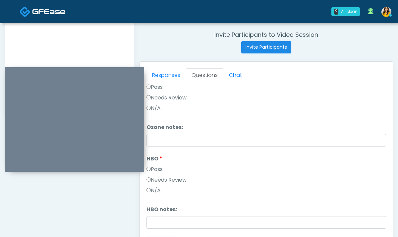
scroll to position [358, 0]
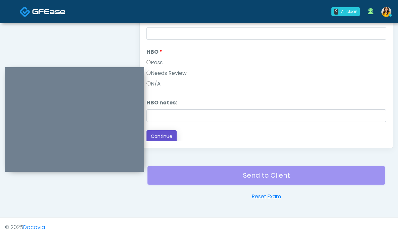
click at [166, 135] on button "Continue" at bounding box center [162, 136] width 30 height 12
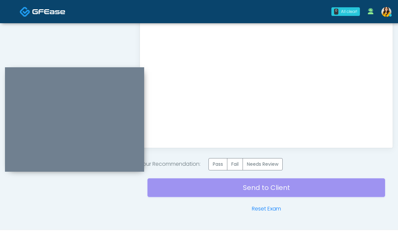
scroll to position [0, 0]
click at [218, 168] on label "Pass" at bounding box center [218, 164] width 19 height 12
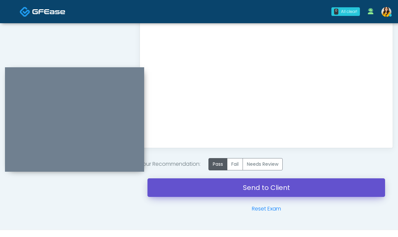
click at [264, 194] on link "Send to Client" at bounding box center [267, 187] width 238 height 19
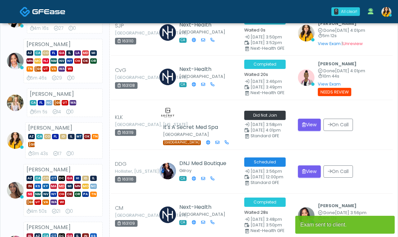
scroll to position [88, 0]
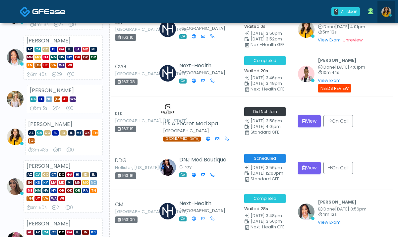
click at [385, 12] on img at bounding box center [387, 12] width 10 height 10
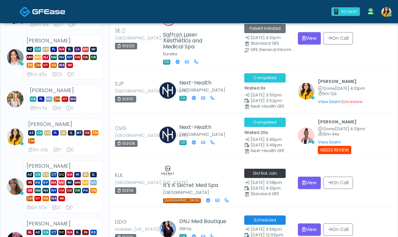
click at [396, 23] on icon at bounding box center [396, 23] width 0 height 0
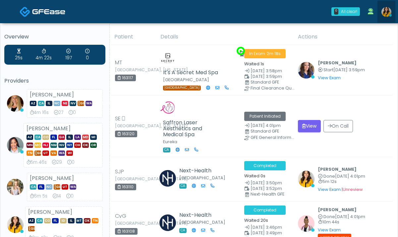
click at [384, 14] on img at bounding box center [387, 12] width 10 height 10
click at [390, 11] on img at bounding box center [387, 12] width 10 height 10
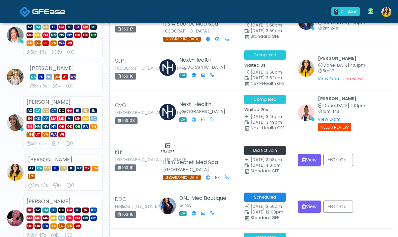
scroll to position [111, 0]
